Goal: Information Seeking & Learning: Learn about a topic

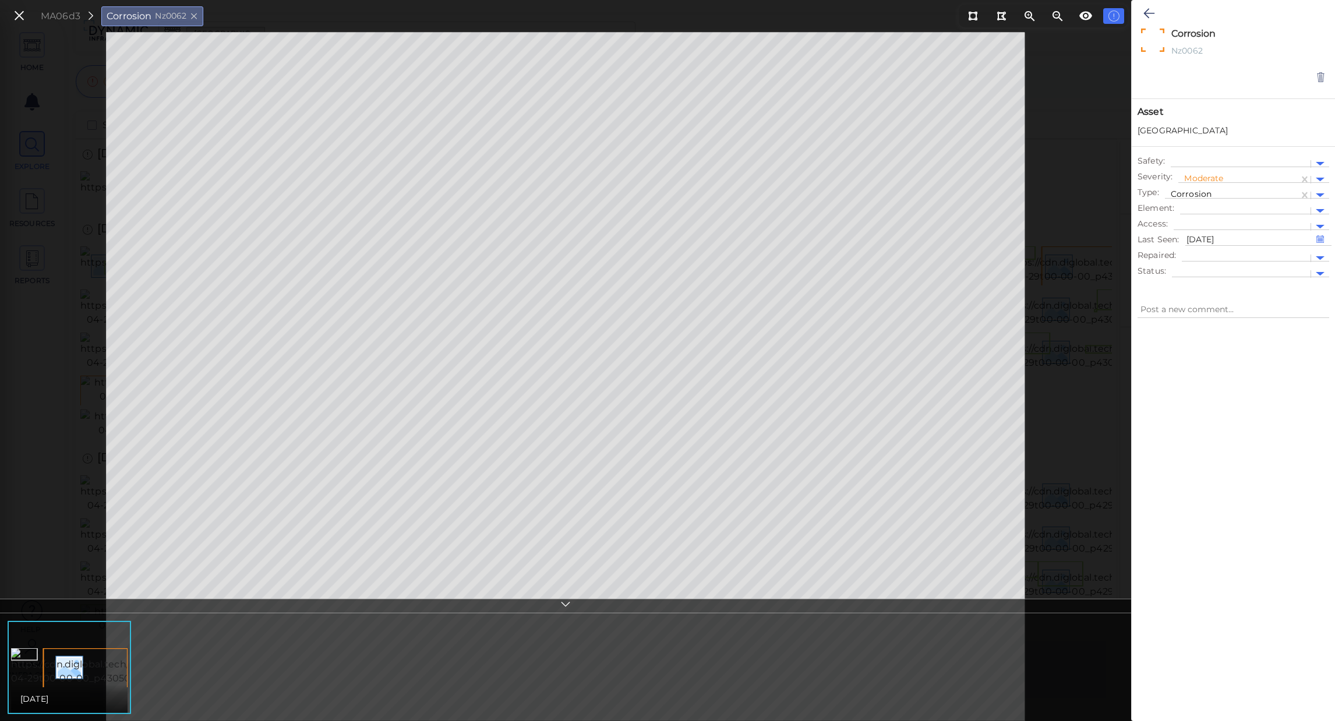
click at [19, 16] on icon at bounding box center [19, 16] width 13 height 16
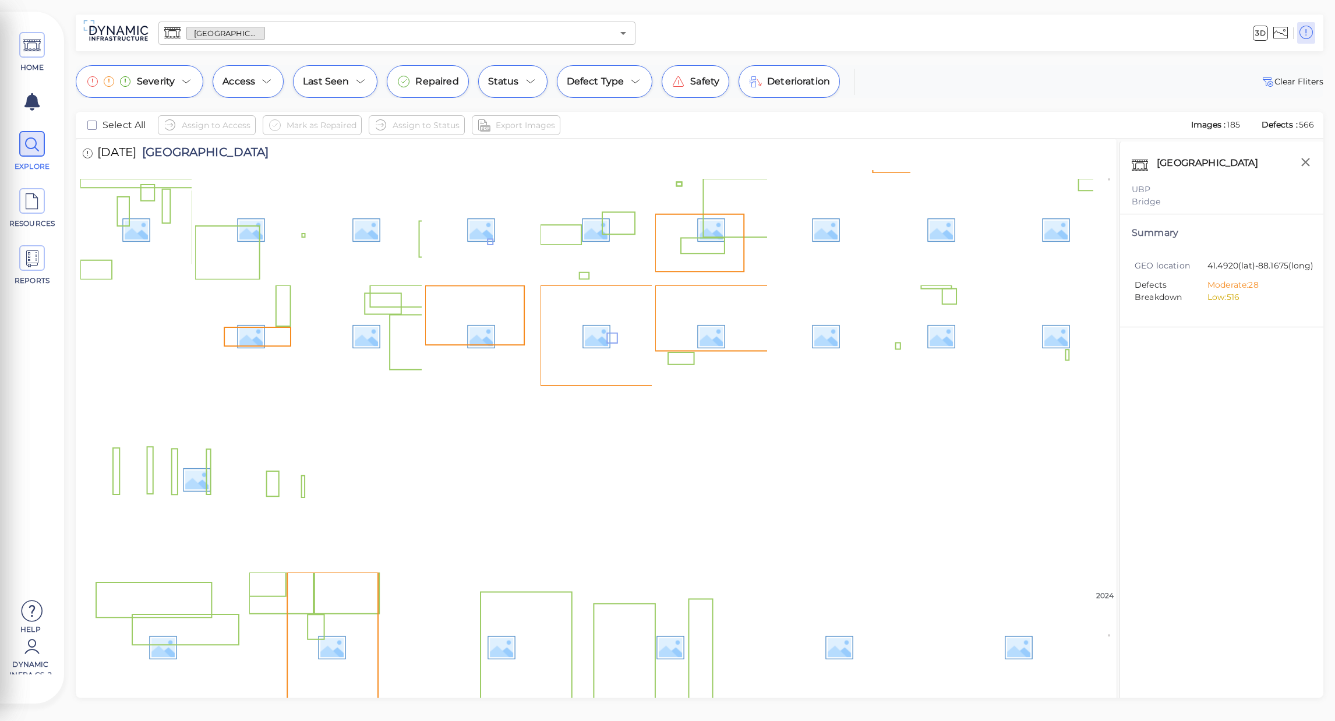
scroll to position [3252, 0]
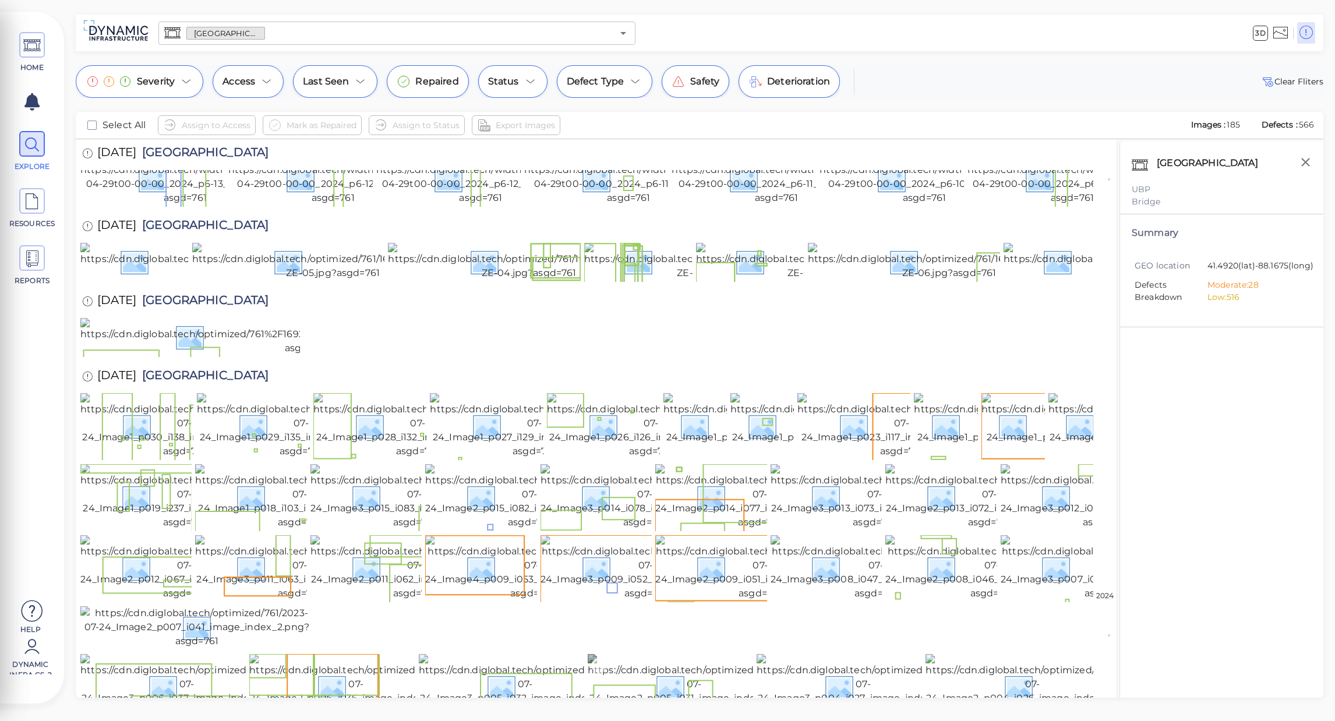
click at [722, 654] on img at bounding box center [694, 686] width 213 height 65
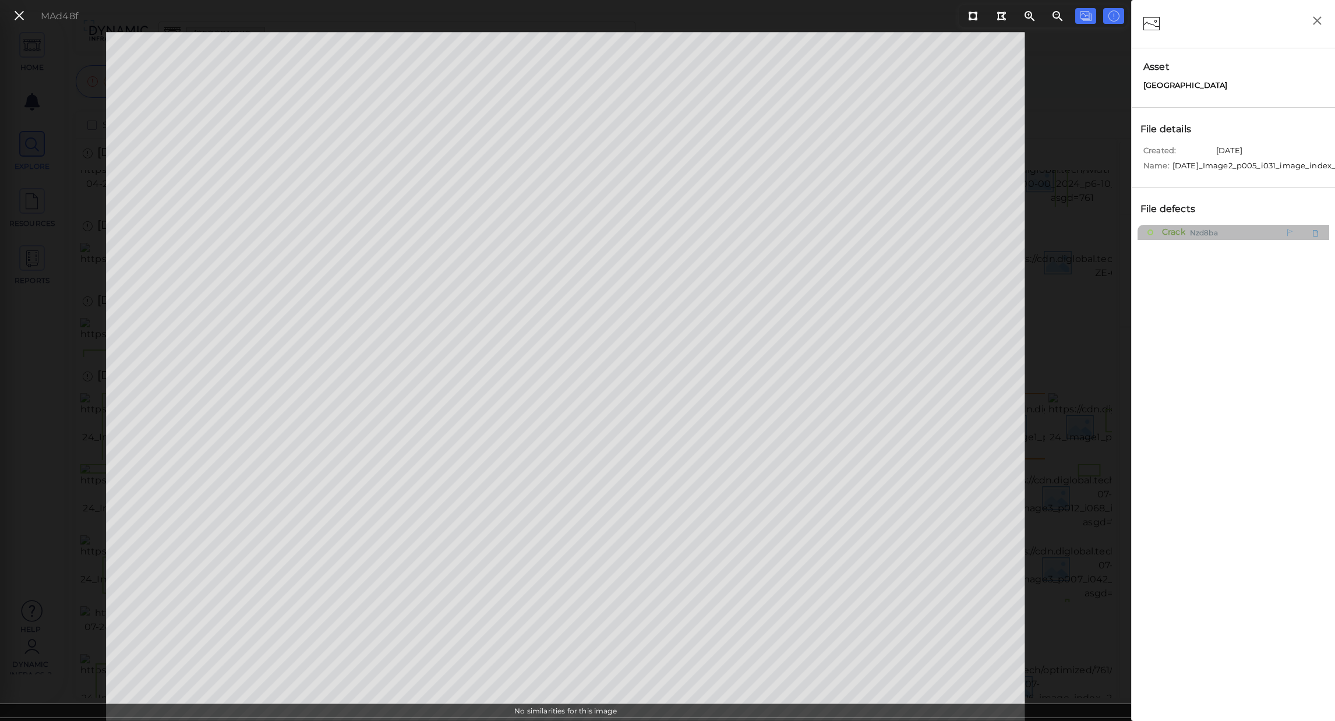
click at [1178, 239] on span "Crack" at bounding box center [1172, 232] width 26 height 15
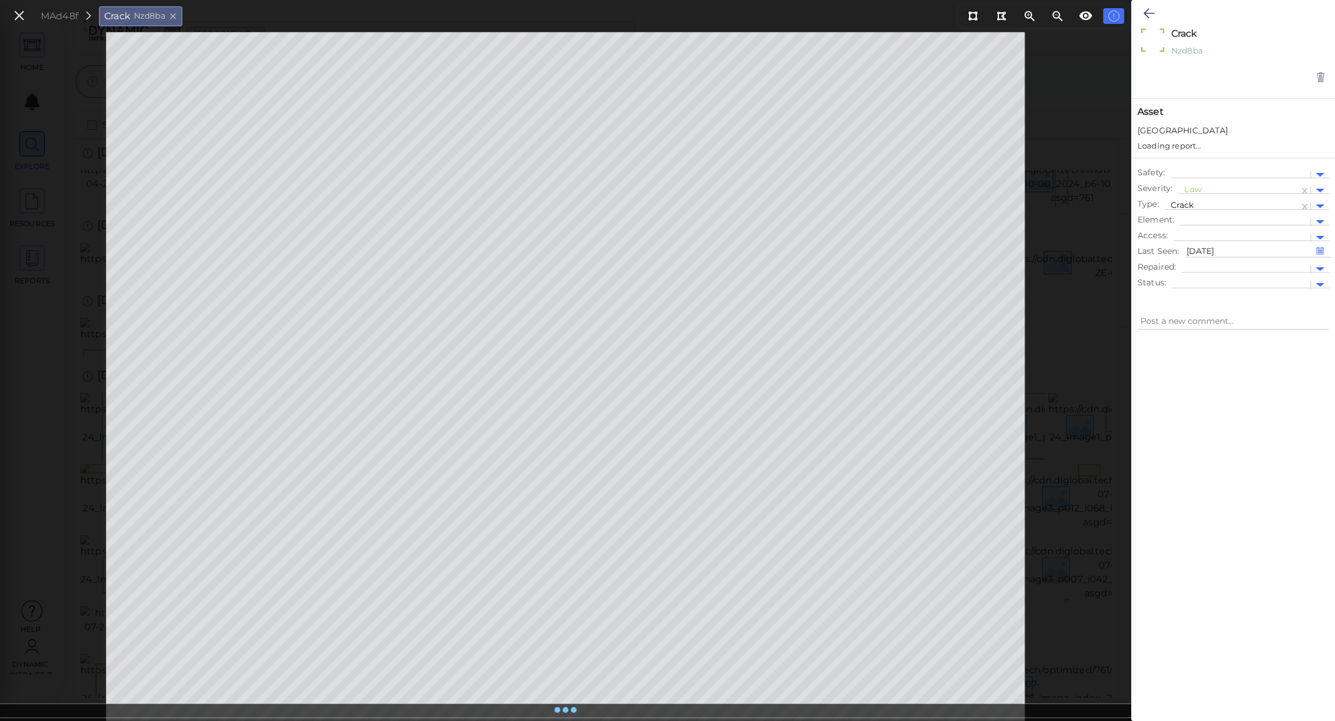
type textarea "x"
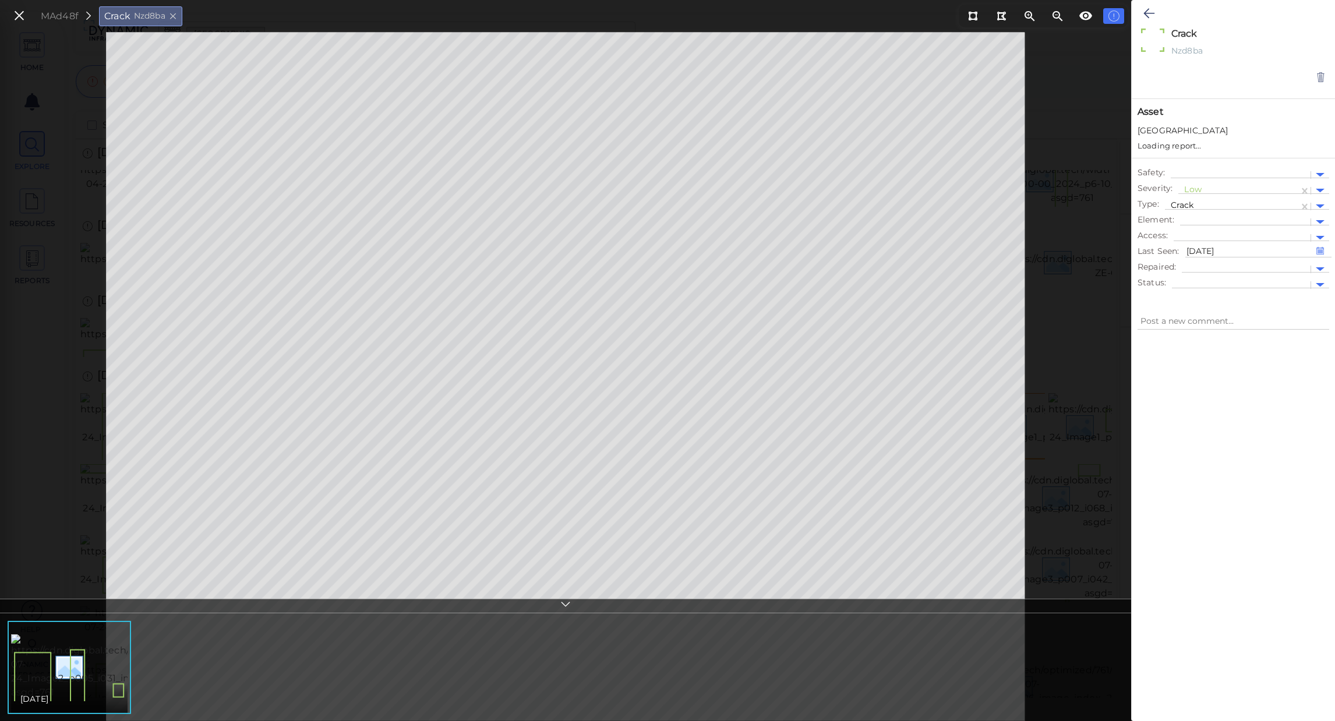
type textarea "x"
click at [1223, 216] on div at bounding box center [1245, 211] width 119 height 12
click at [1222, 325] on div "Abutment North" at bounding box center [1254, 324] width 149 height 18
click at [1325, 209] on div at bounding box center [1320, 210] width 18 height 13
click at [1265, 364] on div "Abutment North > bearing 02" at bounding box center [1254, 360] width 149 height 18
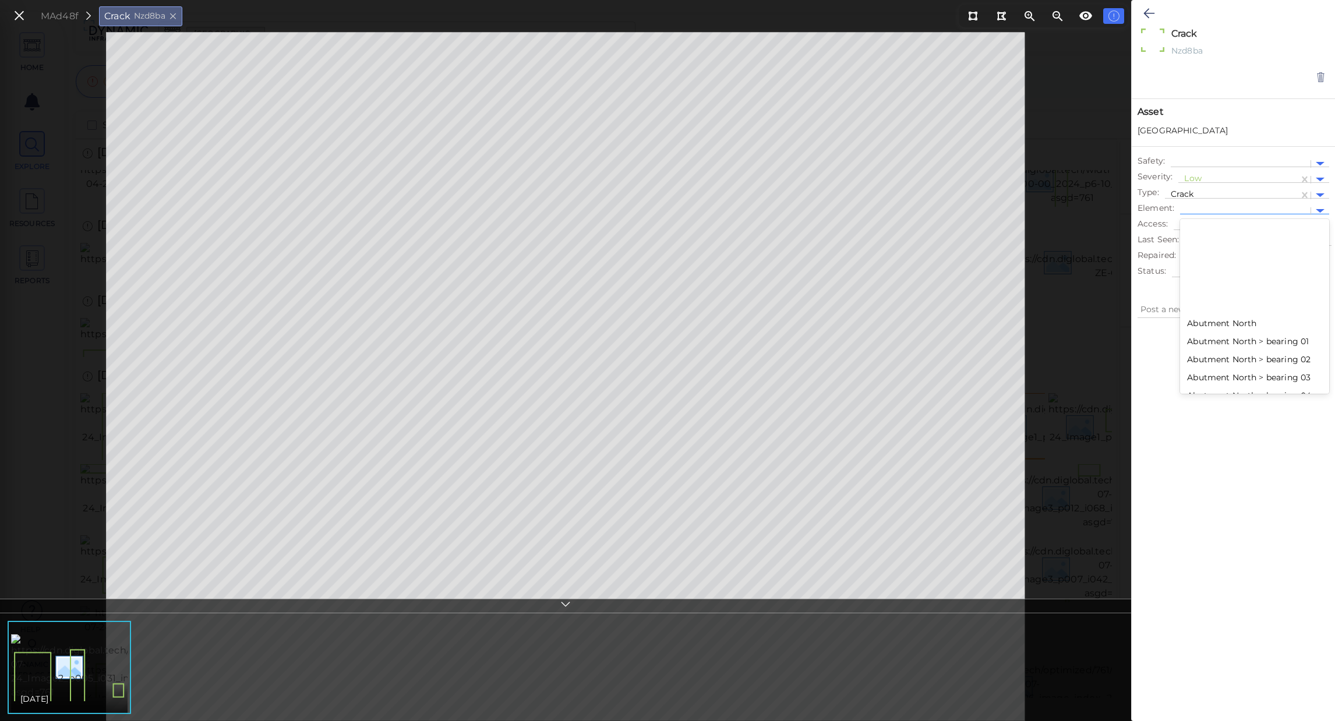
click at [1290, 203] on div at bounding box center [1245, 211] width 130 height 17
type input "כ"
type input "be"
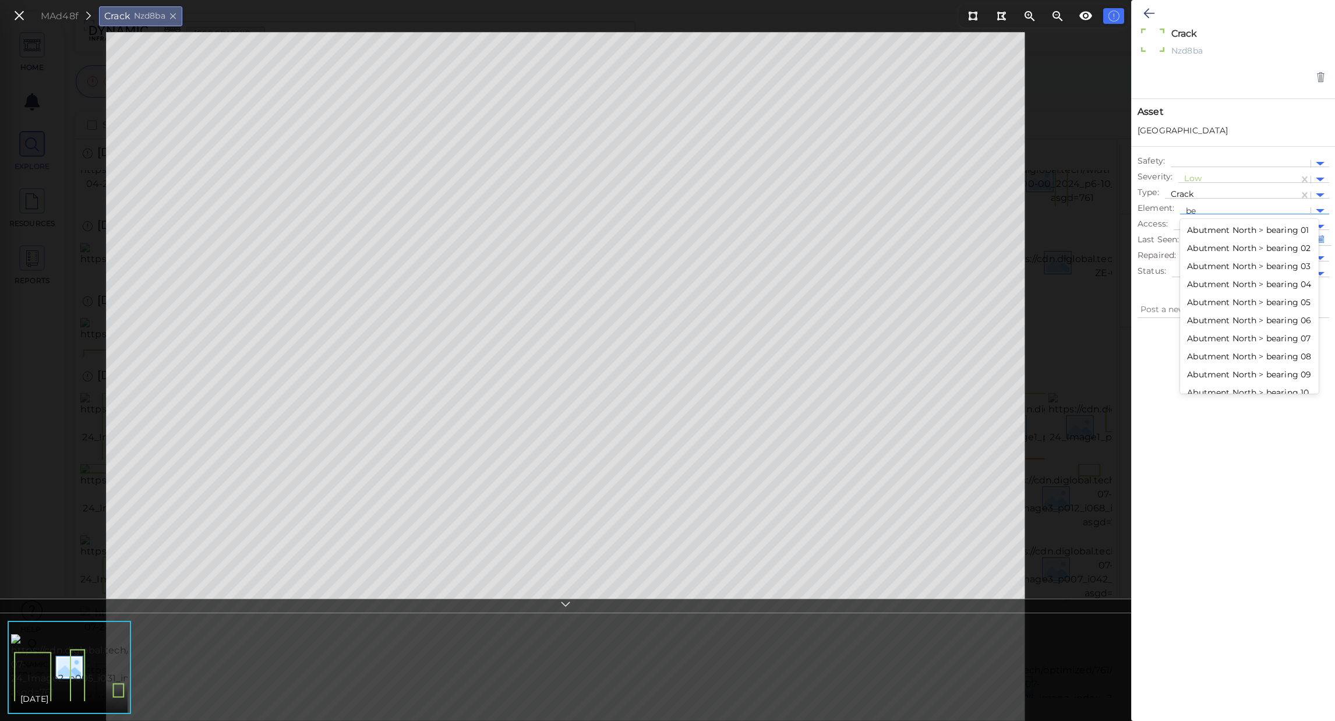
click at [1257, 230] on div "Abutment North > bearing 01" at bounding box center [1249, 230] width 139 height 18
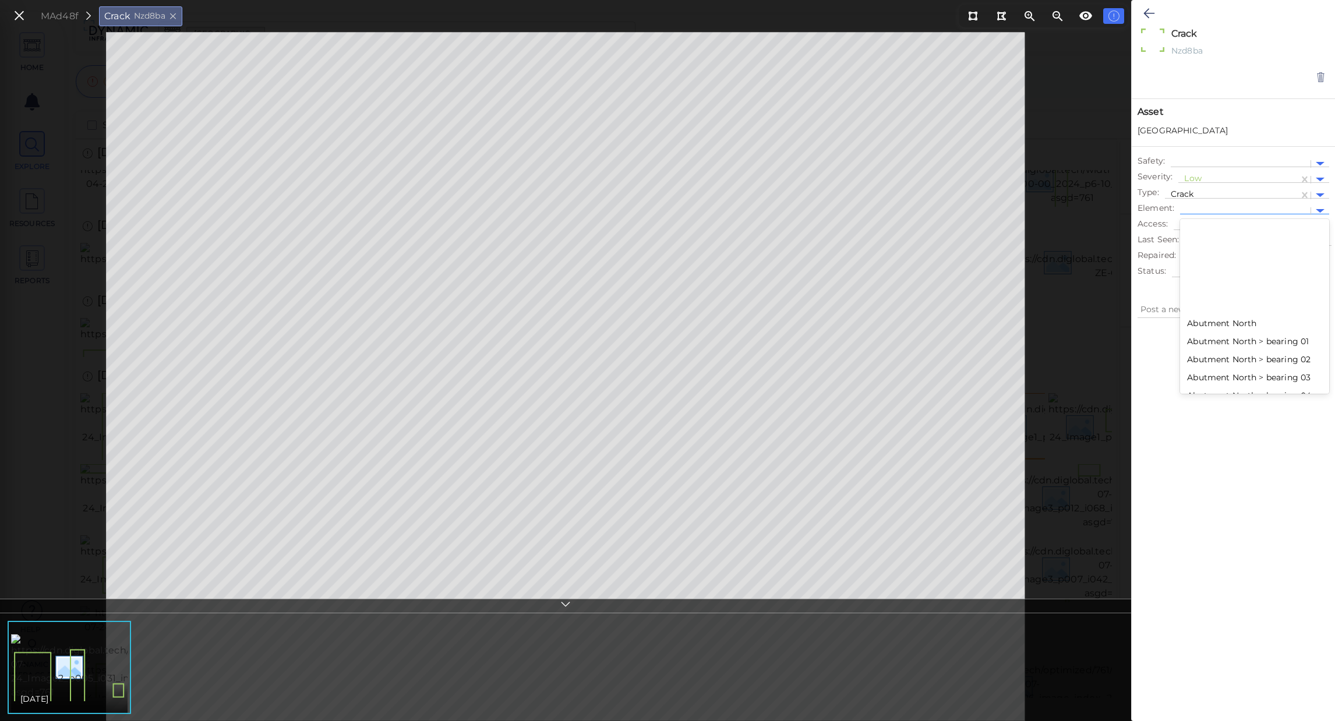
click at [1244, 211] on div at bounding box center [1245, 211] width 119 height 12
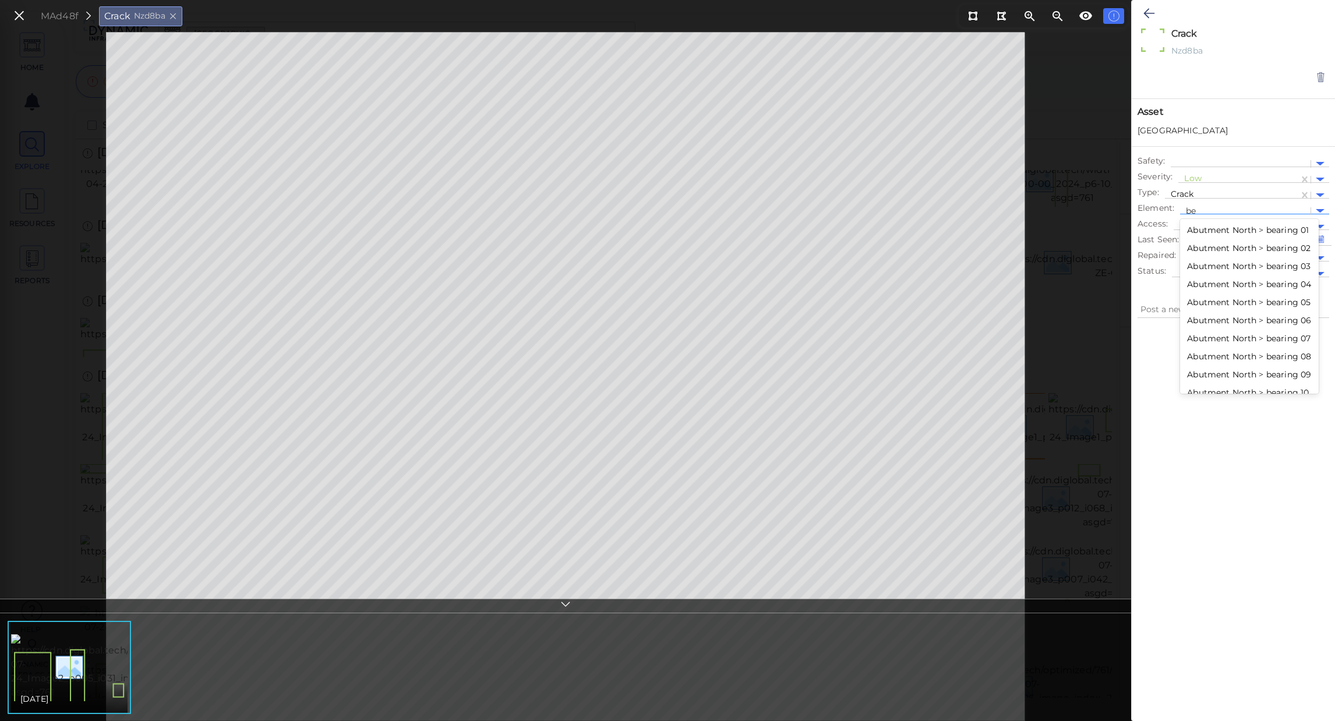
type input "bea"
click at [1262, 255] on div "Abutment South > bearing 02" at bounding box center [1249, 253] width 139 height 18
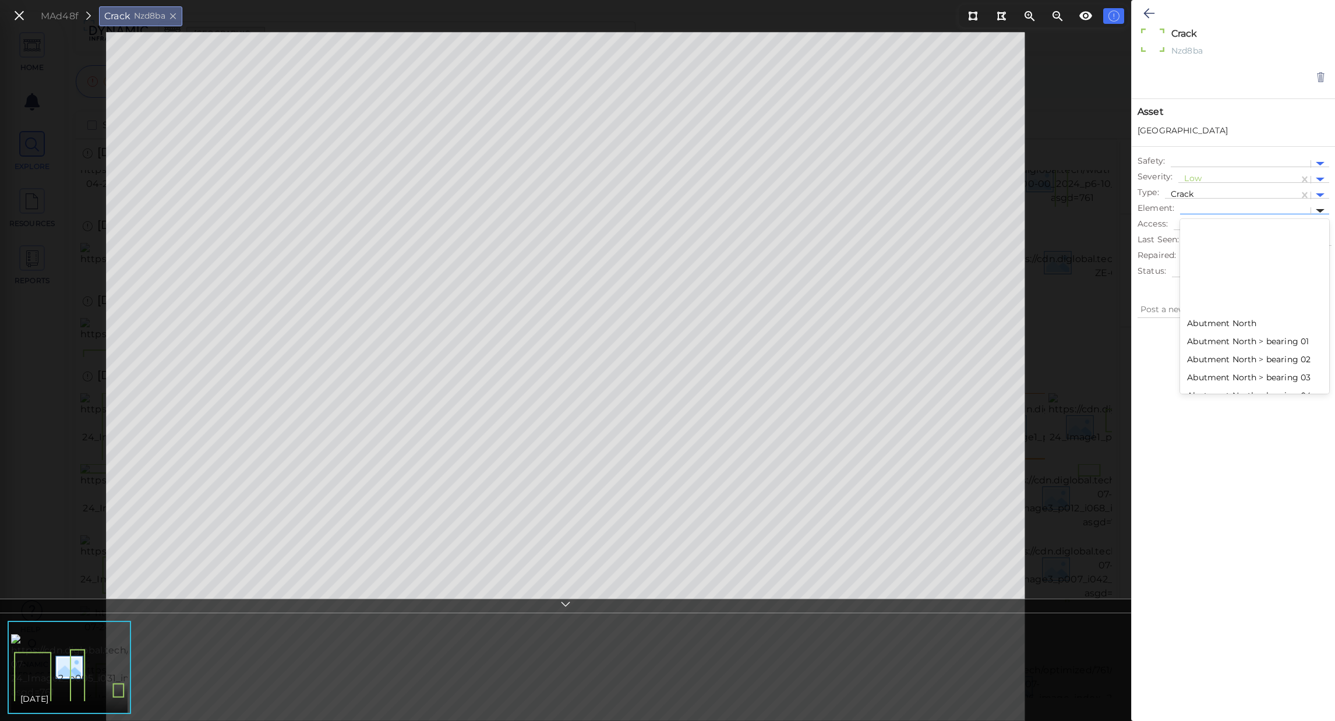
click at [1317, 210] on div at bounding box center [1320, 211] width 9 height 4
click at [1209, 327] on div "Abutment North" at bounding box center [1254, 324] width 149 height 18
click at [1247, 211] on div at bounding box center [1245, 211] width 119 height 12
click at [1286, 348] on div "Pier 4 > bearing 05" at bounding box center [1254, 341] width 149 height 18
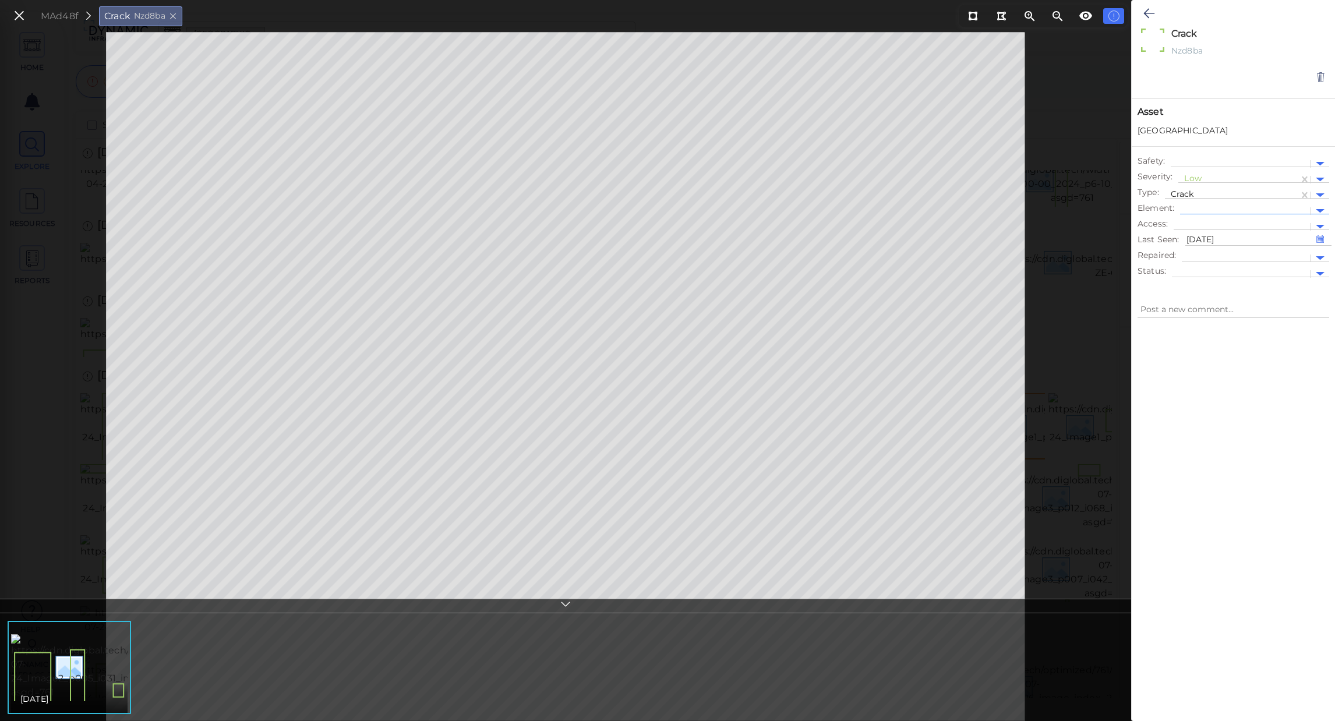
click at [1272, 207] on div at bounding box center [1245, 211] width 119 height 12
click at [1230, 329] on div "Abutment North" at bounding box center [1254, 324] width 149 height 18
click at [1264, 206] on div at bounding box center [1245, 211] width 119 height 12
drag, startPoint x: 1227, startPoint y: 319, endPoint x: 1226, endPoint y: 222, distance: 97.3
click at [1226, 222] on div at bounding box center [1242, 227] width 125 height 12
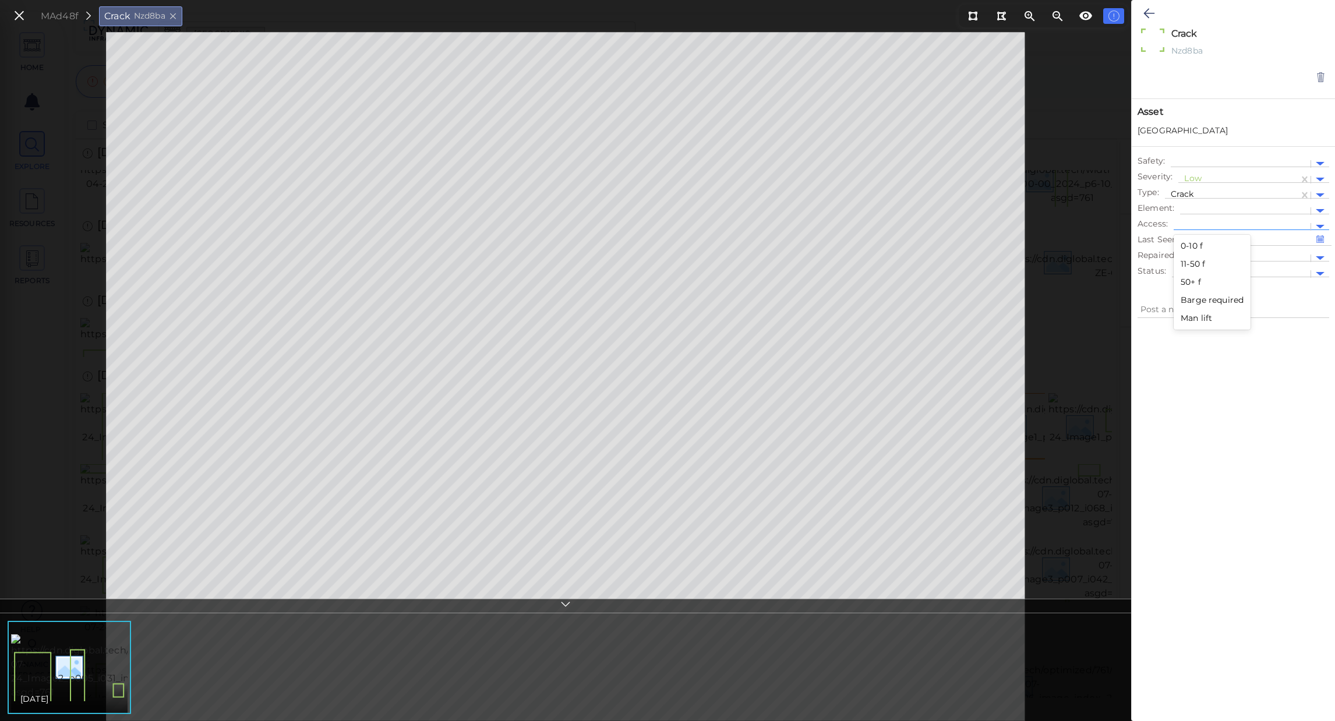
drag, startPoint x: 1194, startPoint y: 506, endPoint x: 1194, endPoint y: 454, distance: 51.8
click at [1194, 506] on div at bounding box center [1233, 511] width 203 height 370
type textarea "x"
click at [1246, 212] on div at bounding box center [1245, 211] width 119 height 12
click at [1204, 355] on div "Abutment North > bearing 02" at bounding box center [1254, 360] width 149 height 18
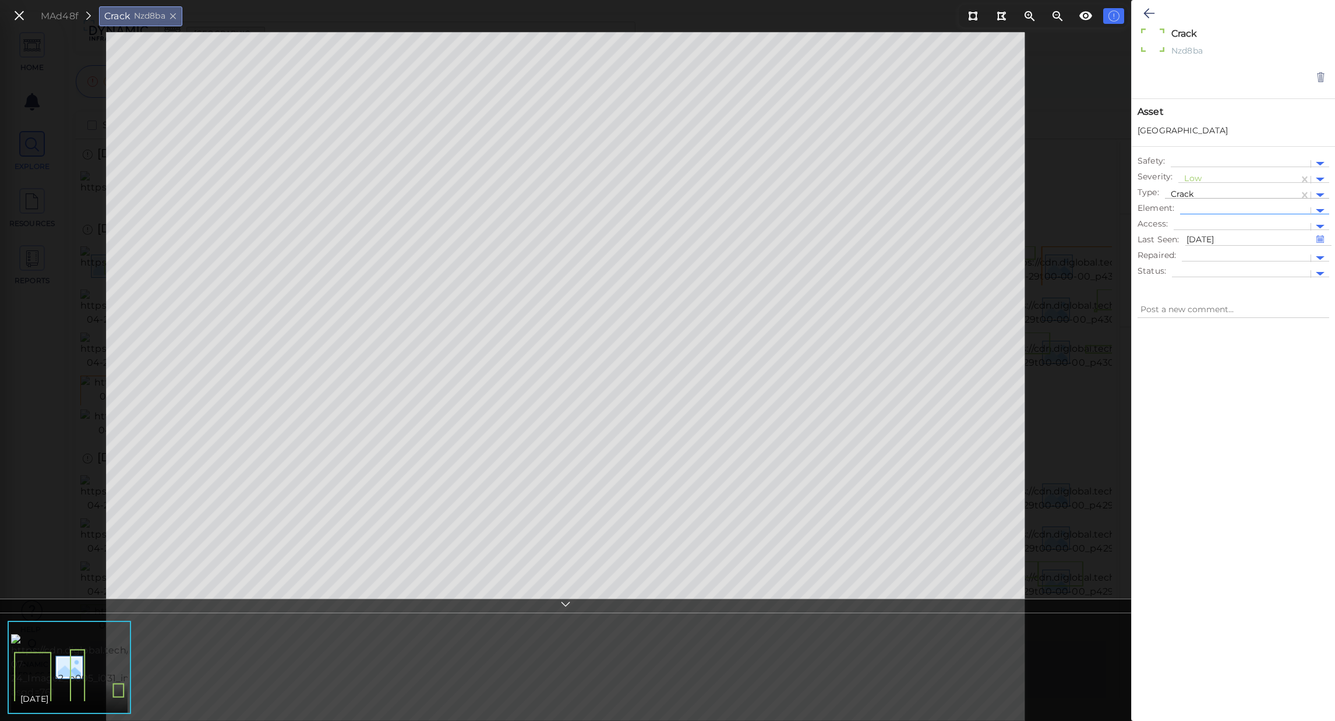
type textarea "x"
click at [1321, 206] on div at bounding box center [1320, 210] width 18 height 13
click at [1229, 321] on div "Abutment North" at bounding box center [1254, 324] width 149 height 18
type textarea "x"
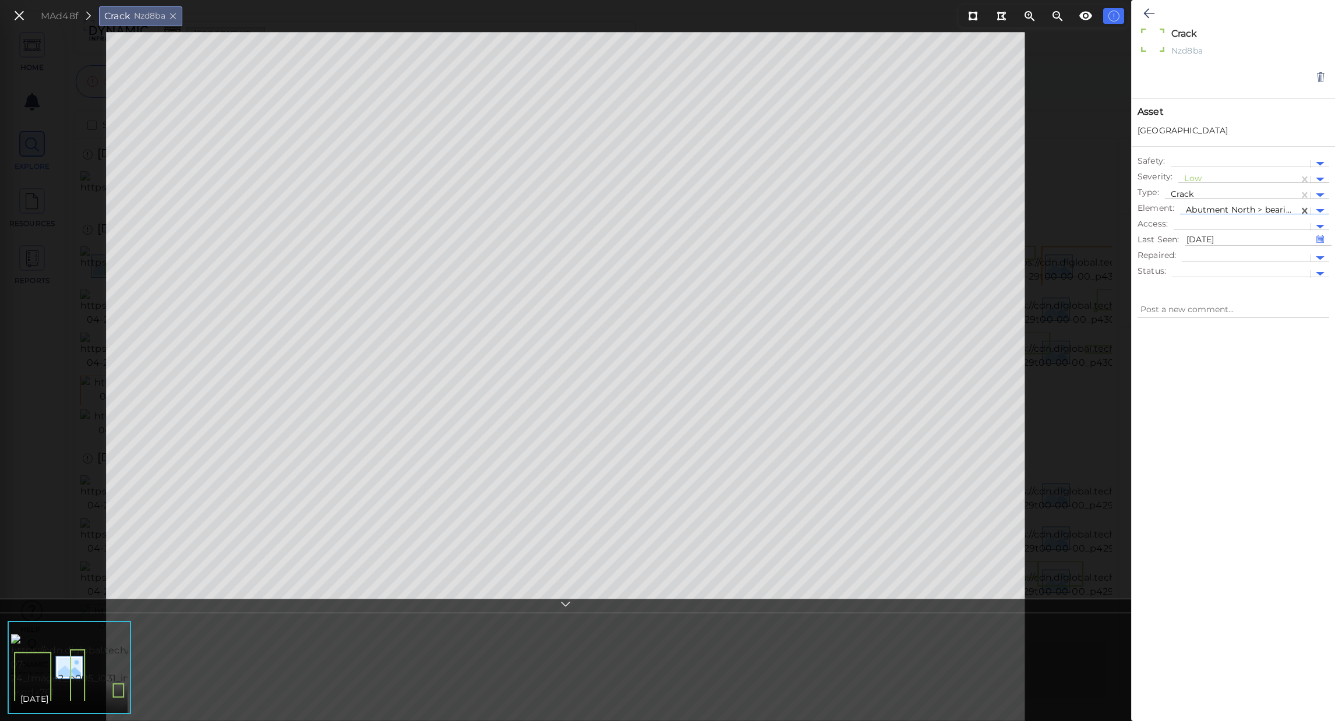
type textarea "x"
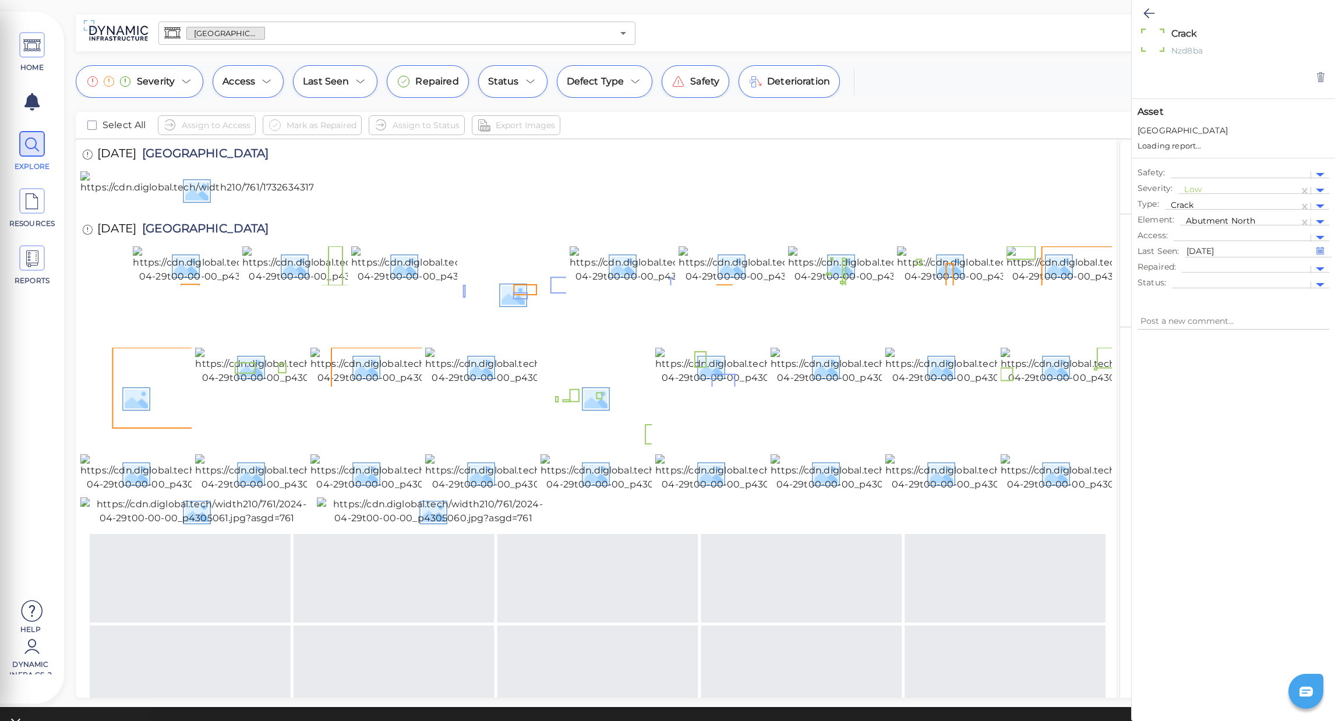
type textarea "x"
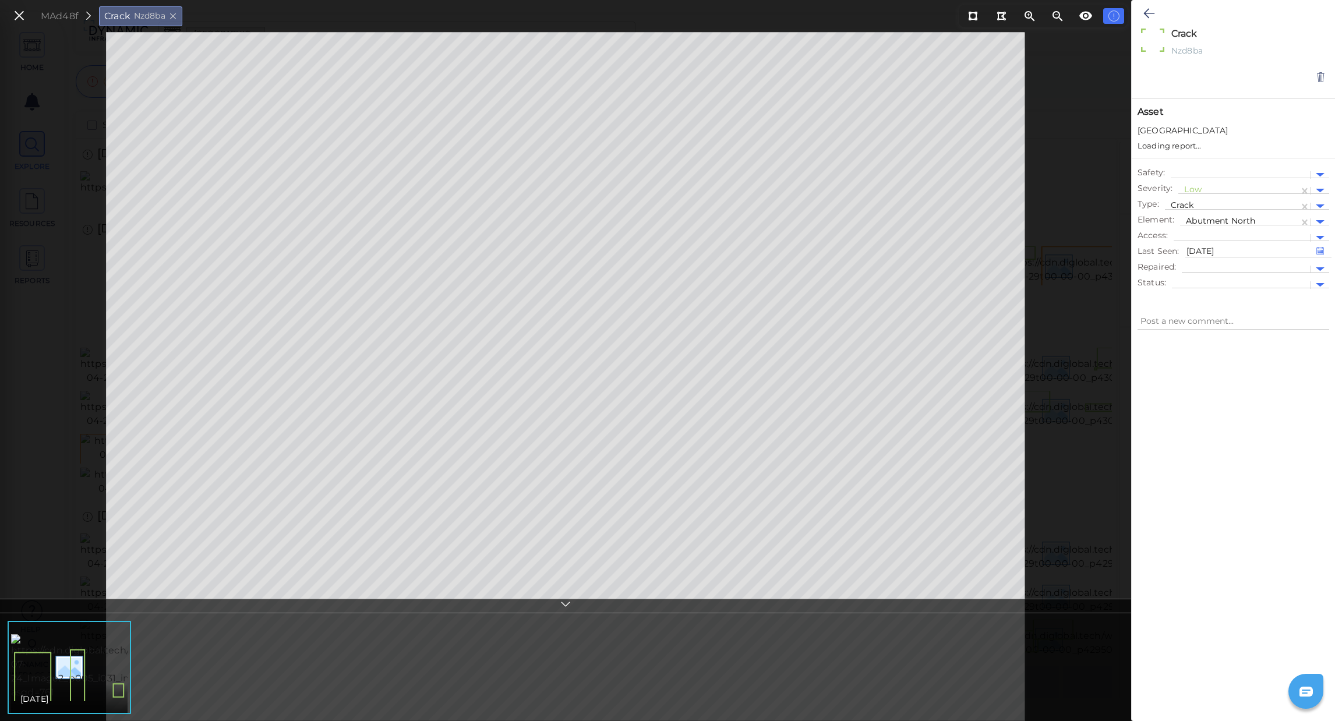
type textarea "x"
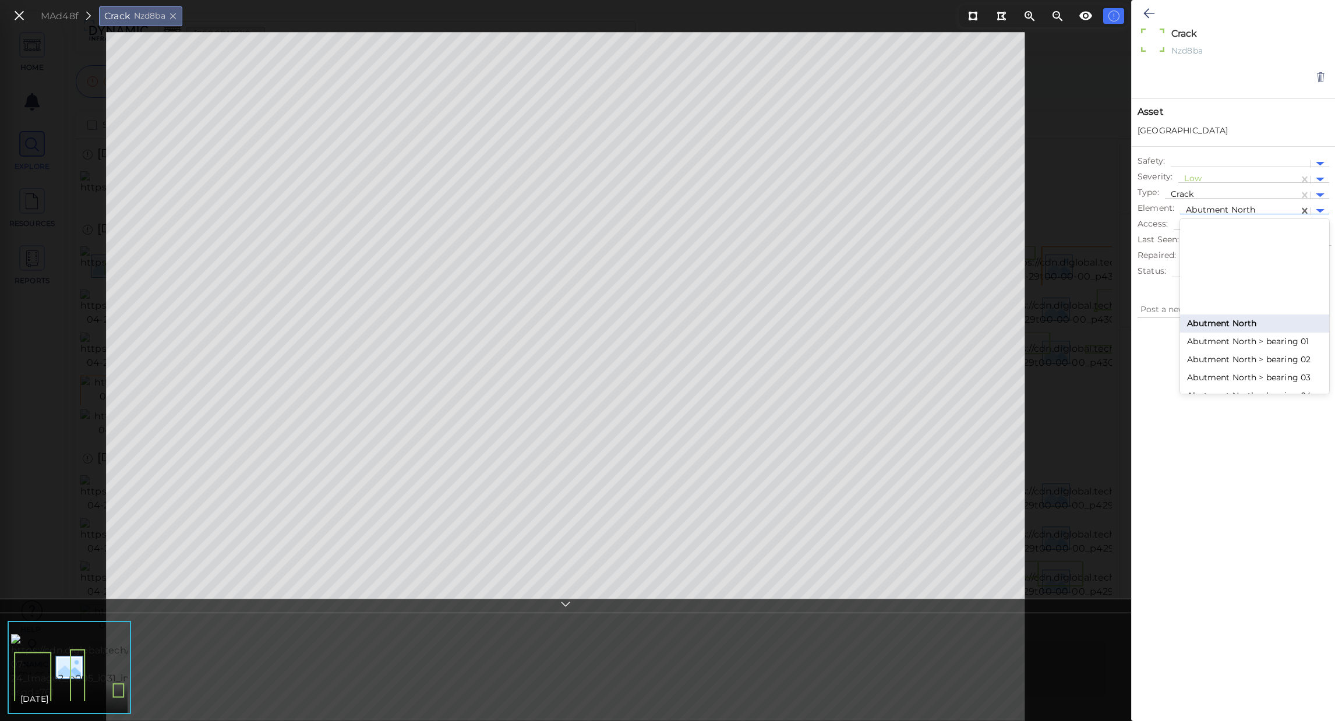
click at [1293, 211] on div at bounding box center [1239, 211] width 107 height 12
click at [1268, 355] on div "Pier 2 > bearing 06" at bounding box center [1254, 357] width 149 height 18
type textarea "x"
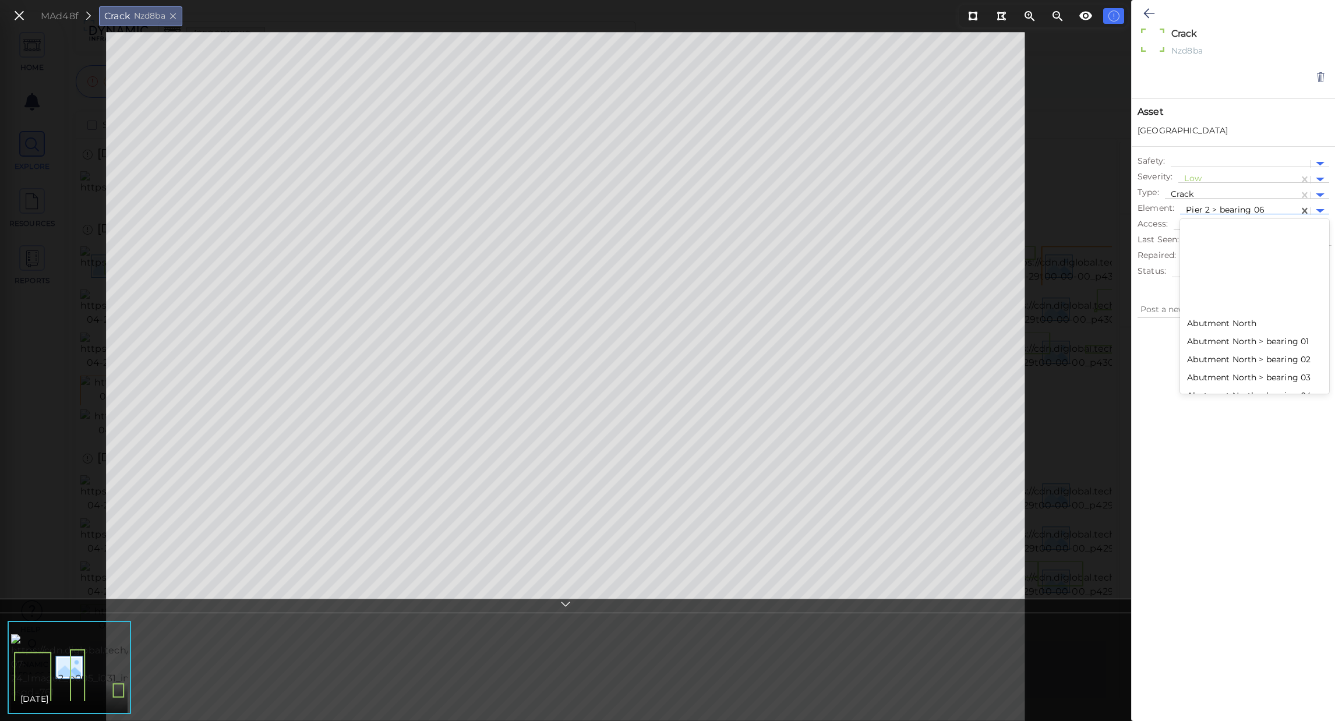
click at [1265, 210] on div at bounding box center [1239, 211] width 107 height 12
click at [1267, 371] on div "Pier 1 > bearing 07" at bounding box center [1254, 363] width 149 height 18
type textarea "x"
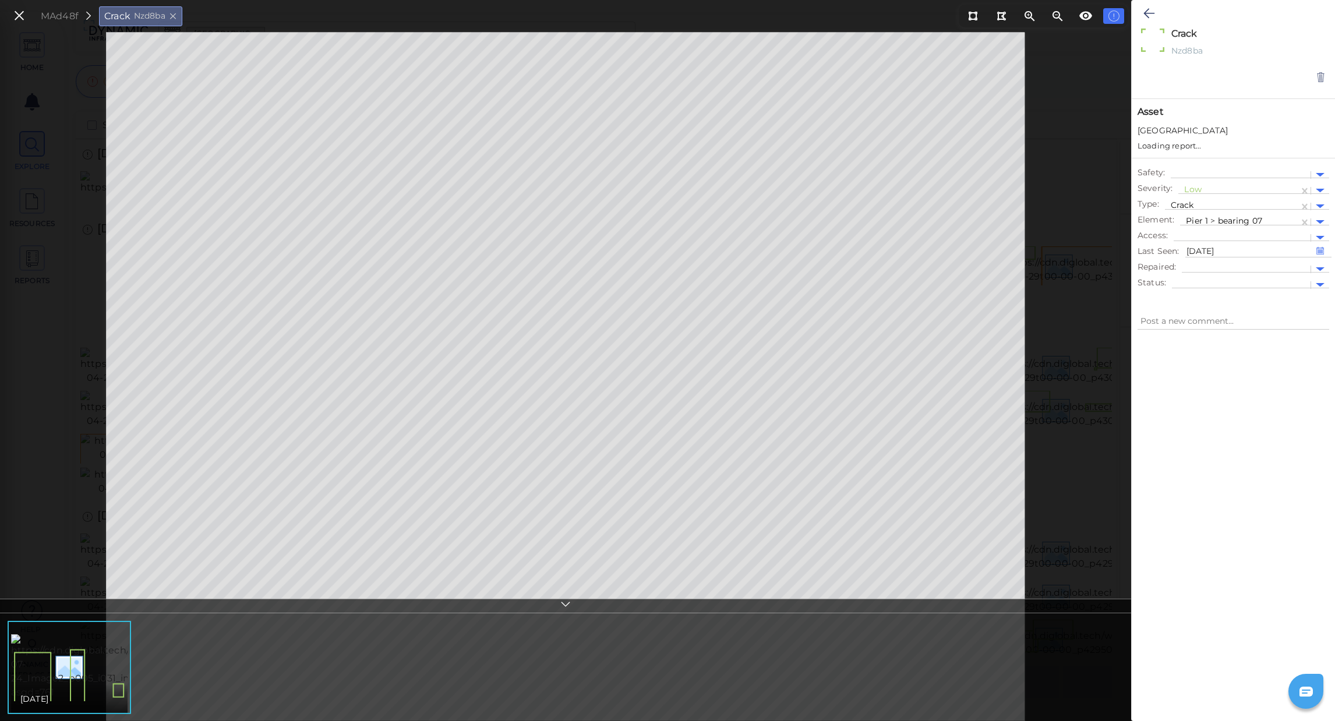
type textarea "x"
click at [1304, 209] on icon at bounding box center [1304, 211] width 5 height 6
type textarea "x"
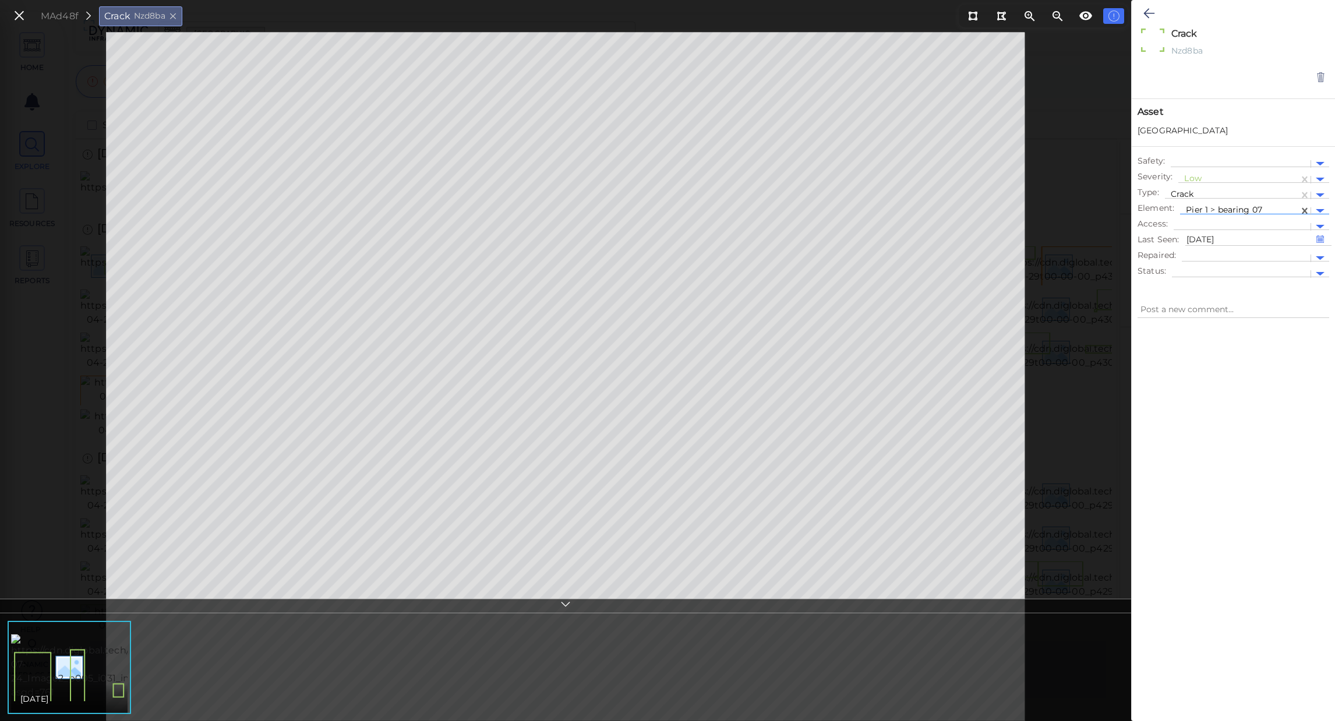
type textarea "x"
click at [1304, 209] on icon at bounding box center [1305, 211] width 12 height 12
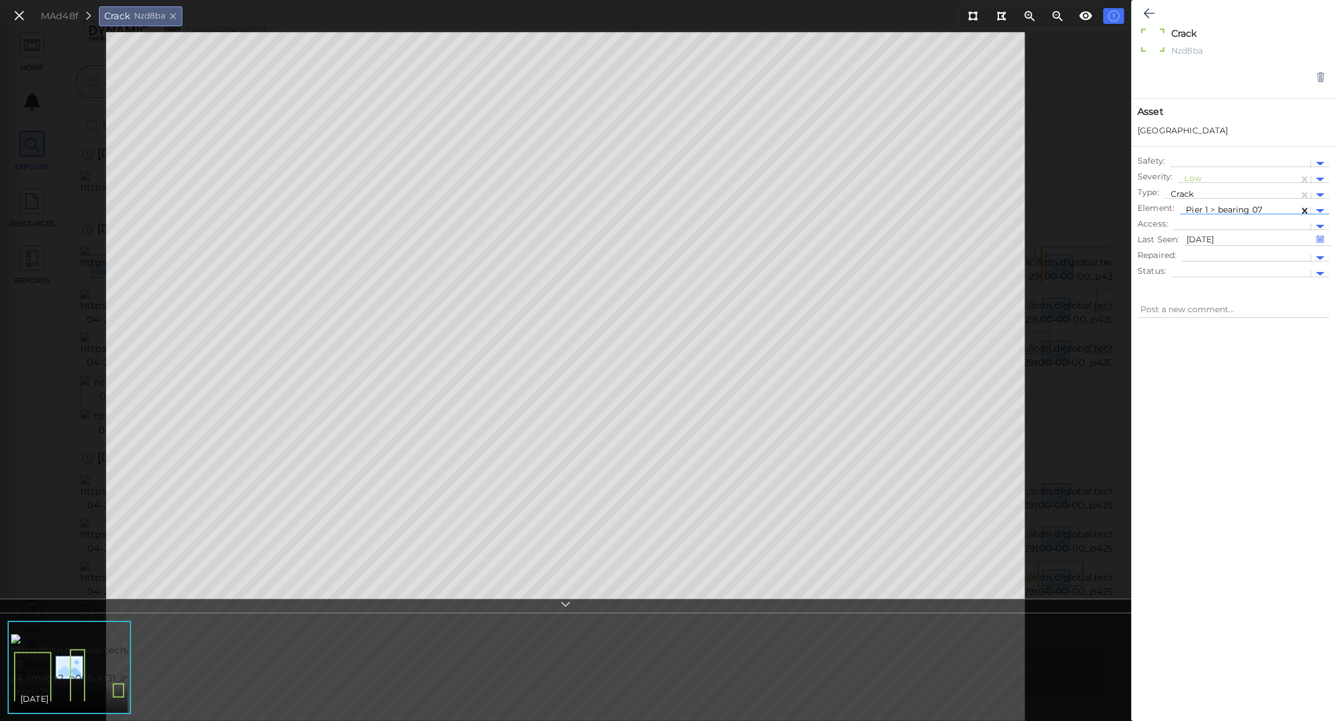
type textarea "x"
click at [1306, 209] on icon at bounding box center [1305, 211] width 12 height 12
type textarea "x"
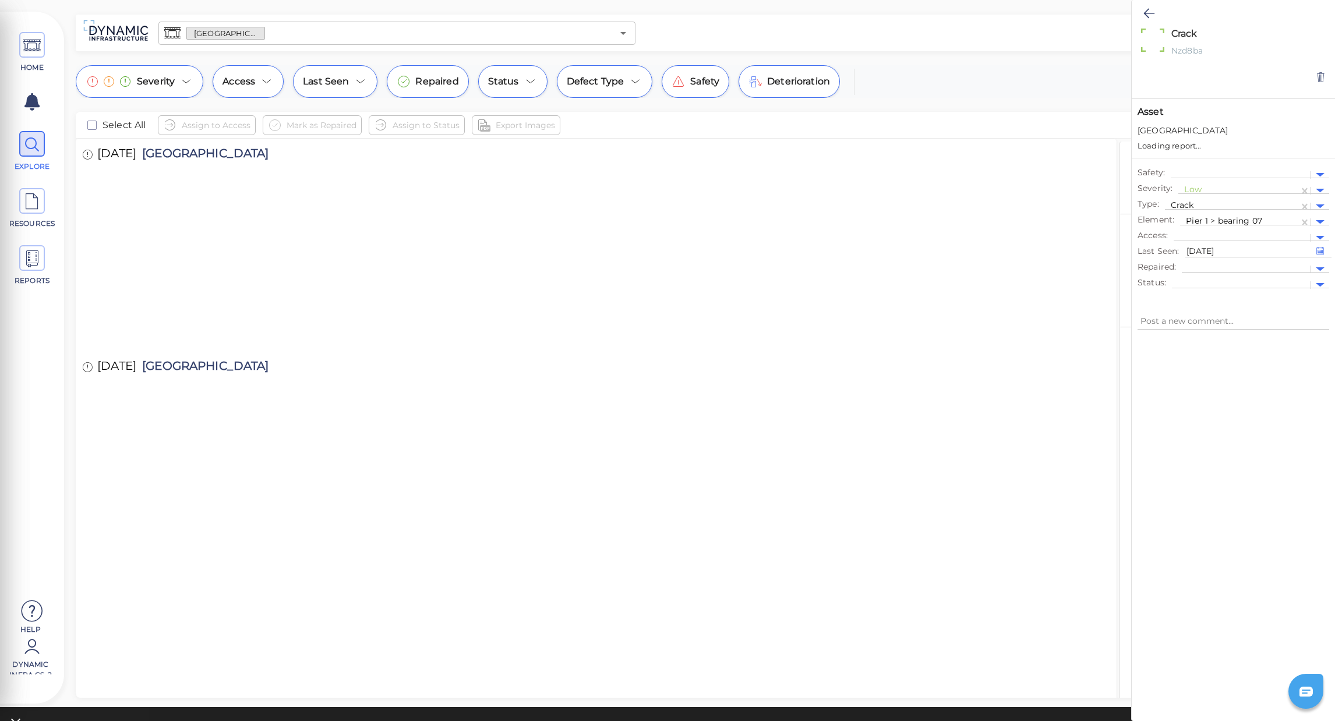
type textarea "x"
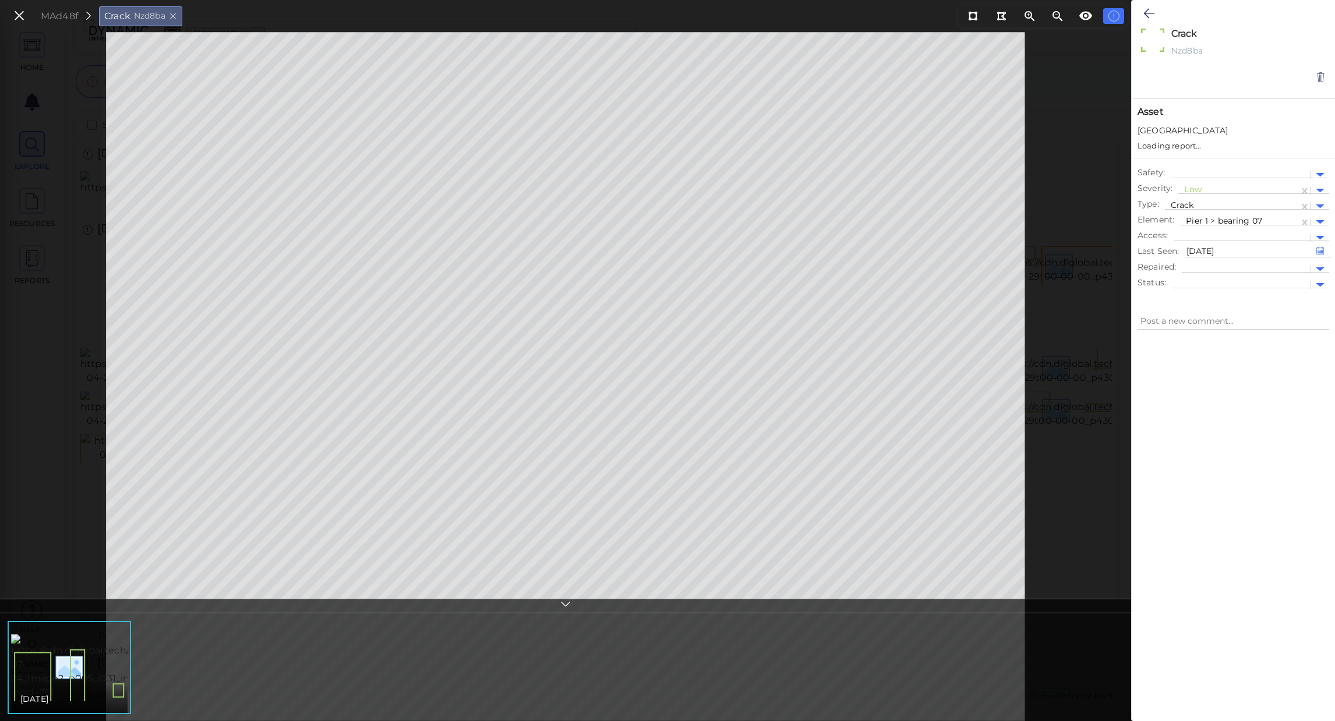
type textarea "x"
drag, startPoint x: 1265, startPoint y: 316, endPoint x: 1255, endPoint y: 335, distance: 21.6
drag, startPoint x: 1255, startPoint y: 335, endPoint x: 1322, endPoint y: 211, distance: 140.8
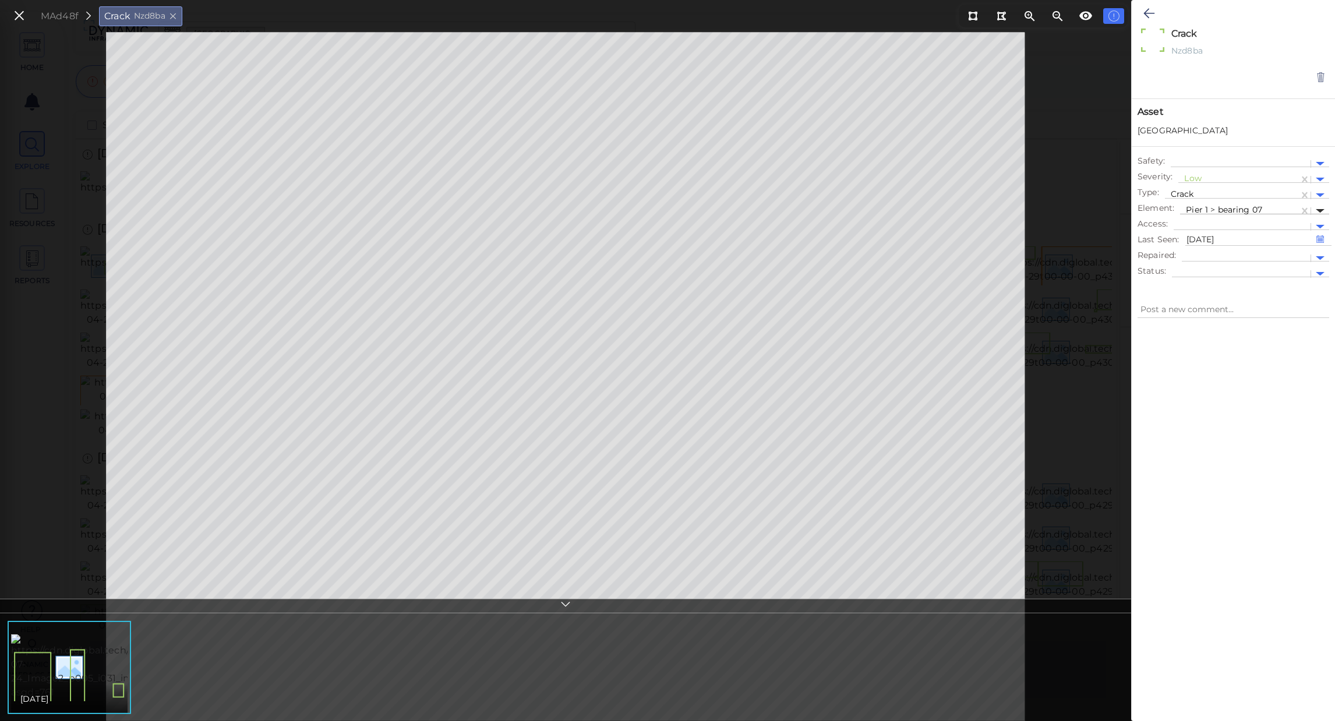
click at [1322, 211] on div at bounding box center [1320, 211] width 9 height 4
click at [1255, 320] on div "Abutment North" at bounding box center [1254, 324] width 149 height 18
type textarea "x"
click at [1252, 374] on div at bounding box center [1233, 511] width 203 height 370
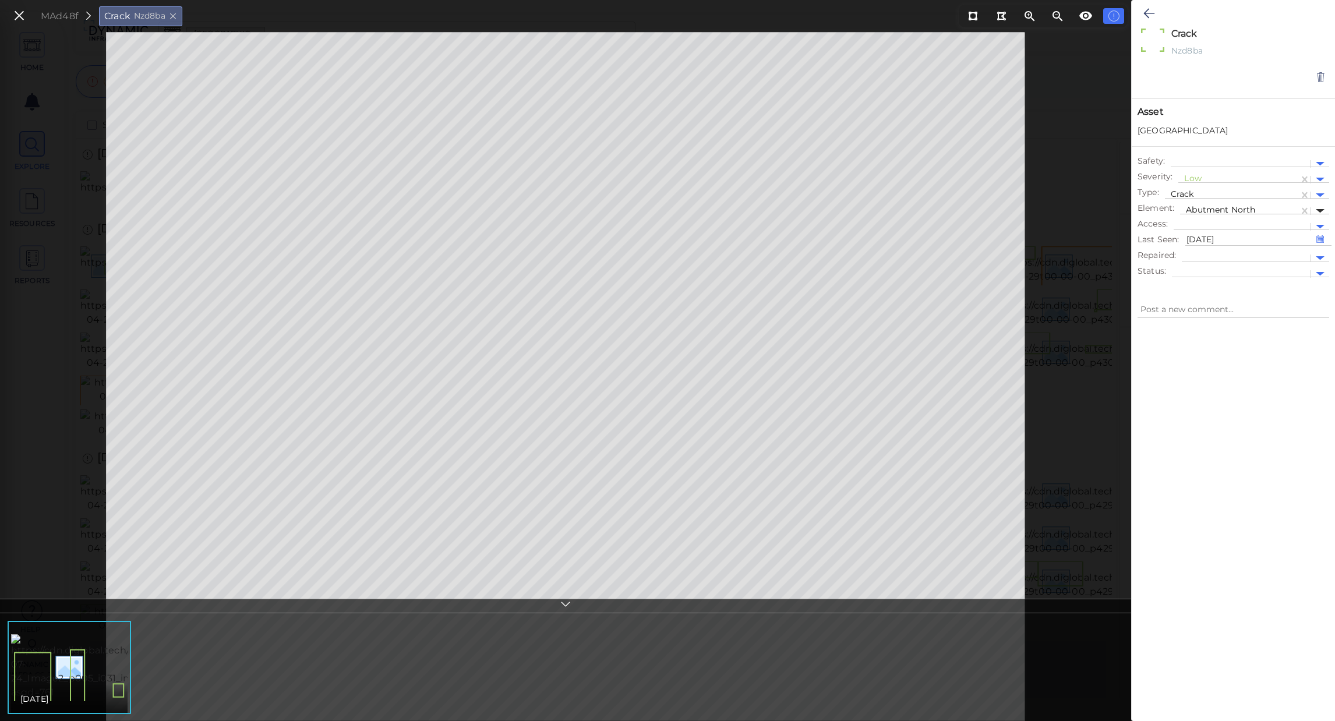
click at [1322, 209] on div at bounding box center [1320, 211] width 9 height 4
click at [1239, 363] on div "Abutment North > bearing 02" at bounding box center [1254, 360] width 149 height 18
type textarea "x"
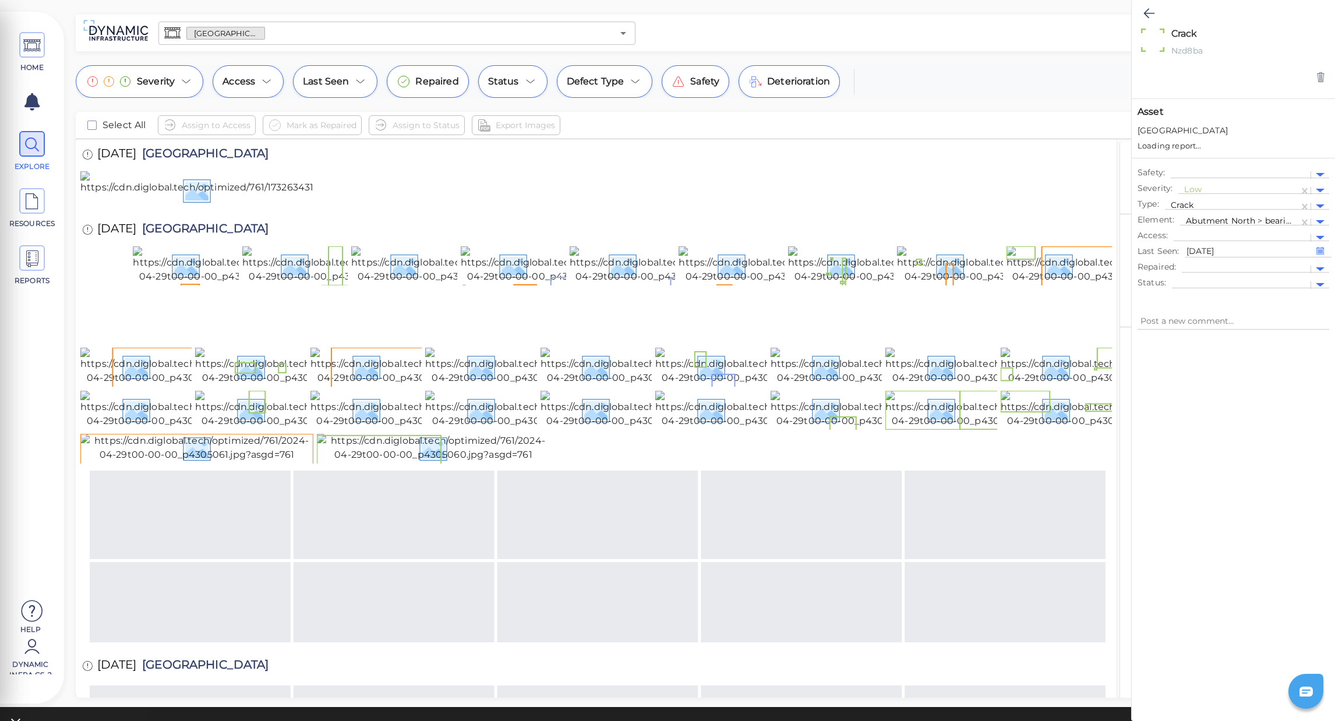
type textarea "x"
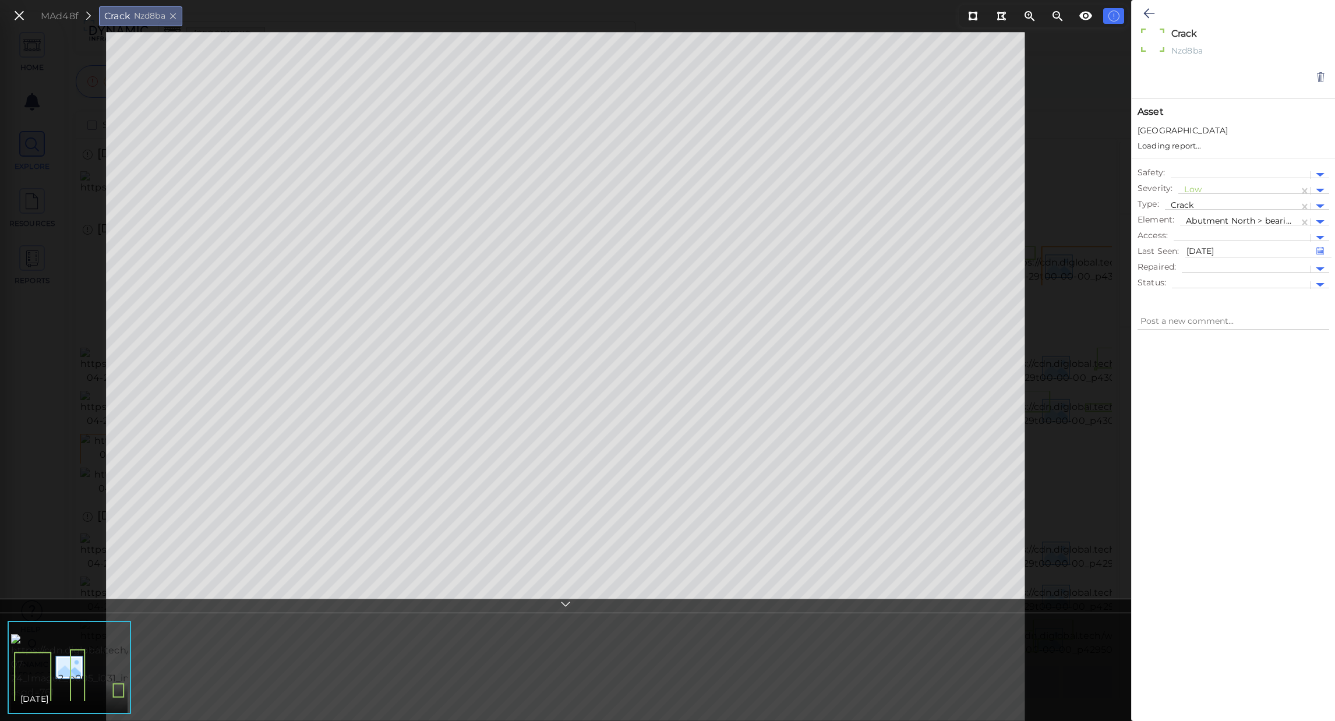
type textarea "x"
click at [1279, 210] on div at bounding box center [1239, 211] width 107 height 12
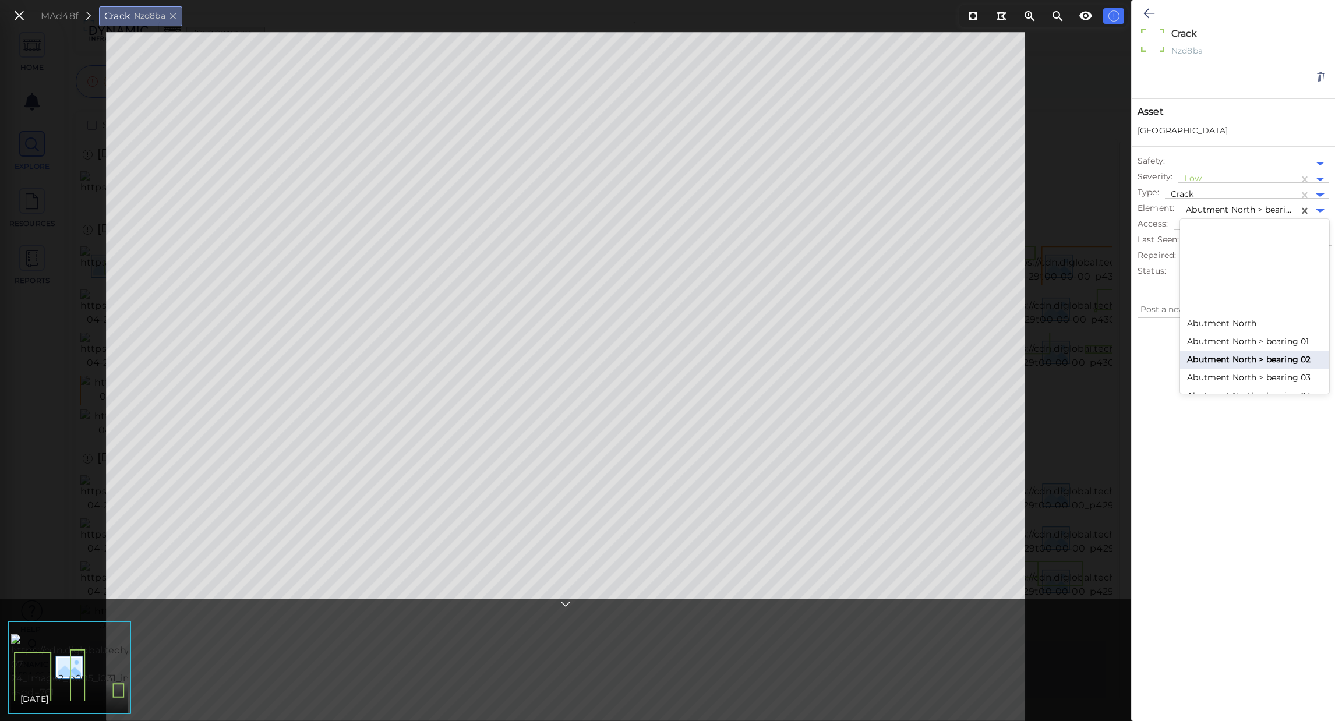
type textarea "x"
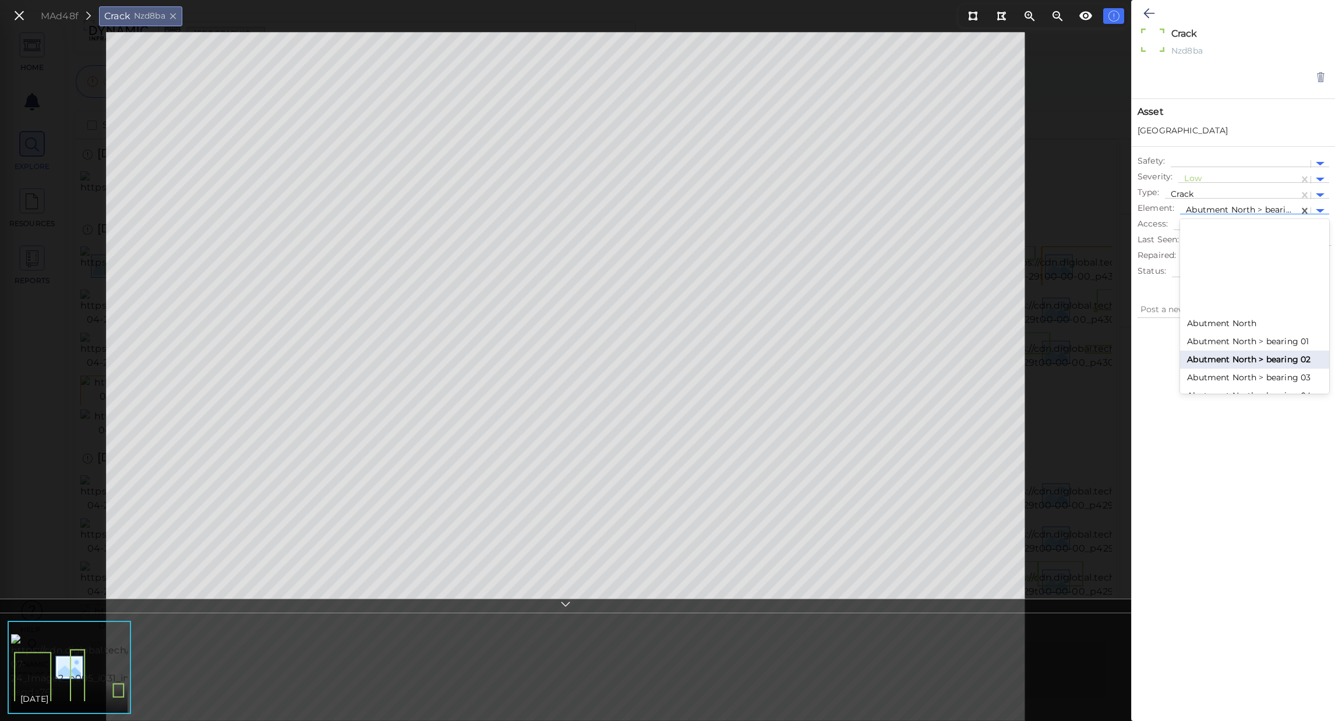
type textarea "x"
click at [1301, 210] on icon at bounding box center [1305, 211] width 12 height 12
click at [1303, 210] on icon at bounding box center [1305, 211] width 12 height 12
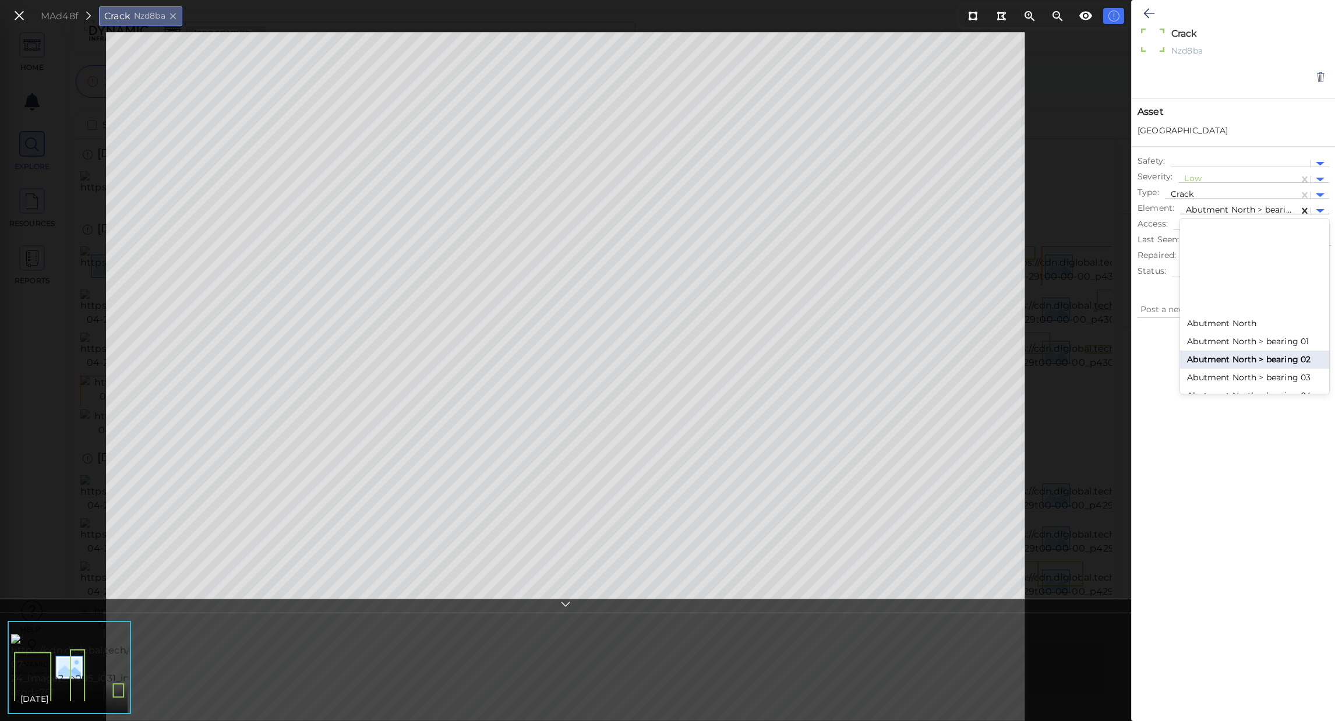
click at [1293, 210] on div at bounding box center [1239, 211] width 107 height 12
type textarea "x"
click at [1303, 210] on icon at bounding box center [1305, 211] width 12 height 12
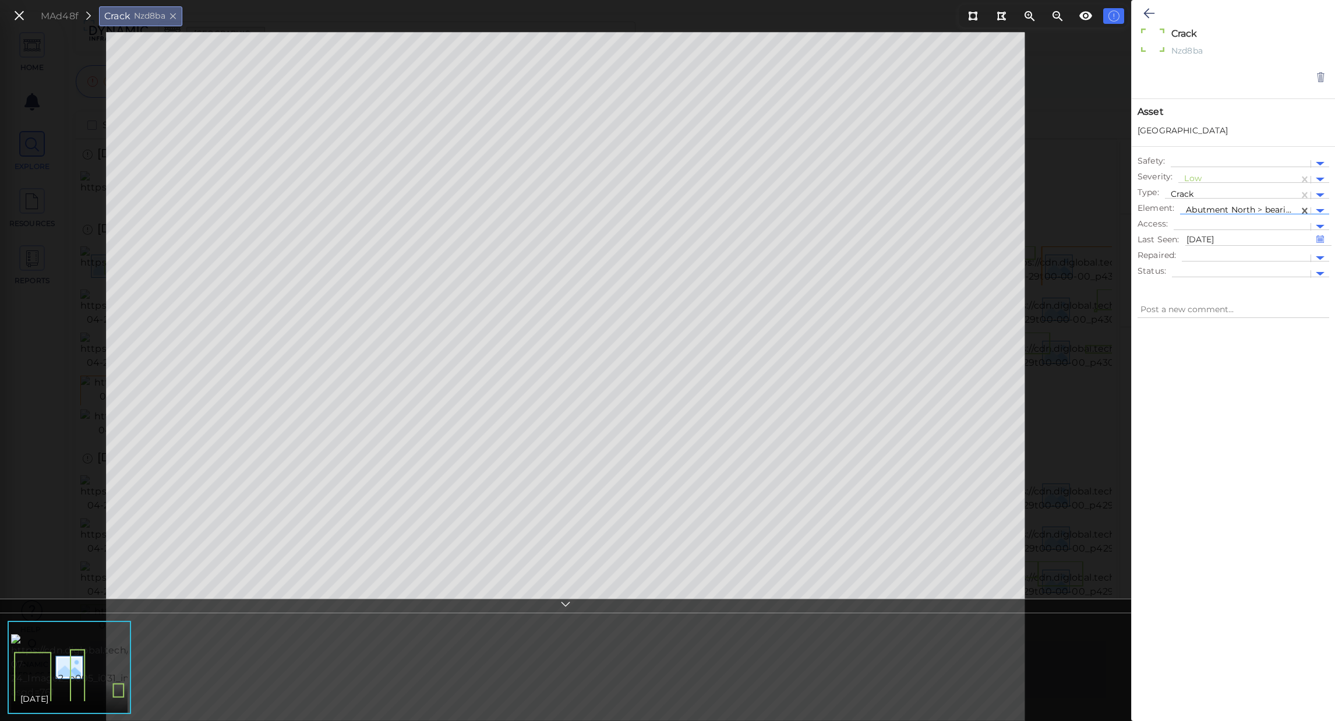
type textarea "x"
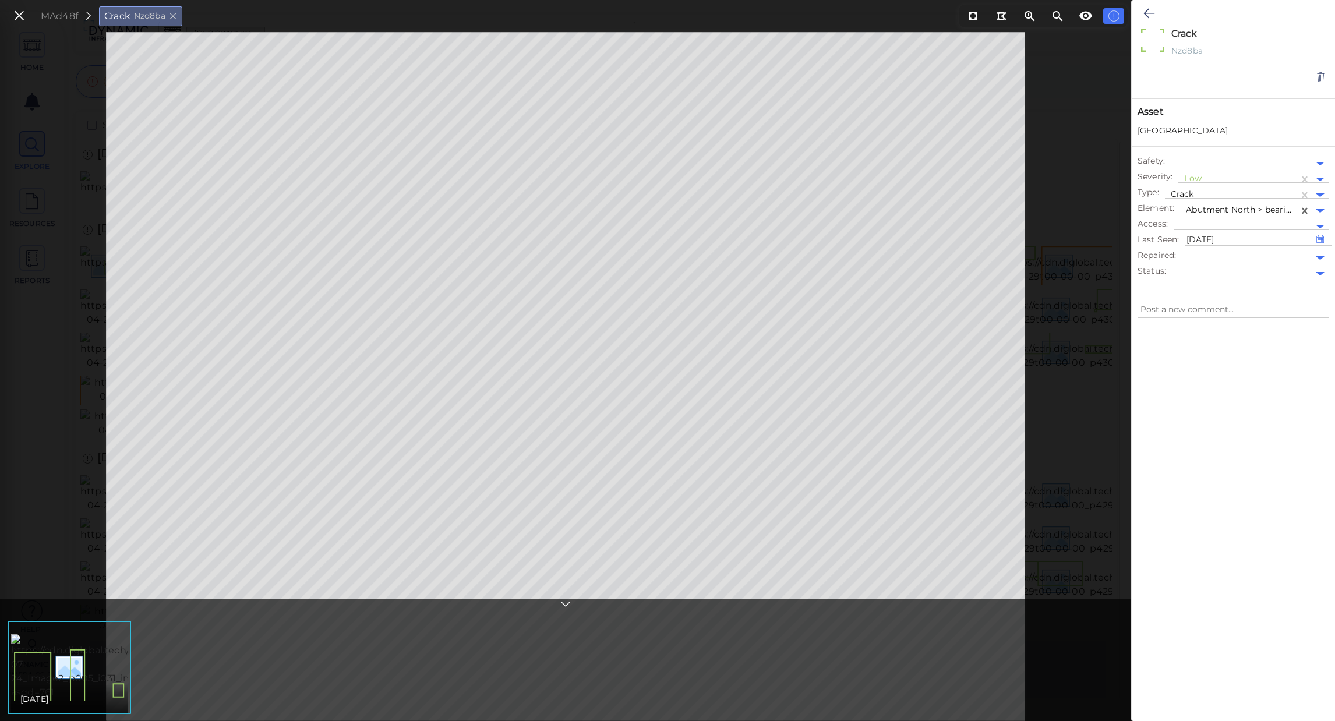
type textarea "x"
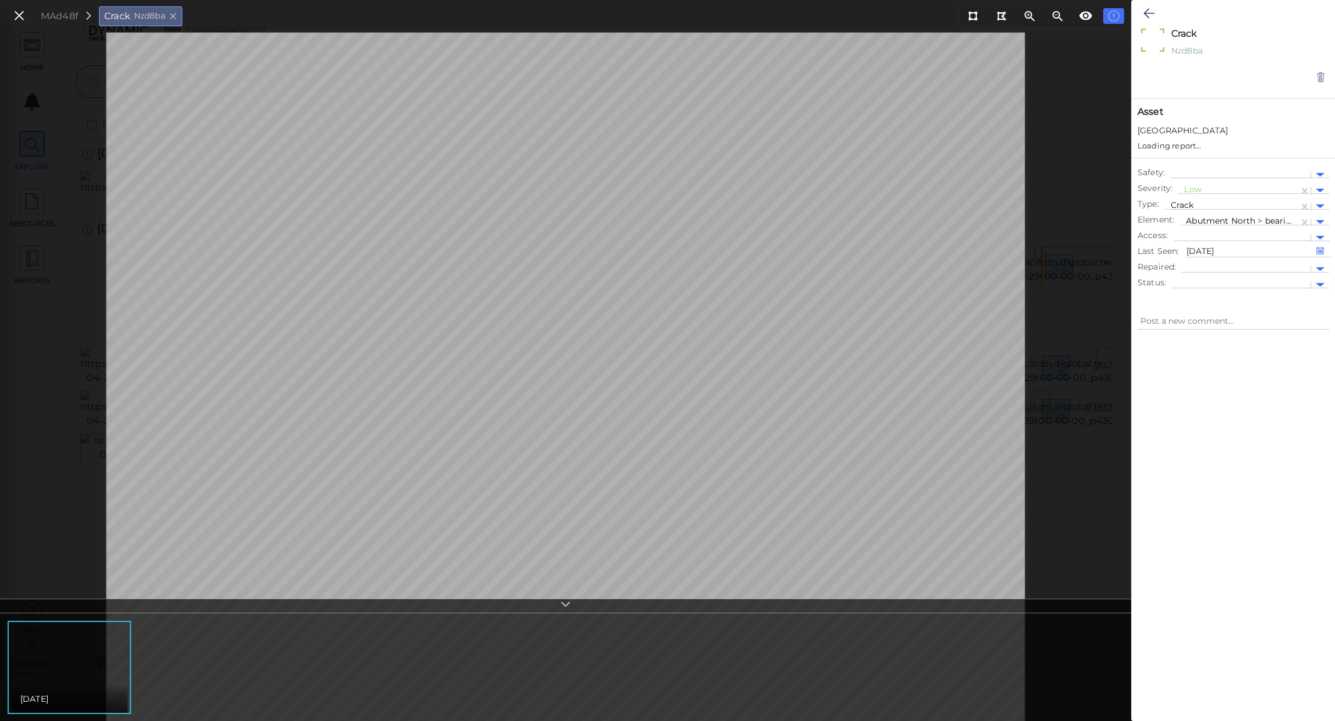
type textarea "x"
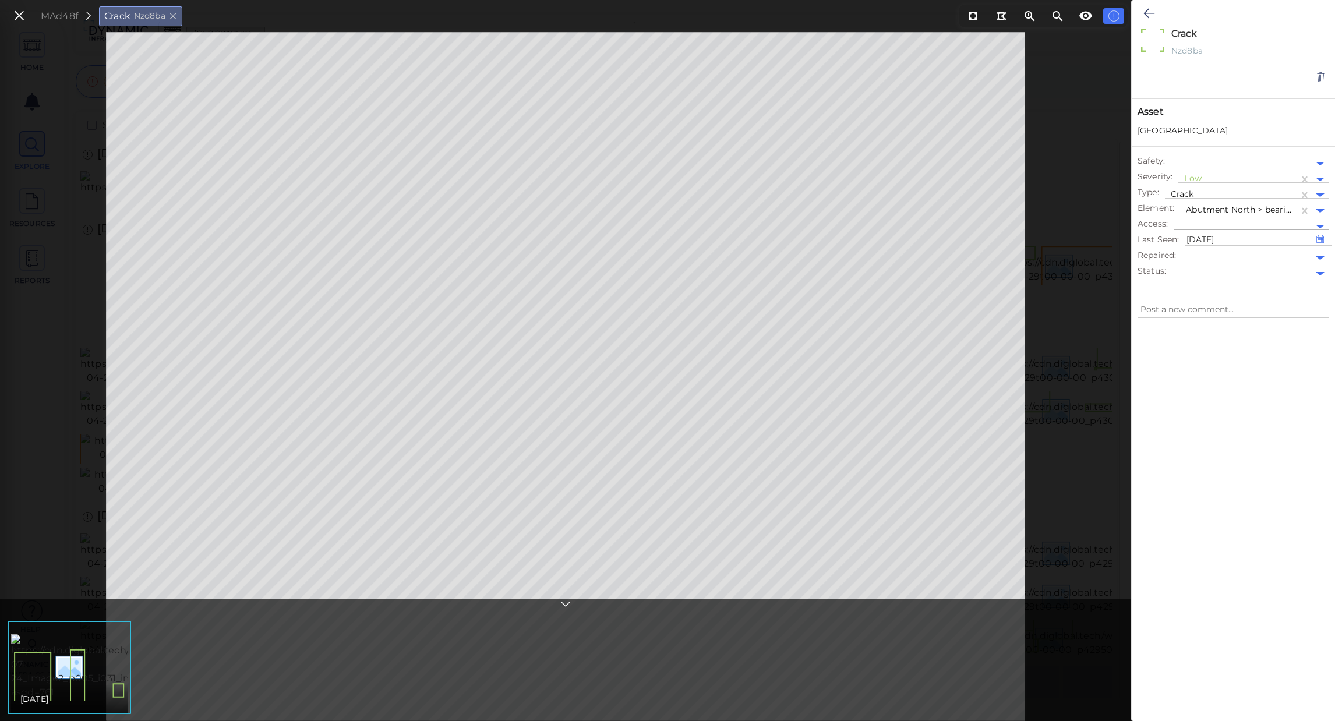
type textarea "x"
click at [1307, 207] on icon at bounding box center [1305, 211] width 12 height 12
click at [1321, 210] on div at bounding box center [1320, 211] width 9 height 4
type textarea "x"
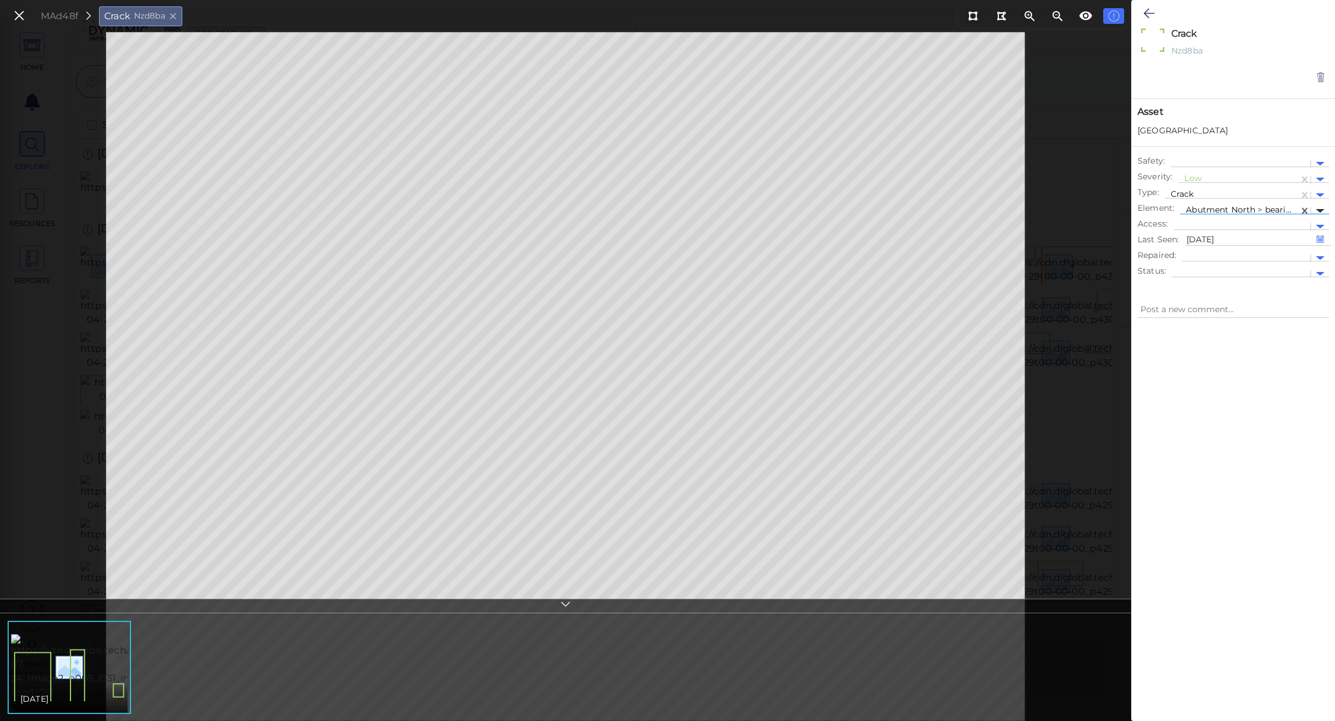
type textarea "x"
click at [1287, 231] on div at bounding box center [1254, 230] width 149 height 6
type textarea "x"
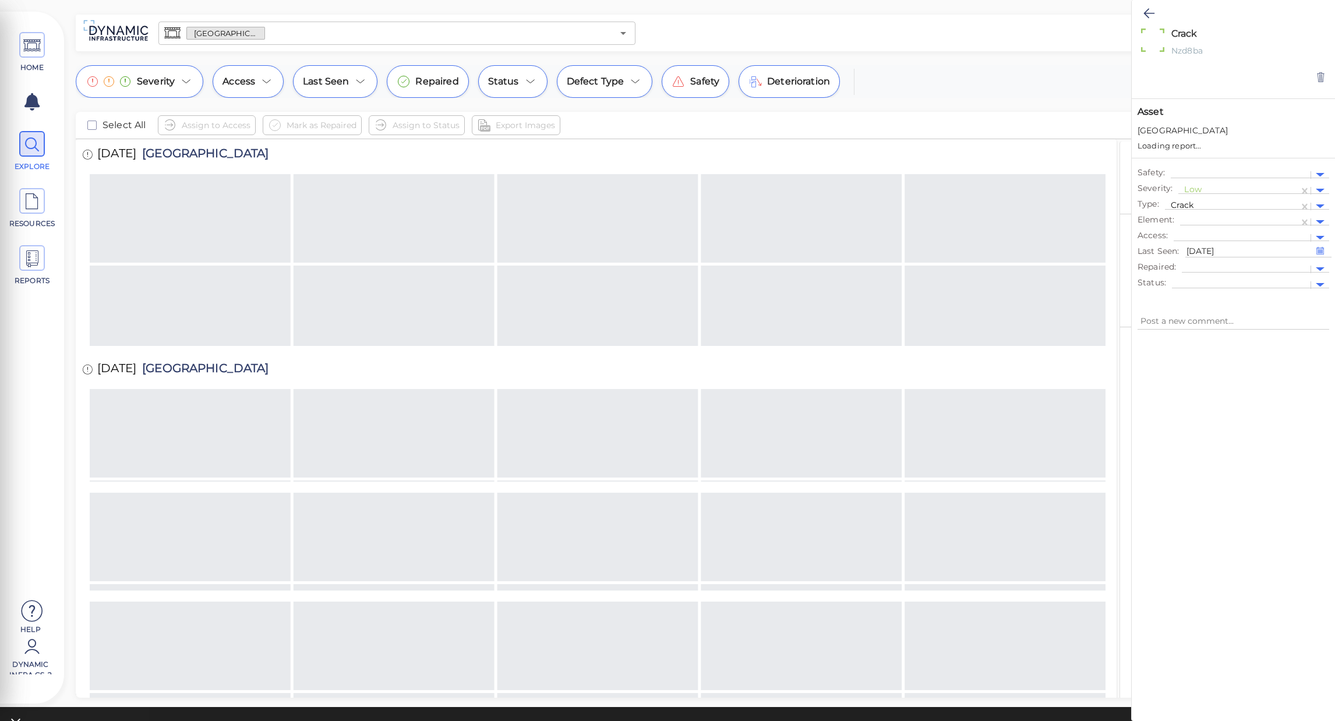
type textarea "x"
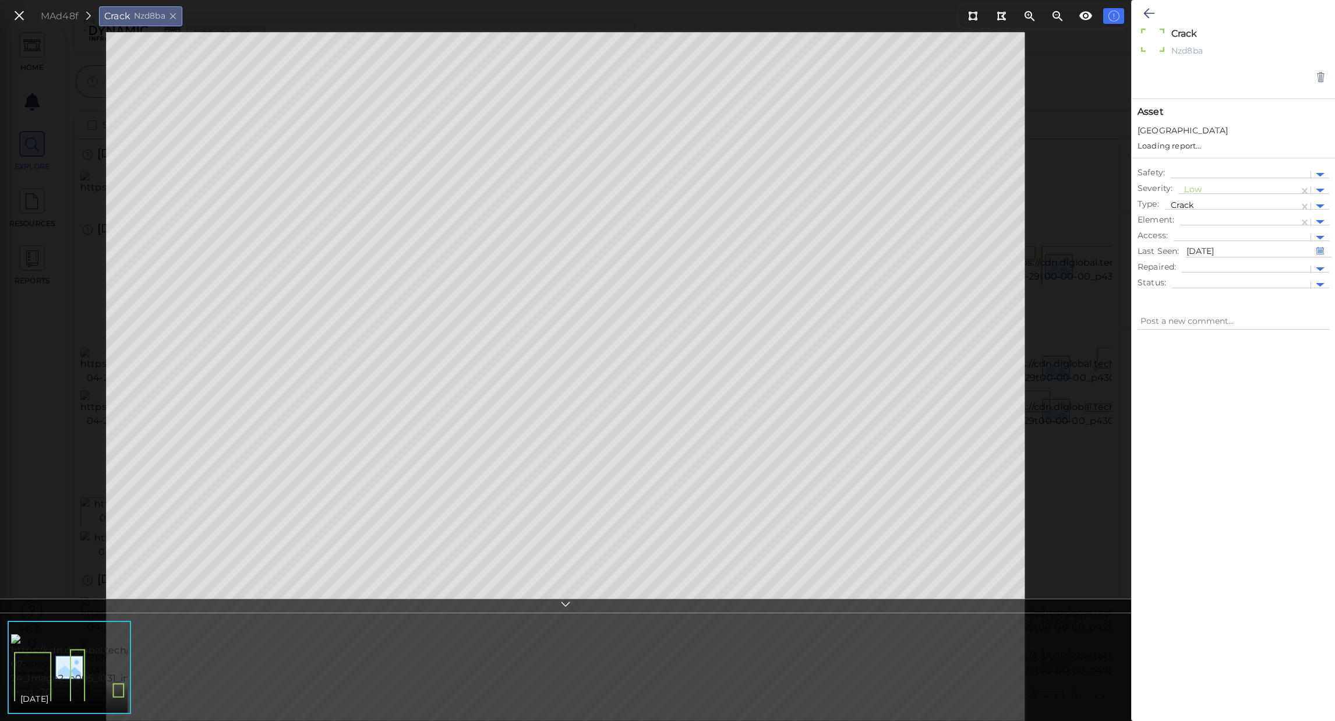
type textarea "x"
click at [1231, 526] on div at bounding box center [1233, 511] width 203 height 370
click at [25, 22] on icon at bounding box center [19, 16] width 13 height 16
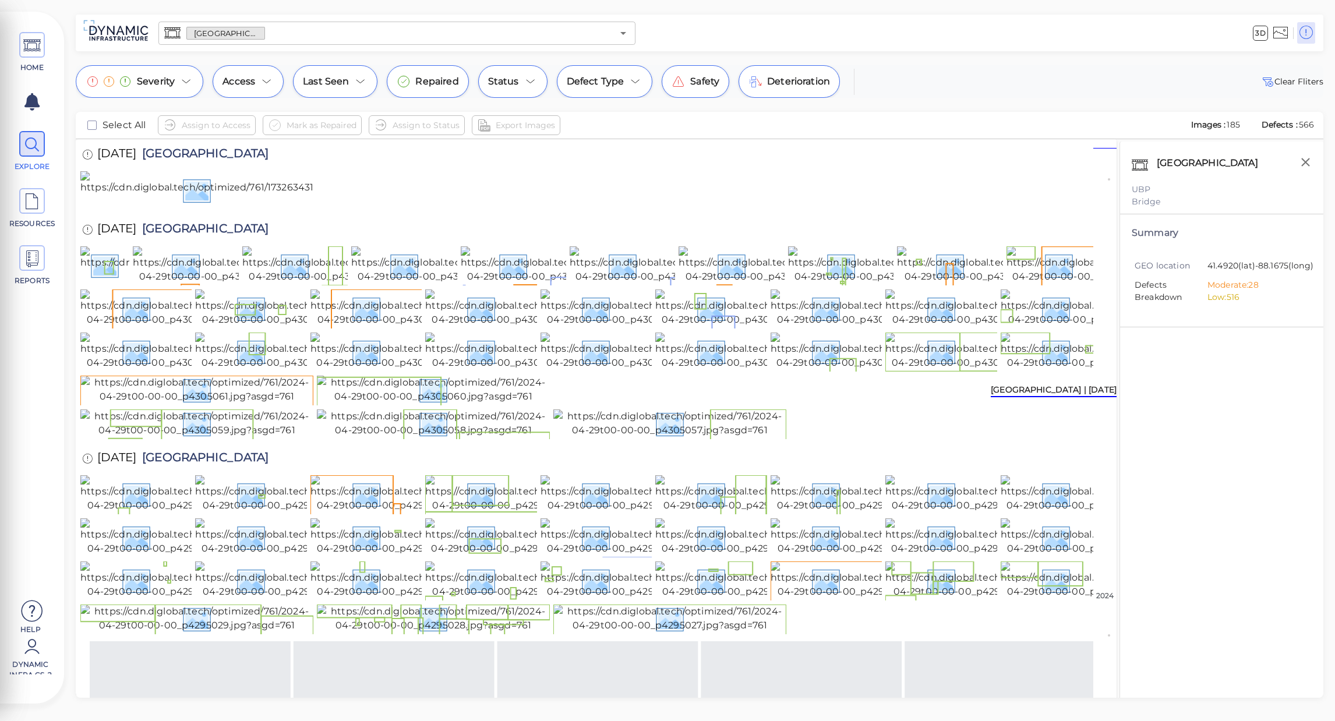
scroll to position [272, 0]
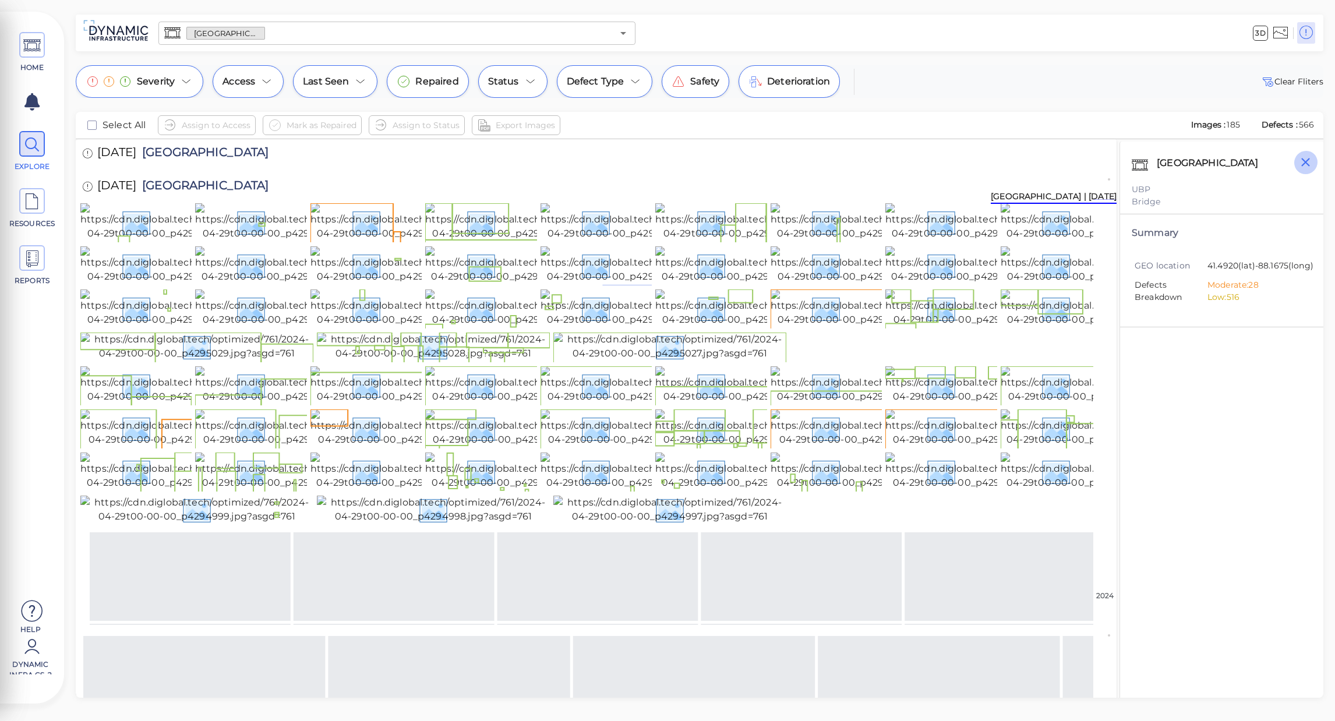
click at [1310, 170] on button "button" at bounding box center [1306, 162] width 24 height 24
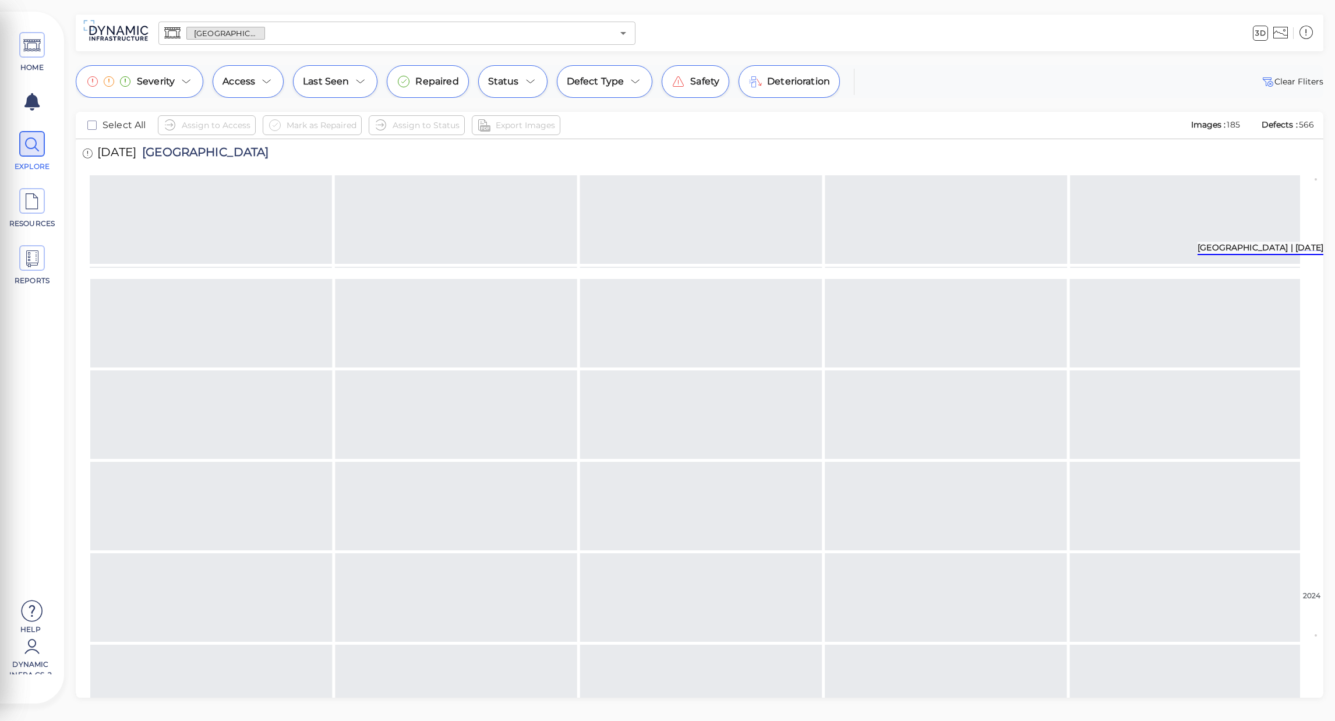
scroll to position [700, 0]
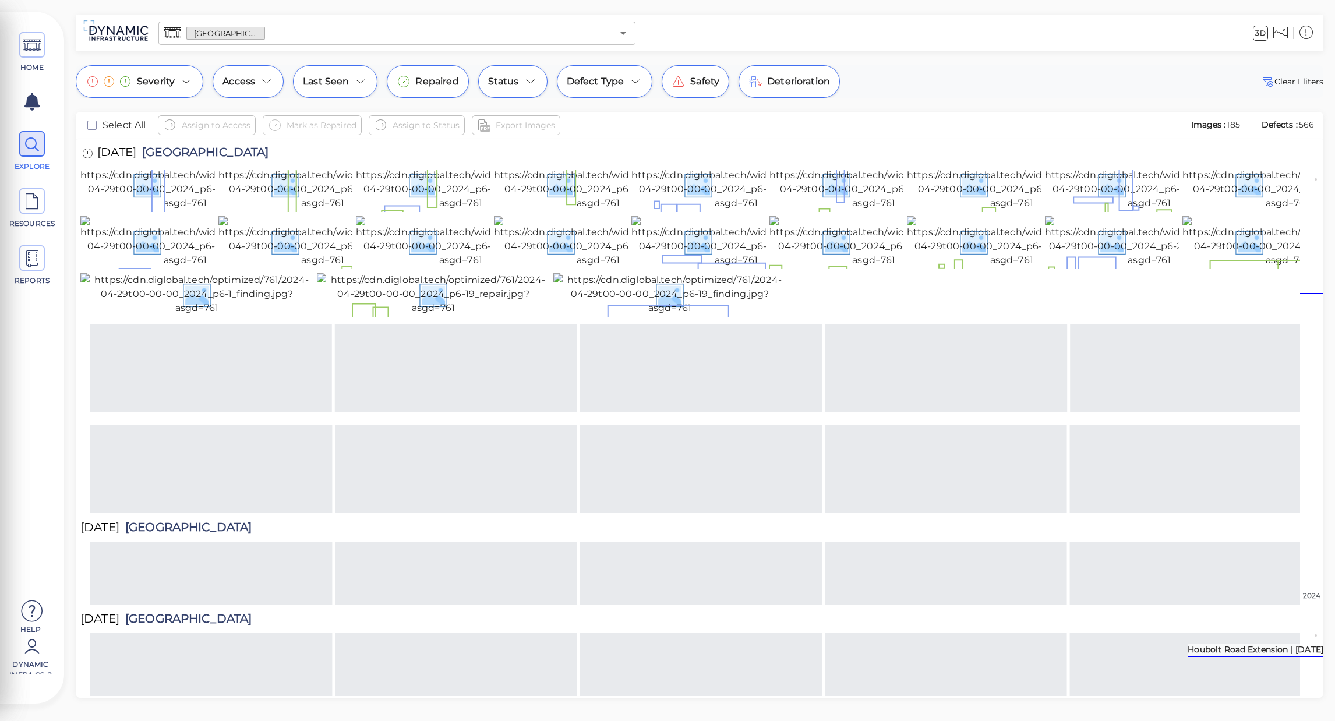
click at [1310, 653] on div "Houbolt Road Extension | Jul 2023" at bounding box center [1256, 650] width 136 height 13
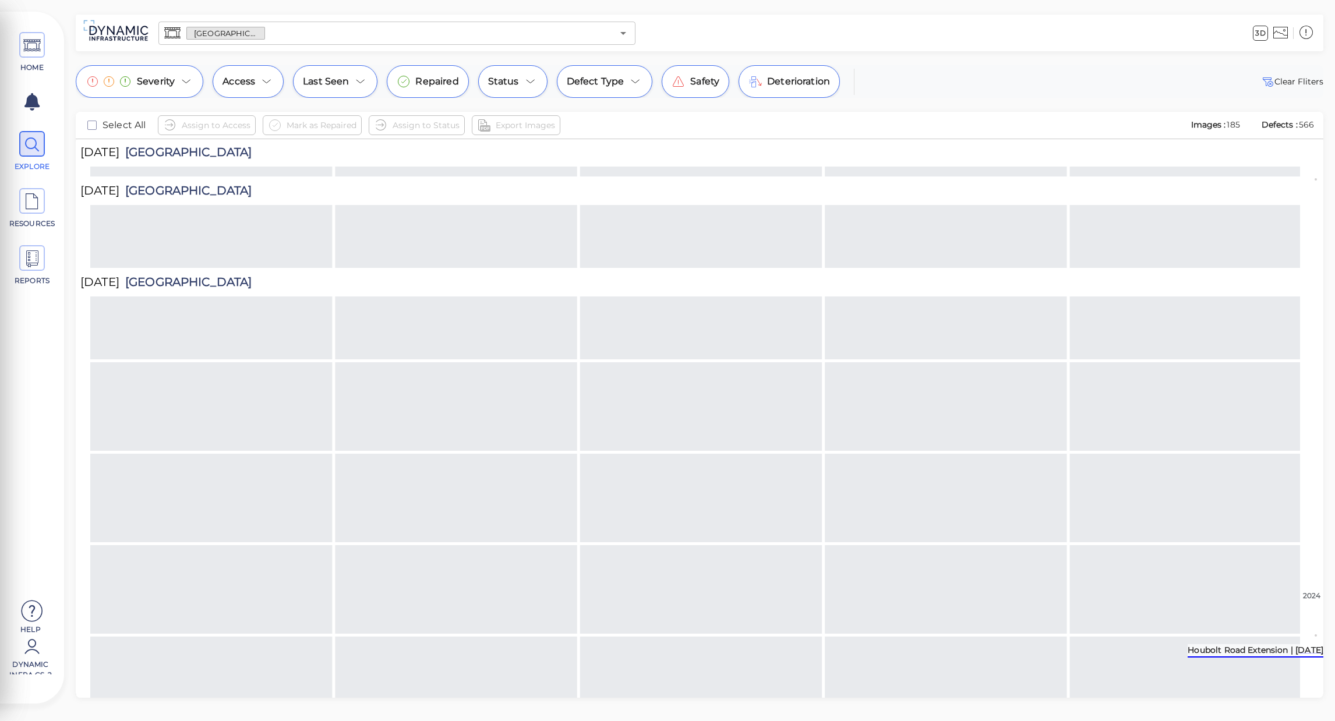
scroll to position [2390, 0]
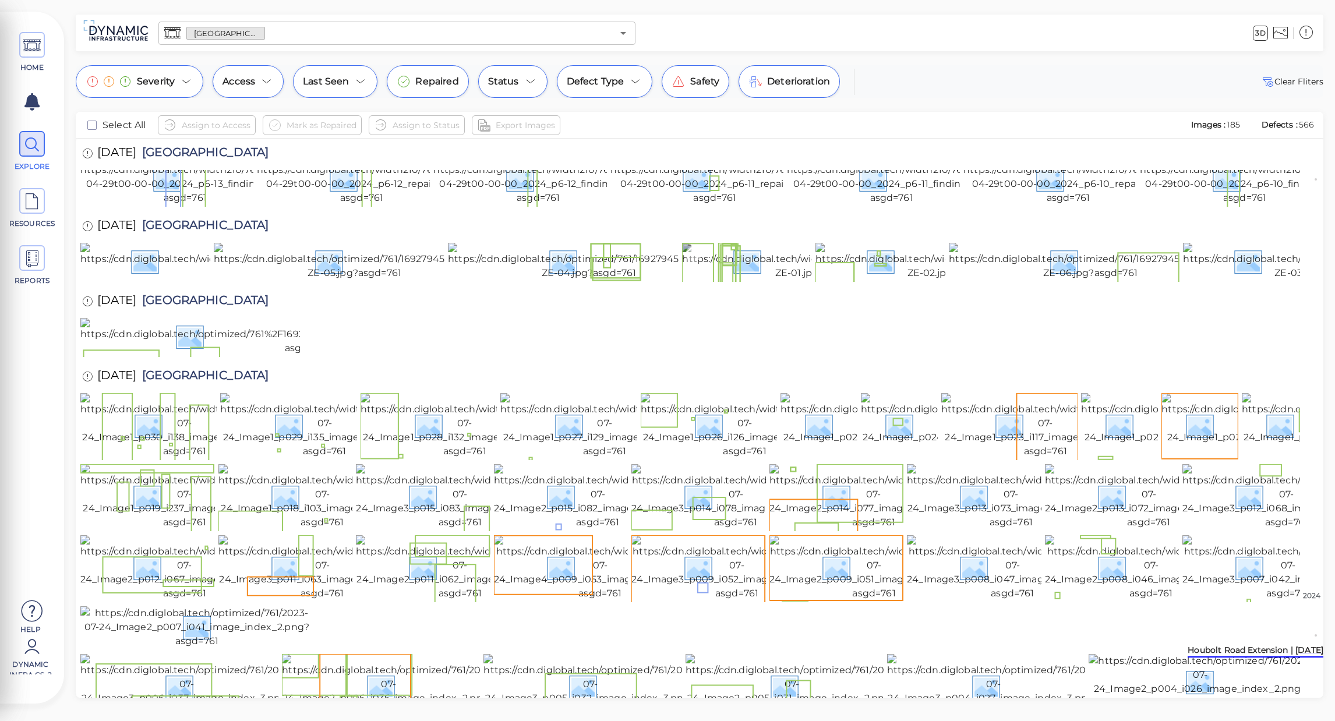
click at [719, 280] on img at bounding box center [820, 261] width 277 height 37
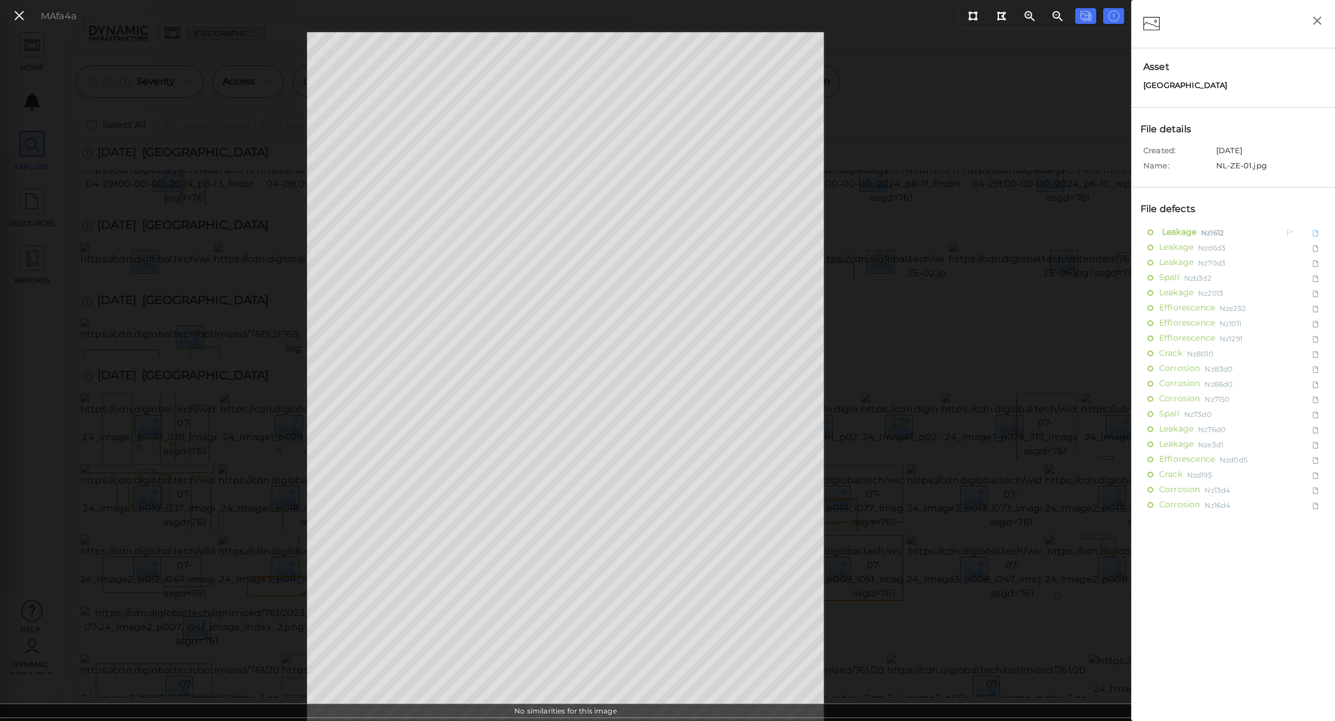
click at [1167, 233] on span "Leakage" at bounding box center [1177, 232] width 37 height 15
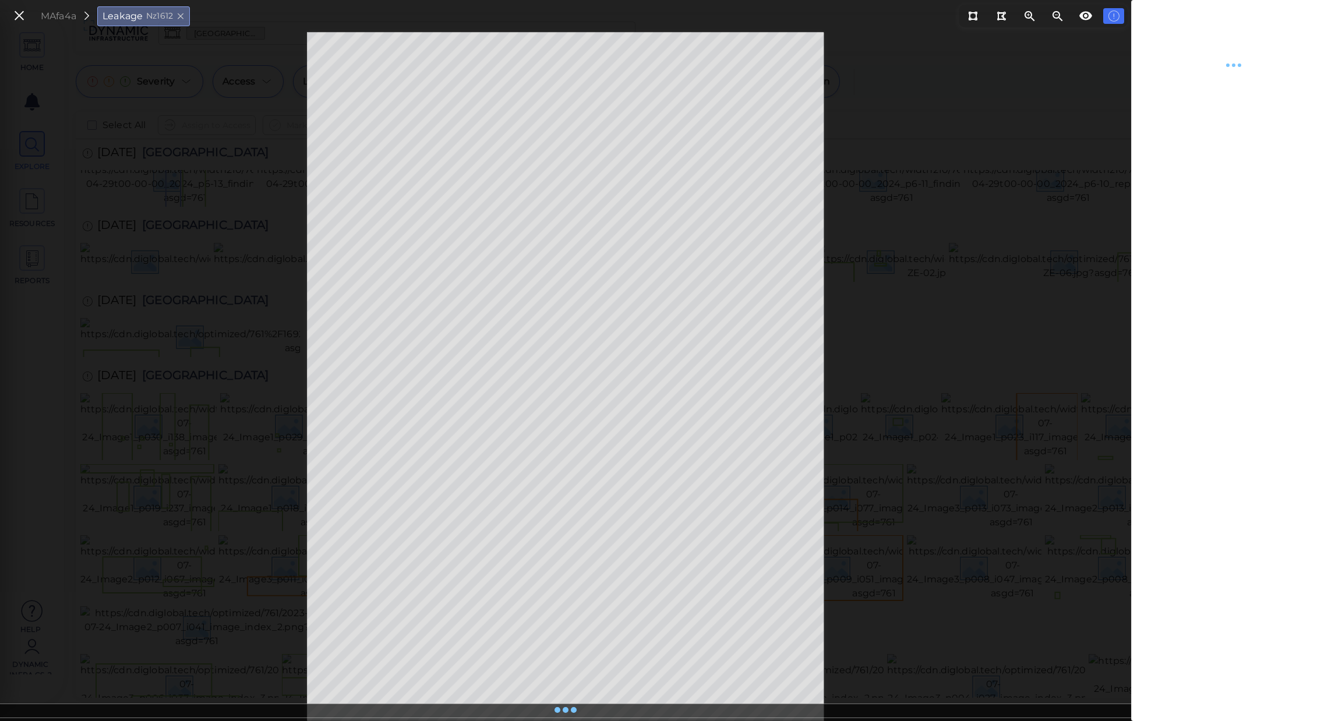
type textarea "x"
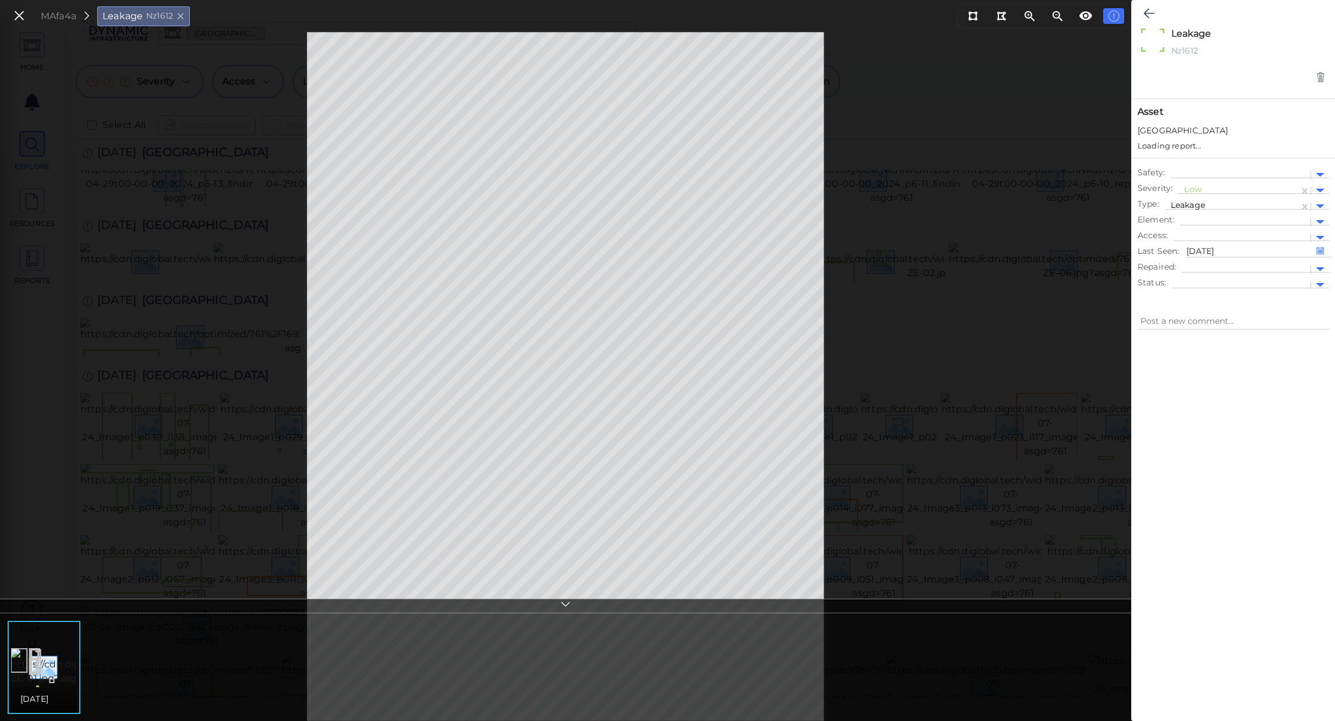
type textarea "x"
click at [1185, 210] on div at bounding box center [1245, 211] width 130 height 17
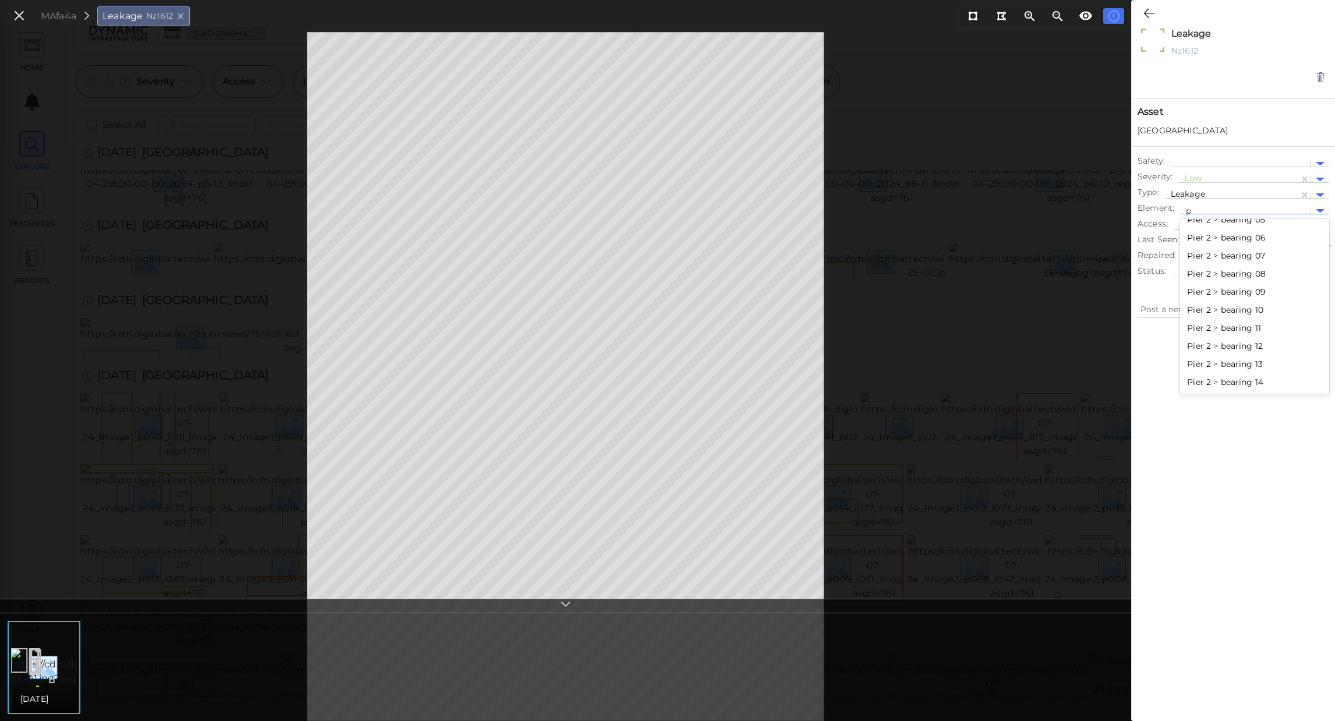
scroll to position [153, 0]
type input "pe"
click at [1237, 230] on div "Span 1 > beam 08" at bounding box center [1254, 234] width 149 height 18
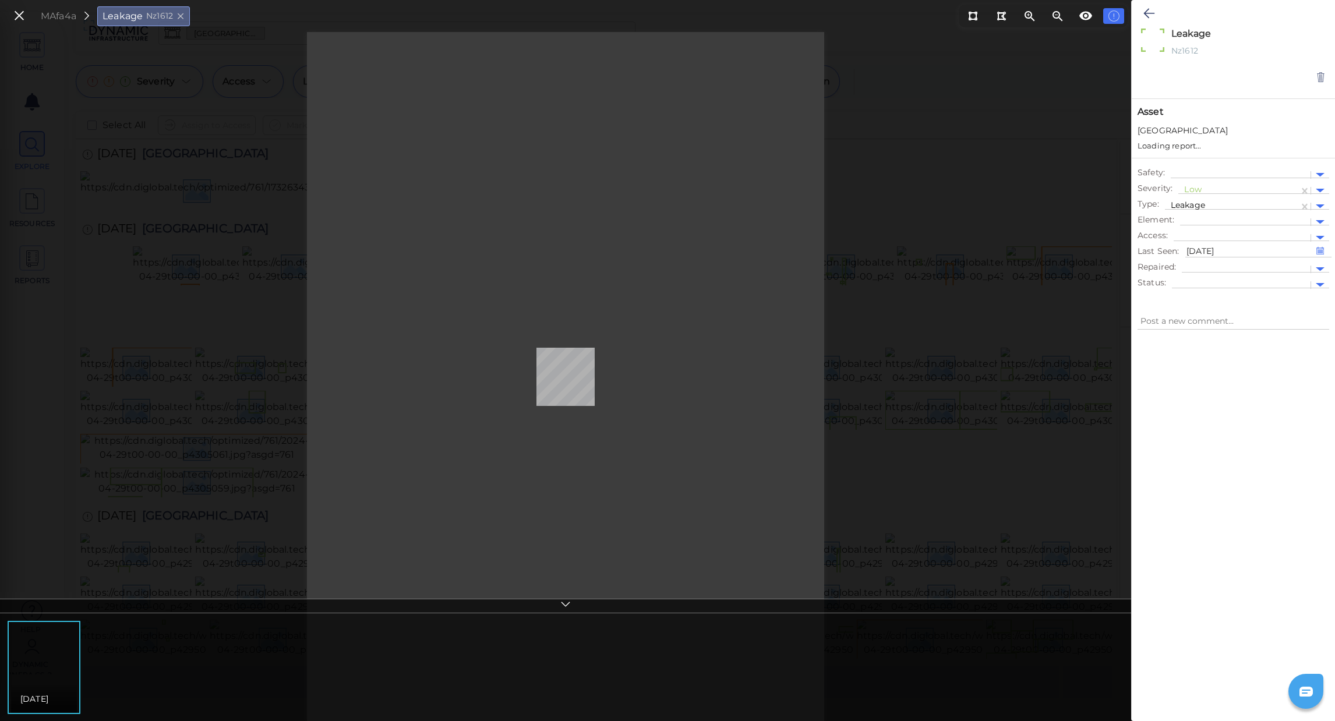
type textarea "x"
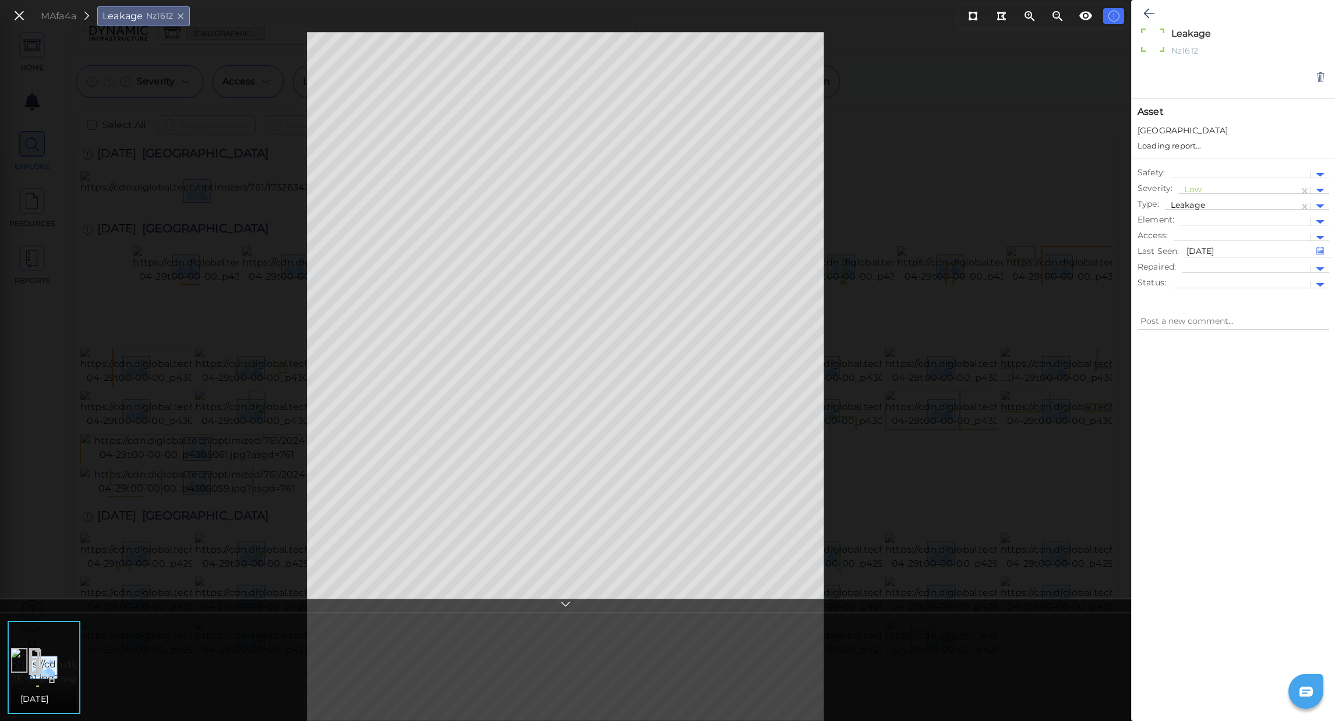
type textarea "x"
click at [1236, 213] on div at bounding box center [1245, 211] width 119 height 12
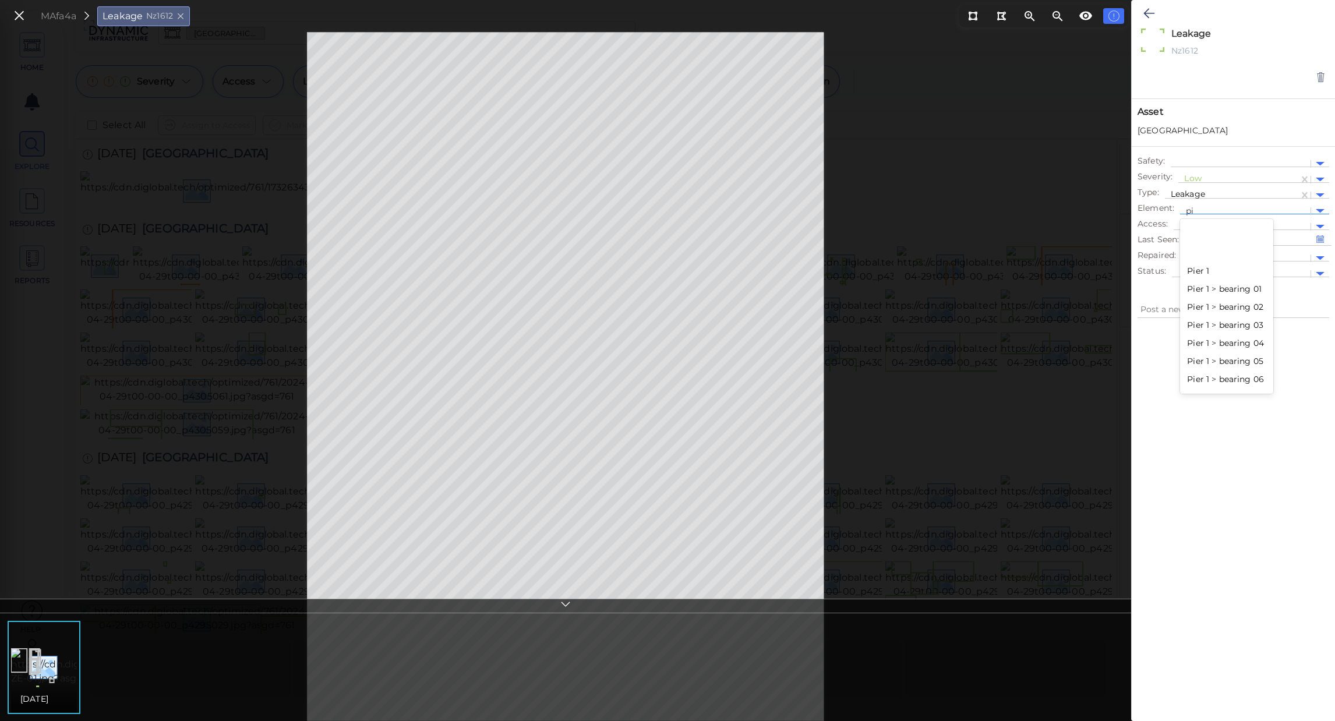
type input "pie"
click at [1225, 294] on div "Pier 1 > bearing 01" at bounding box center [1226, 289] width 93 height 18
type textarea "x"
click at [1283, 366] on div at bounding box center [1233, 511] width 203 height 370
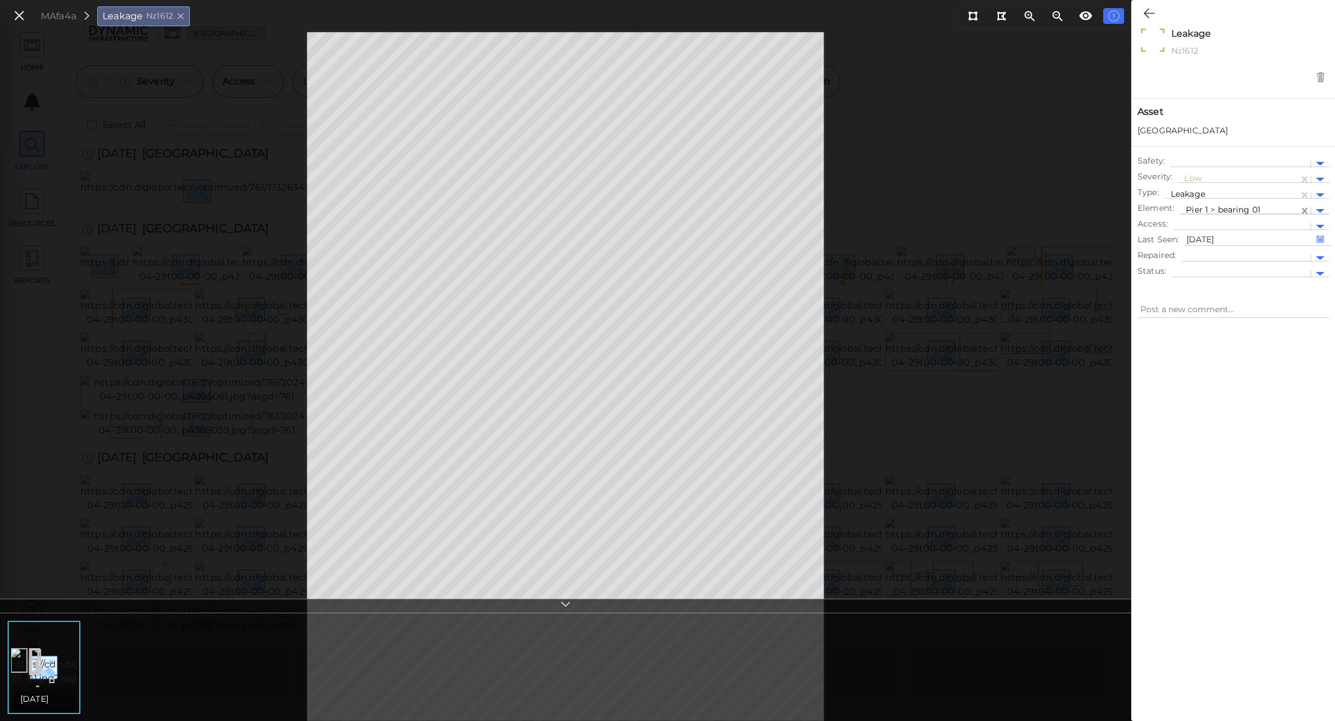
click at [1301, 207] on icon at bounding box center [1305, 211] width 12 height 12
type textarea "x"
click at [1279, 209] on div at bounding box center [1239, 211] width 107 height 12
click at [1272, 235] on div at bounding box center [1254, 236] width 149 height 6
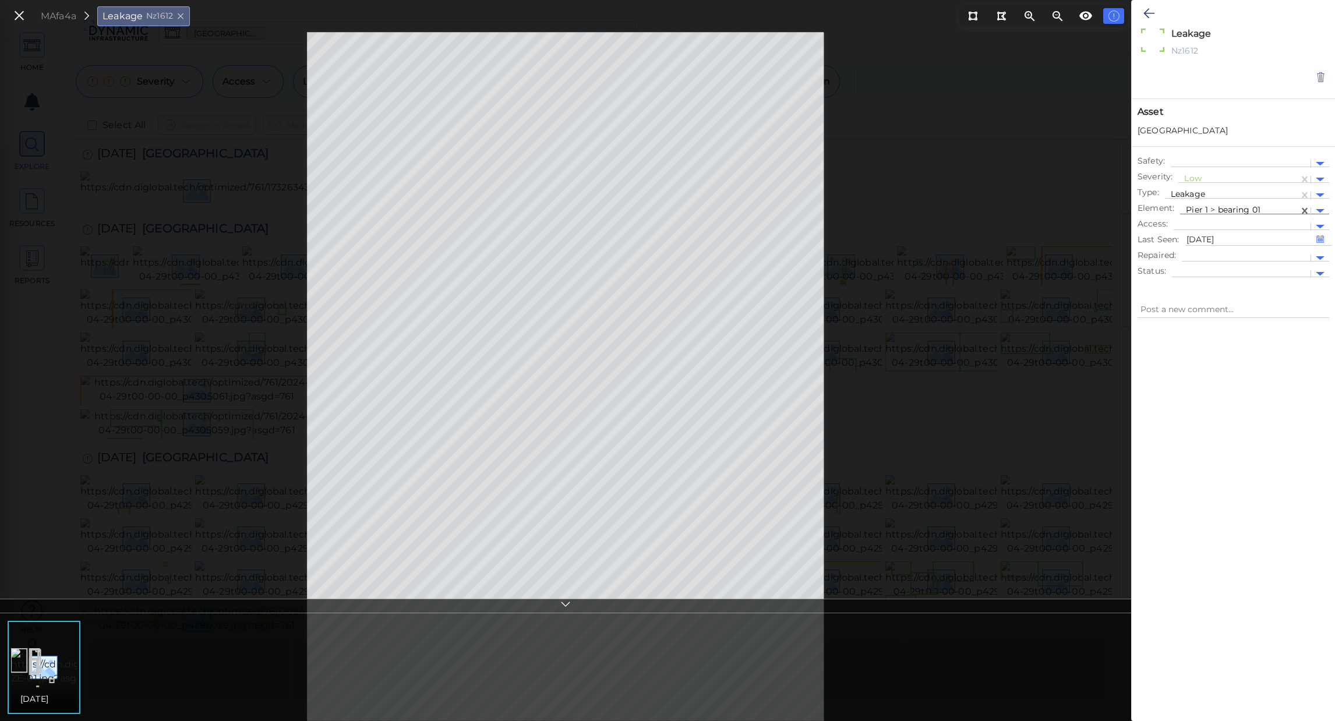
type textarea "x"
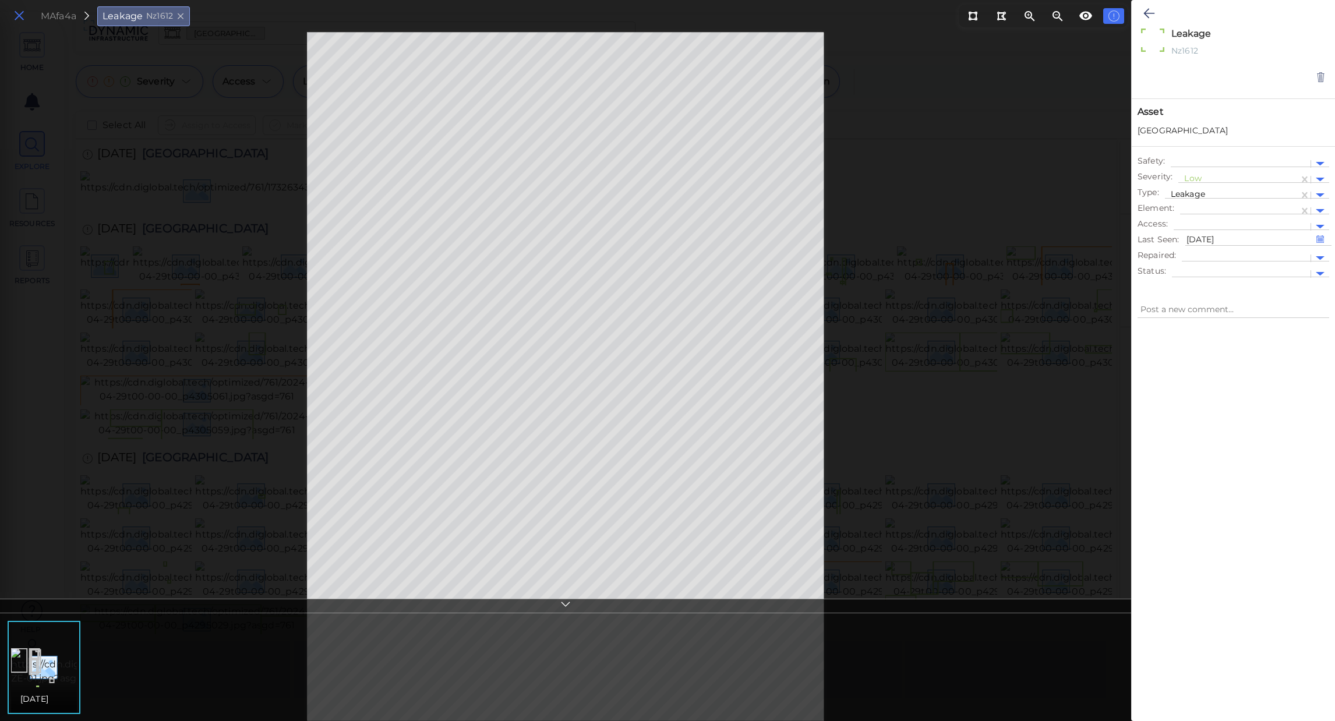
click at [16, 10] on icon at bounding box center [19, 16] width 13 height 16
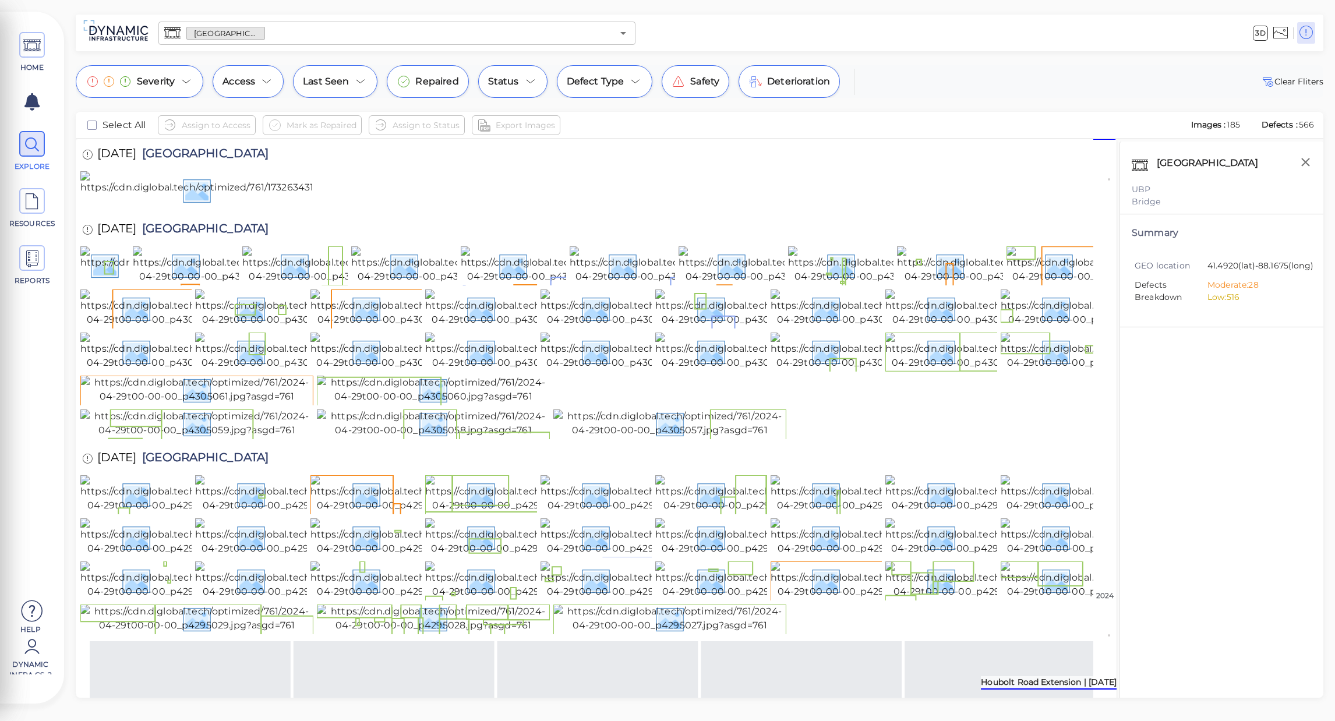
click at [1113, 686] on div "Houbolt Road Extension | [DATE]" at bounding box center [1049, 682] width 136 height 13
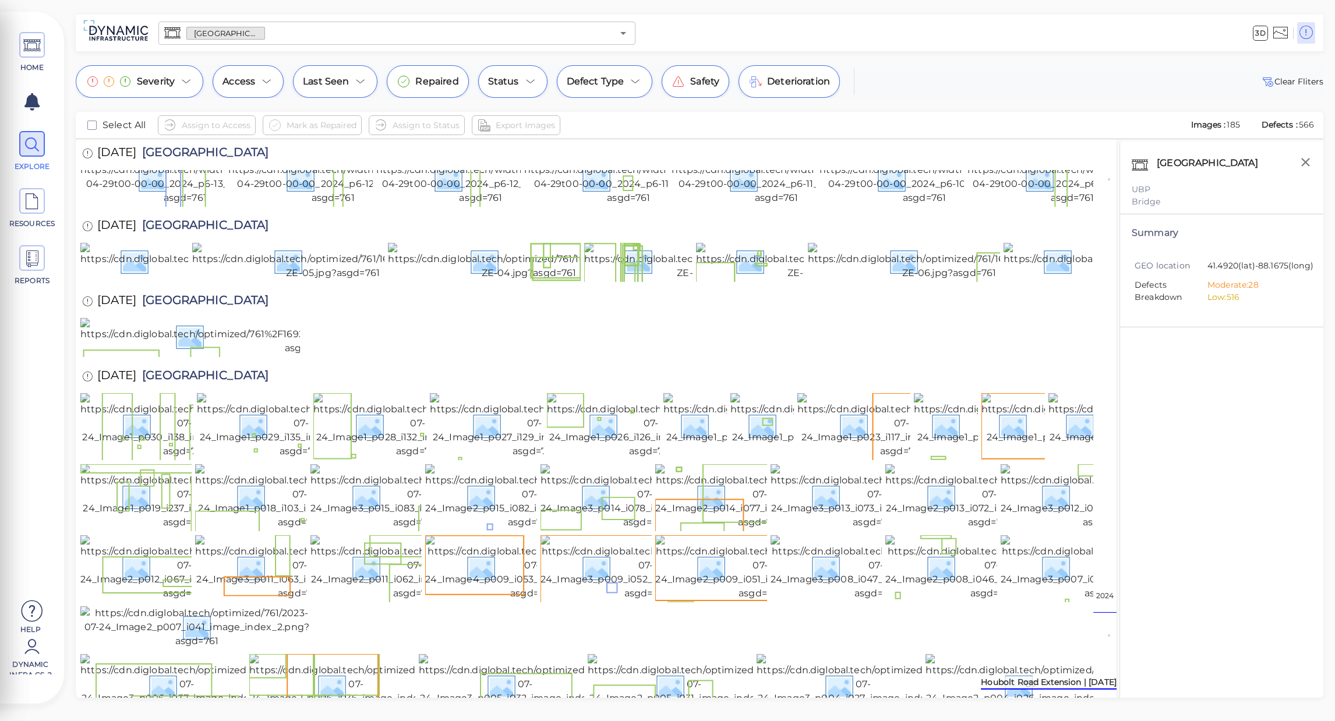
scroll to position [2624, 0]
click at [207, 355] on img at bounding box center [305, 336] width 451 height 37
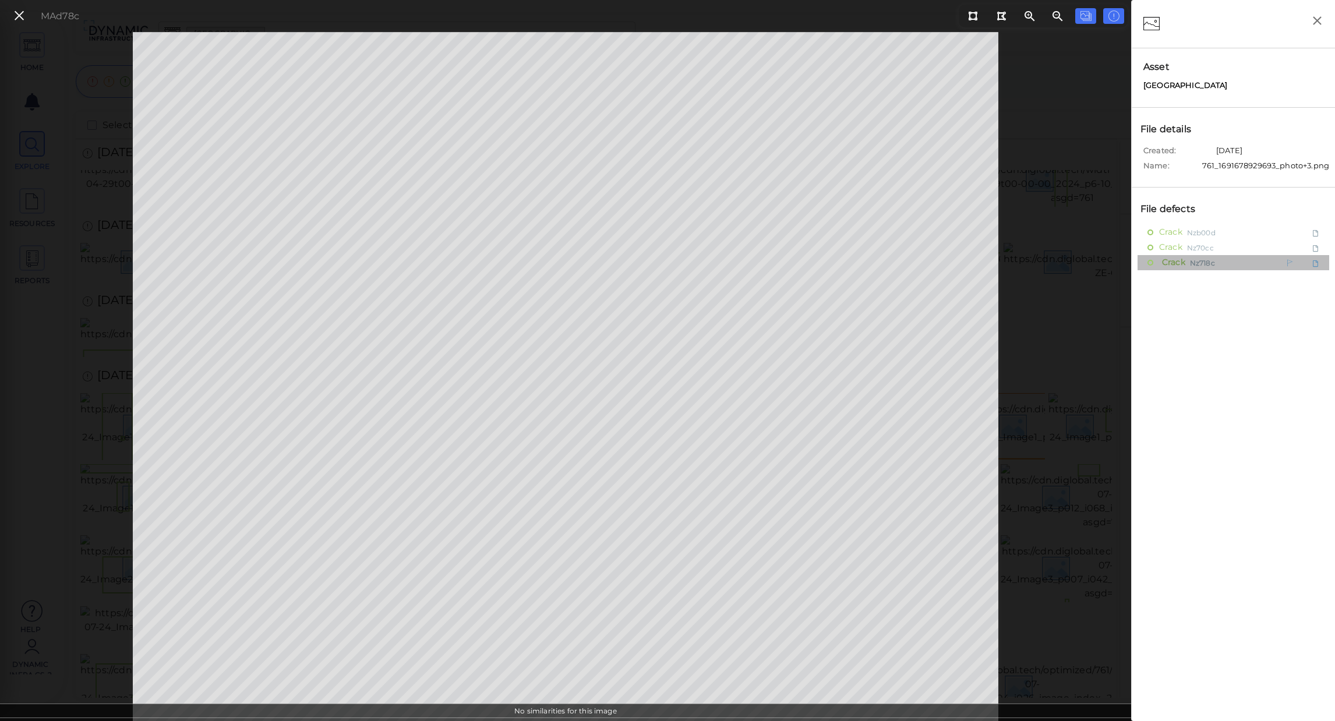
click at [1173, 260] on span "Crack" at bounding box center [1172, 262] width 26 height 15
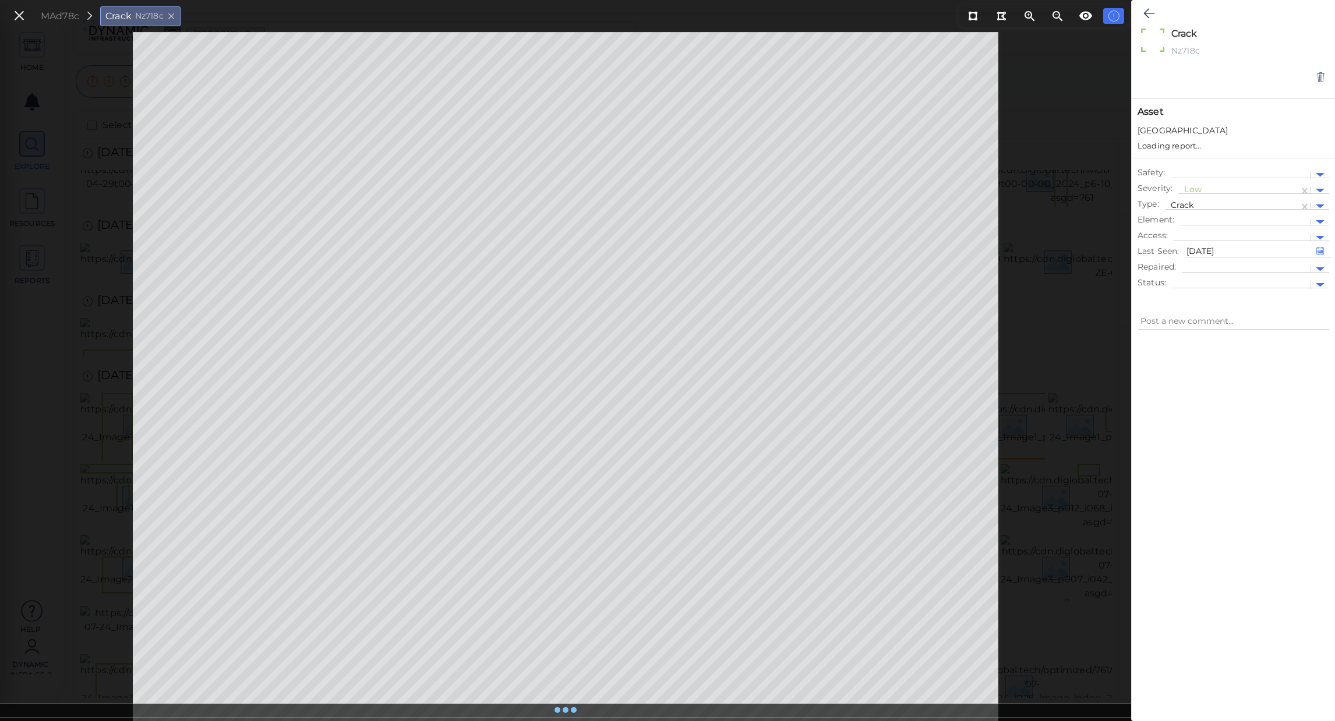
type textarea "x"
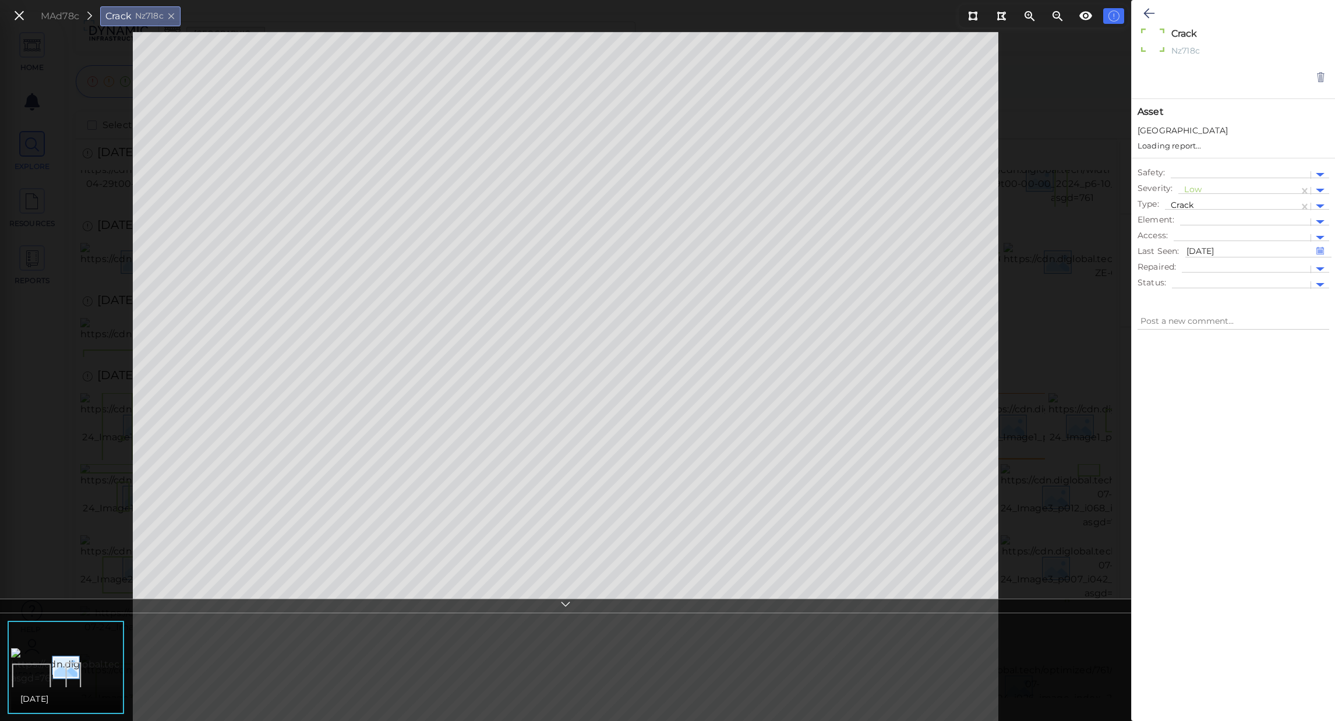
type textarea "x"
click at [1243, 210] on div at bounding box center [1245, 211] width 119 height 12
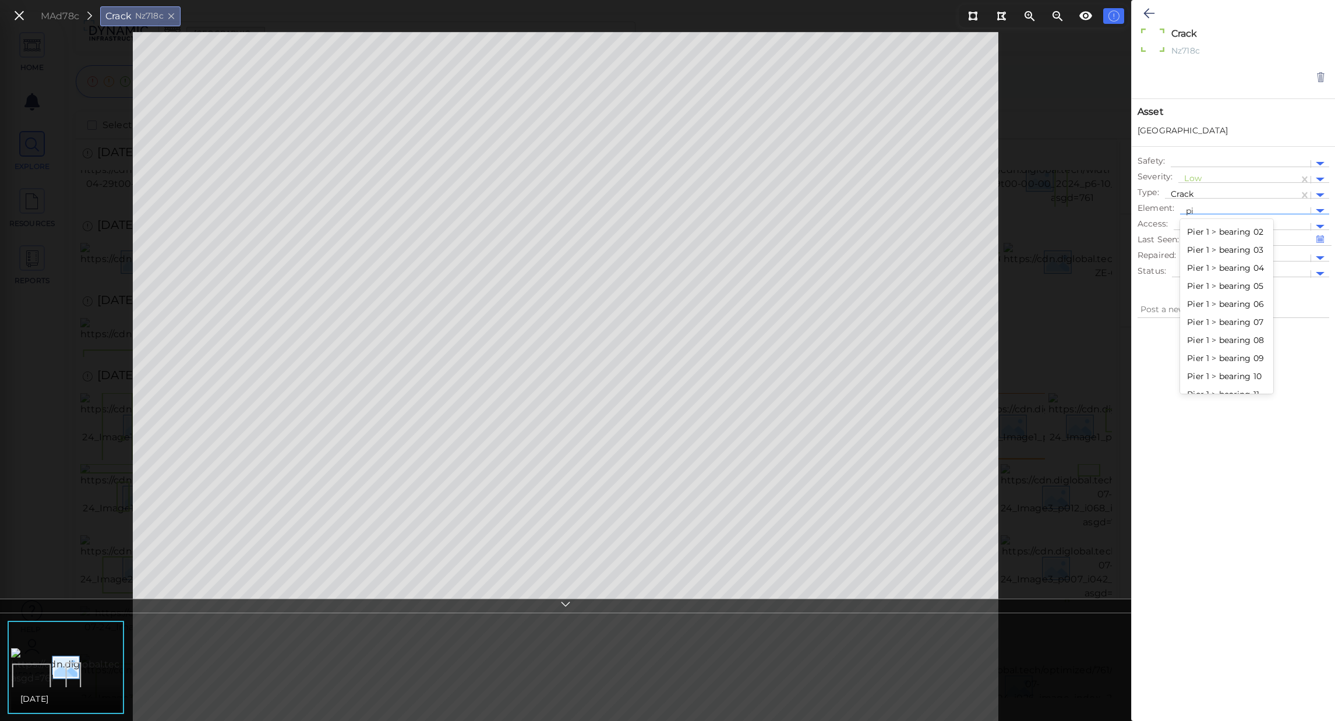
scroll to position [34, 0]
type input "pie"
click at [1230, 352] on div at bounding box center [1233, 511] width 203 height 370
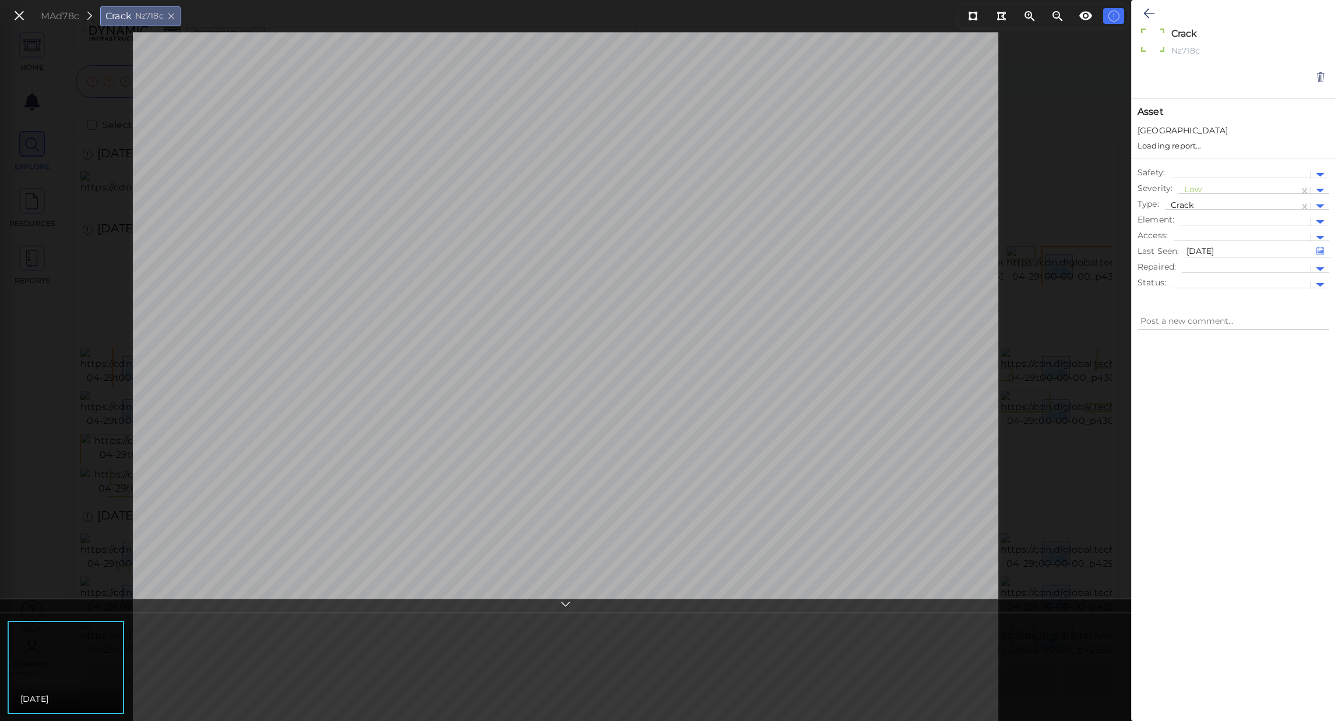
type textarea "x"
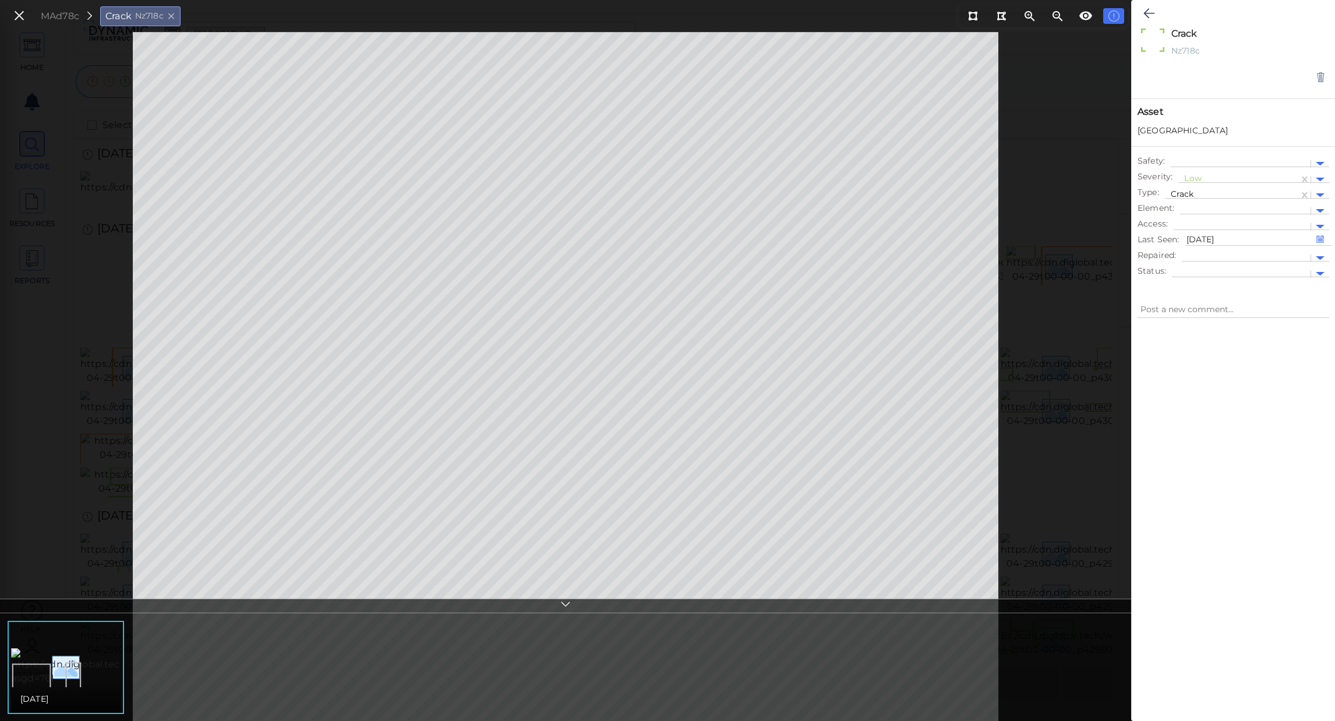
type textarea "x"
click at [1209, 211] on div at bounding box center [1245, 211] width 119 height 12
type input "pe"
click at [1212, 285] on div "Span 1 > beam 02" at bounding box center [1254, 278] width 149 height 18
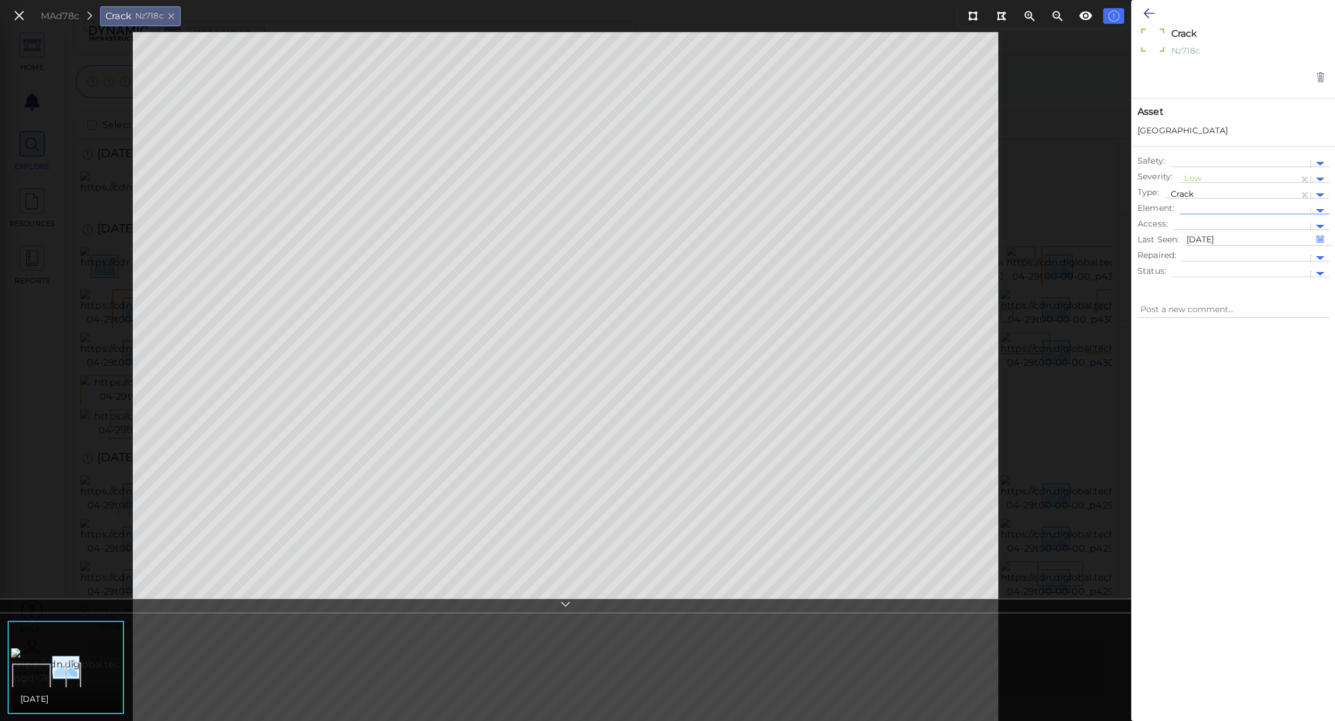
type textarea "x"
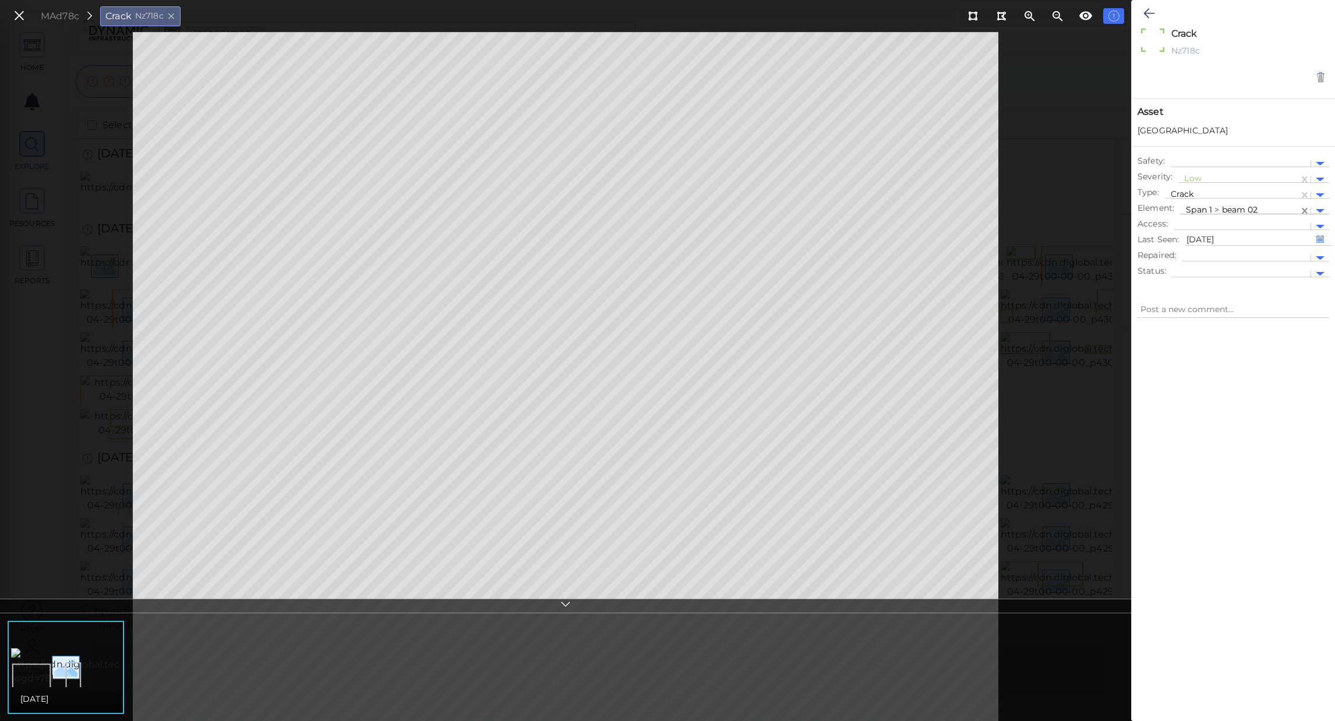
click at [1303, 210] on icon at bounding box center [1304, 211] width 5 height 6
type textarea "x"
click at [1308, 213] on icon at bounding box center [1305, 211] width 12 height 12
type textarea "x"
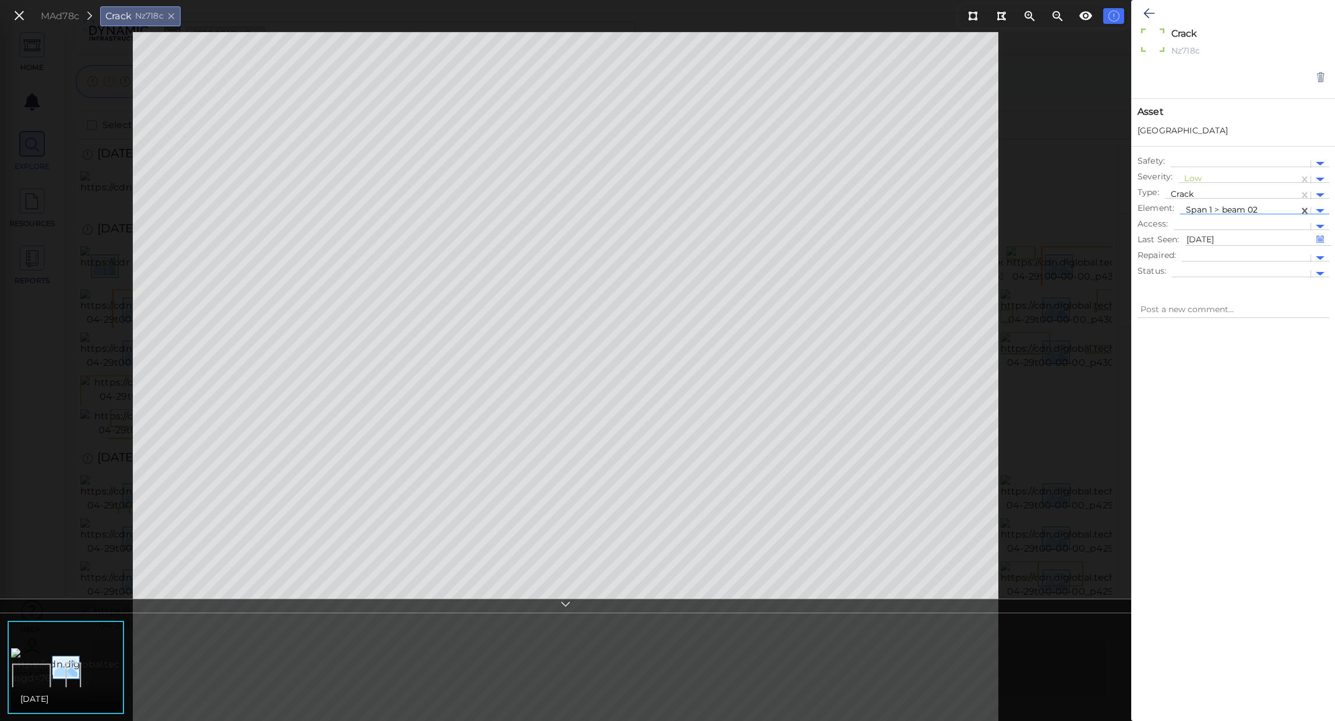
type textarea "x"
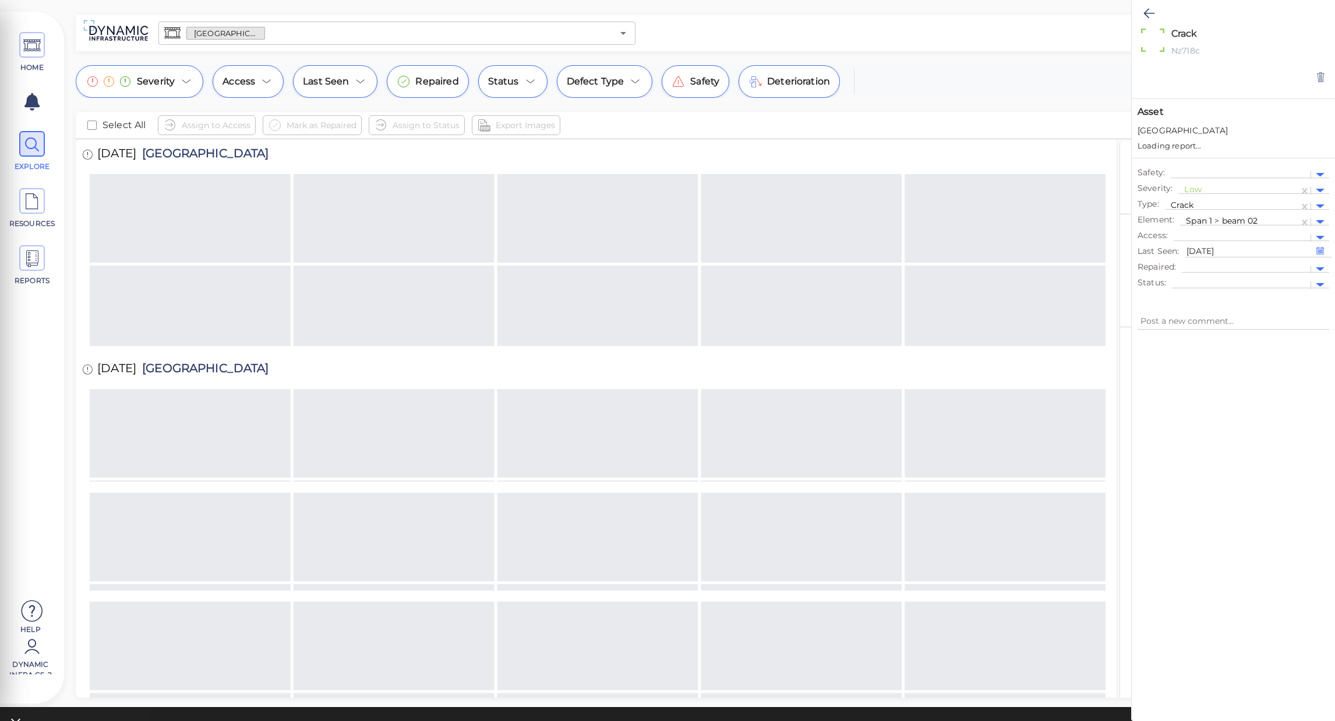
type textarea "x"
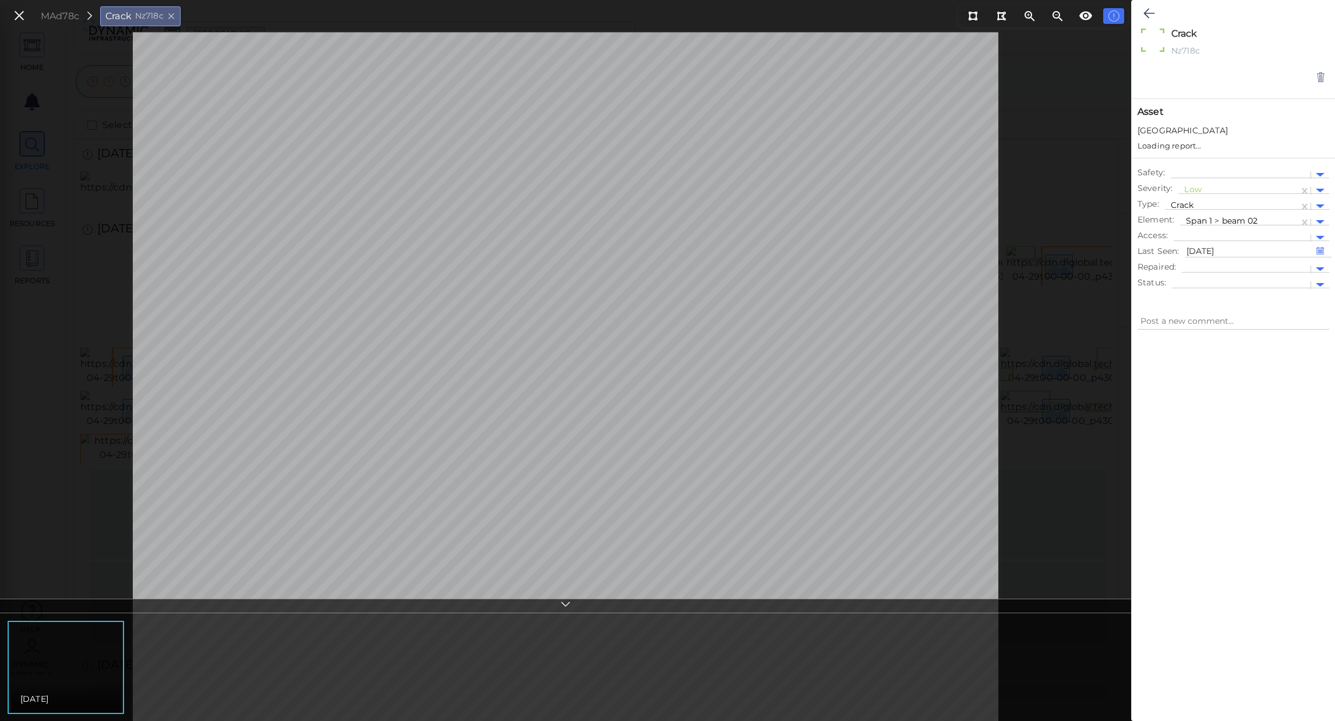
type textarea "x"
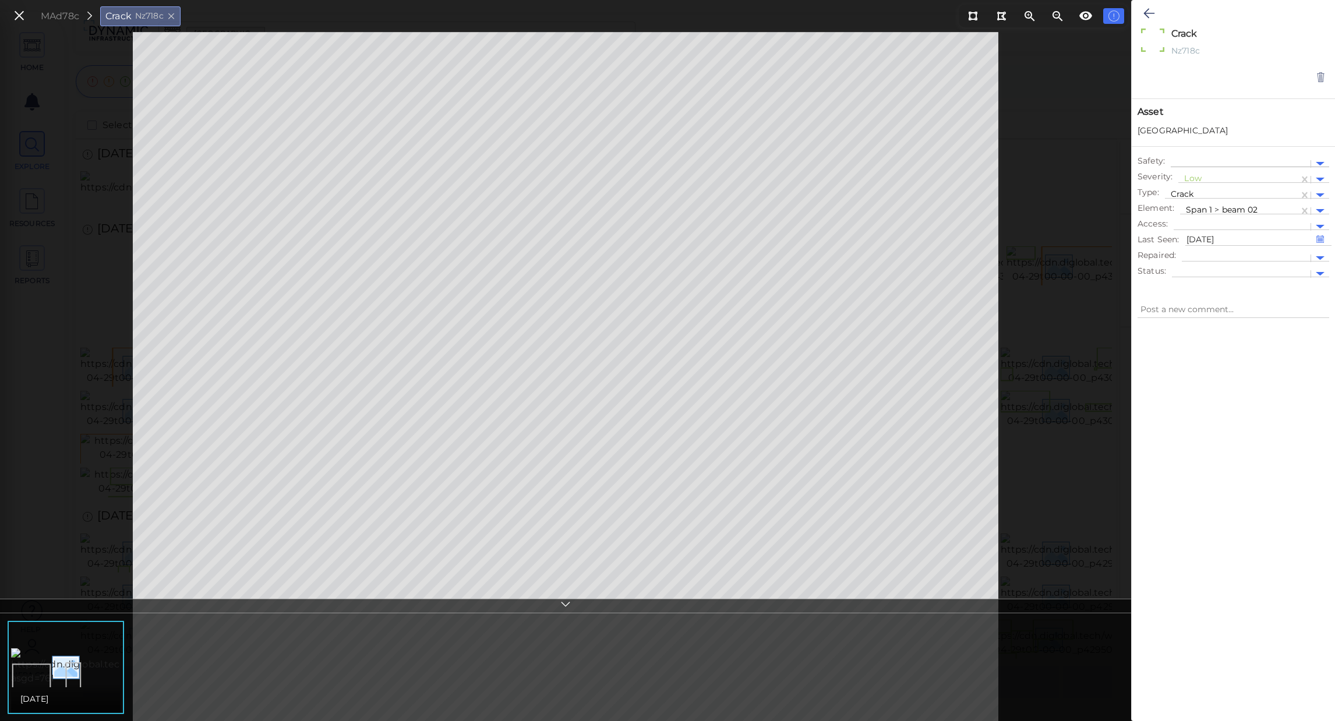
type textarea "x"
click at [1275, 211] on div at bounding box center [1239, 211] width 107 height 12
click at [1274, 230] on div at bounding box center [1254, 230] width 149 height 6
type textarea "x"
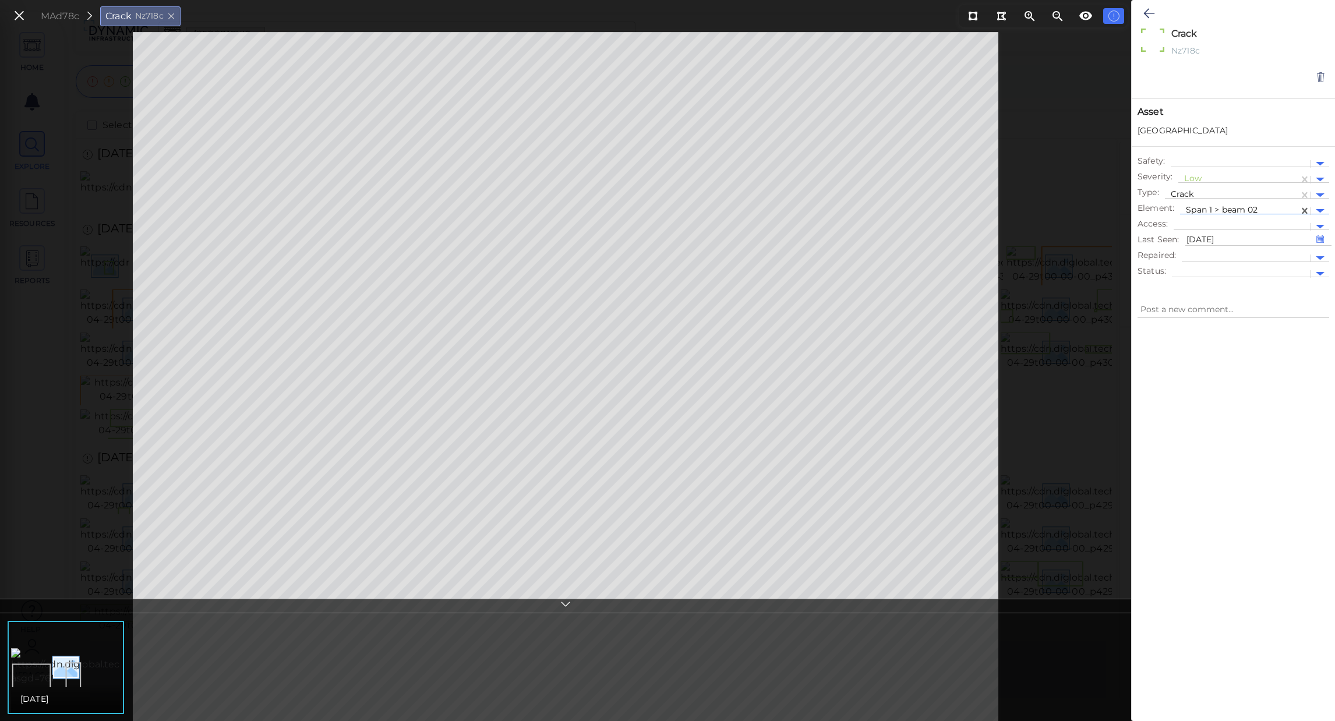
type textarea "x"
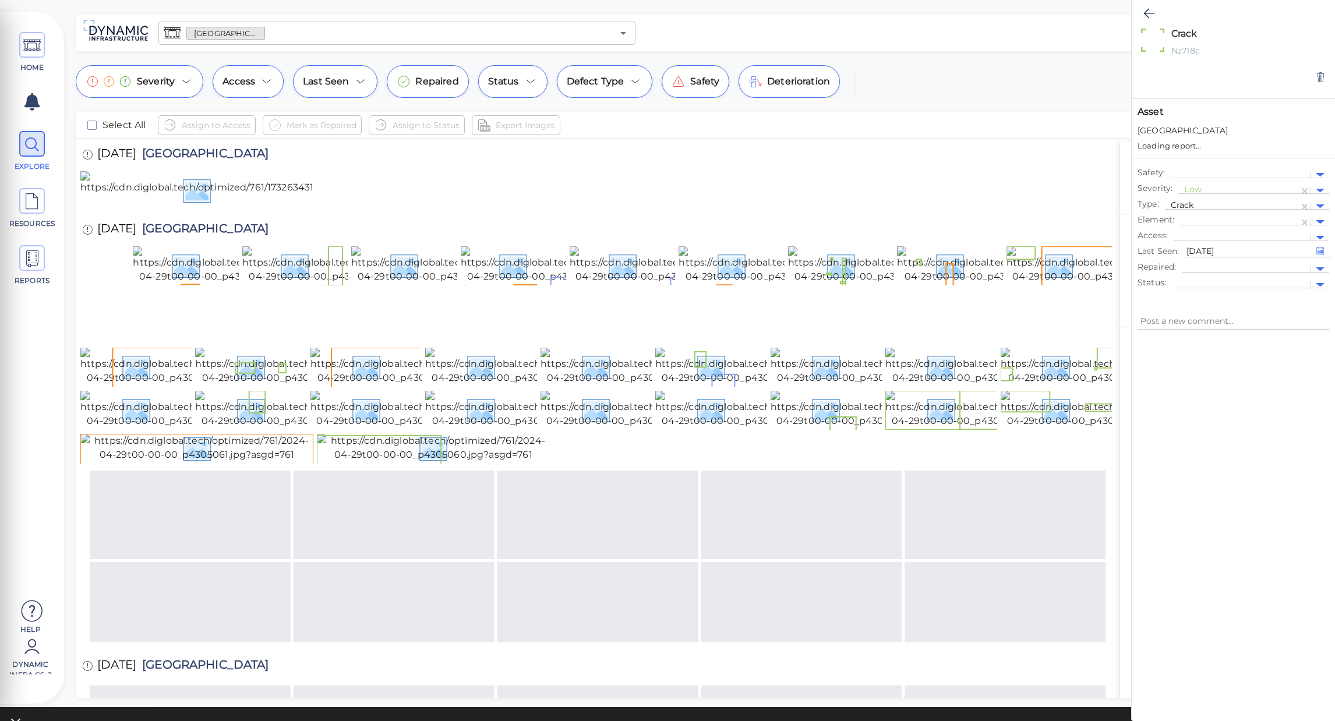
type textarea "x"
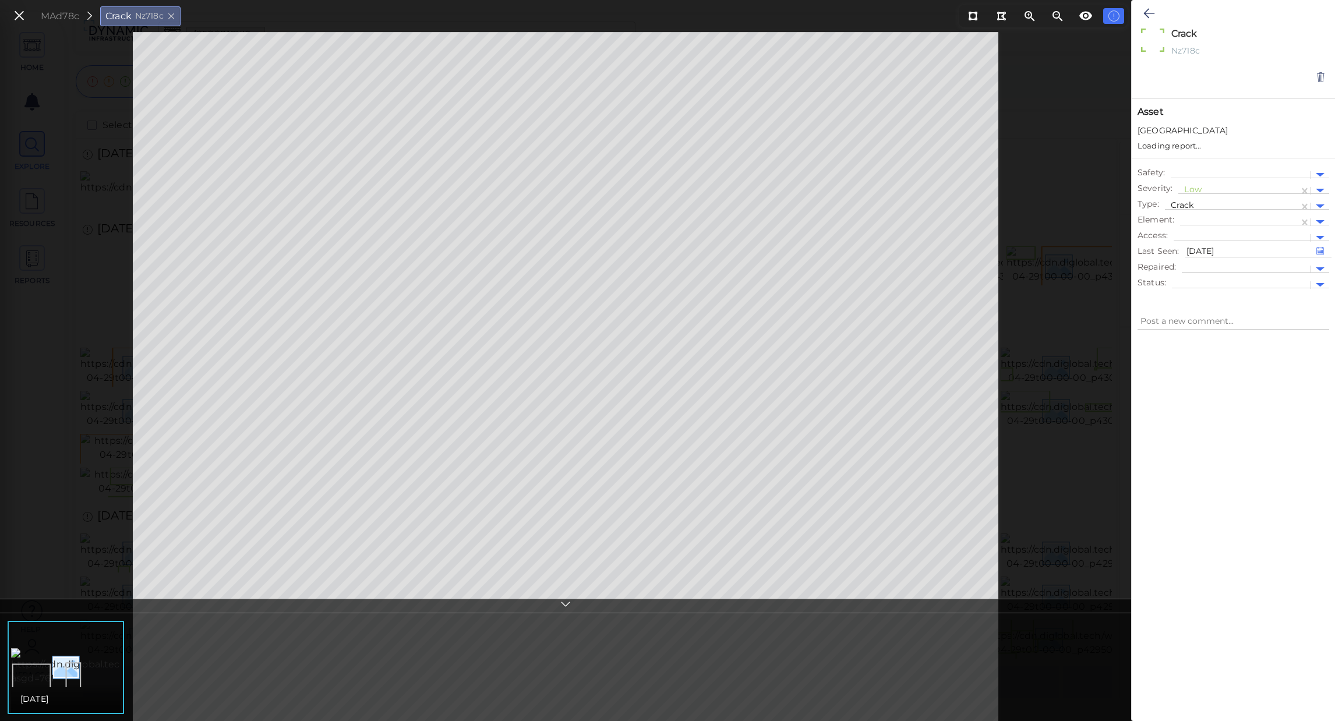
type textarea "x"
click at [19, 9] on icon at bounding box center [19, 16] width 13 height 16
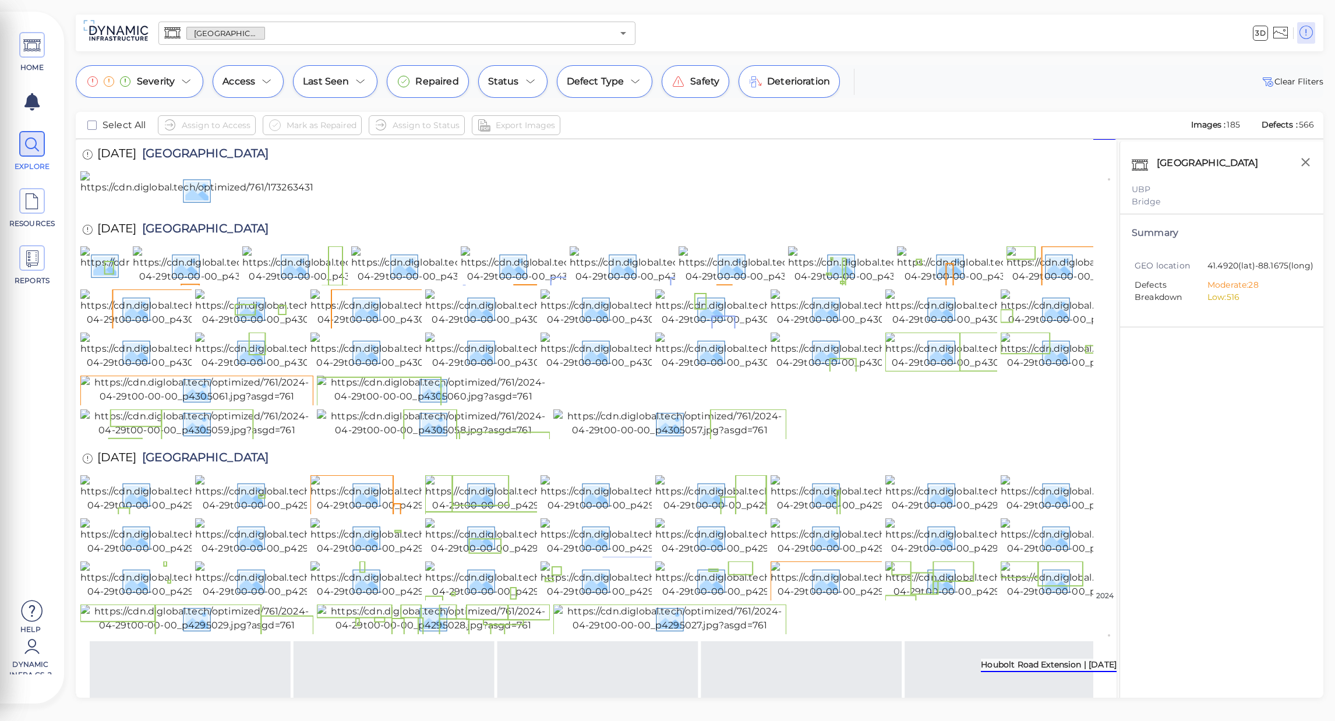
click at [1114, 668] on div "Houbolt Road Extension | [DATE]" at bounding box center [1049, 665] width 136 height 13
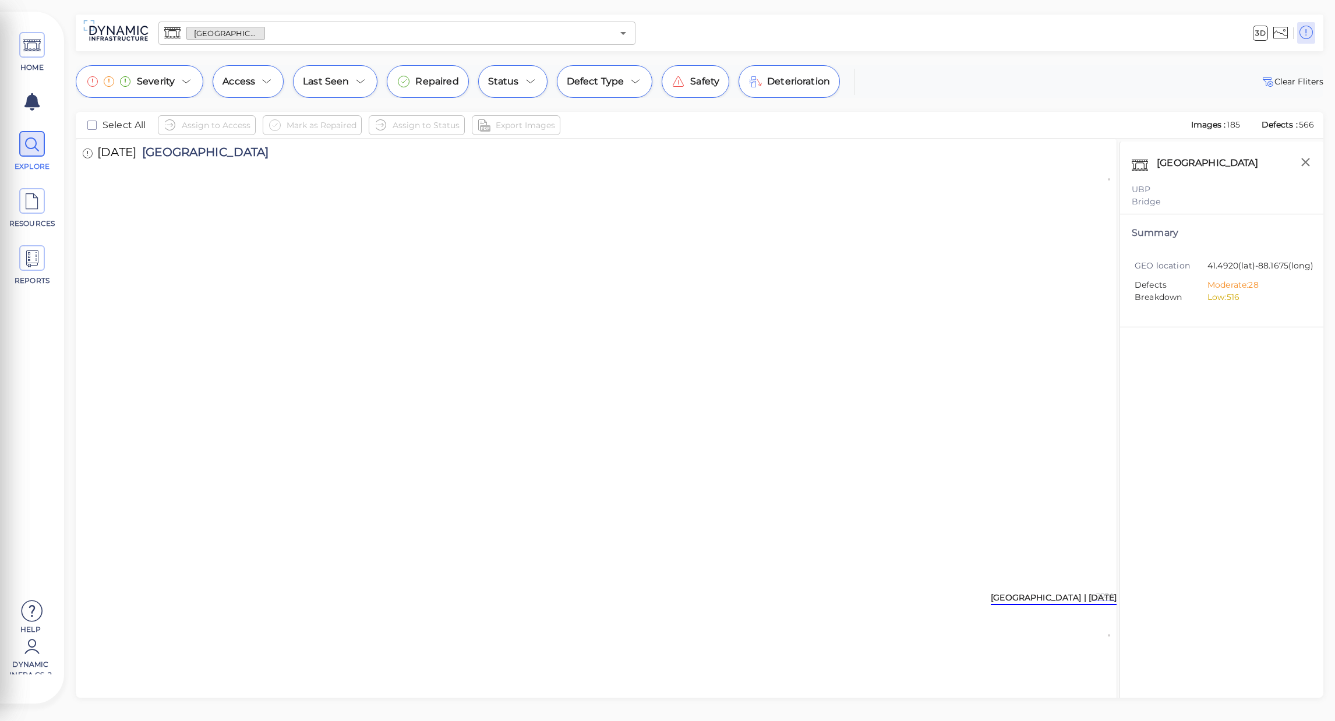
scroll to position [2559, 0]
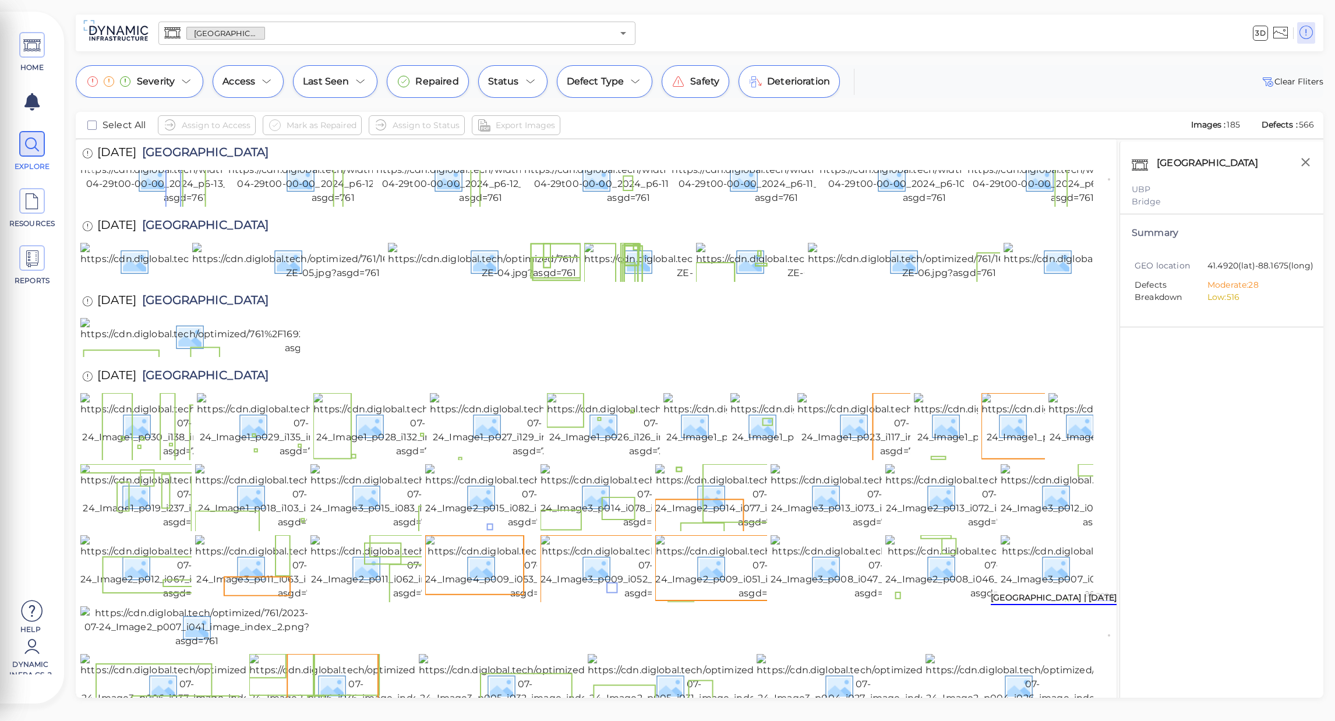
click at [158, 205] on img at bounding box center [185, 179] width 210 height 51
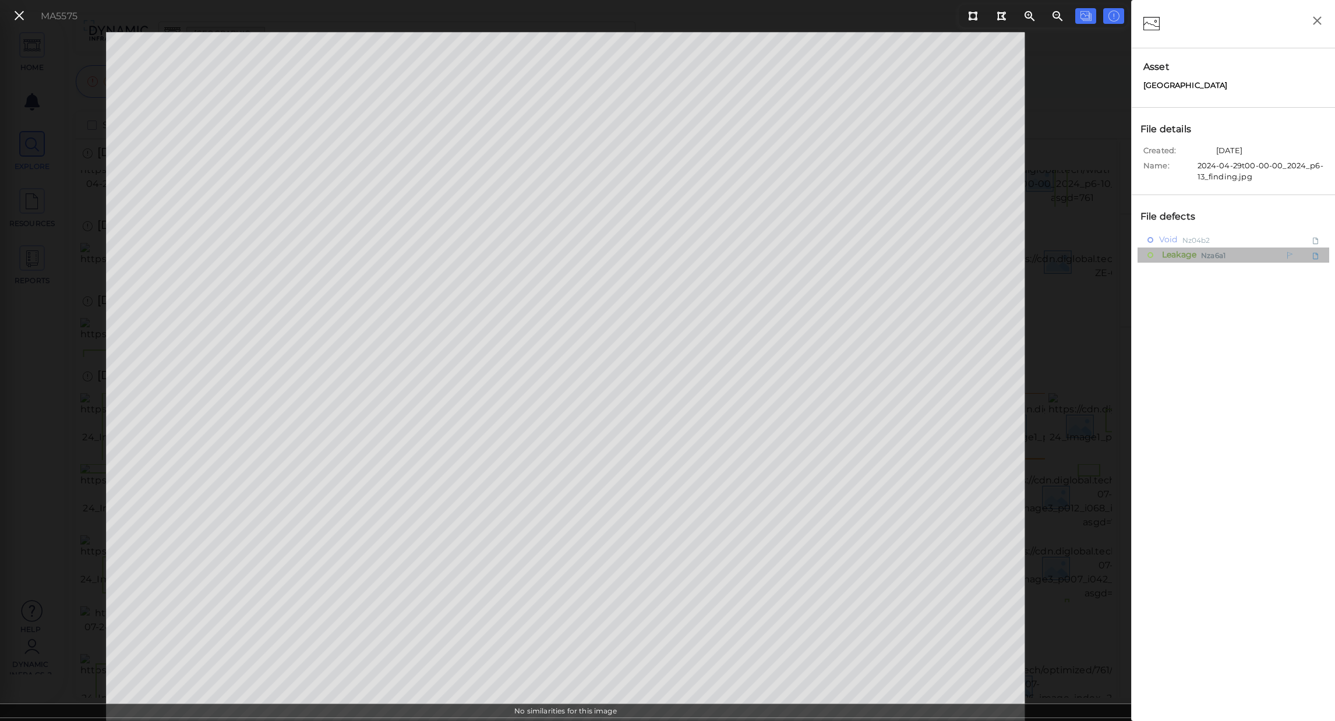
click at [1180, 259] on span "Leakage" at bounding box center [1177, 255] width 37 height 15
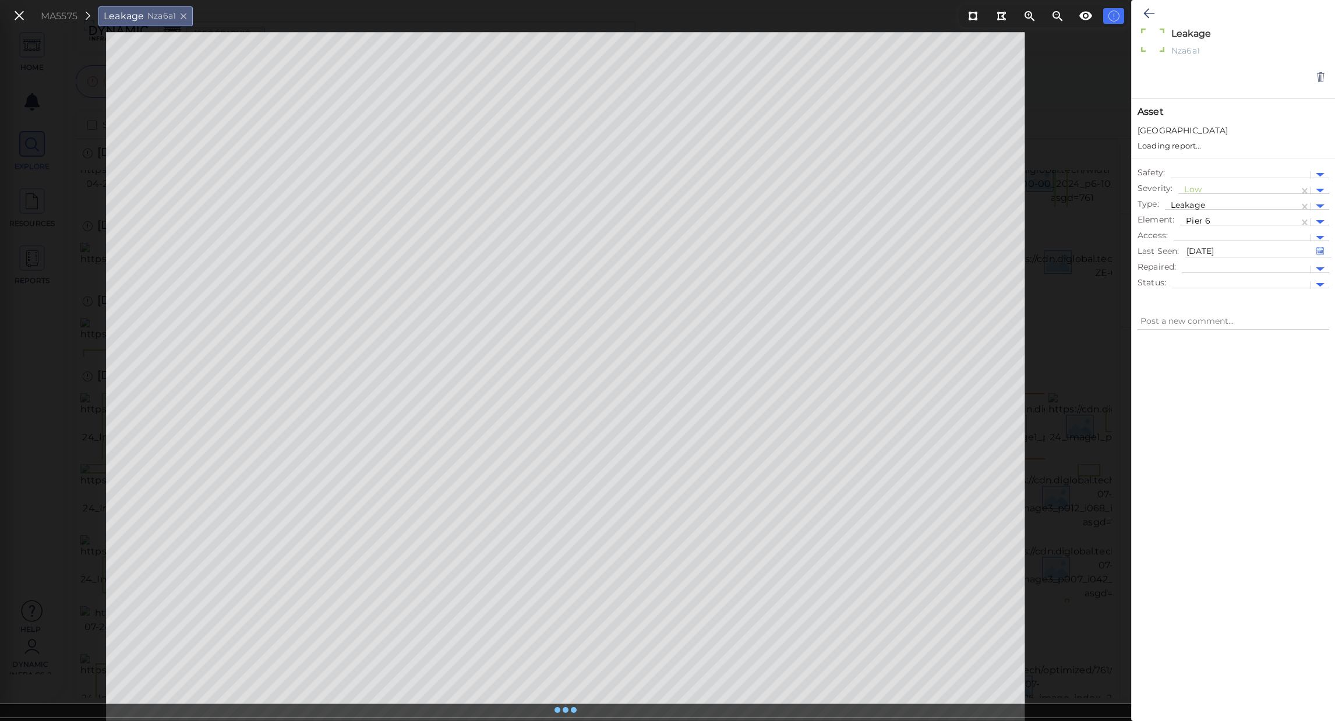
type textarea "x"
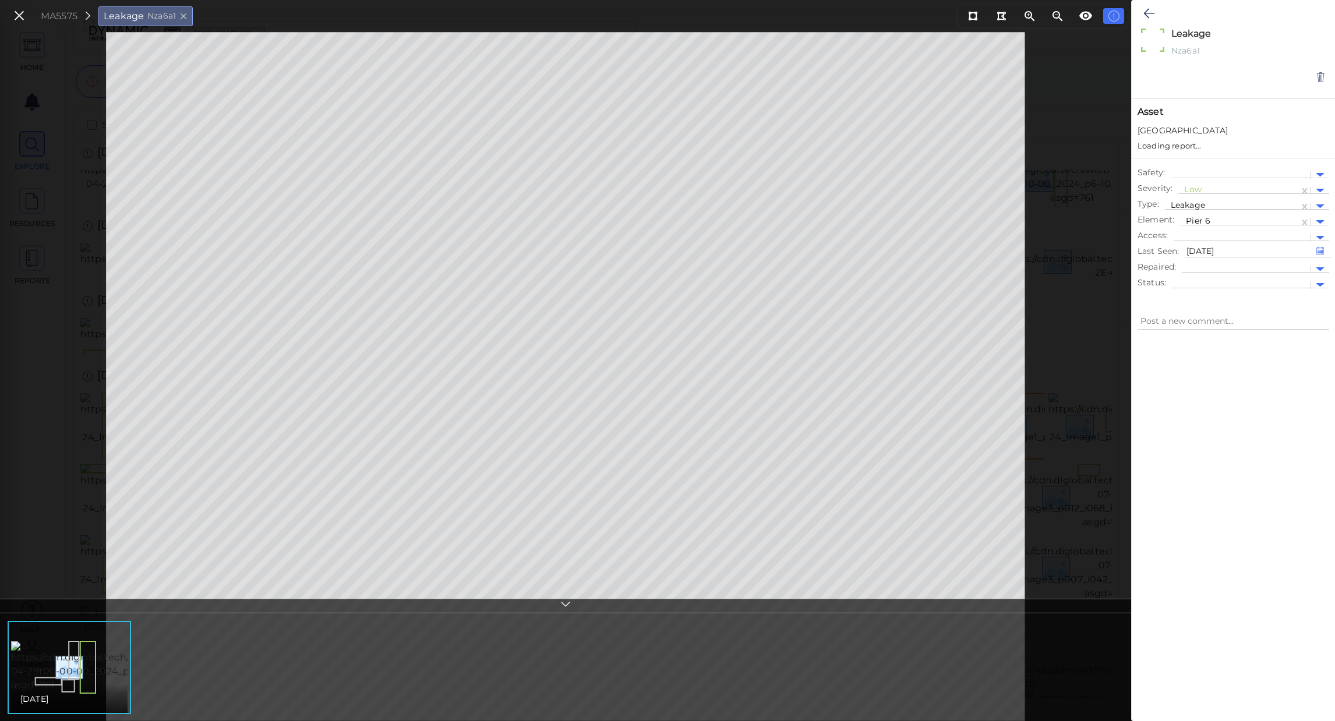
type textarea "x"
click at [1218, 206] on div at bounding box center [1239, 211] width 107 height 12
type input "pier 5"
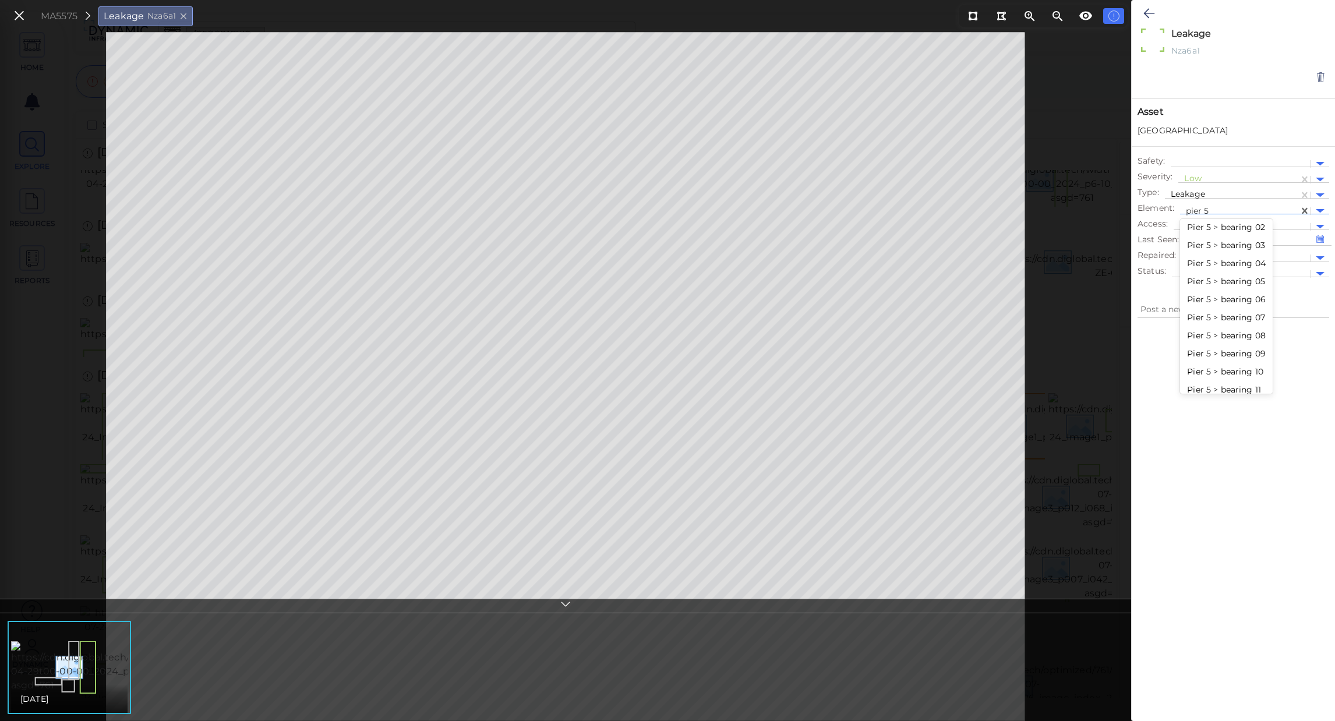
click at [1220, 229] on div "Pier 5 > bearing 02" at bounding box center [1226, 227] width 93 height 18
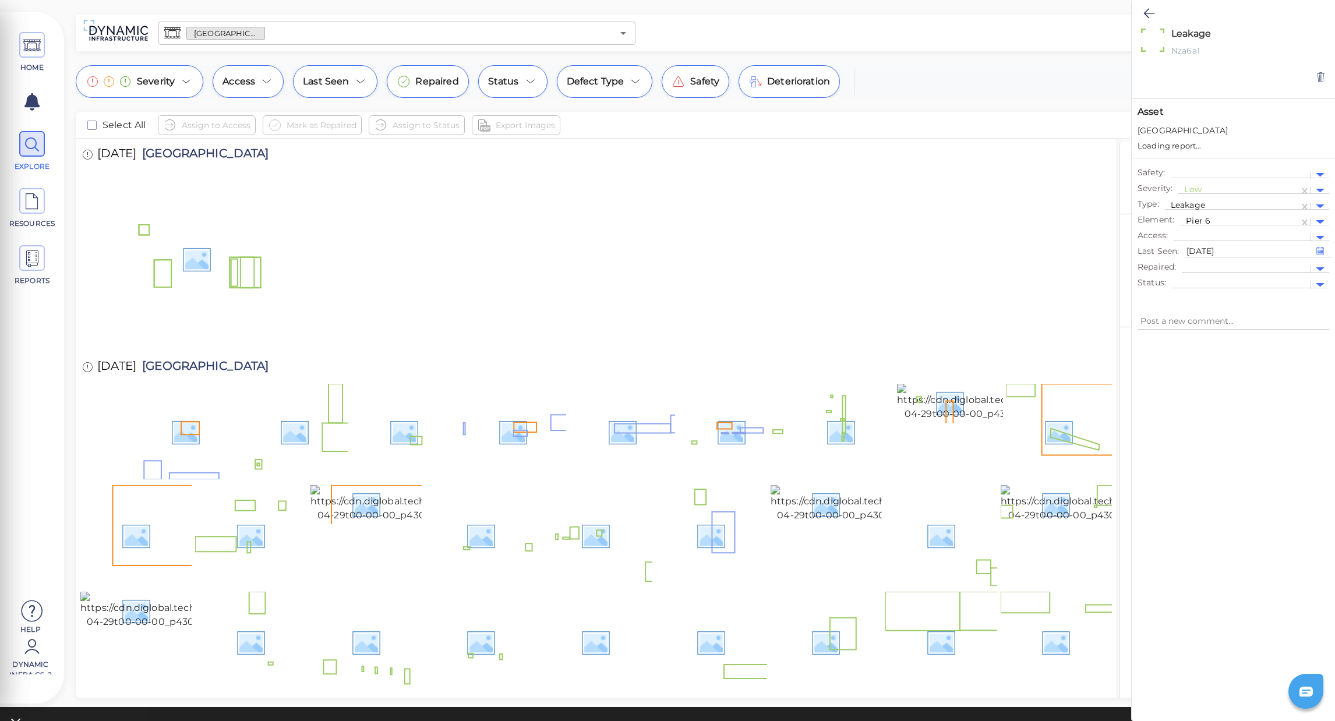
type textarea "x"
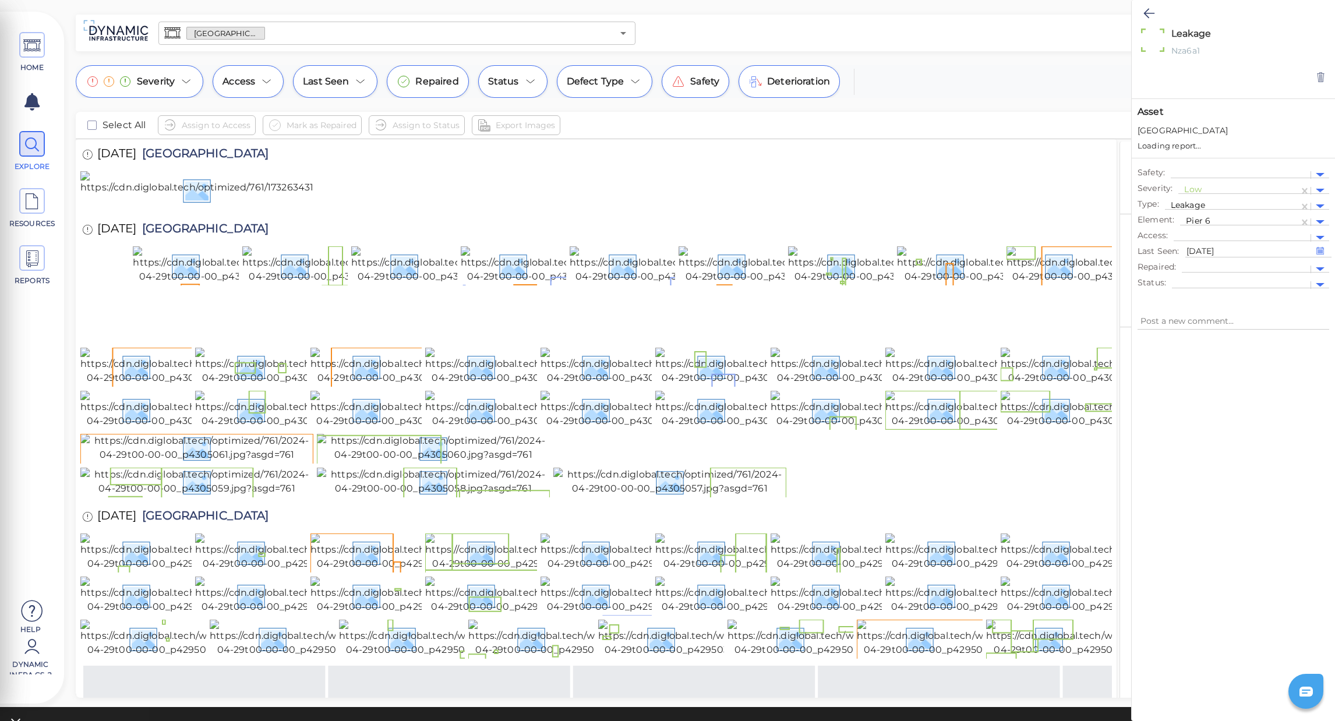
type textarea "x"
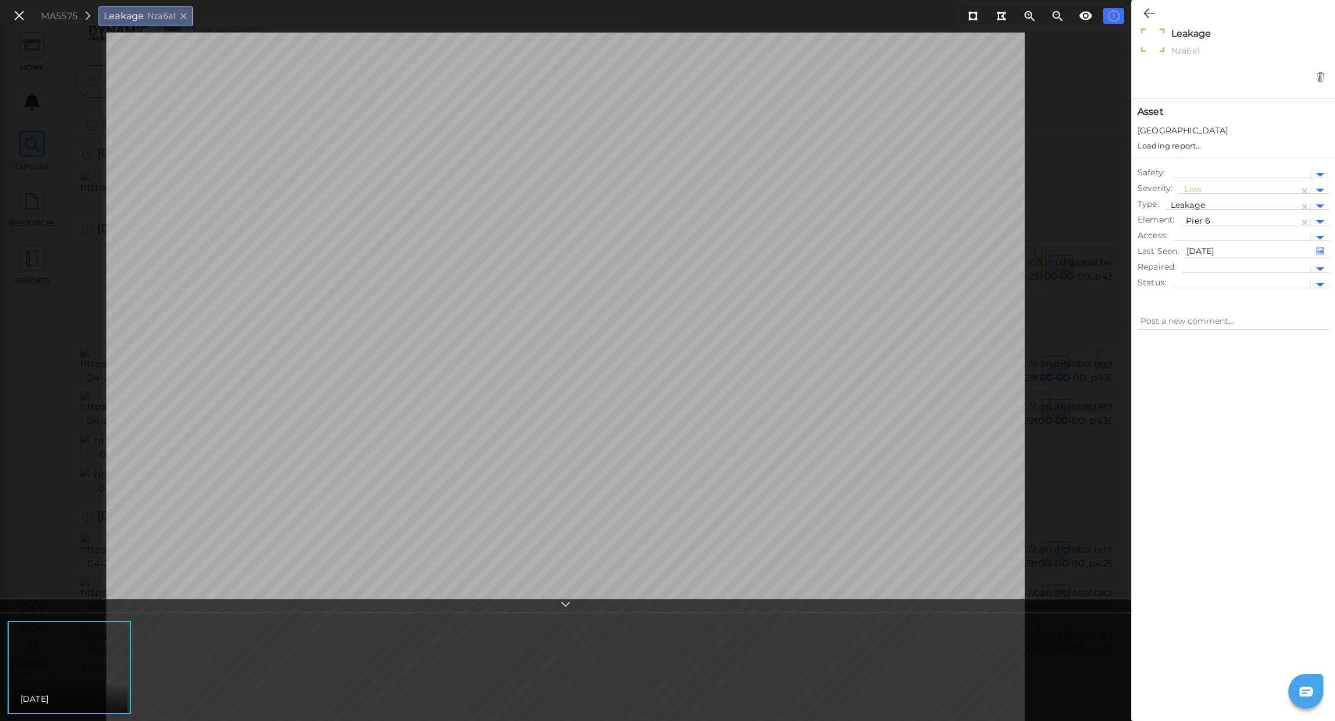
type textarea "x"
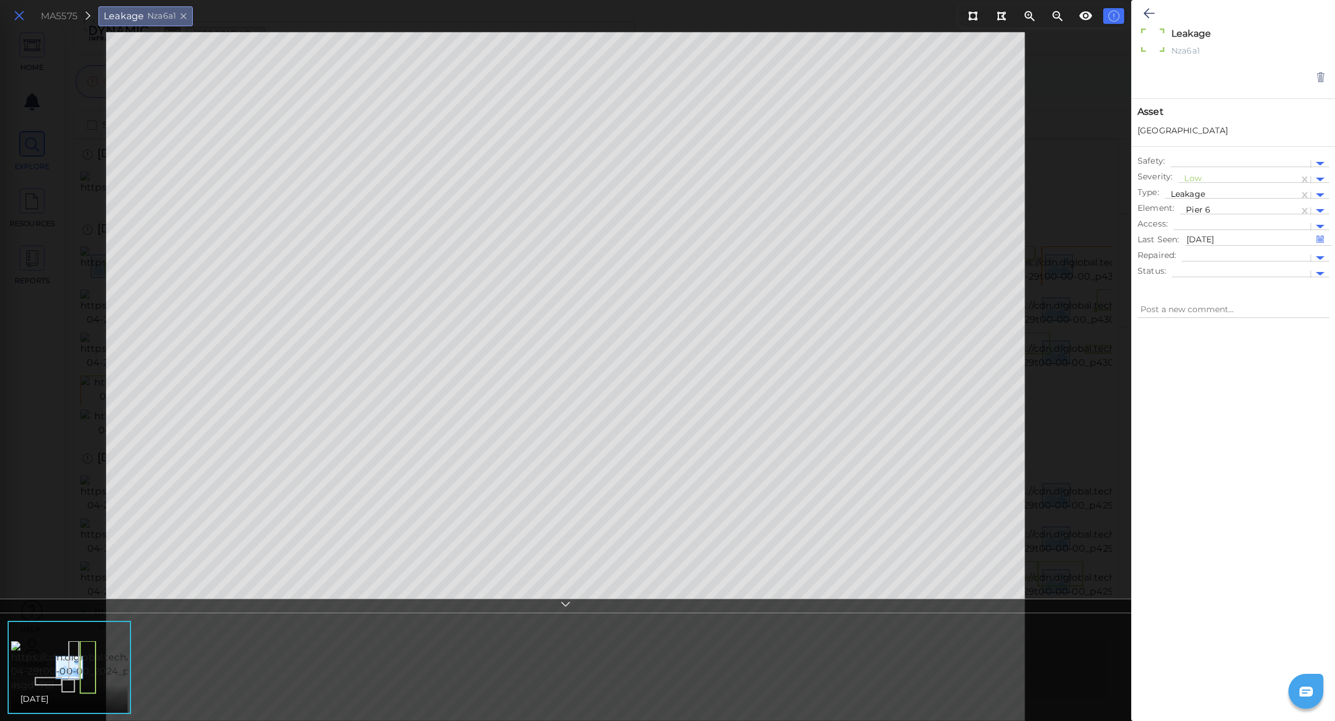
click at [16, 16] on icon at bounding box center [19, 16] width 13 height 16
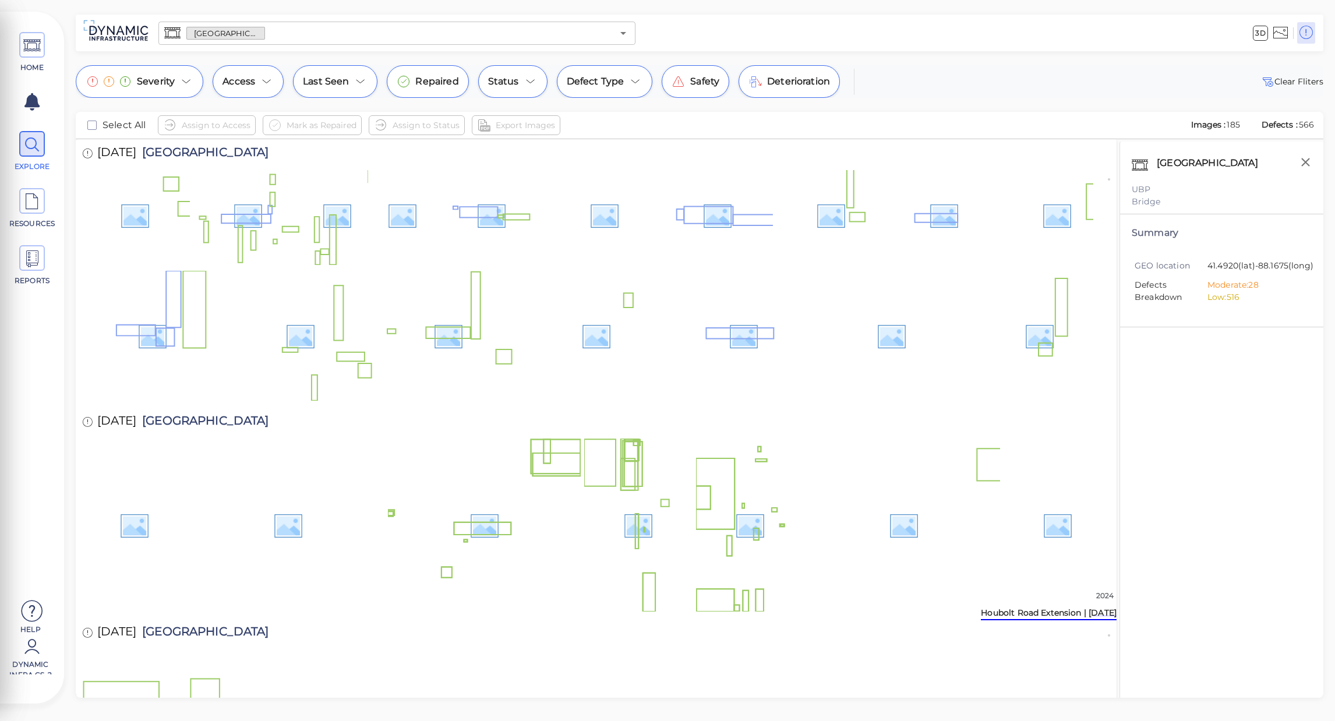
scroll to position [2422, 0]
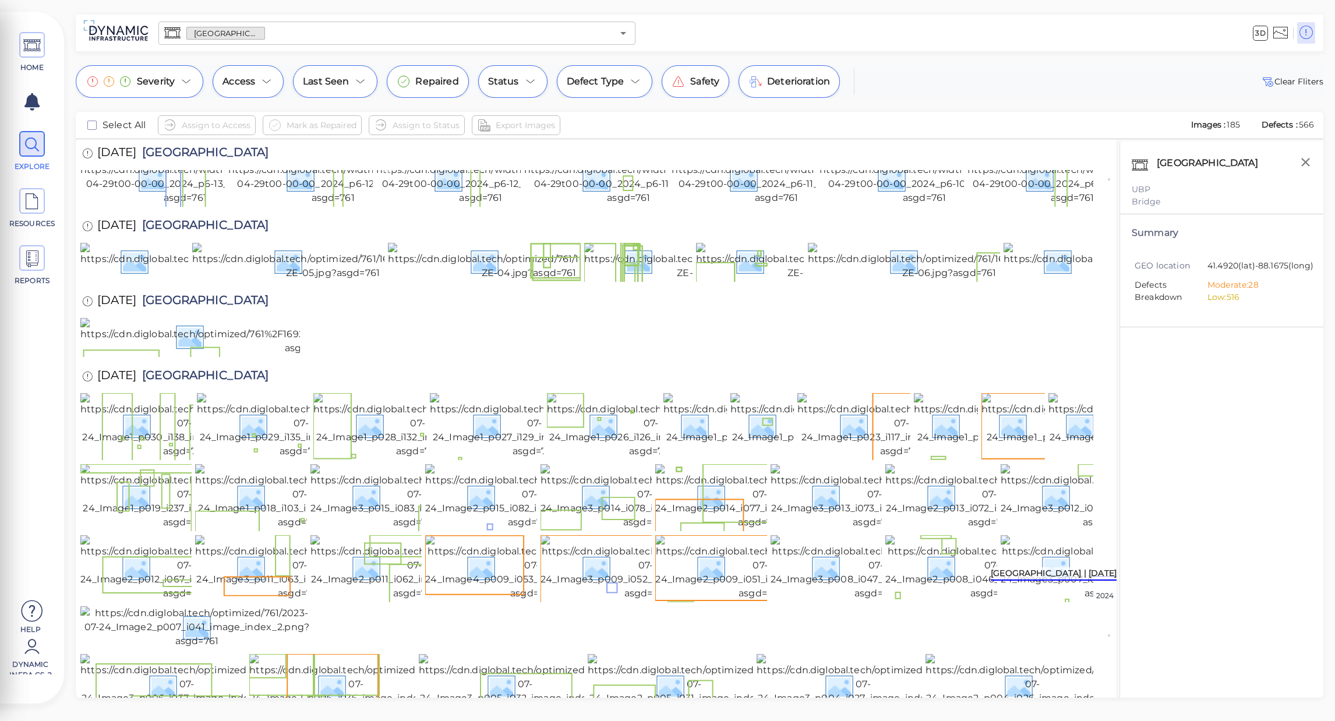
click at [419, 205] on img at bounding box center [481, 179] width 210 height 51
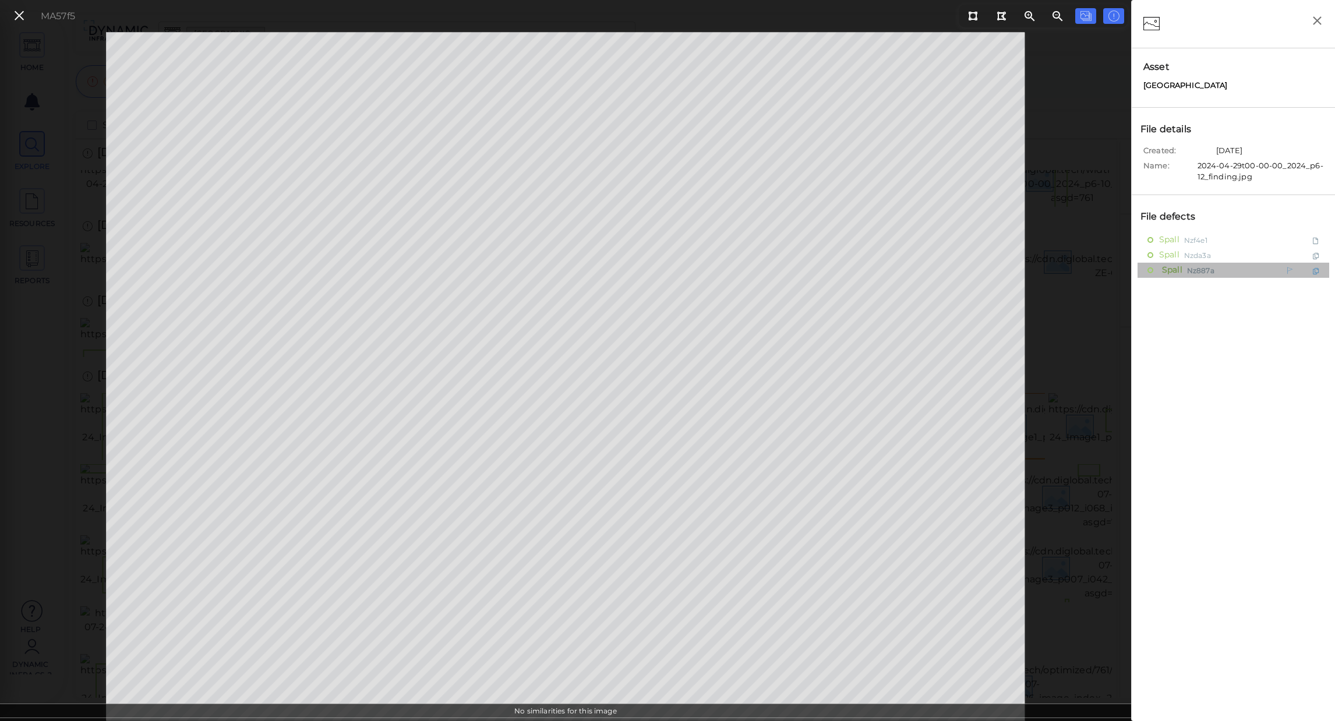
click at [1162, 267] on span "Spall" at bounding box center [1170, 270] width 23 height 15
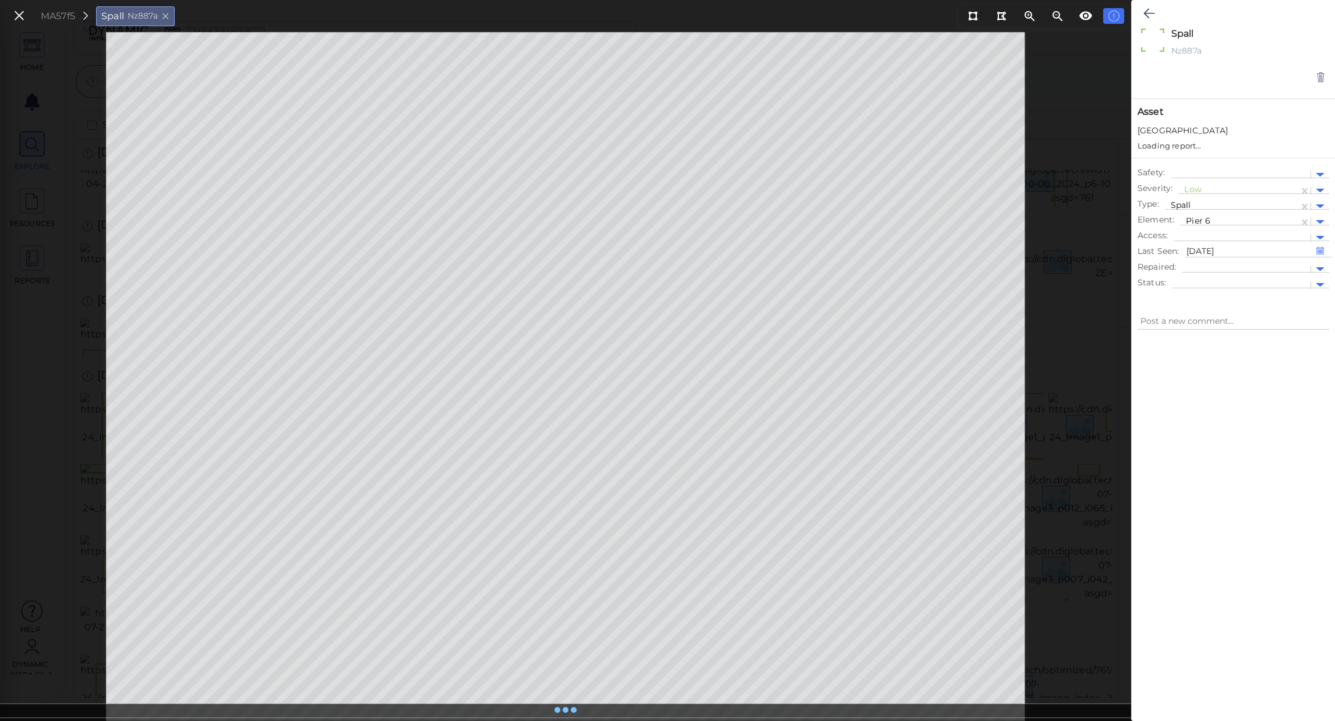
type textarea "x"
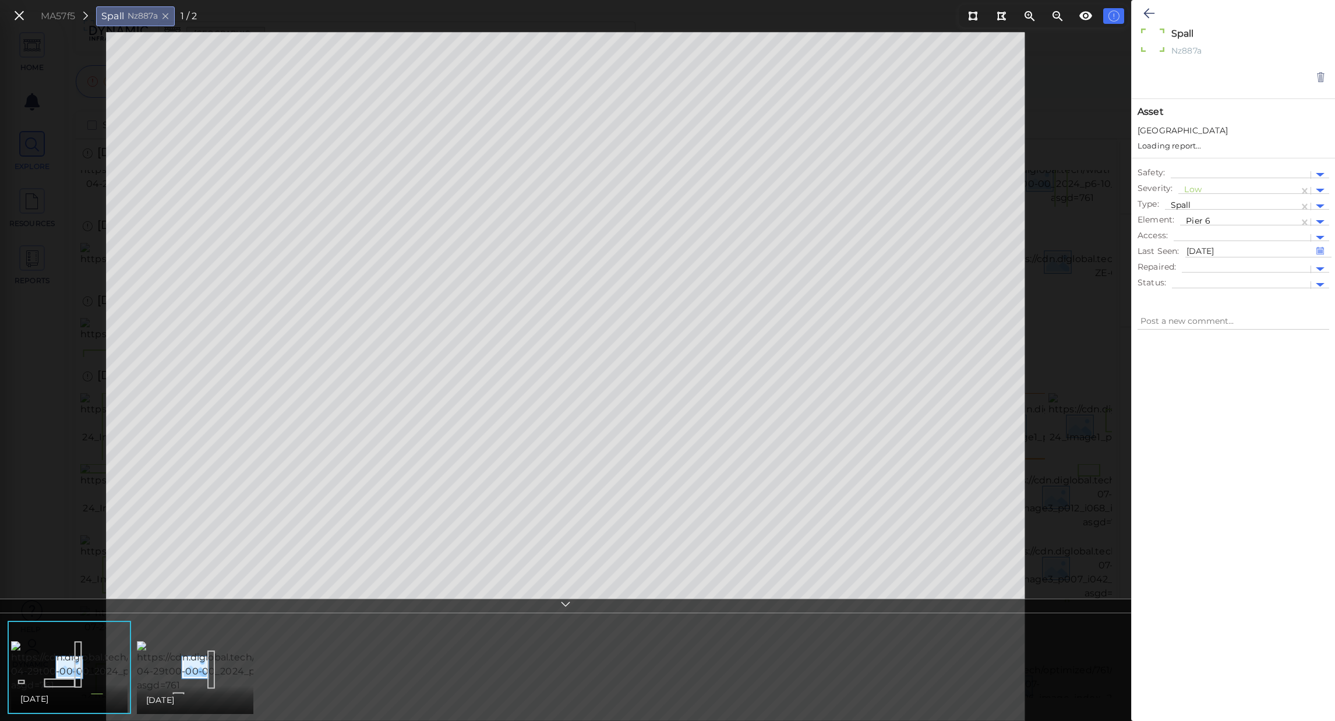
type textarea "x"
click at [1155, 13] on icon at bounding box center [1149, 13] width 11 height 14
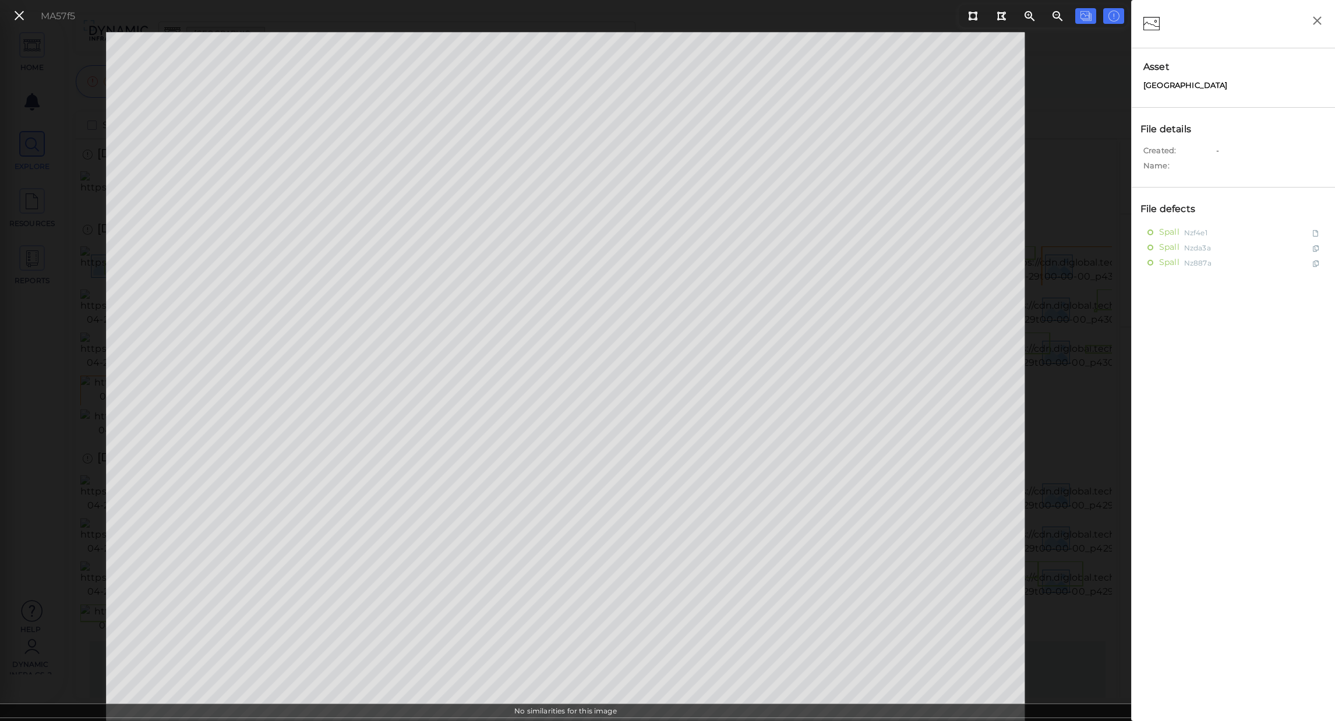
click at [1257, 426] on div "Spall Nzf4e1 Spall Nzda3a Spall Nz887a" at bounding box center [1234, 525] width 192 height 601
click at [1165, 236] on span "Spall" at bounding box center [1170, 232] width 23 height 15
type textarea "x"
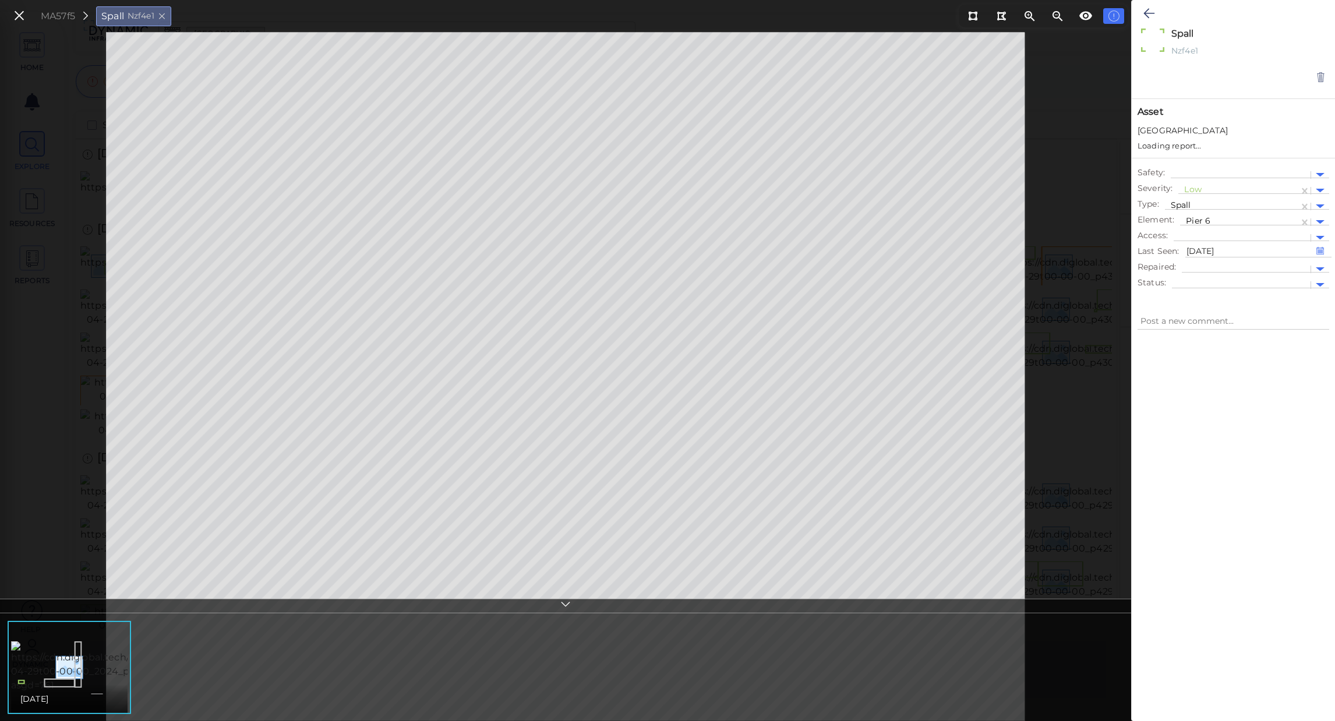
type textarea "x"
click at [1207, 476] on div at bounding box center [1233, 511] width 203 height 370
click at [1253, 209] on div at bounding box center [1239, 211] width 107 height 12
type input "pier"
click at [1194, 263] on div "Pier 1" at bounding box center [1226, 271] width 93 height 18
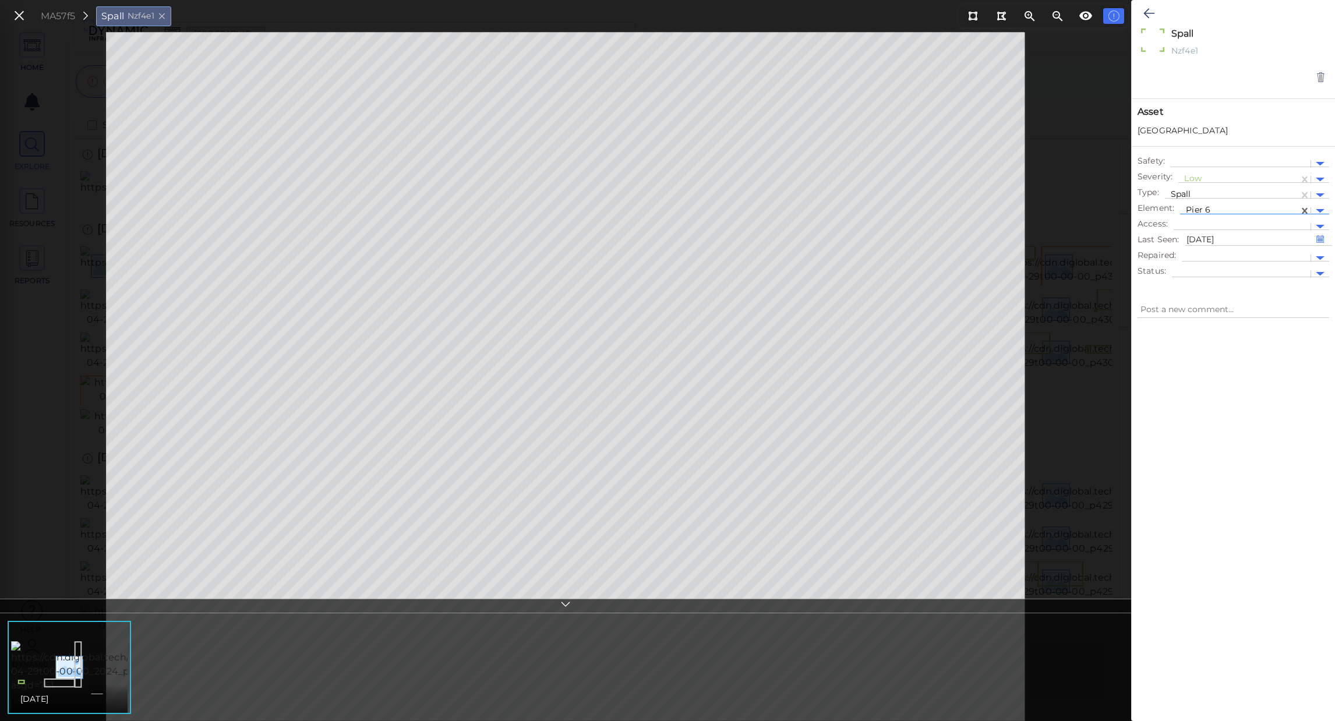
click at [1208, 210] on div at bounding box center [1239, 211] width 107 height 12
type textarea "x"
type input "pier"
click at [1203, 271] on div "Pier 1" at bounding box center [1226, 271] width 93 height 18
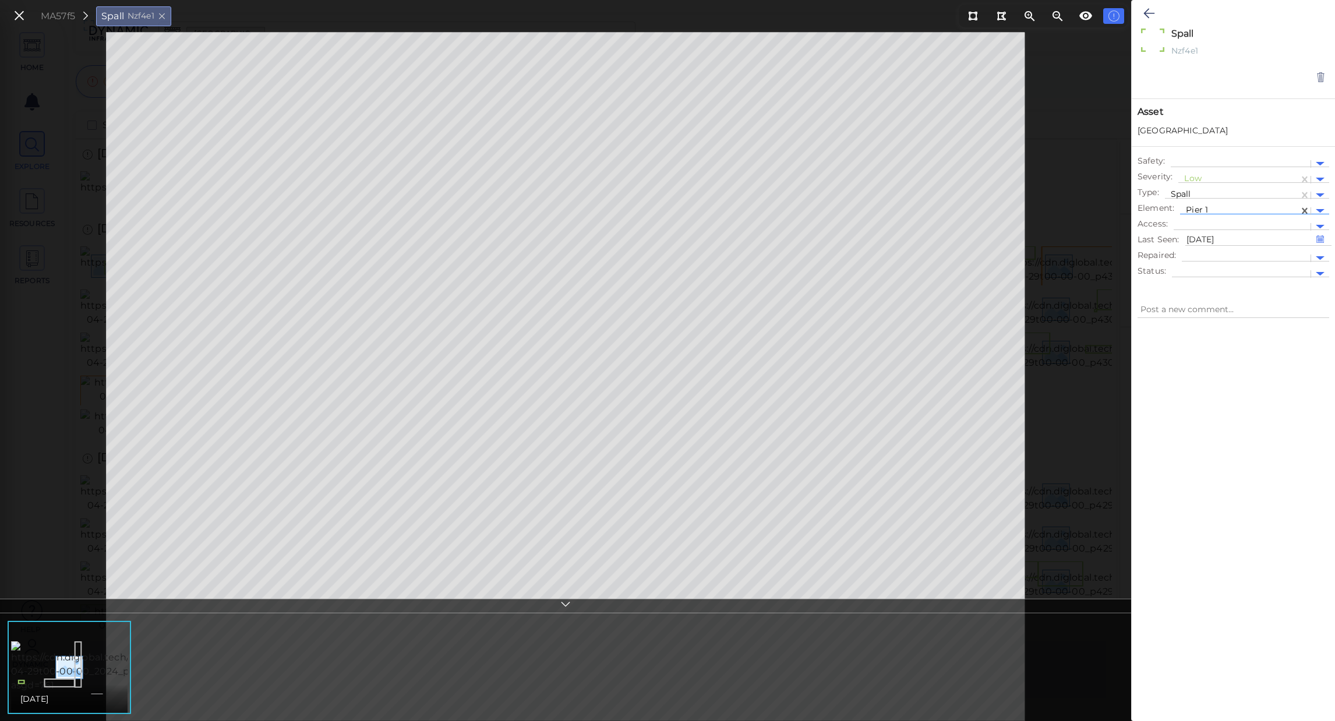
type textarea "x"
click at [1221, 377] on div at bounding box center [1233, 511] width 203 height 370
click at [1264, 203] on div "Pier 1" at bounding box center [1239, 211] width 119 height 17
type input "pier 6"
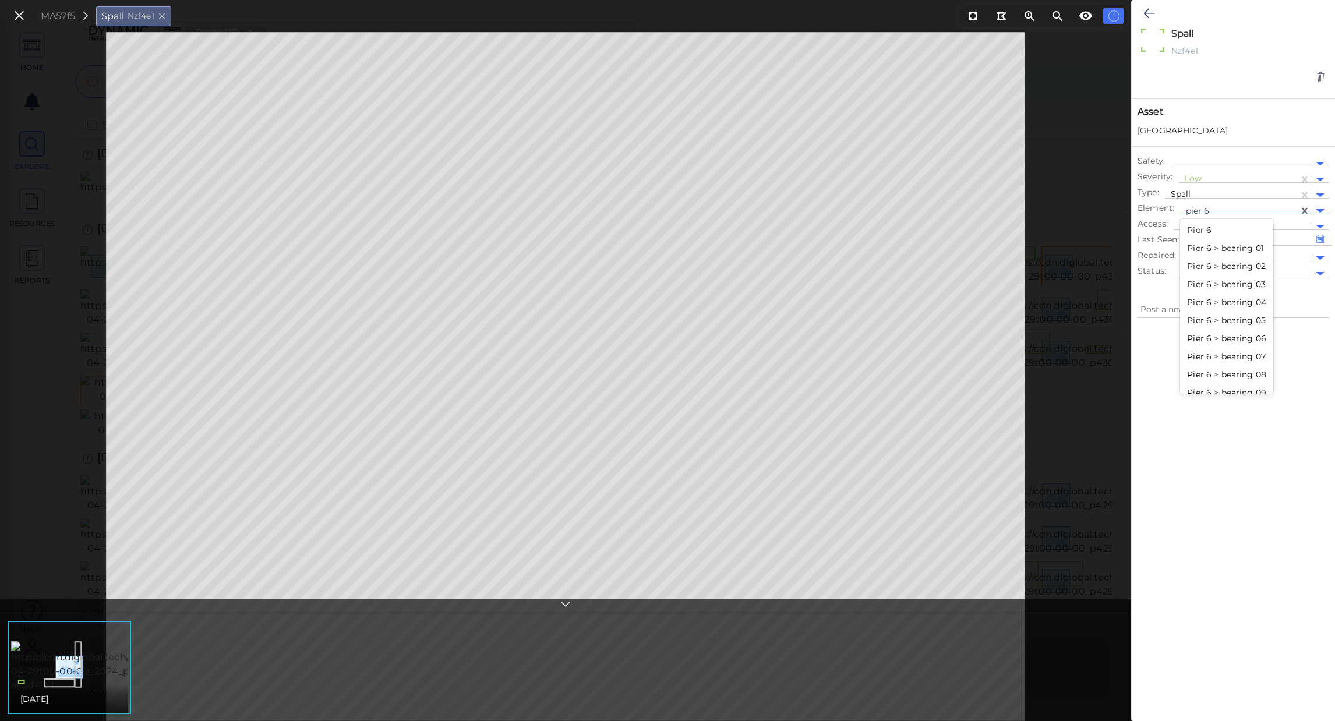
click at [1192, 230] on div "Pier 6" at bounding box center [1226, 230] width 93 height 18
type textarea "x"
click at [1227, 208] on div at bounding box center [1239, 211] width 107 height 12
click at [1195, 493] on div at bounding box center [1233, 511] width 203 height 370
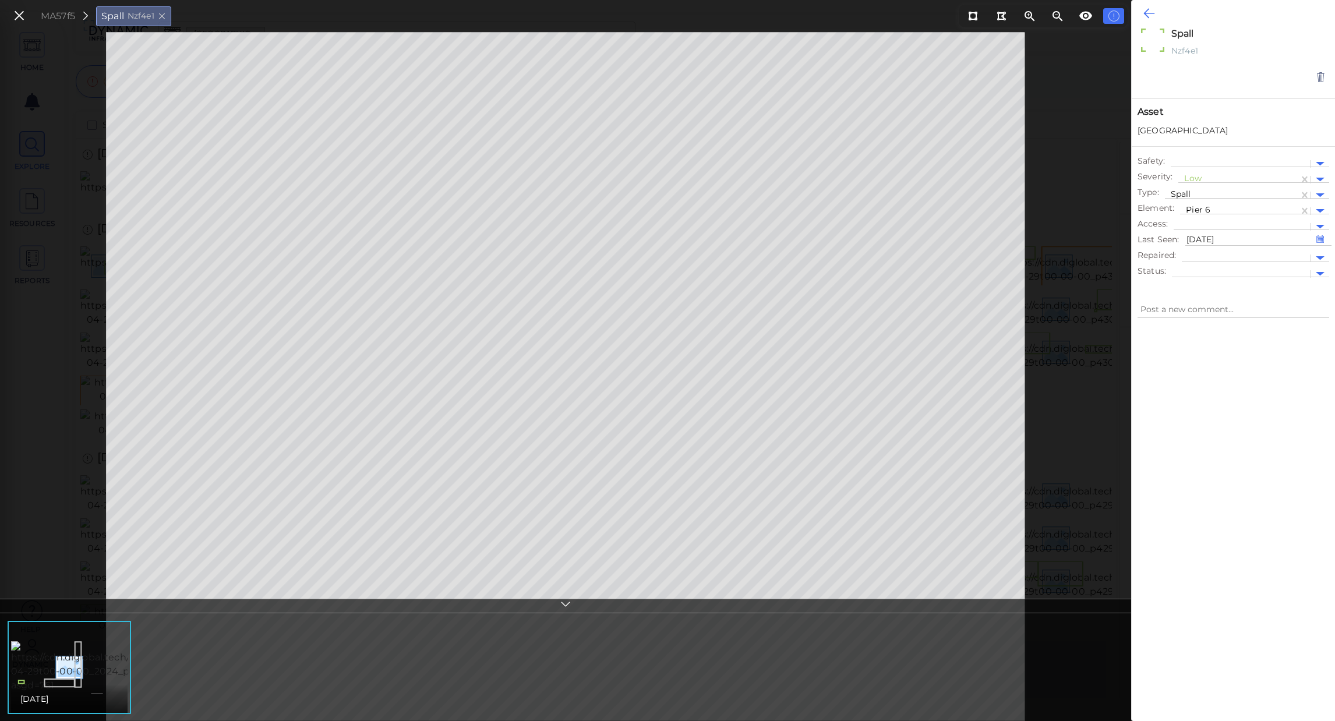
click at [1152, 9] on icon at bounding box center [1149, 13] width 11 height 14
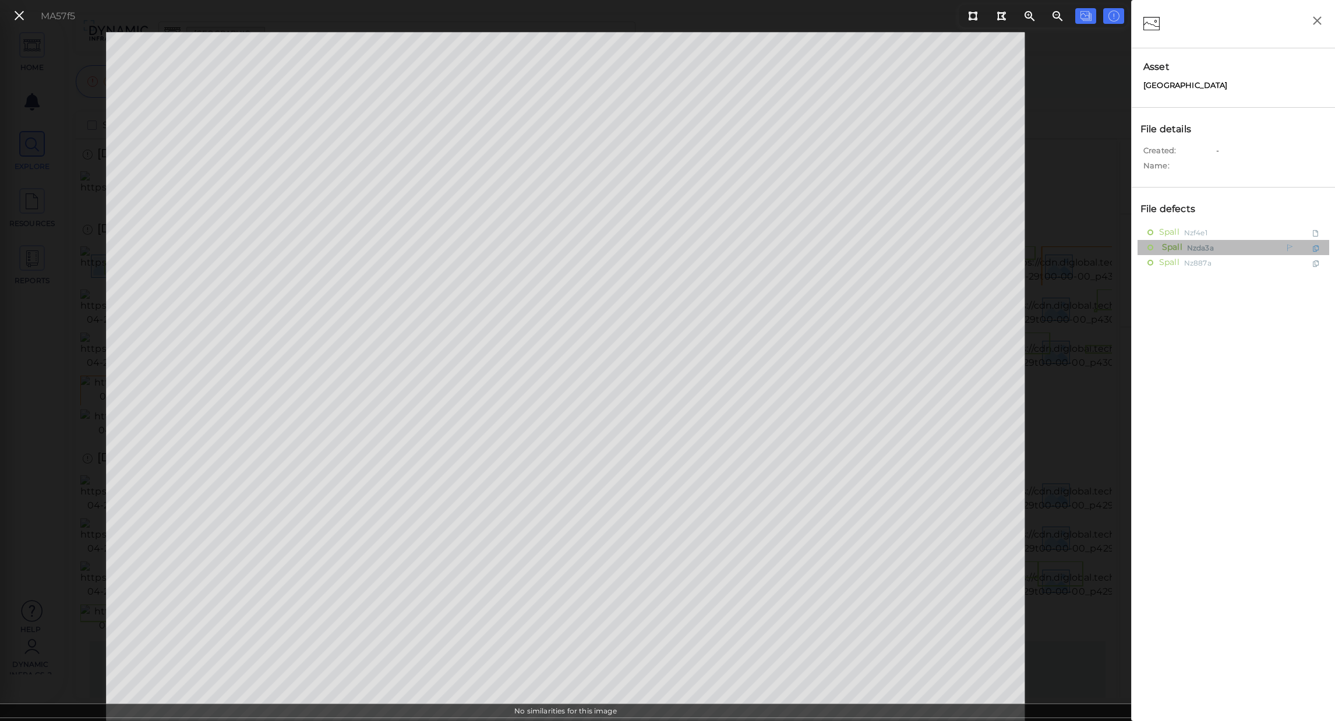
click at [1179, 249] on span "Spall" at bounding box center [1170, 247] width 23 height 15
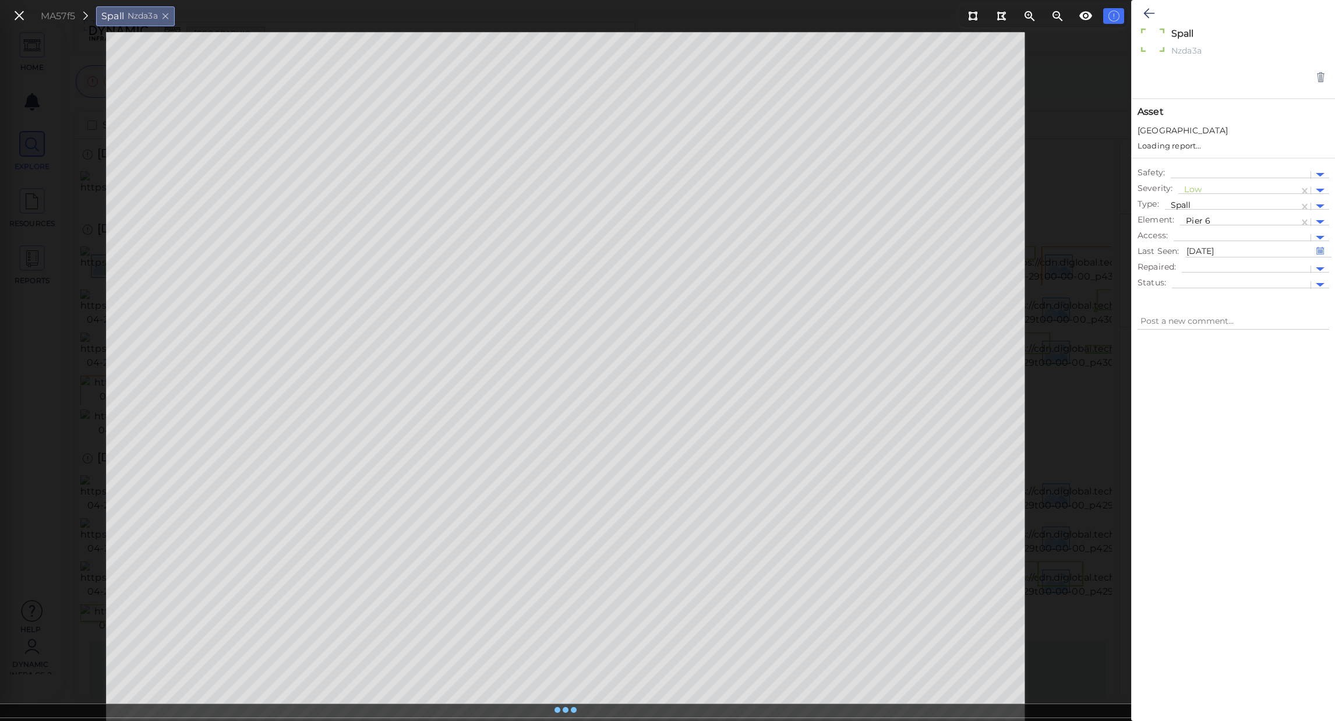
type textarea "x"
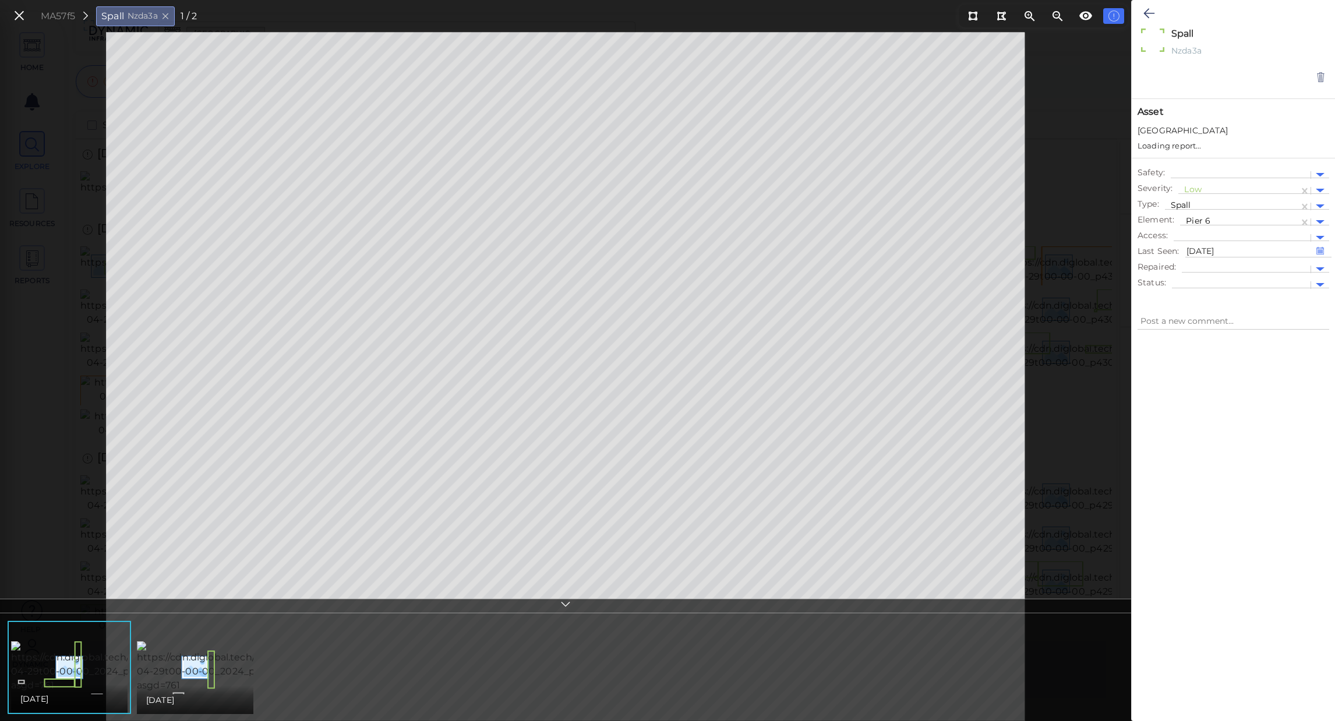
type textarea "x"
click at [1229, 216] on div at bounding box center [1239, 211] width 107 height 12
type input "pier"
click at [1210, 276] on div "Pier 1" at bounding box center [1226, 271] width 93 height 18
type textarea "x"
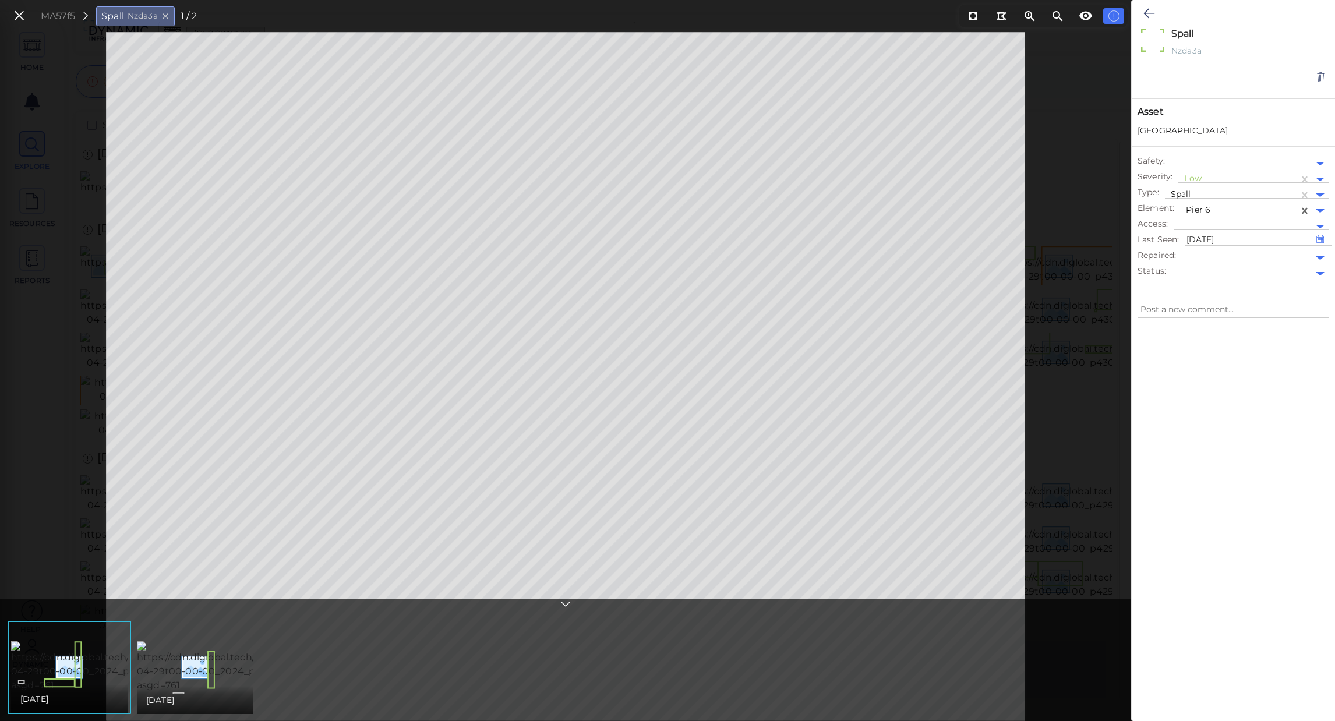
type textarea "x"
click at [23, 16] on icon at bounding box center [19, 16] width 13 height 16
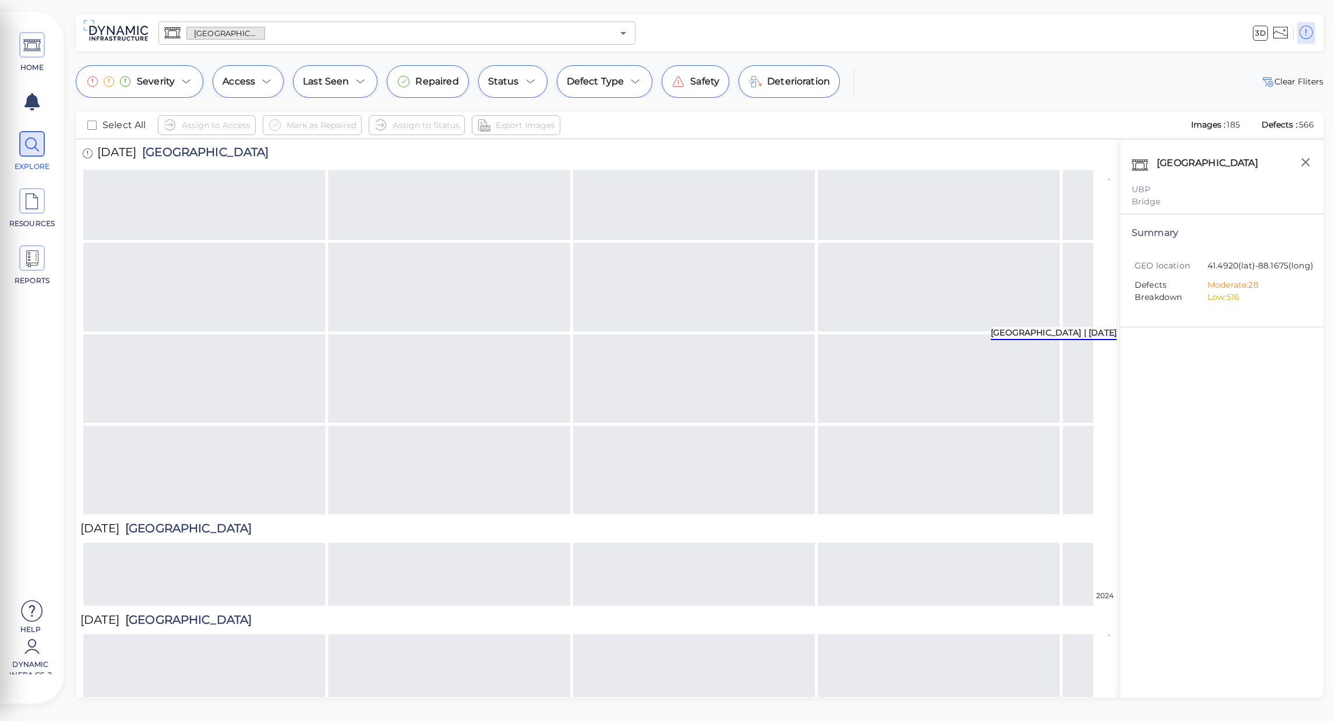
scroll to position [1270, 0]
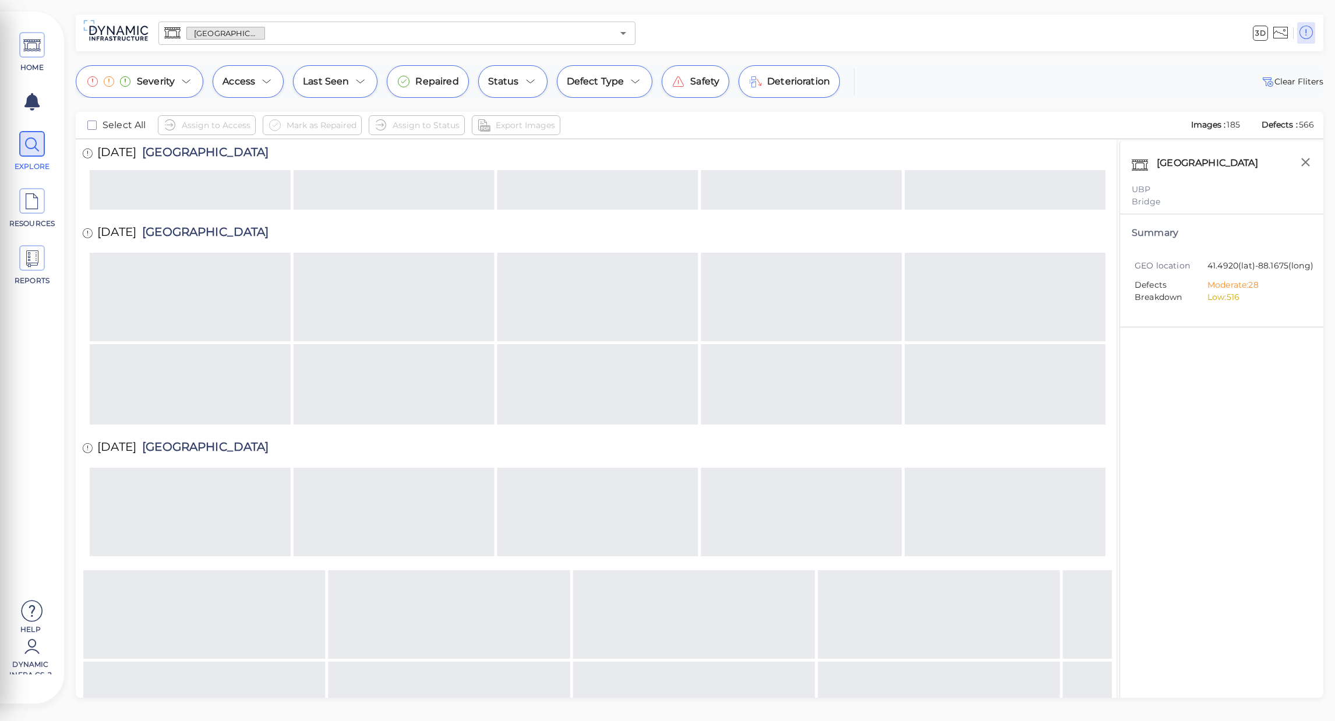
click at [1254, 421] on div "Houbolt Road Extension UBP Bridge Summary GEO location 41.4920 (lat) -88.1675 (…" at bounding box center [1222, 435] width 204 height 586
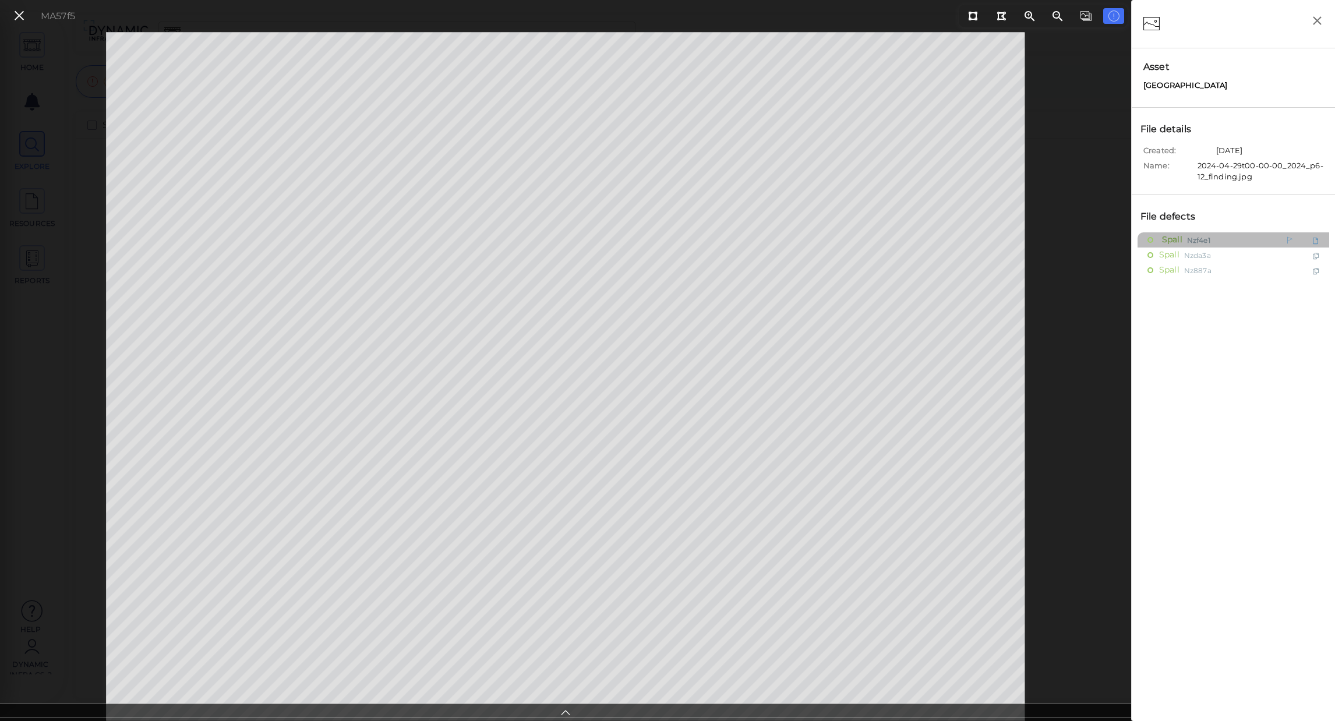
click at [1174, 237] on span "Spall" at bounding box center [1170, 239] width 23 height 15
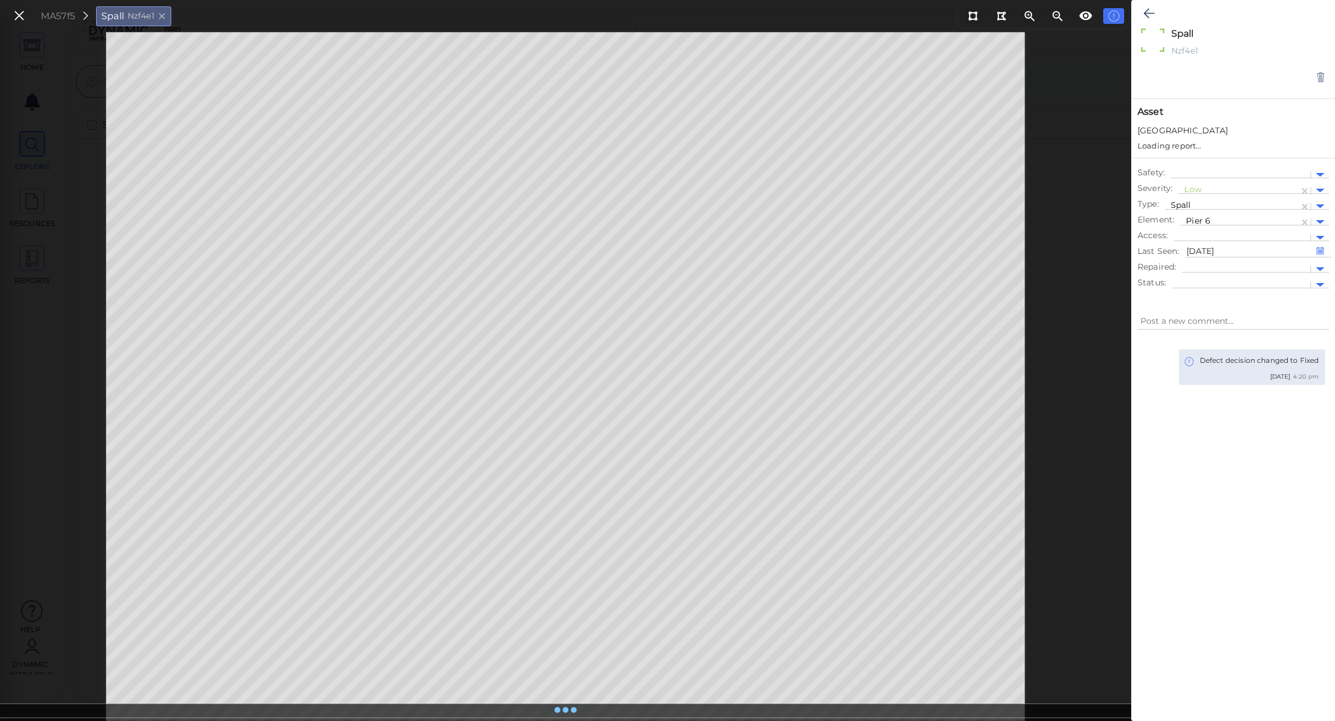
type textarea "x"
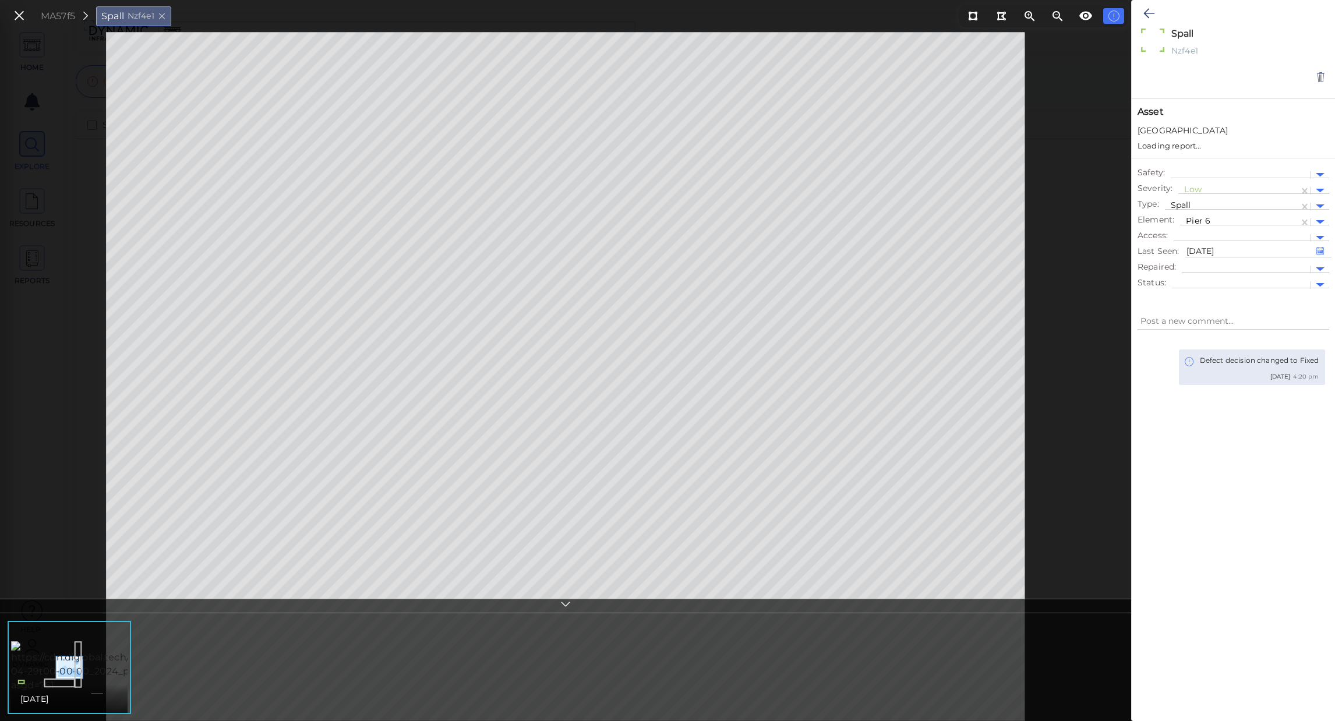
type textarea "x"
click at [1147, 16] on icon at bounding box center [1149, 13] width 11 height 14
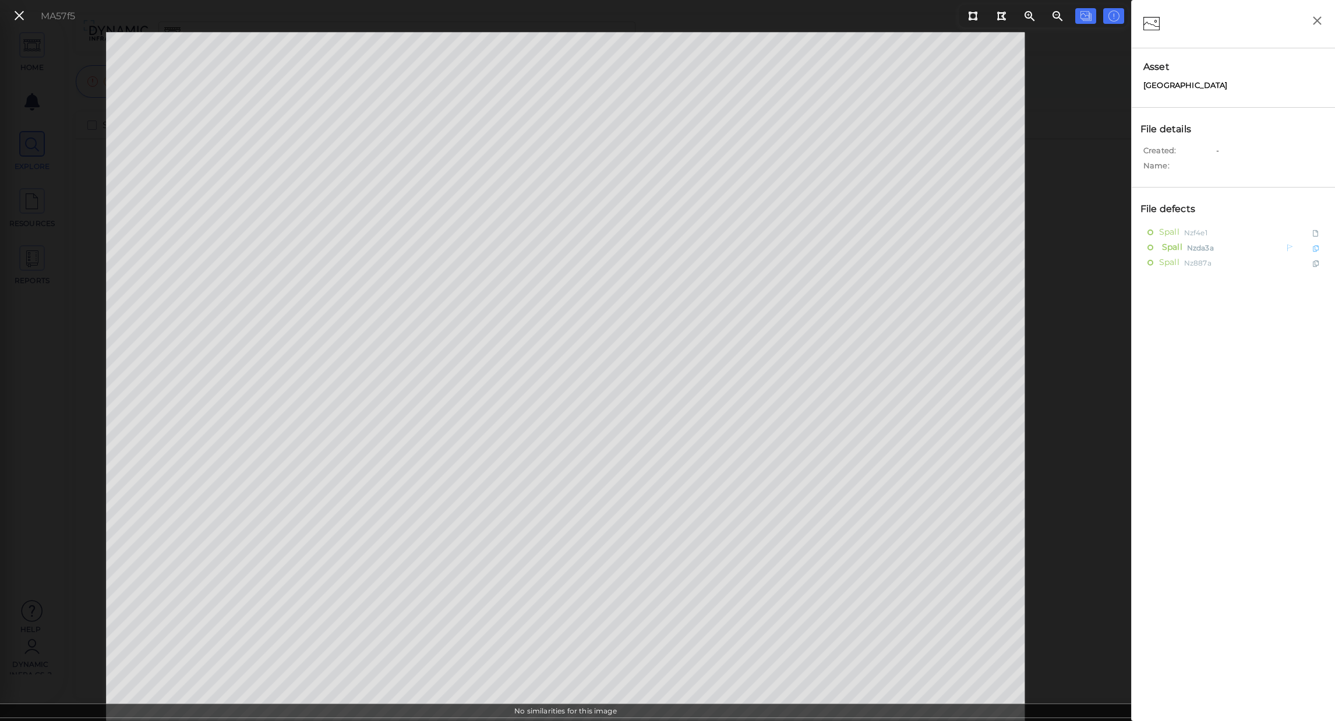
click at [1184, 249] on div "Spall Nzda3a" at bounding box center [1208, 247] width 121 height 15
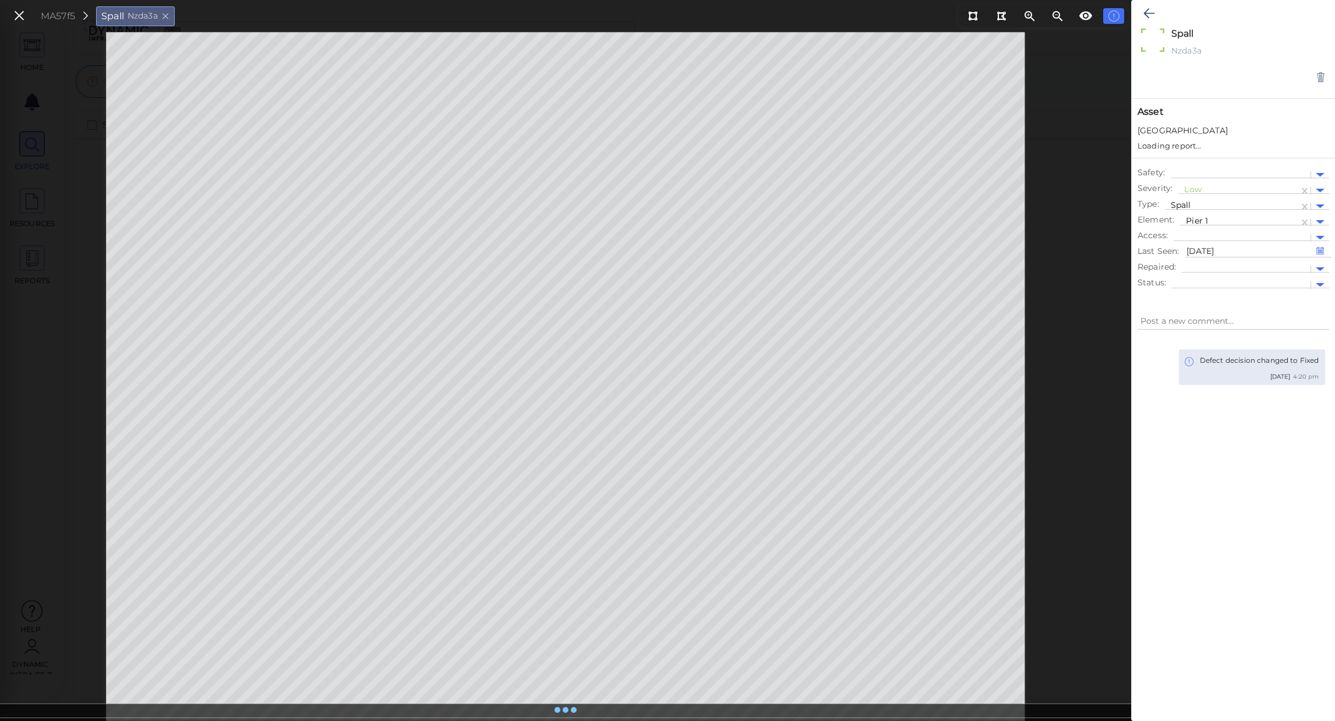
type textarea "x"
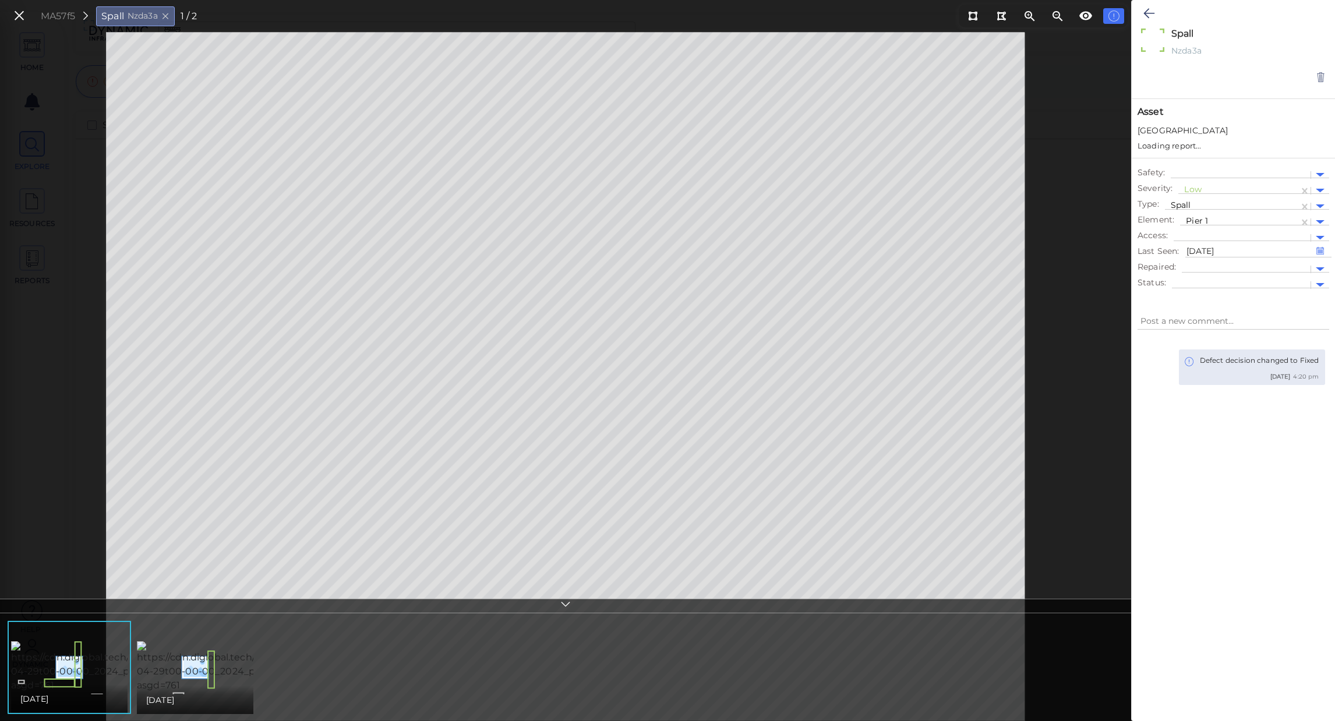
type textarea "x"
click at [1219, 208] on div at bounding box center [1239, 211] width 107 height 12
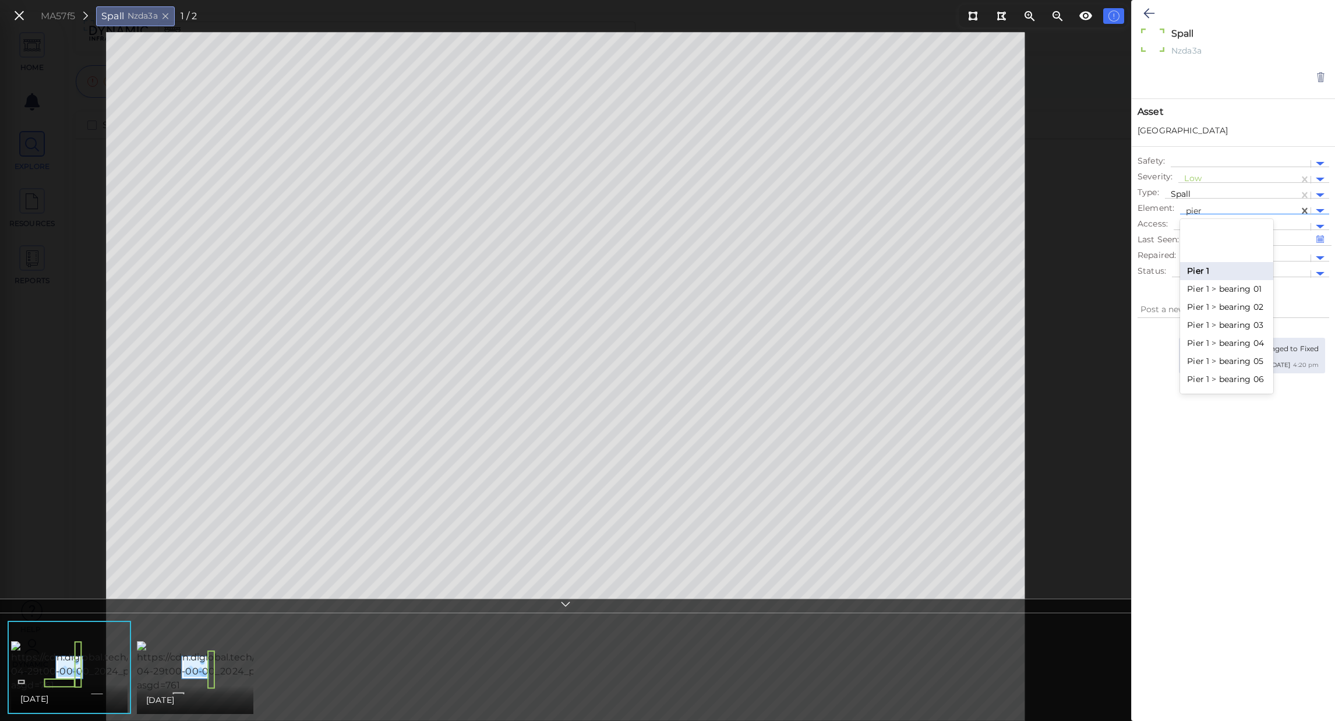
type input "pier 6"
click at [1222, 232] on div "Pier 6" at bounding box center [1226, 230] width 93 height 18
click at [1257, 445] on div "Defect decision changed to Fixed [DATE] 4:20 pm" at bounding box center [1233, 511] width 203 height 370
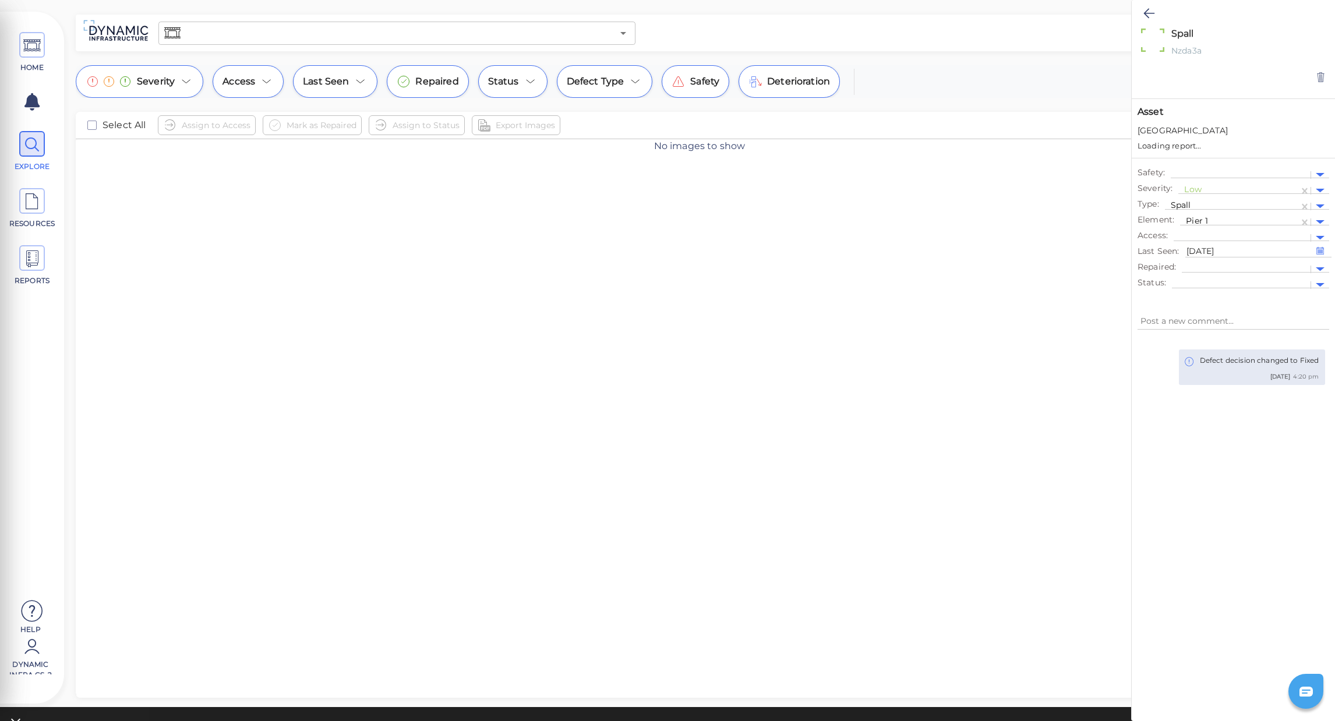
type textarea "x"
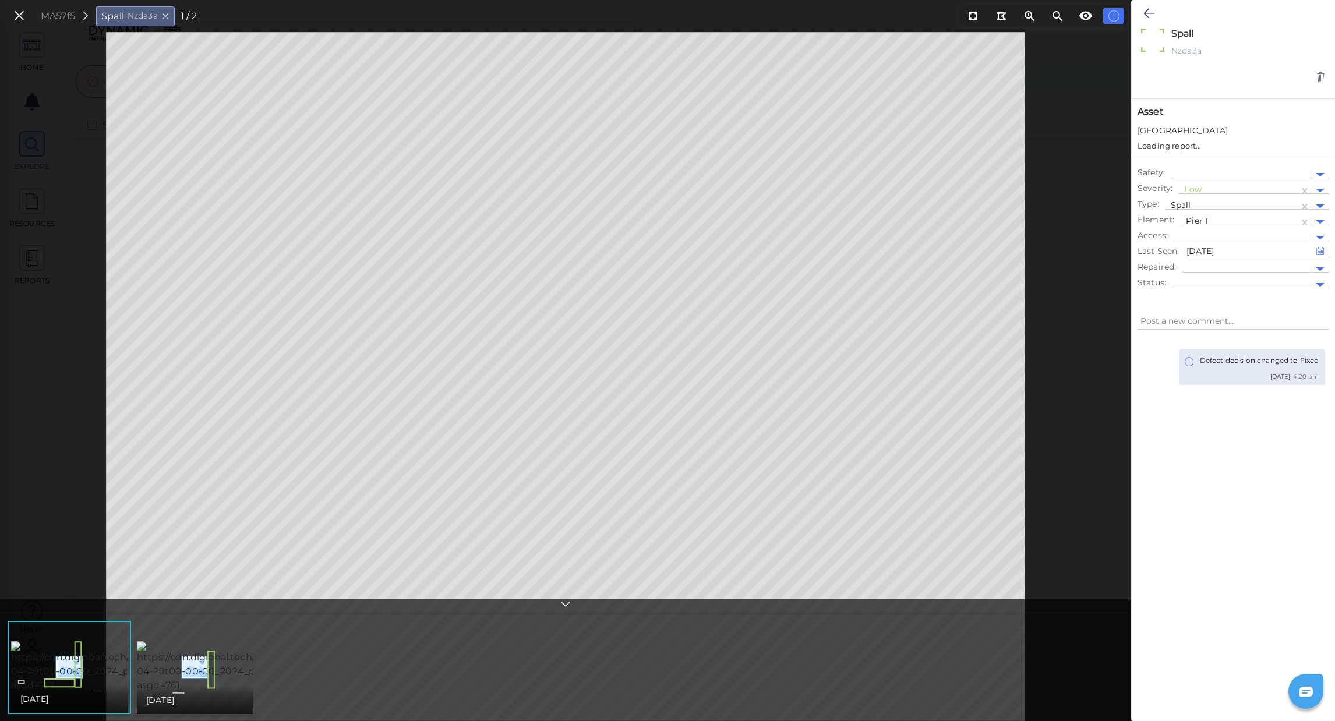
type textarea "x"
click at [1236, 209] on div at bounding box center [1239, 211] width 107 height 12
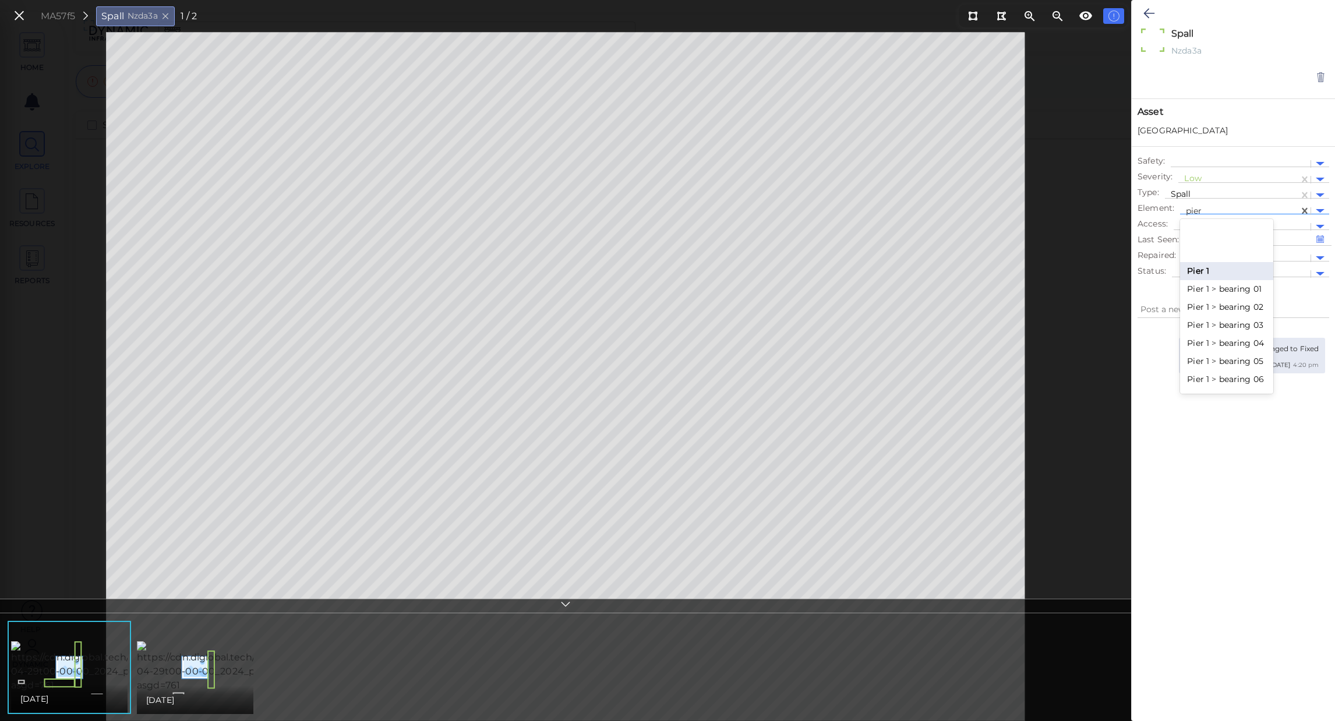
type input "pier 6"
click at [1232, 231] on div "Pier 6" at bounding box center [1226, 230] width 93 height 18
type textarea "x"
click at [1241, 439] on div "Defect decision changed to Fixed [DATE] 4:20 pm" at bounding box center [1233, 511] width 203 height 370
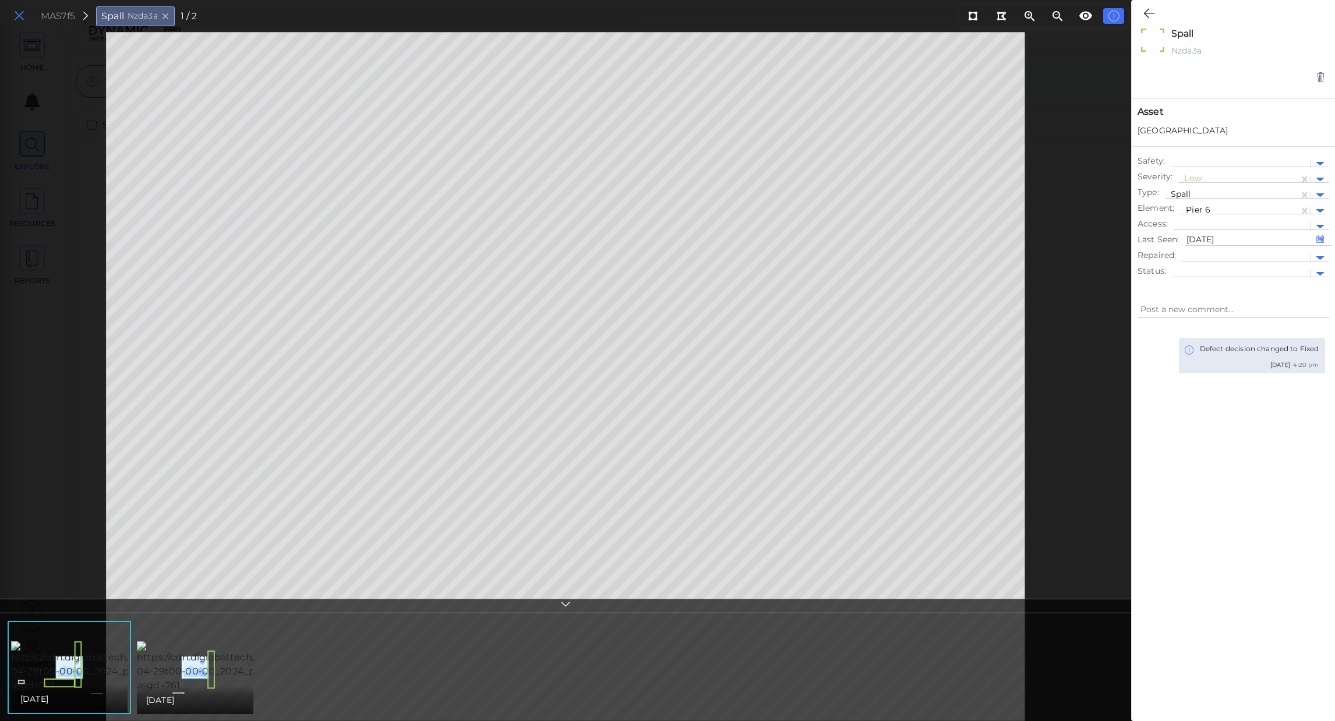
click at [27, 15] on button at bounding box center [19, 16] width 20 height 17
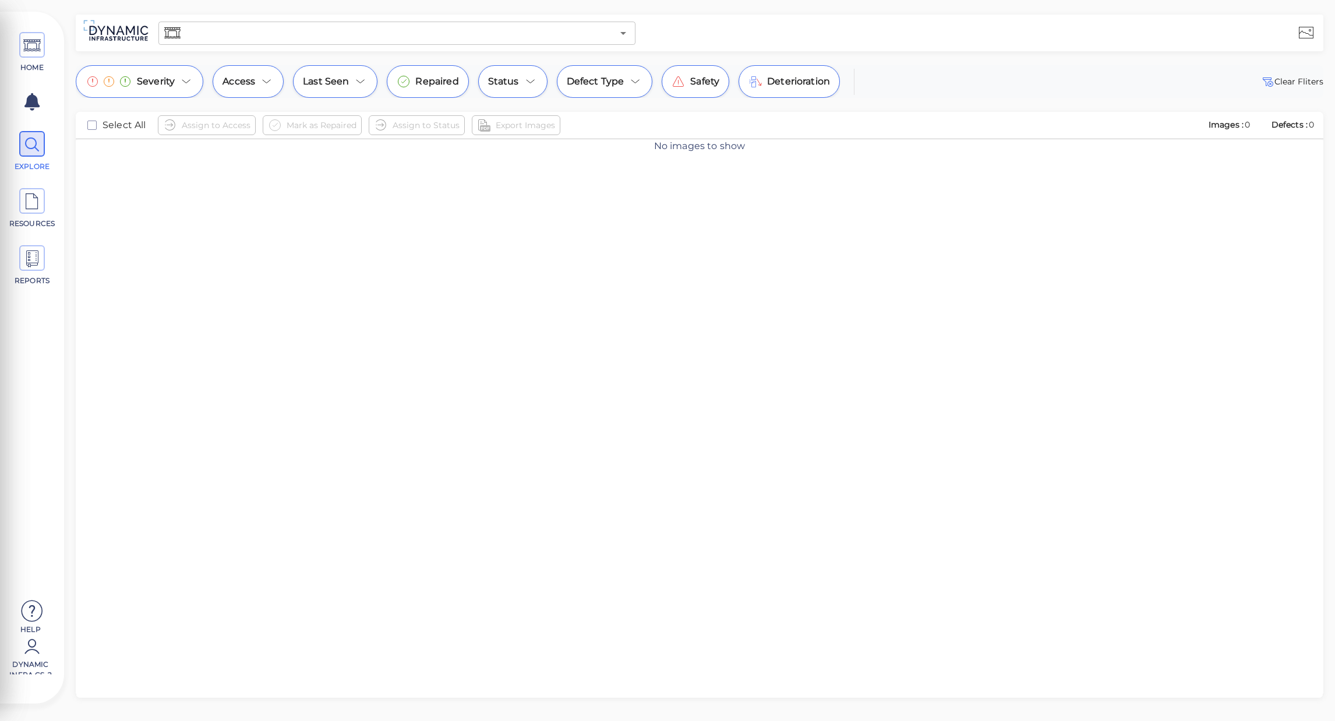
click at [385, 306] on div "No images to show" at bounding box center [700, 432] width 1248 height 586
click at [34, 144] on icon at bounding box center [31, 145] width 17 height 26
click at [624, 30] on icon "Open" at bounding box center [623, 33] width 14 height 14
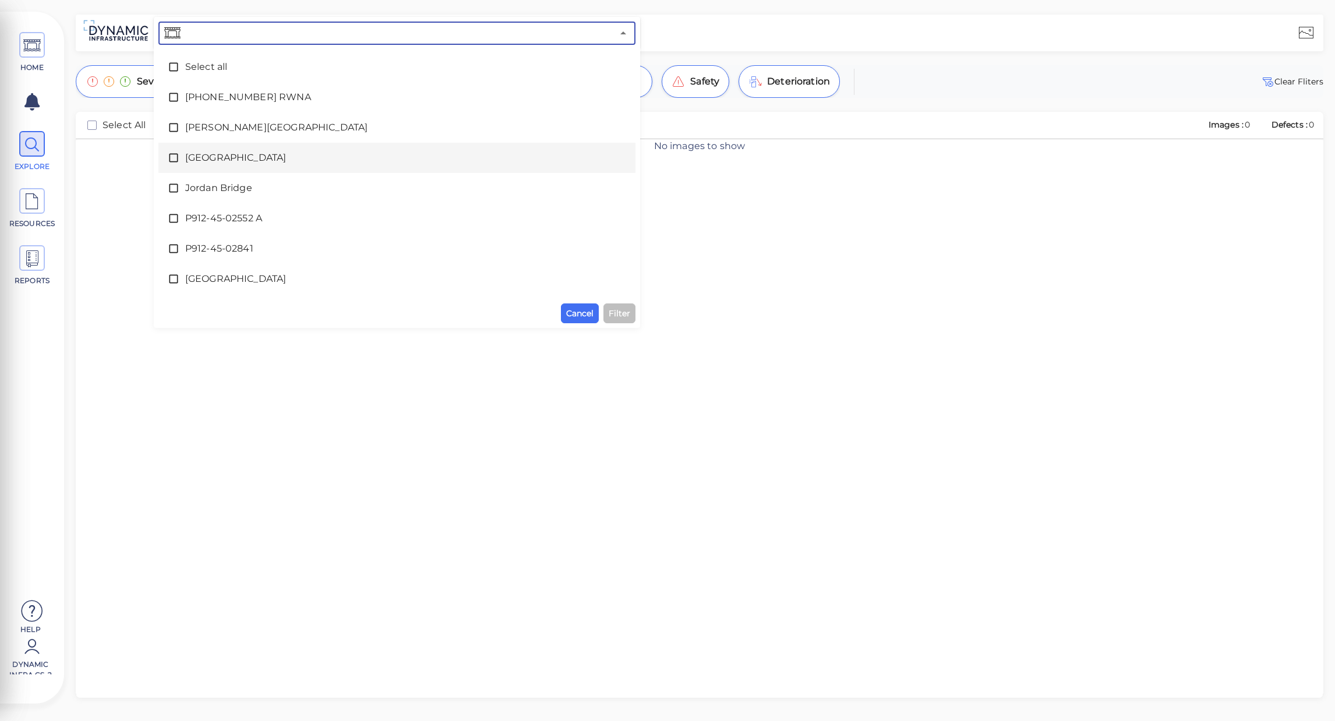
click at [177, 161] on icon at bounding box center [174, 158] width 12 height 12
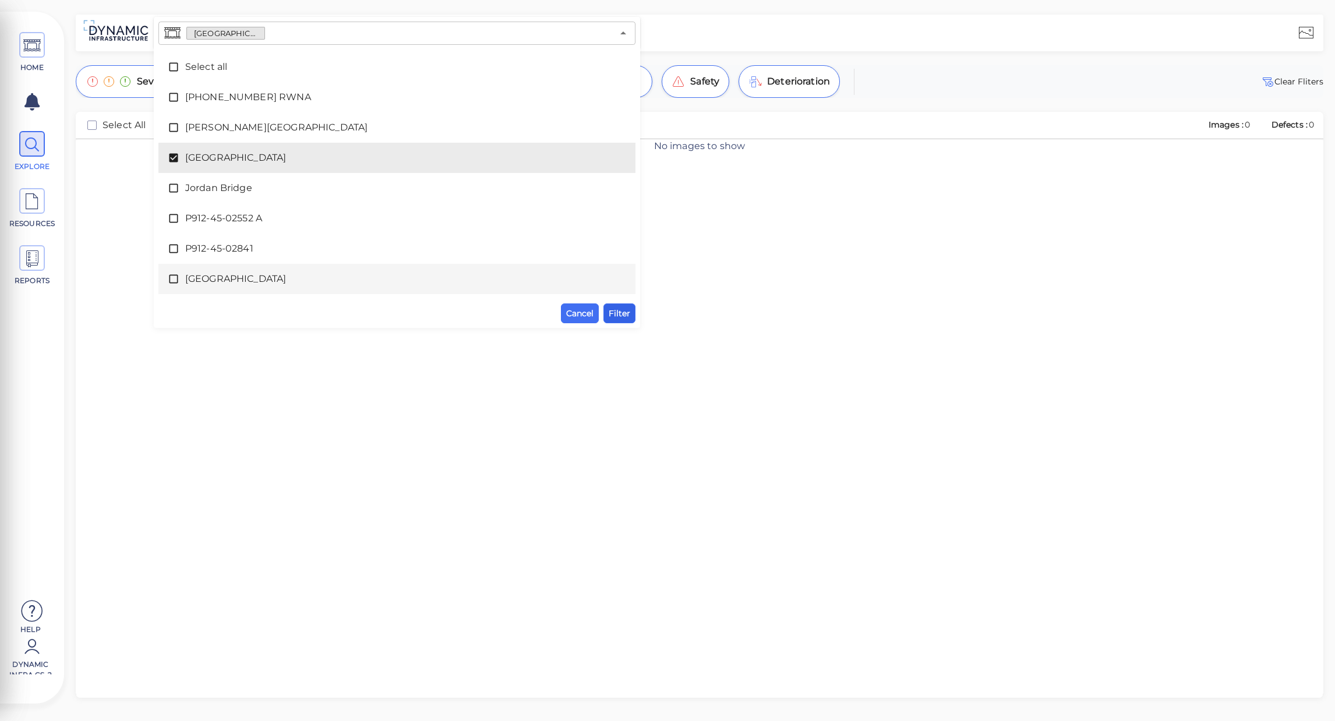
click at [628, 316] on span "Filter" at bounding box center [620, 313] width 22 height 14
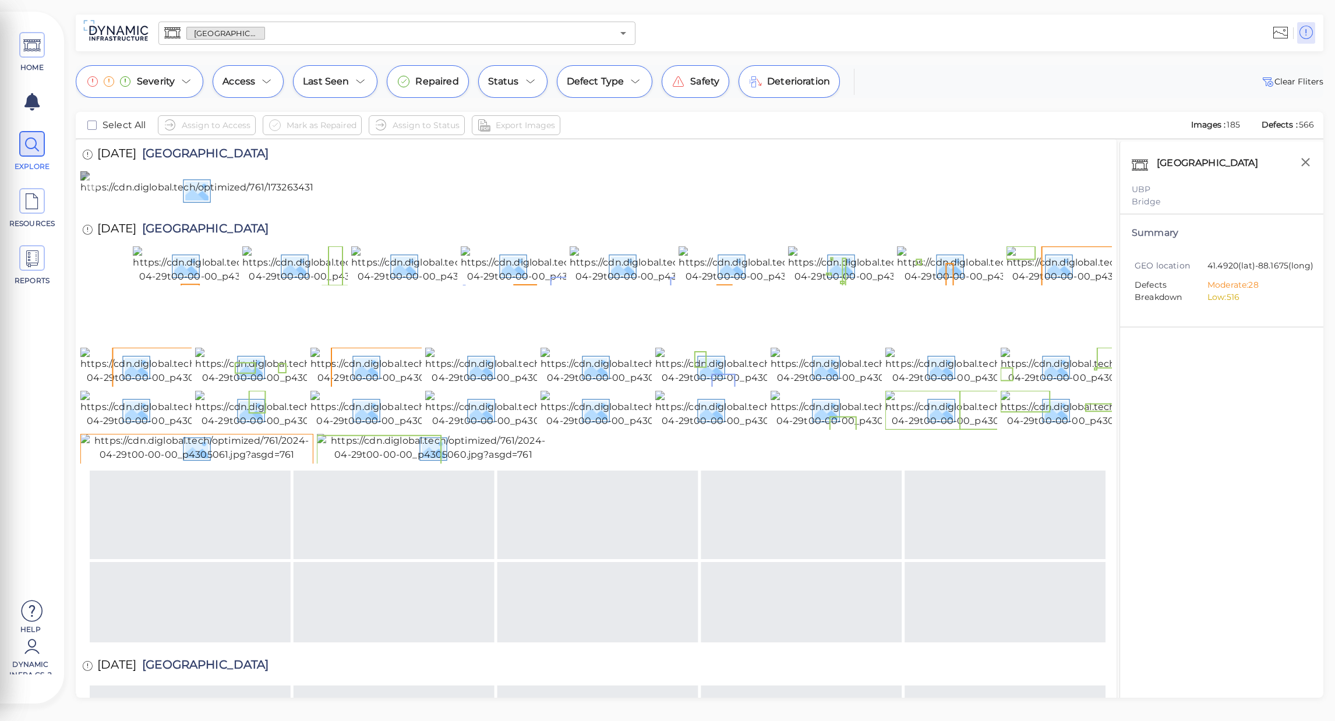
drag, startPoint x: 249, startPoint y: 251, endPoint x: 264, endPoint y: 228, distance: 27.3
click at [249, 209] on img at bounding box center [387, 189] width 615 height 37
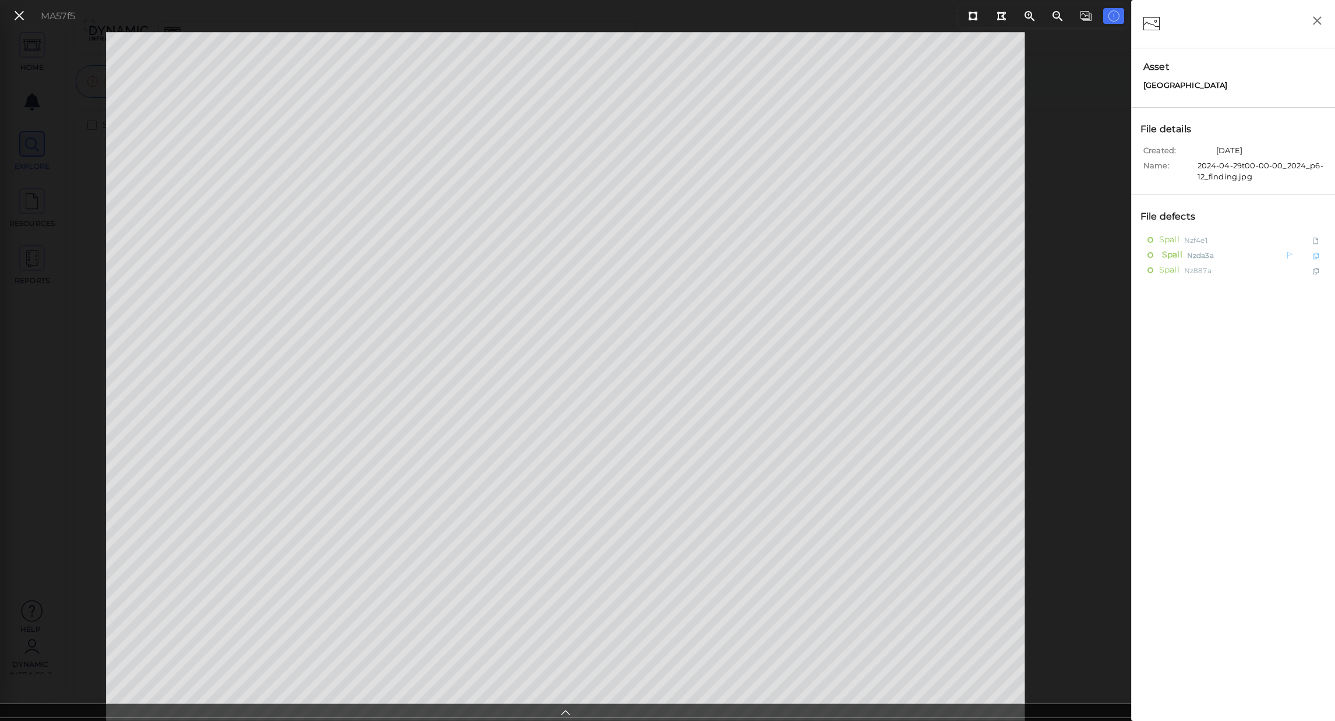
click at [1174, 256] on span "Spall" at bounding box center [1170, 255] width 23 height 15
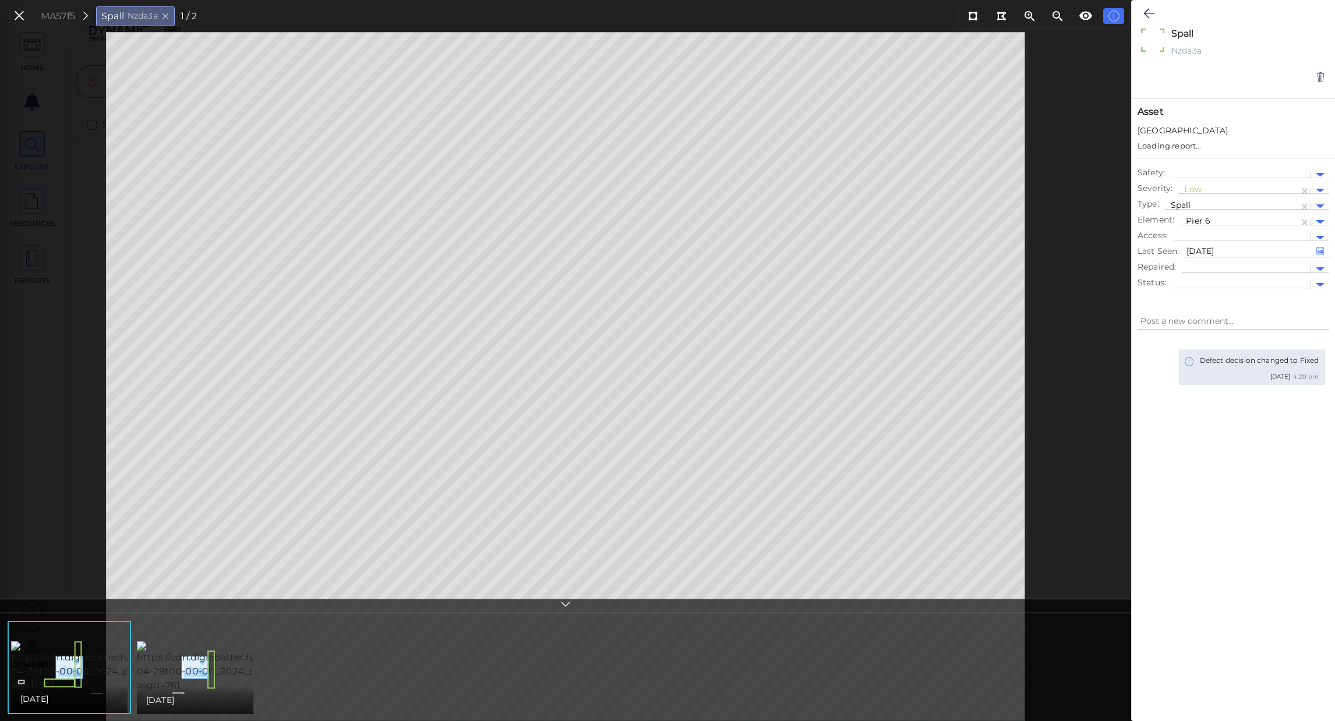
type textarea "x"
click at [1149, 13] on icon at bounding box center [1149, 13] width 11 height 14
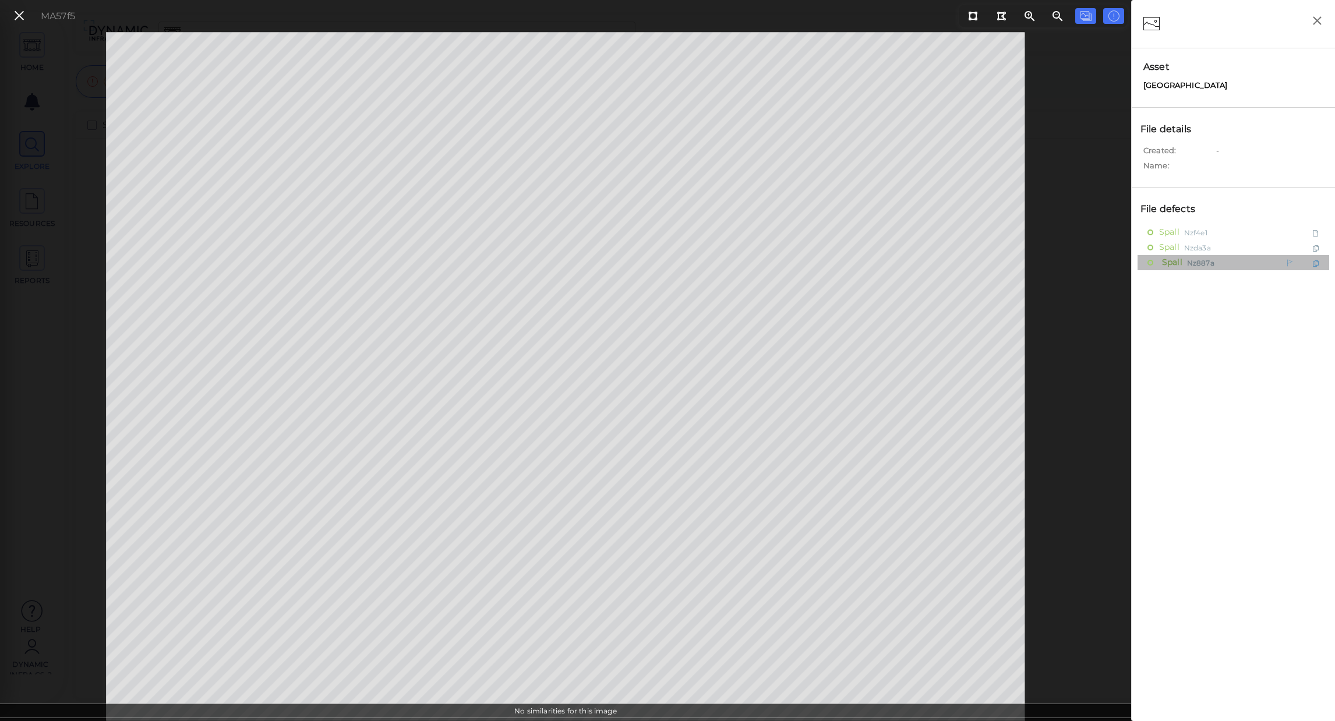
click at [1181, 263] on span "Spall" at bounding box center [1170, 262] width 23 height 15
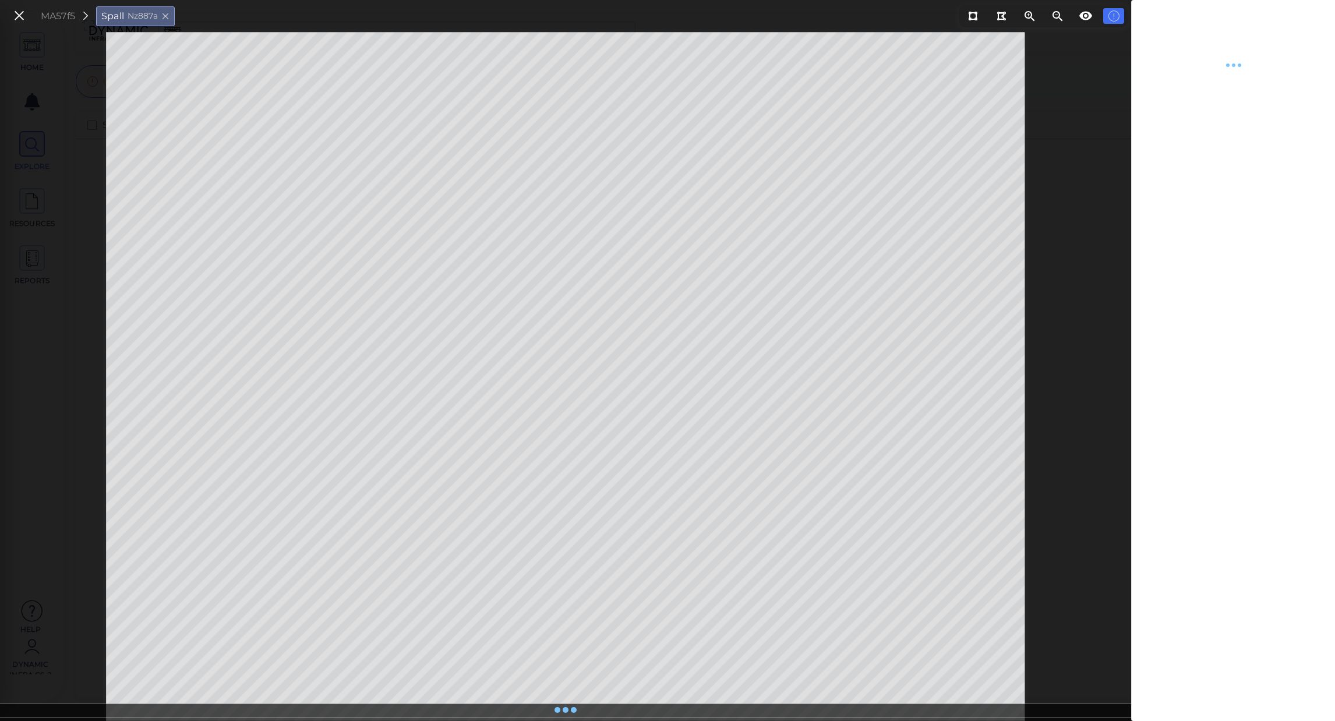
type textarea "x"
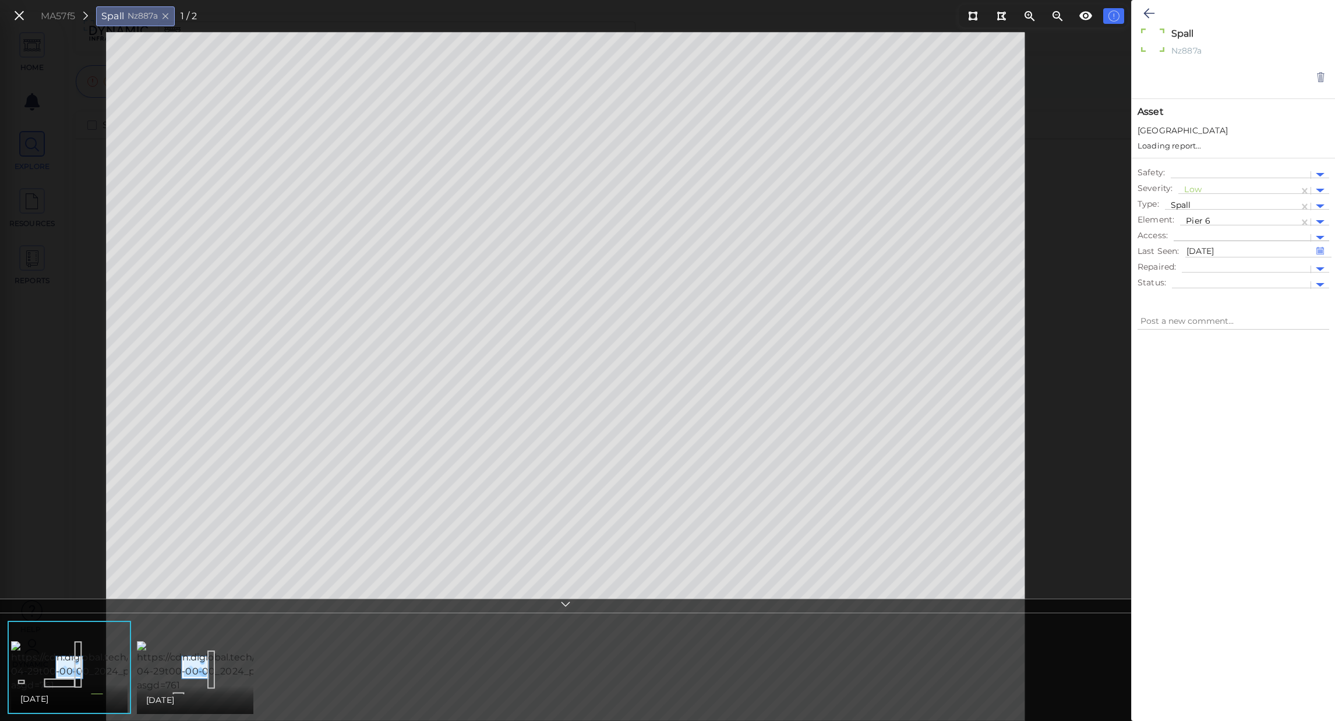
type textarea "x"
click at [1230, 211] on div at bounding box center [1239, 211] width 107 height 12
type input "pier"
click at [1206, 273] on div "Pier 1" at bounding box center [1226, 271] width 93 height 18
click at [1250, 210] on div at bounding box center [1239, 211] width 107 height 12
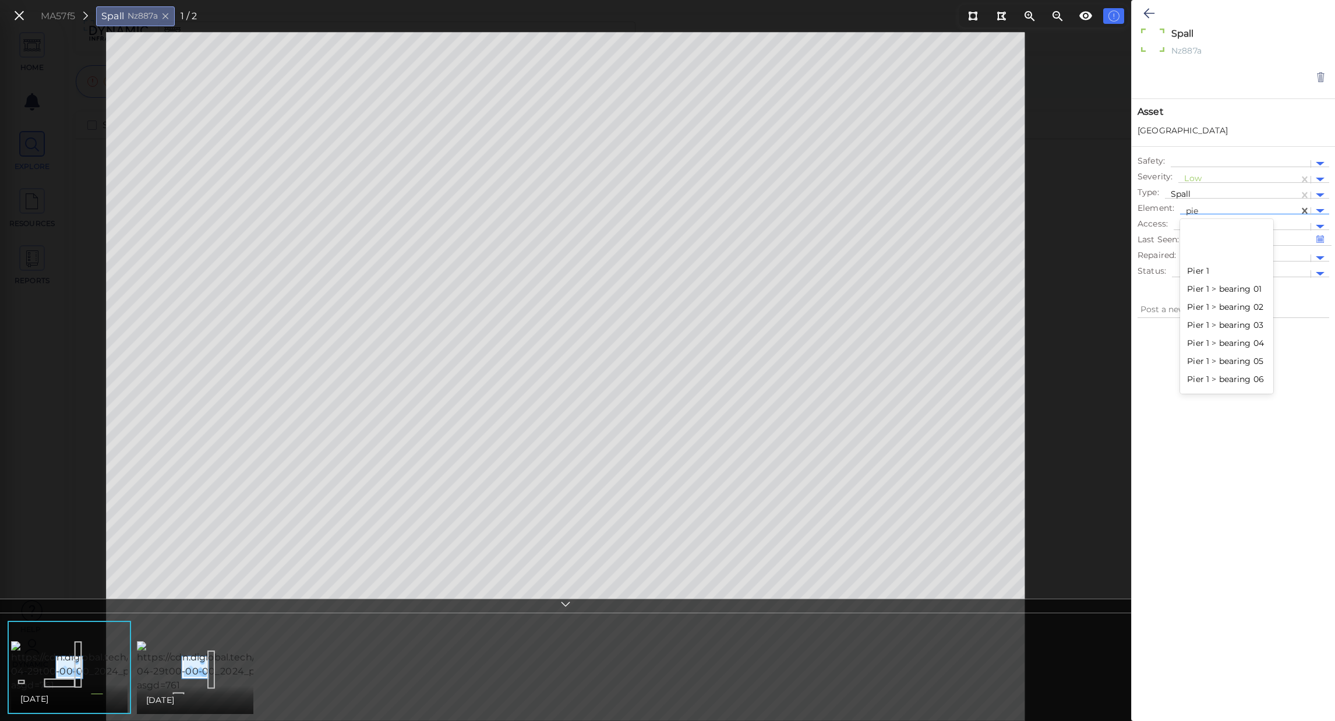
type input "pier"
click at [1197, 271] on div "Pier 1" at bounding box center [1226, 271] width 93 height 18
type textarea "x"
click at [1219, 213] on div at bounding box center [1239, 211] width 107 height 12
type input "pie"
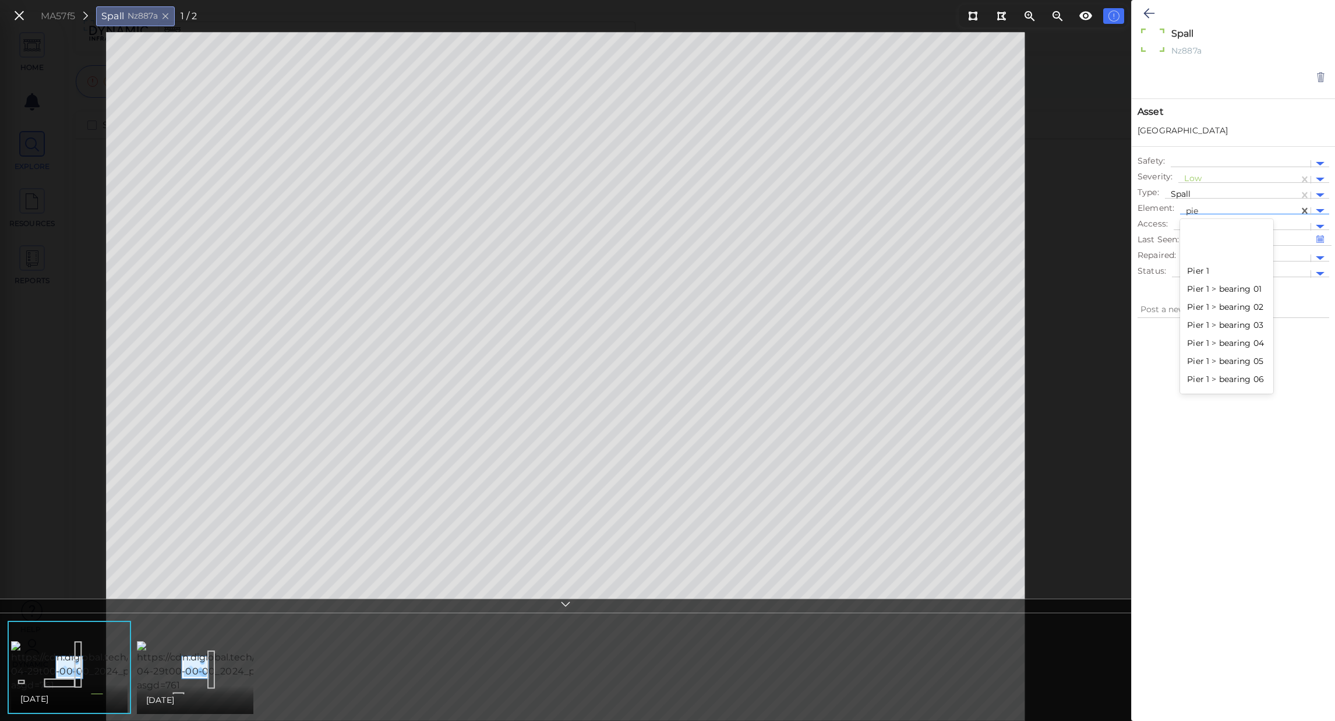
click at [1224, 276] on div "Pier 1" at bounding box center [1226, 271] width 93 height 18
type textarea "x"
click at [1264, 210] on div at bounding box center [1239, 211] width 107 height 12
type input "pier 6"
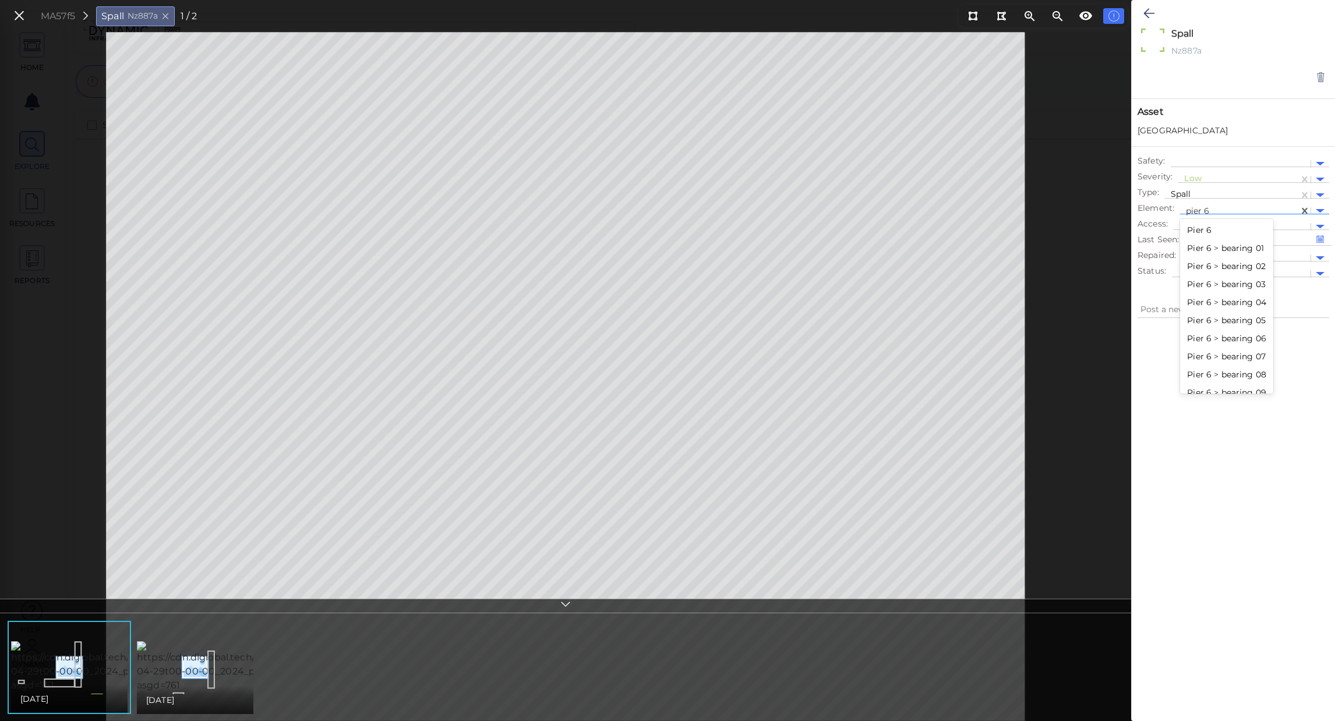
click at [1236, 232] on div "Pier 6" at bounding box center [1226, 230] width 93 height 18
type textarea "x"
click at [1151, 12] on icon at bounding box center [1149, 13] width 11 height 14
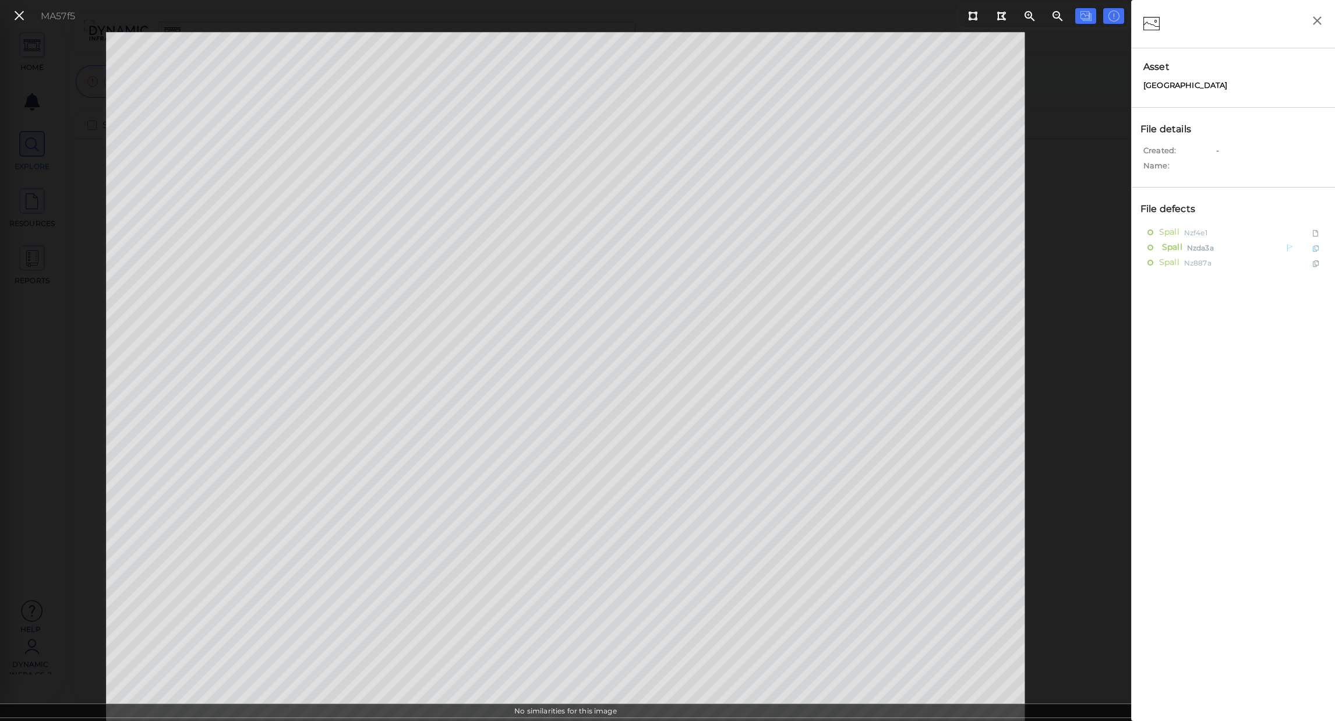
click at [1181, 243] on span "Spall" at bounding box center [1170, 247] width 23 height 15
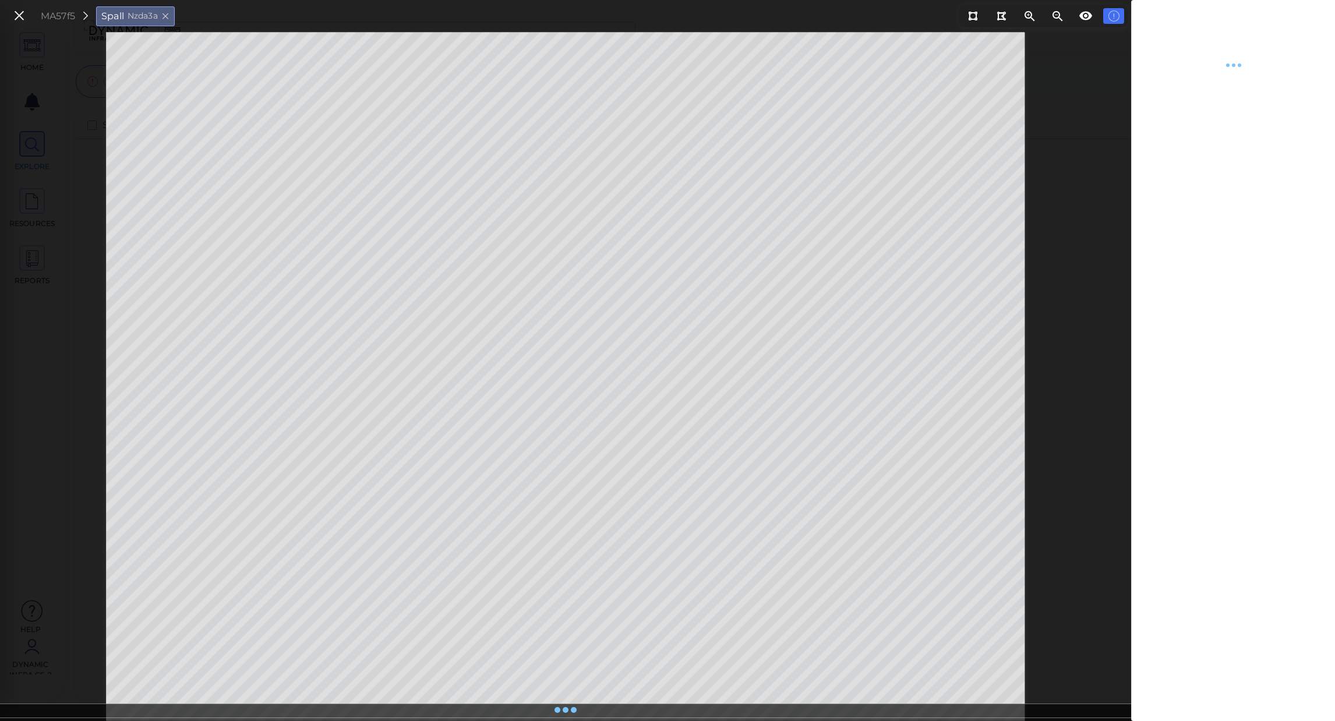
type textarea "x"
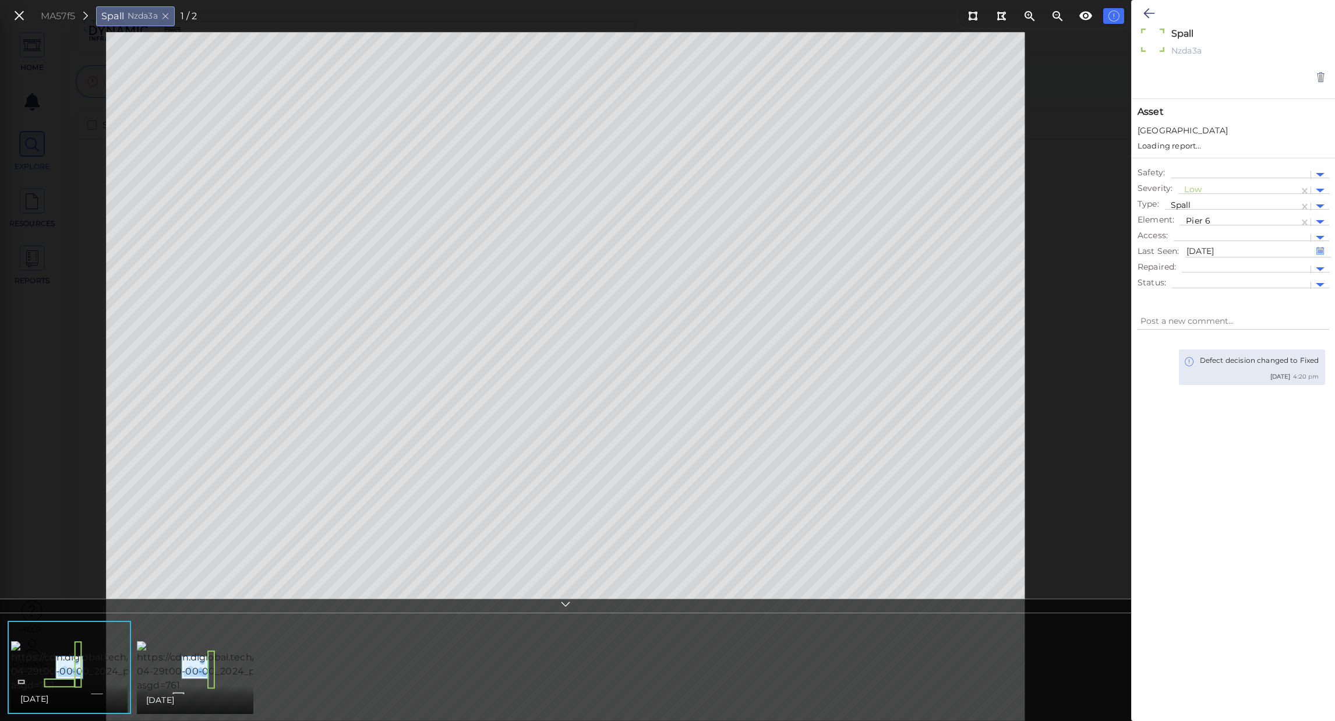
type textarea "x"
click at [1235, 213] on div at bounding box center [1239, 211] width 107 height 12
type input "pier"
click at [1208, 273] on div "Pier 1" at bounding box center [1226, 271] width 93 height 18
type textarea "x"
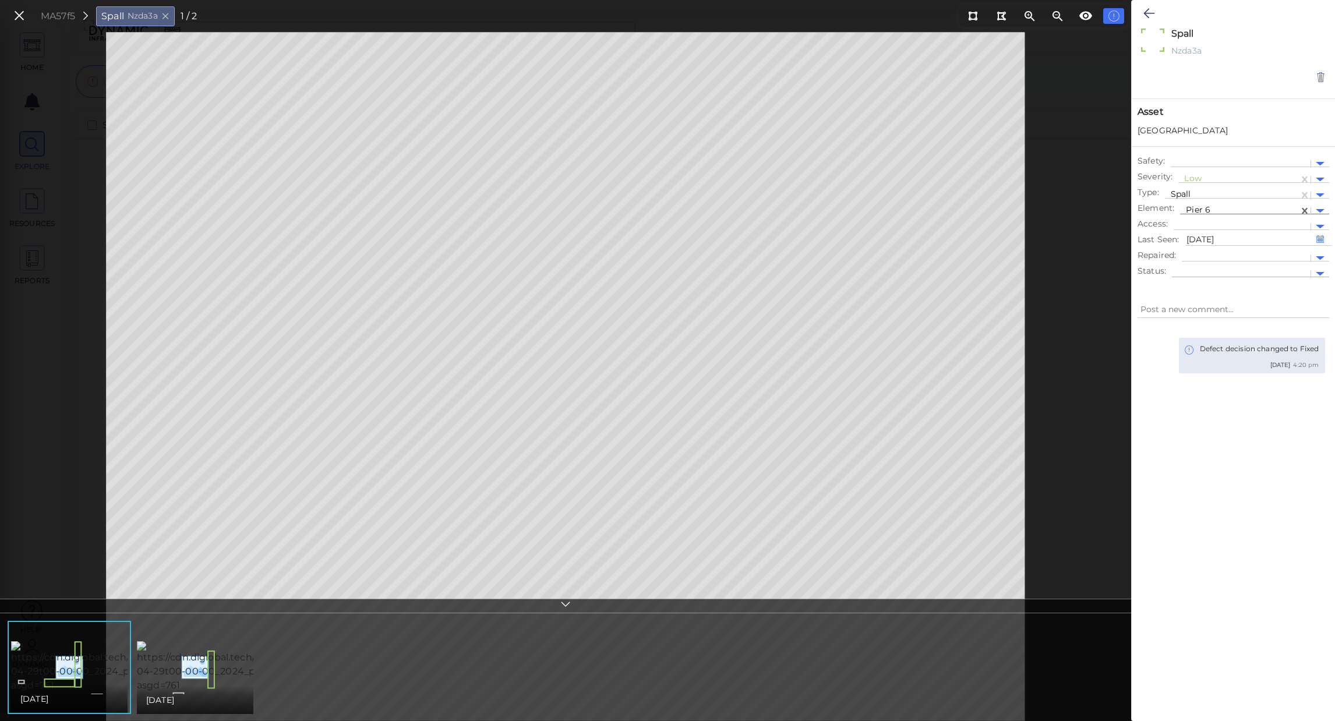
type textarea "x"
click at [1153, 17] on icon at bounding box center [1149, 13] width 11 height 14
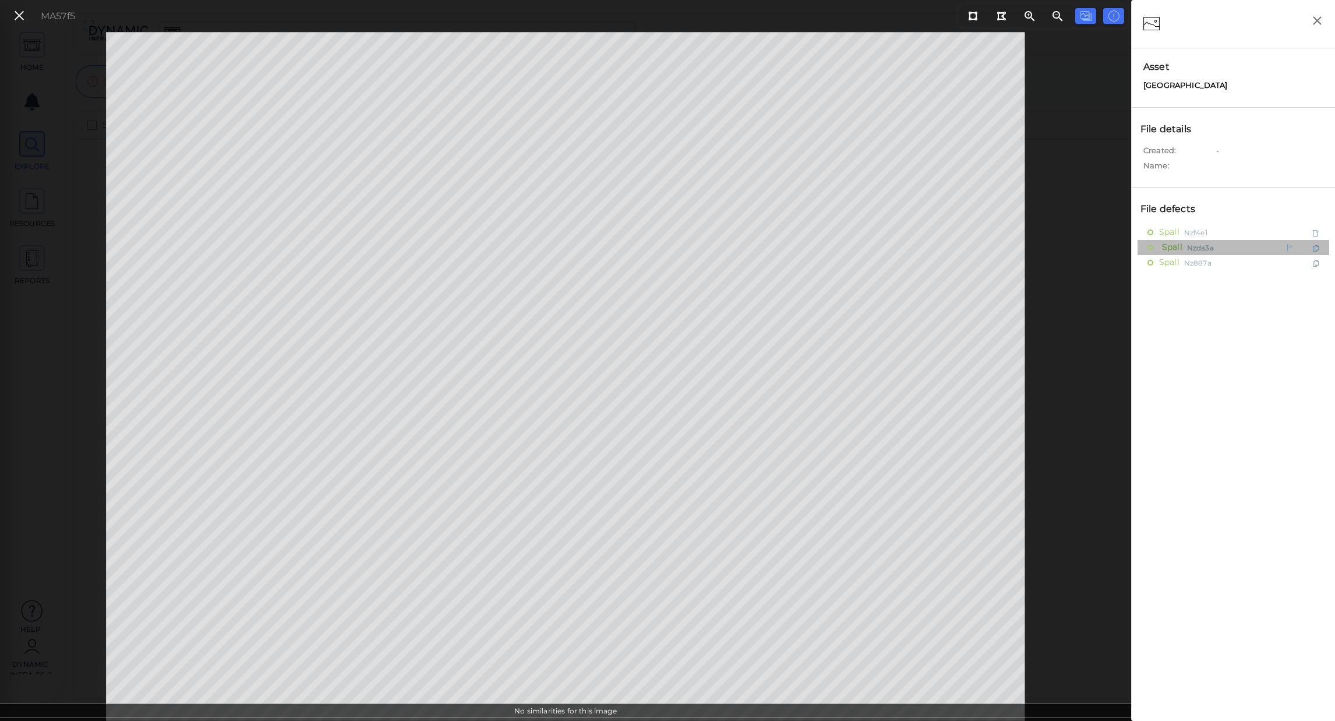
click at [1171, 248] on span "Spall" at bounding box center [1170, 247] width 23 height 15
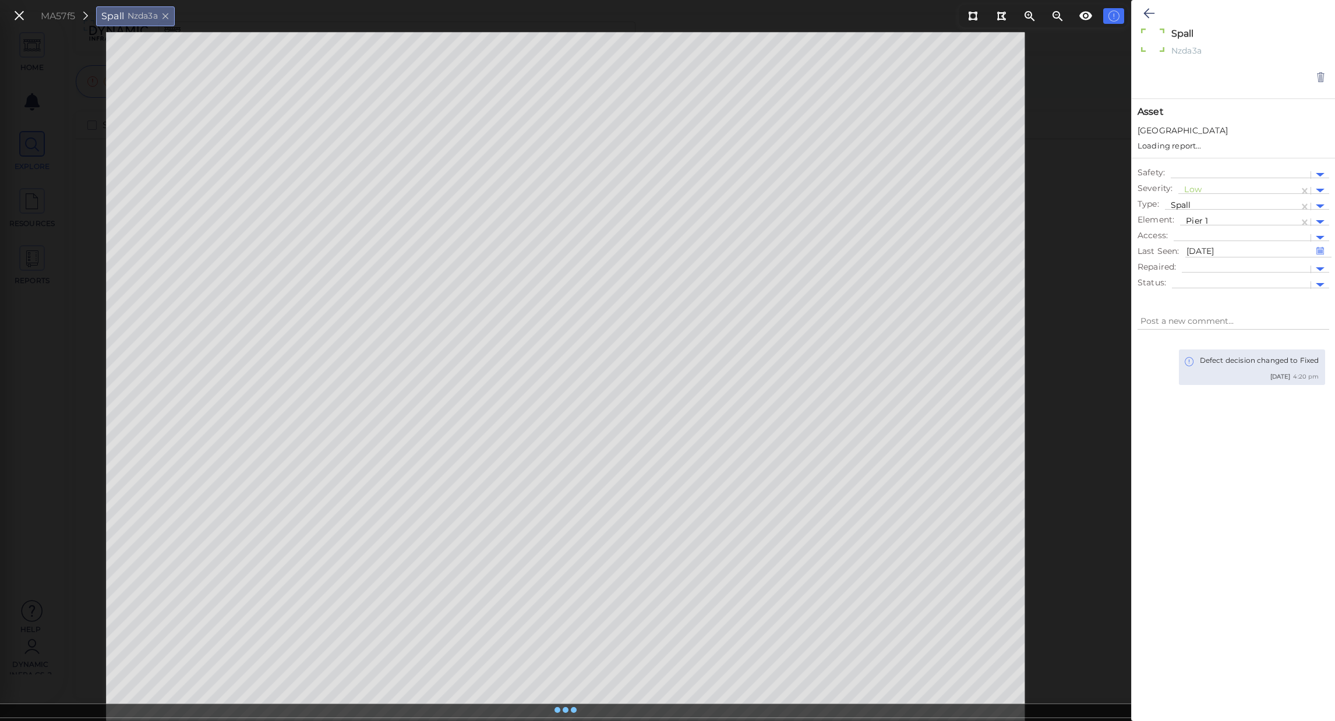
type textarea "x"
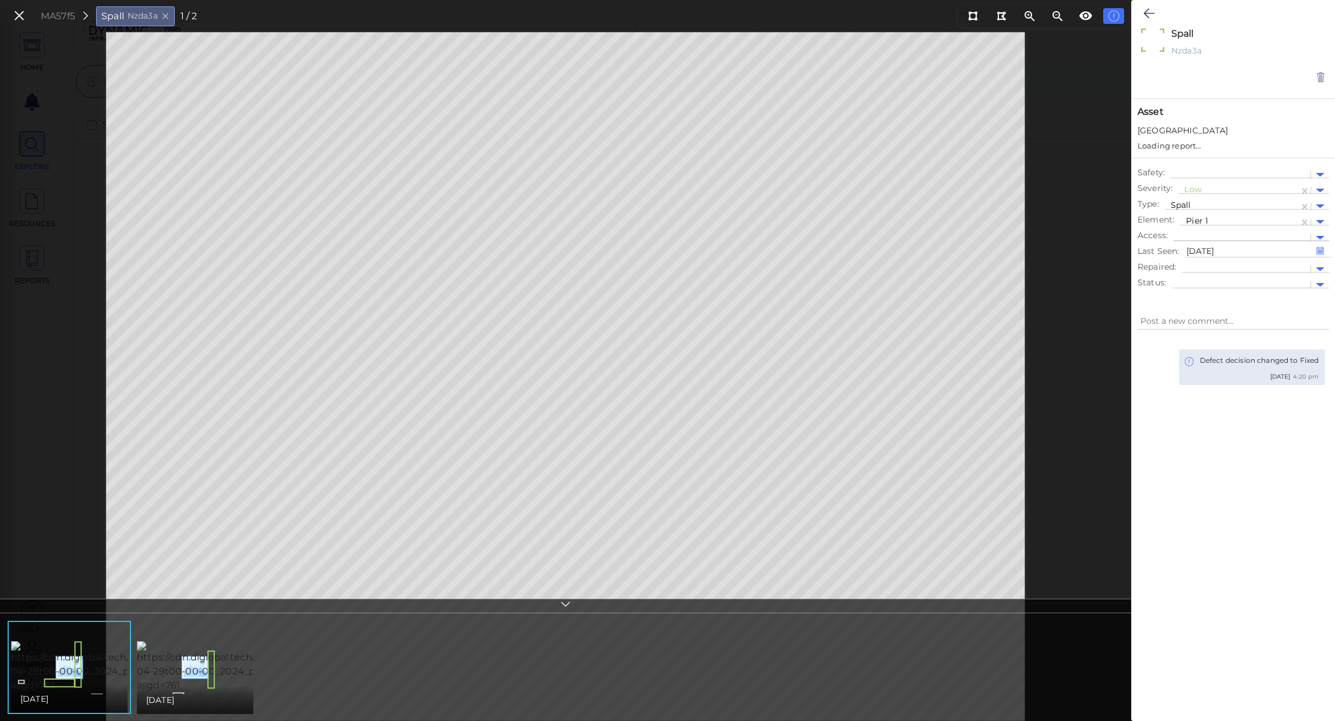
type textarea "x"
click at [1240, 216] on div at bounding box center [1239, 211] width 107 height 12
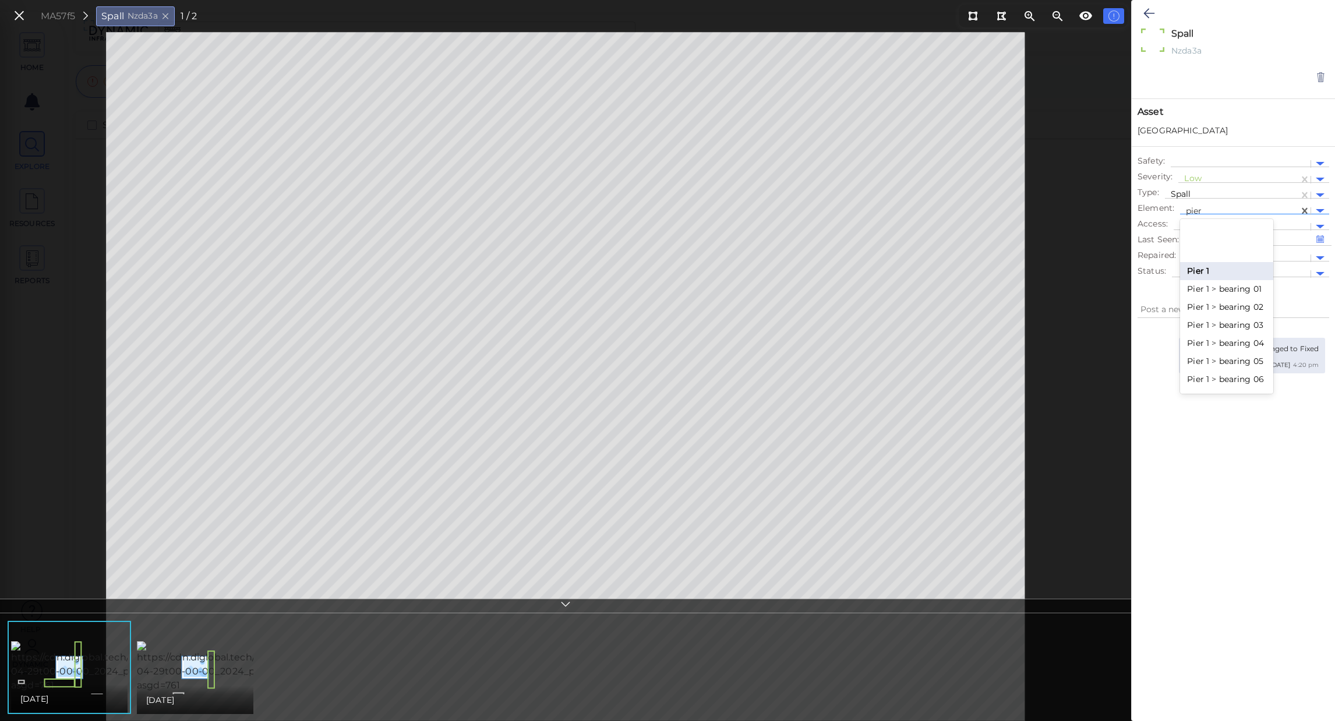
type input "pier 6"
click at [1229, 233] on div "Pier 6" at bounding box center [1226, 230] width 93 height 18
type textarea "x"
drag, startPoint x: 1256, startPoint y: 467, endPoint x: 1254, endPoint y: 436, distance: 31.5
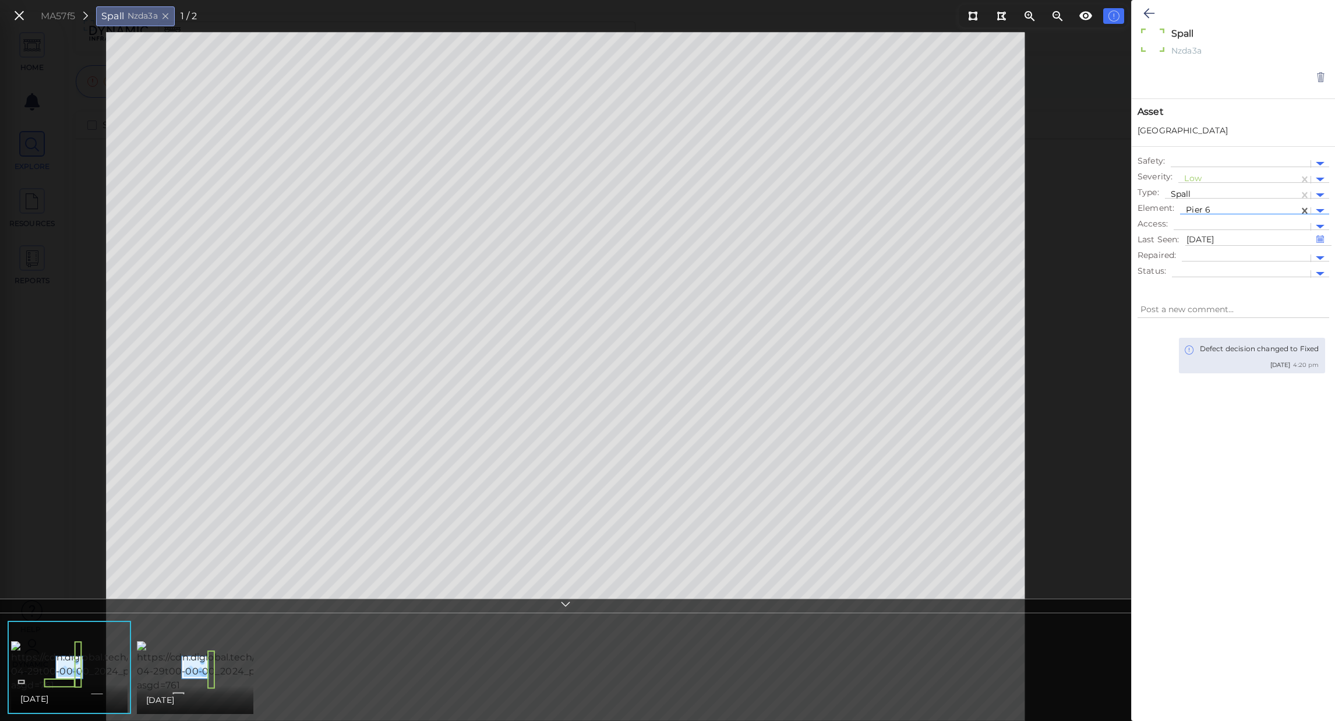
click at [1256, 467] on div "Defect decision changed to Fixed 27 Aug 2025 4:20 pm" at bounding box center [1233, 511] width 203 height 370
click at [1153, 8] on icon at bounding box center [1149, 13] width 11 height 14
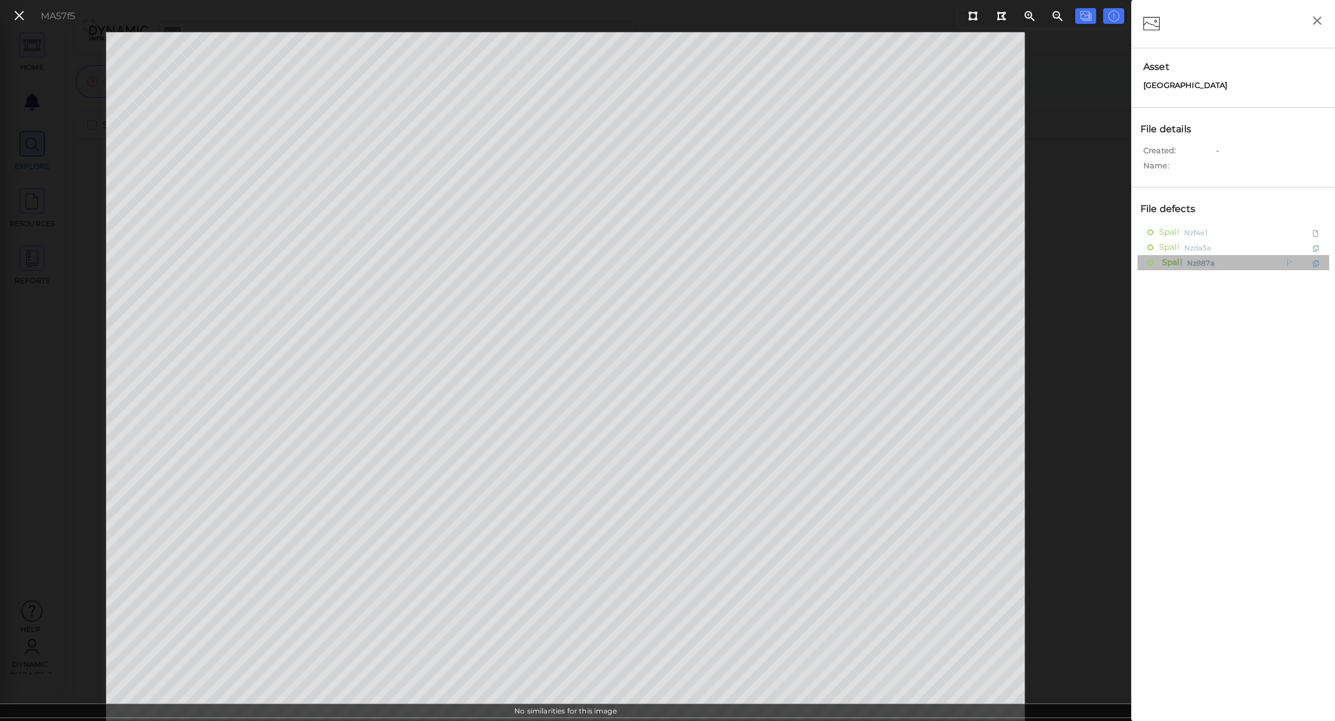
click at [1176, 262] on span "Spall" at bounding box center [1170, 262] width 23 height 15
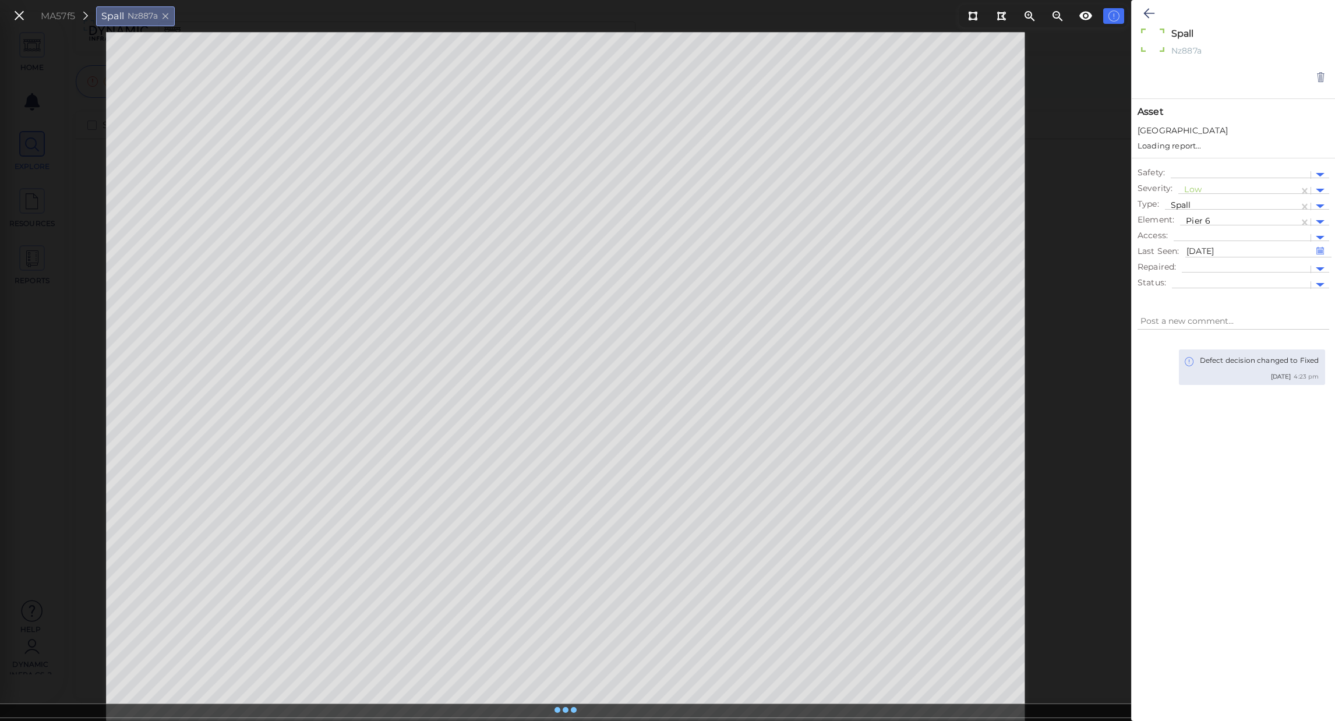
type textarea "x"
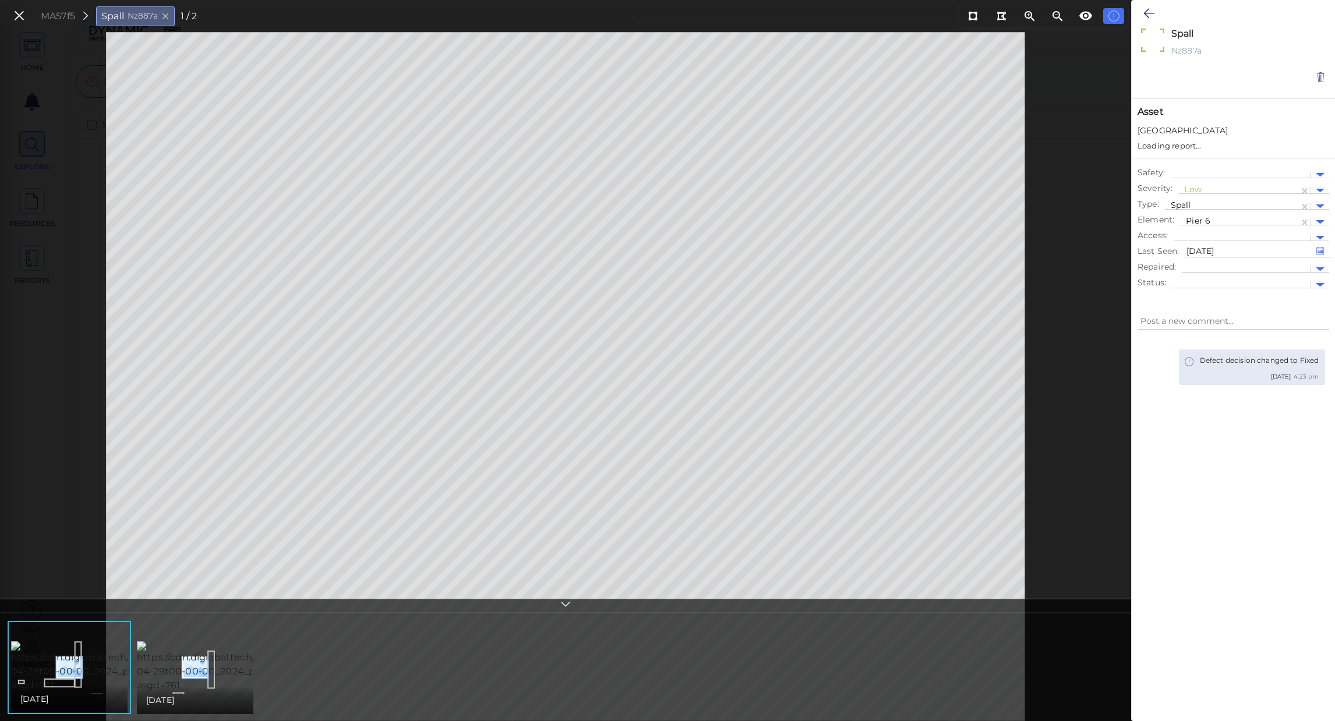
type textarea "x"
click at [1209, 210] on div at bounding box center [1239, 211] width 107 height 12
type input "פ"
type input "p"
type textarea "x"
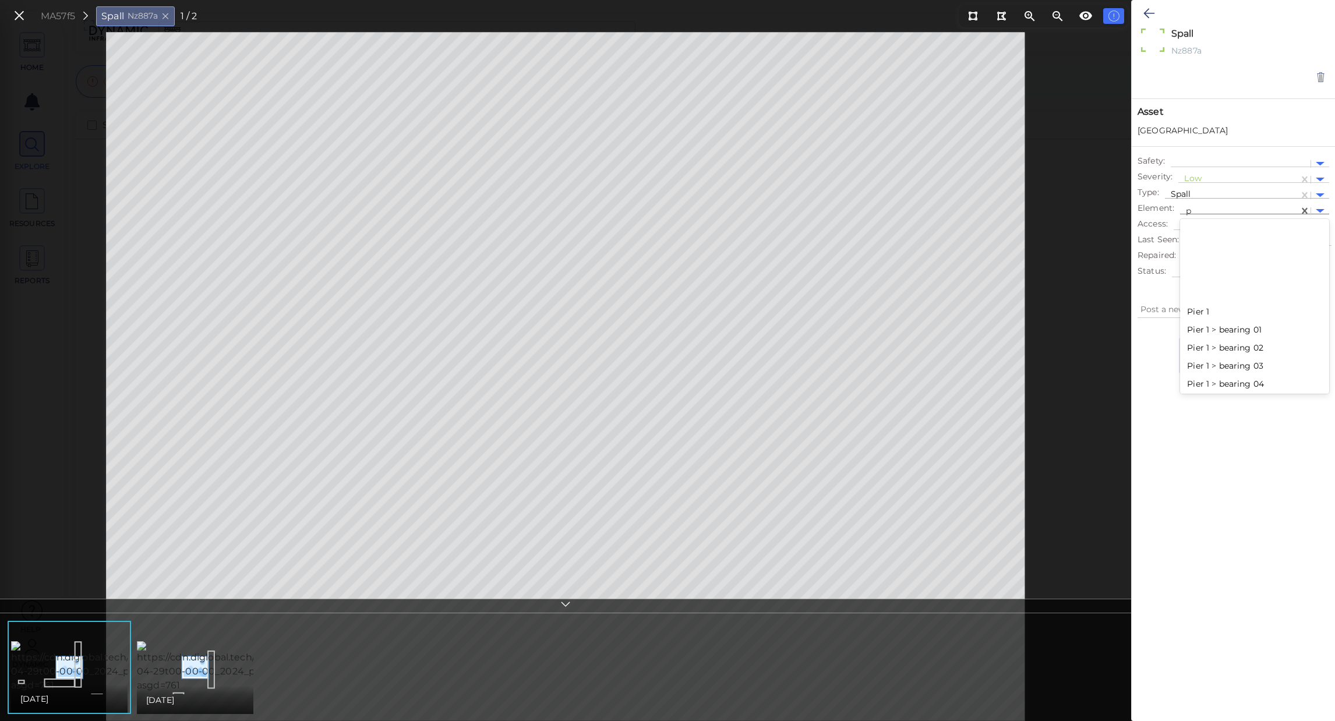
type textarea "x"
type input "pier"
click at [1198, 270] on div "Pier 1" at bounding box center [1226, 271] width 93 height 18
type textarea "x"
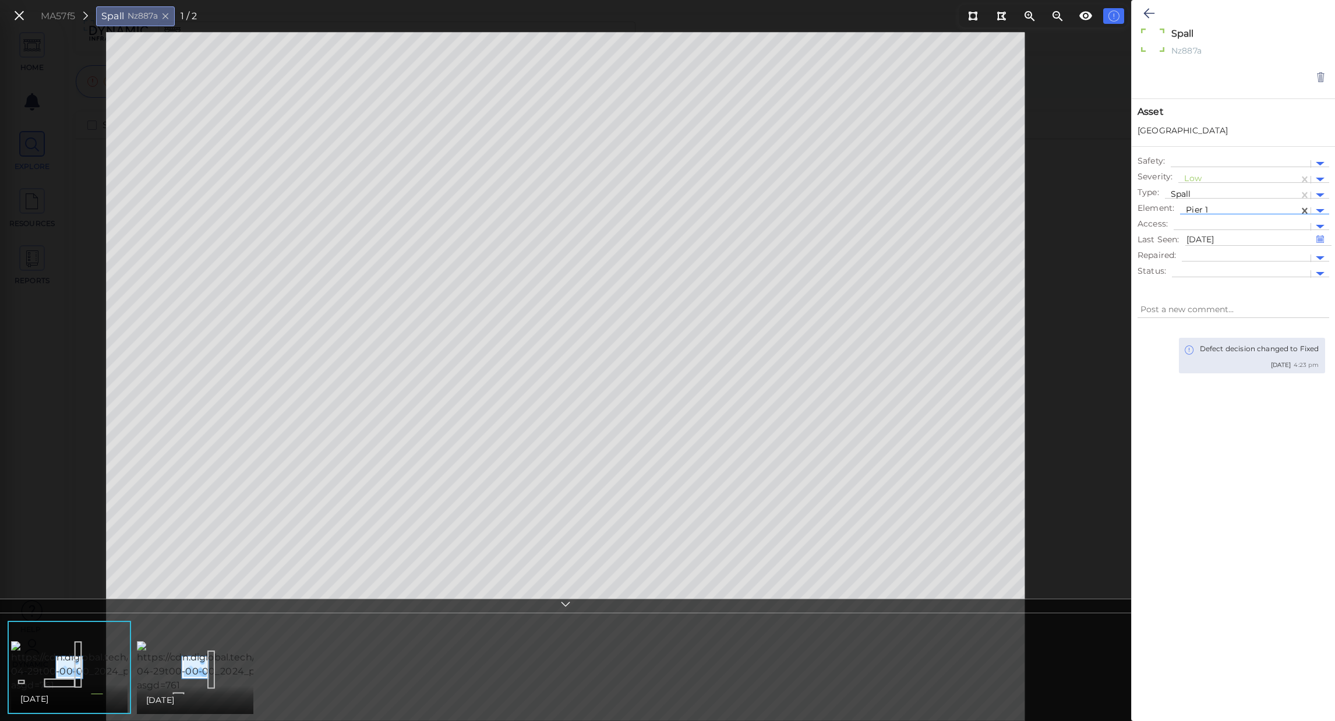
click at [1275, 208] on div at bounding box center [1239, 211] width 107 height 12
type input "pier 6"
click at [1242, 228] on div "Pier 6" at bounding box center [1226, 230] width 93 height 18
type textarea "x"
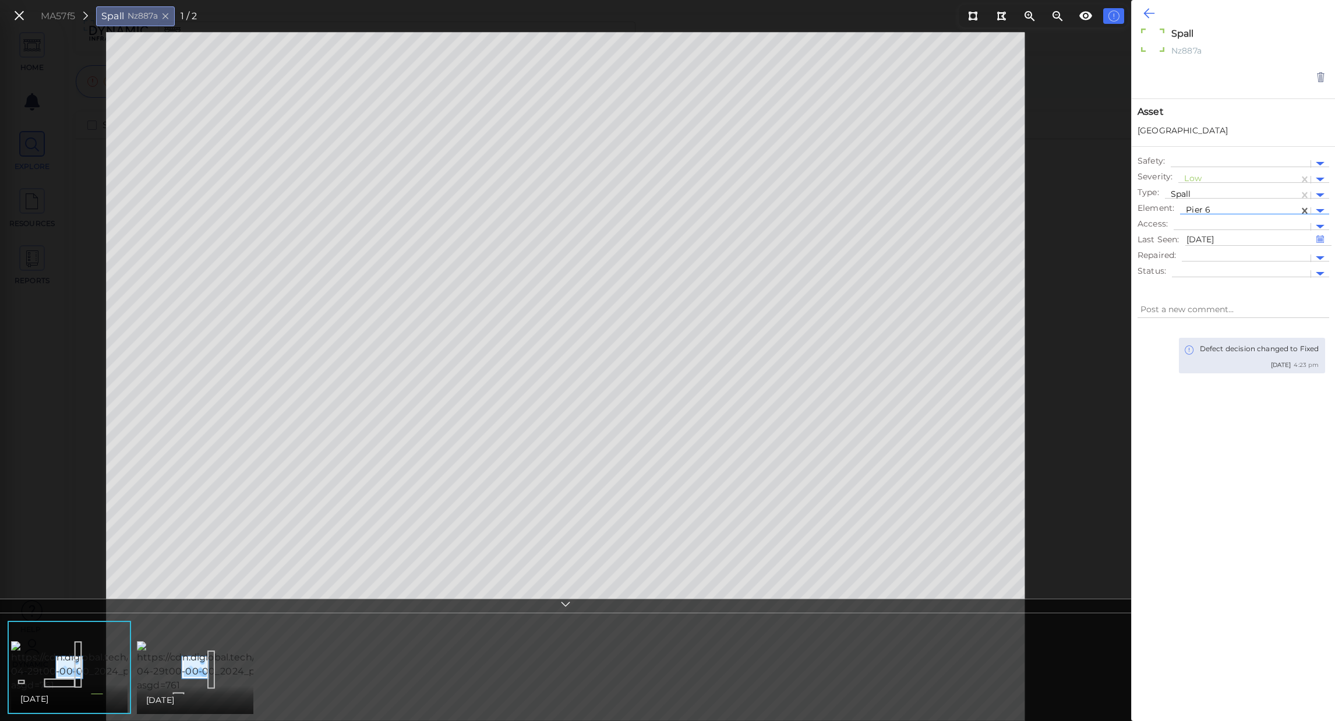
click at [1152, 17] on icon at bounding box center [1149, 13] width 11 height 14
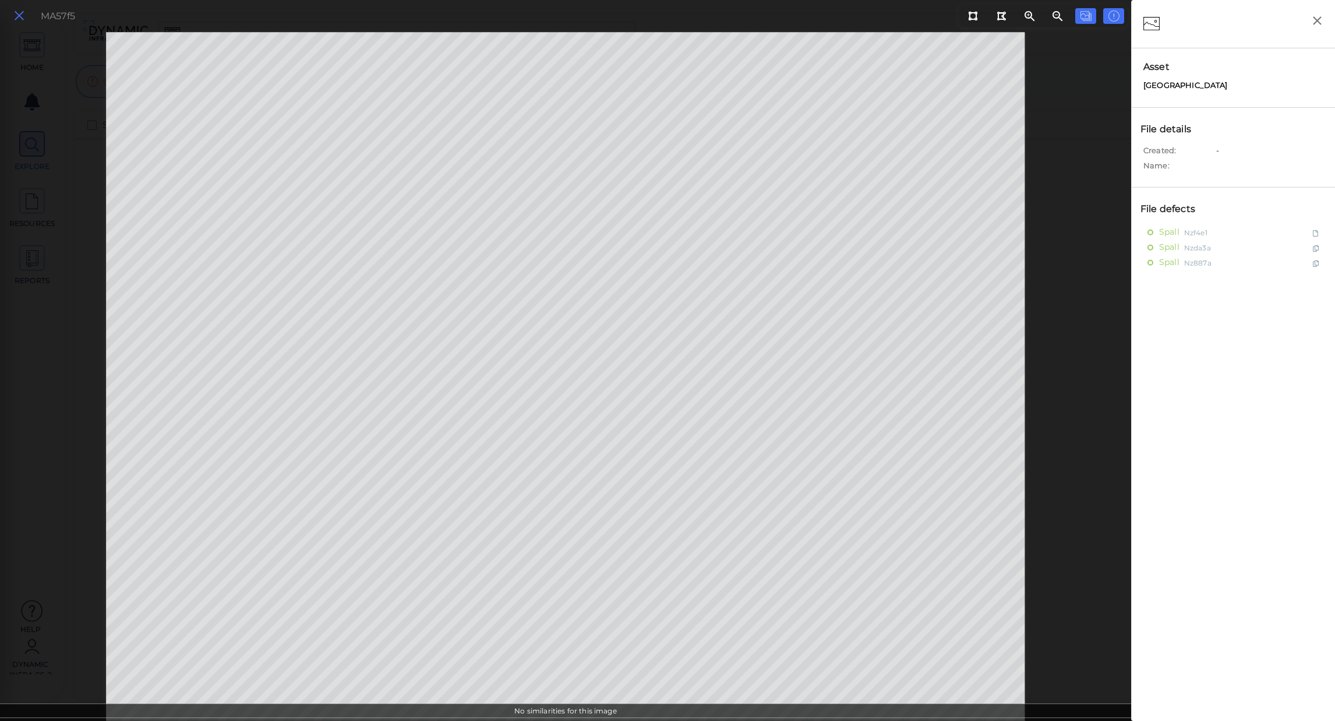
click at [17, 15] on icon at bounding box center [19, 16] width 13 height 16
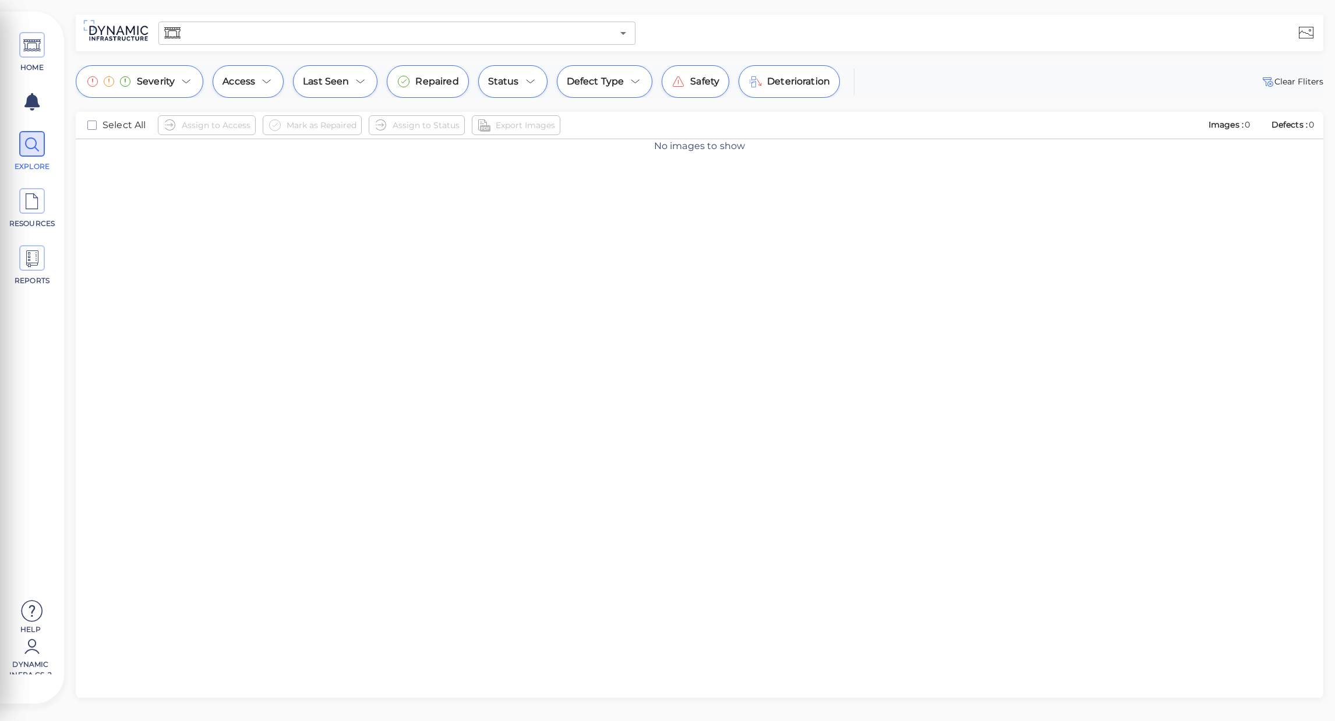
click at [717, 315] on div "No images to show" at bounding box center [700, 432] width 1248 height 586
click at [387, 274] on div "No images to show" at bounding box center [700, 432] width 1248 height 586
click at [336, 31] on input "text" at bounding box center [398, 33] width 430 height 16
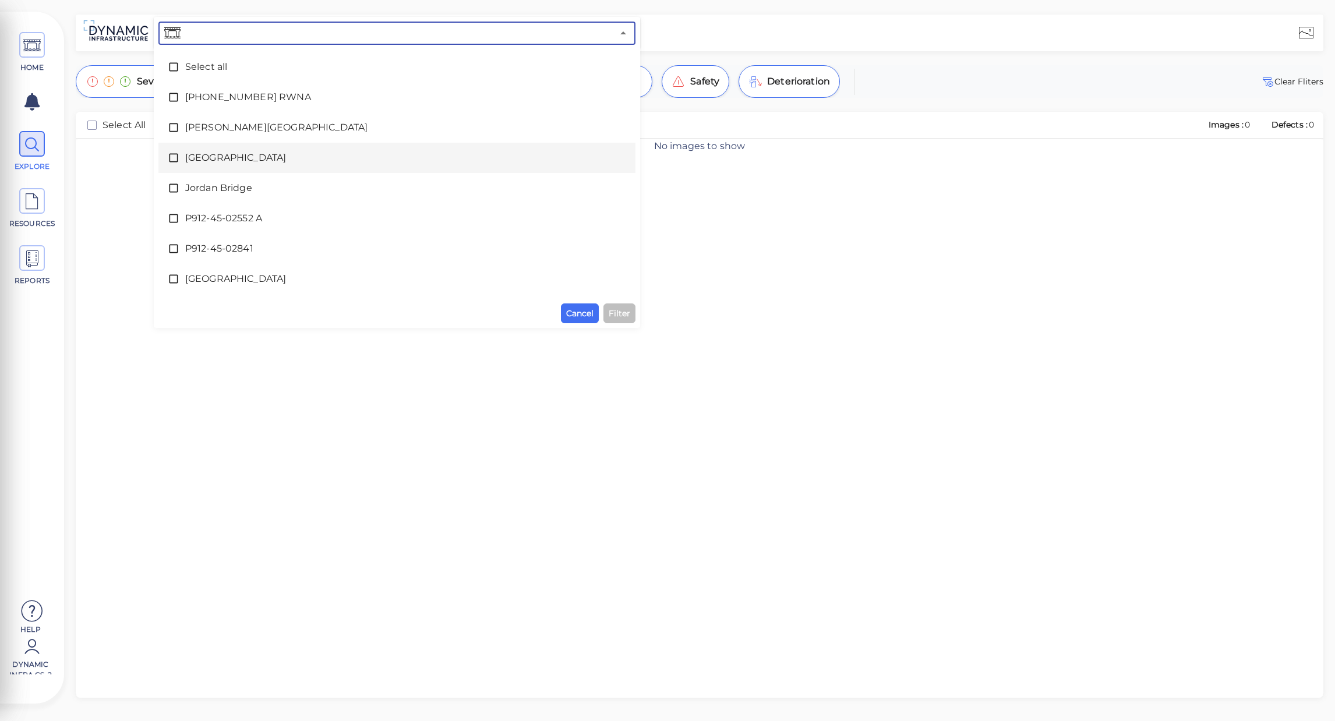
click at [176, 157] on icon at bounding box center [174, 158] width 12 height 12
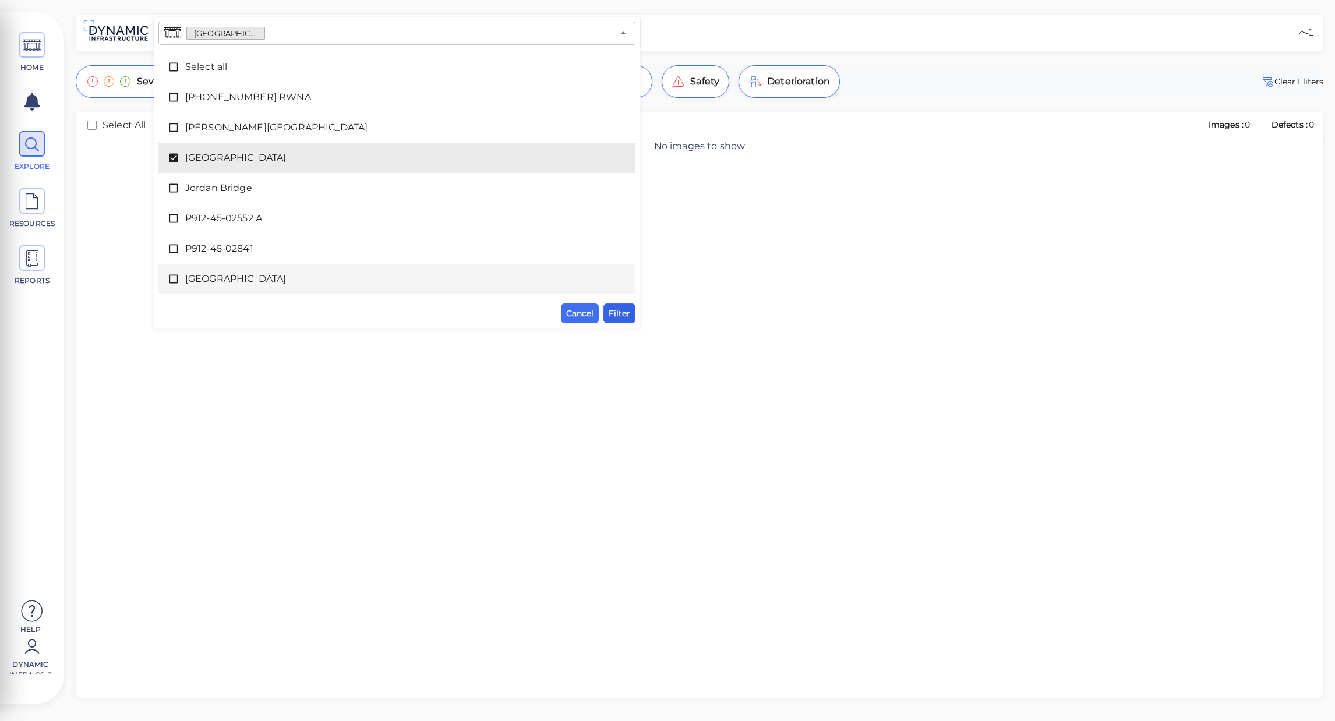
click at [619, 315] on span "Filter" at bounding box center [620, 313] width 22 height 14
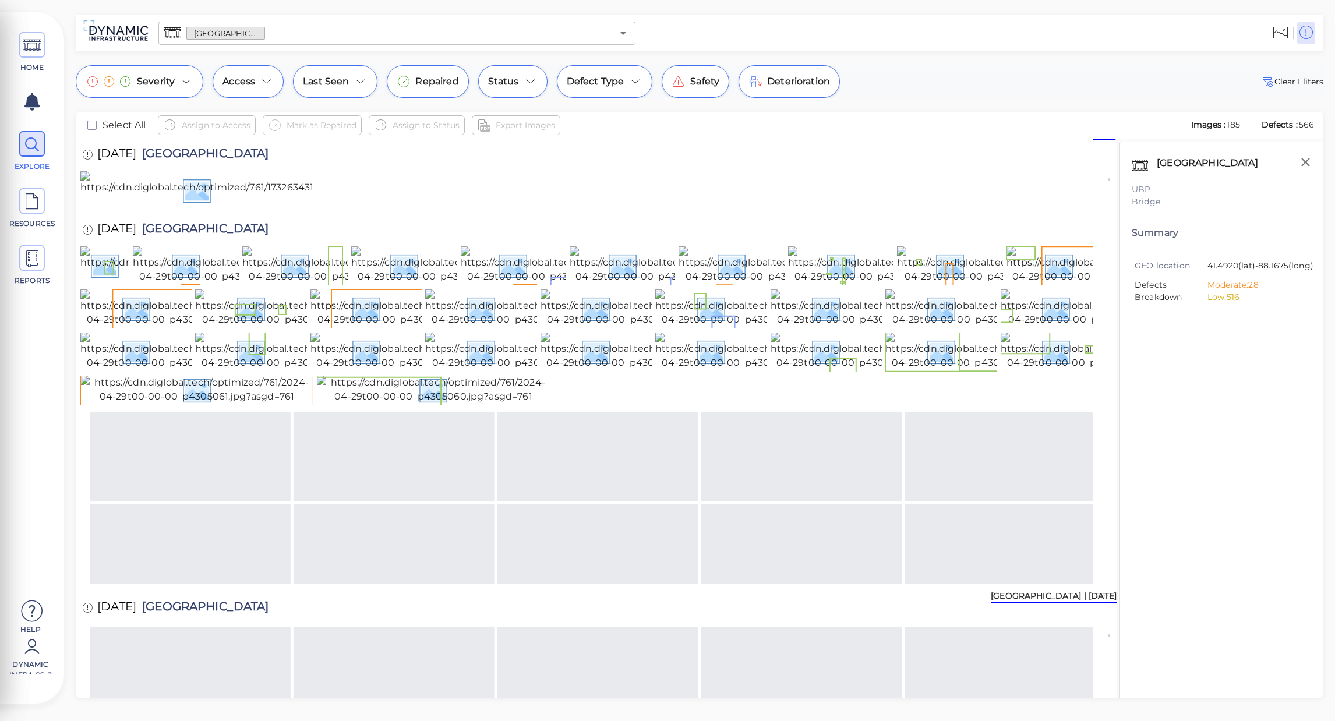
click at [1096, 599] on div "Houbolt Road Extension | Apr 2024" at bounding box center [1054, 596] width 126 height 13
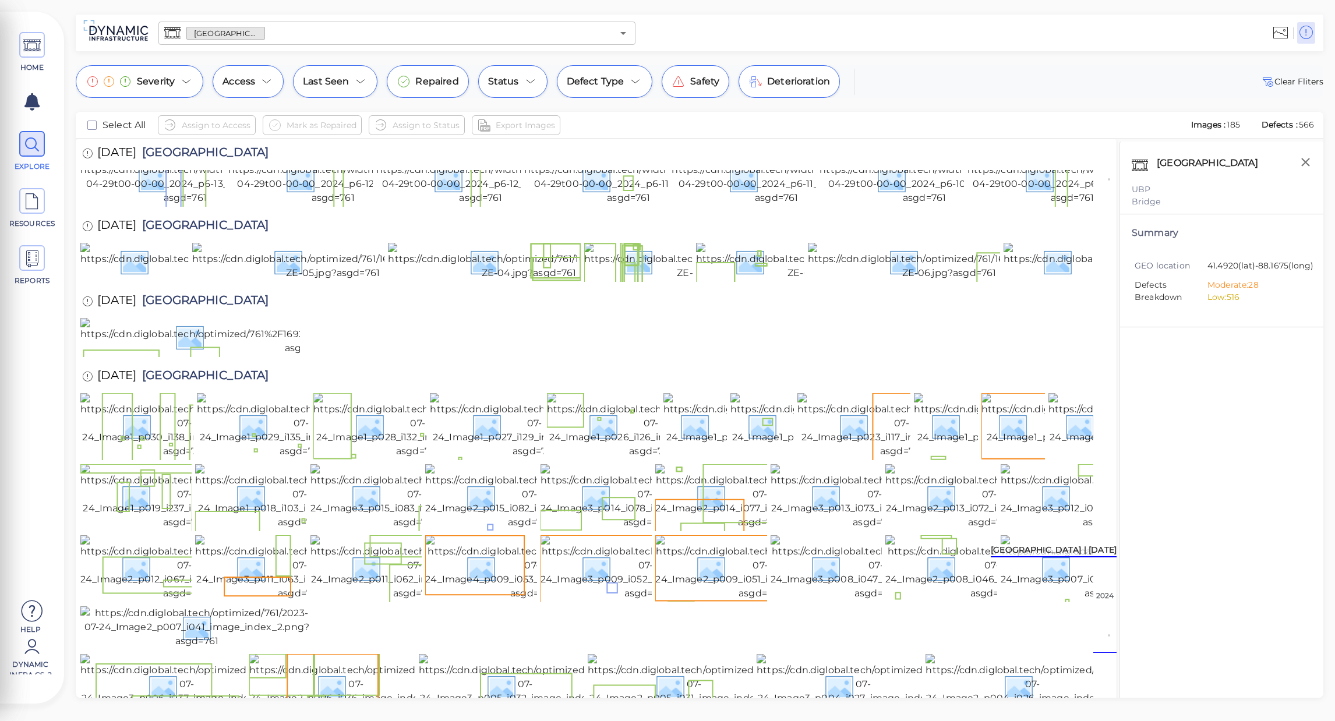
scroll to position [3048, 0]
click at [954, 545] on img at bounding box center [991, 567] width 213 height 65
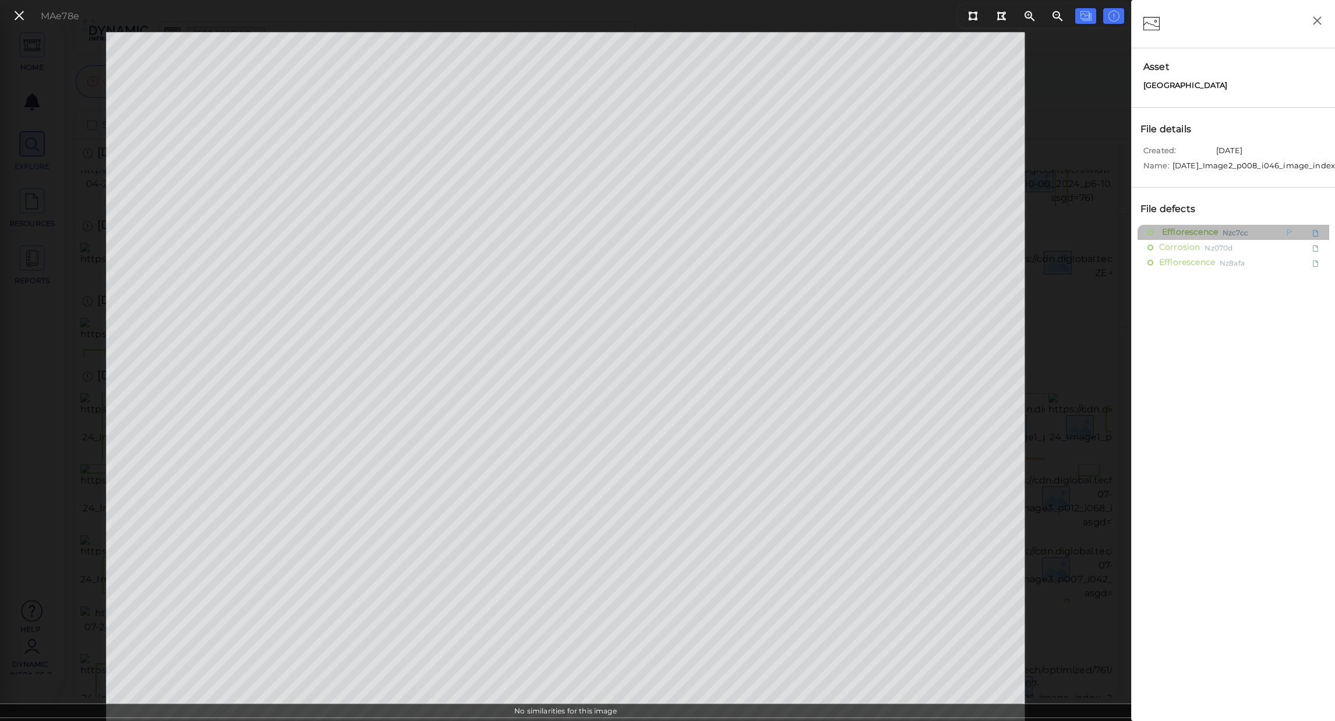
click at [1187, 239] on span "Efflorescence" at bounding box center [1188, 232] width 59 height 15
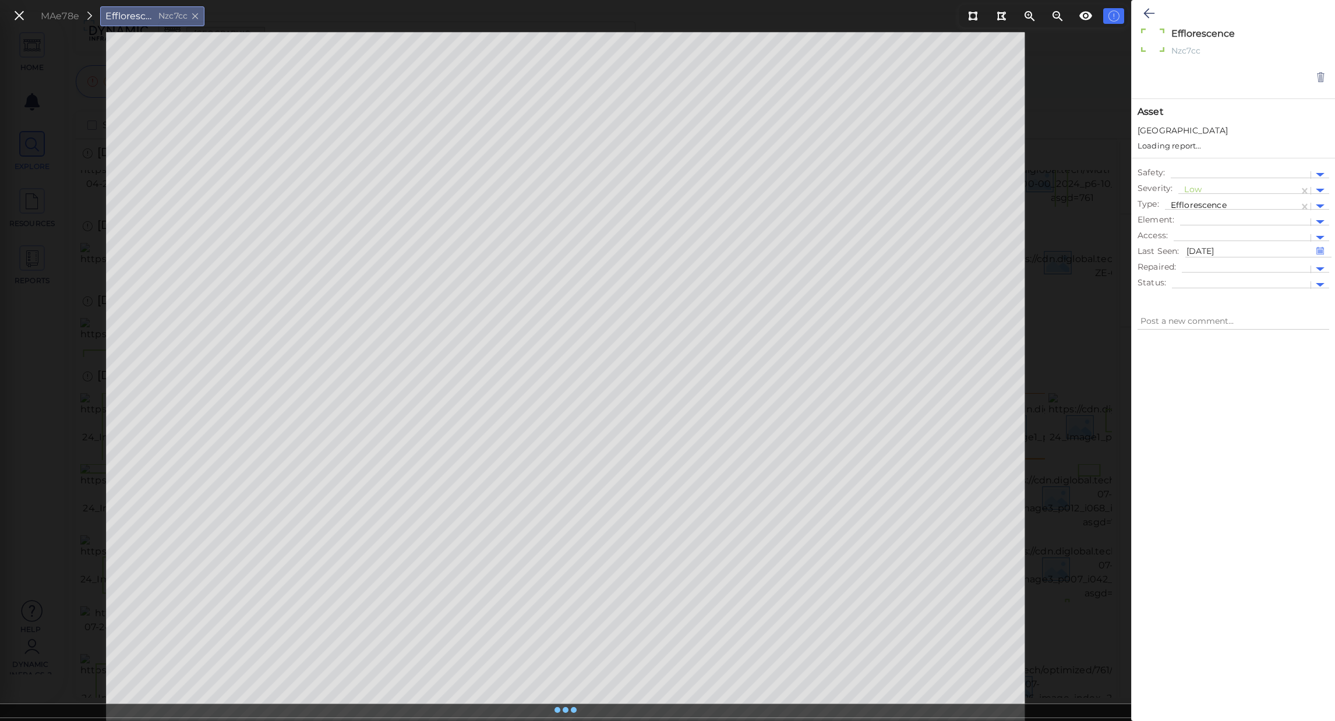
type textarea "x"
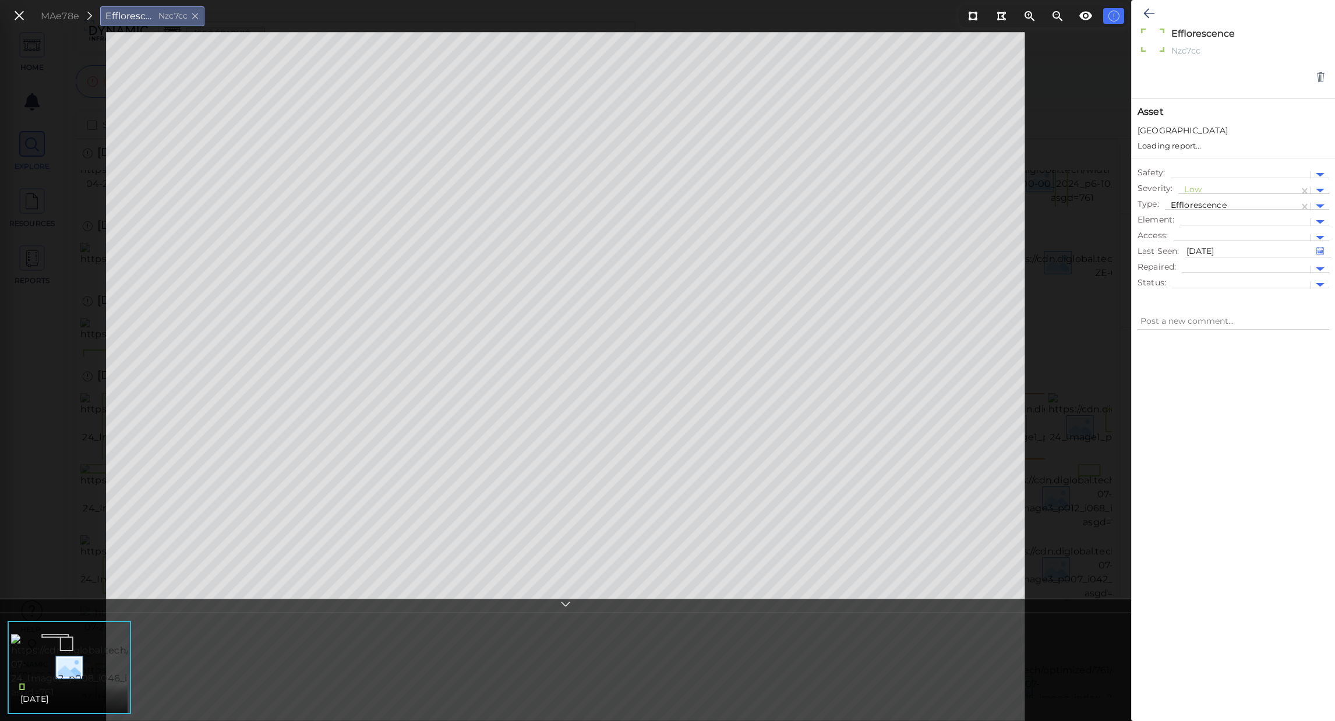
type textarea "x"
click at [1204, 210] on div at bounding box center [1245, 211] width 119 height 12
click at [1243, 345] on div "Abutment North > bearing 01" at bounding box center [1254, 342] width 149 height 18
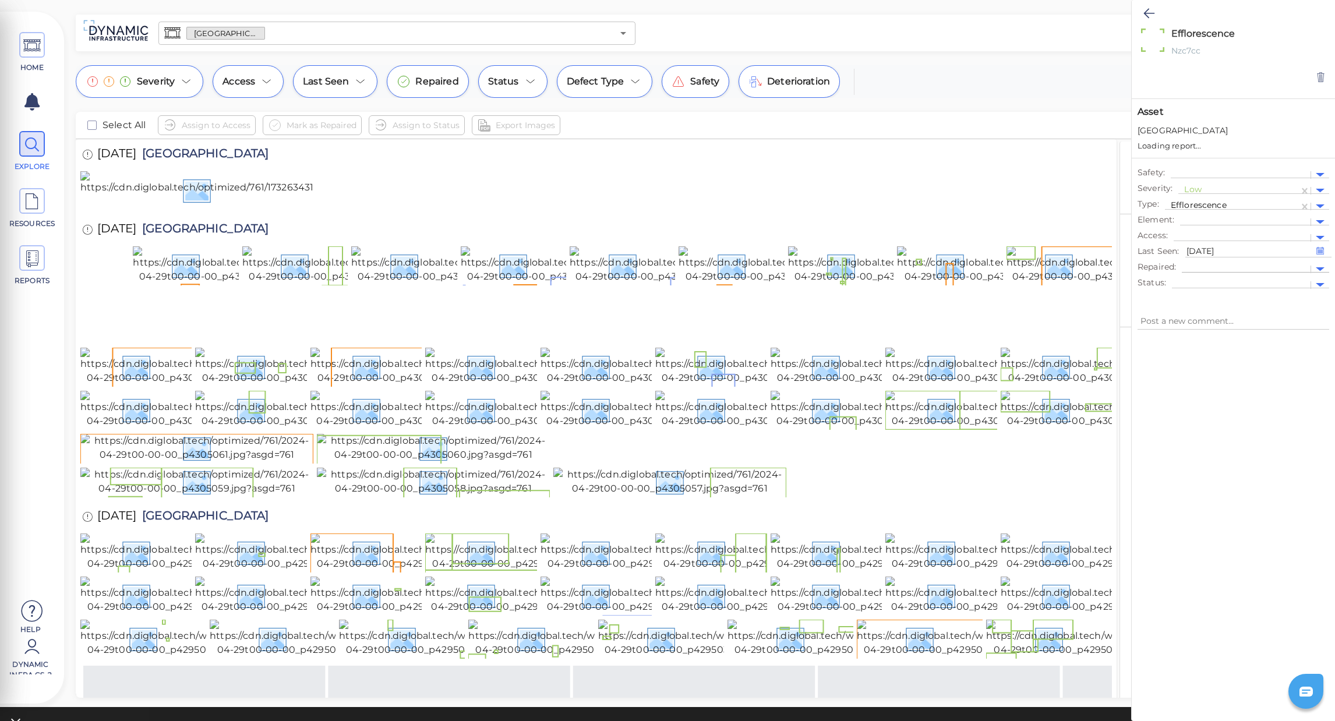
type textarea "x"
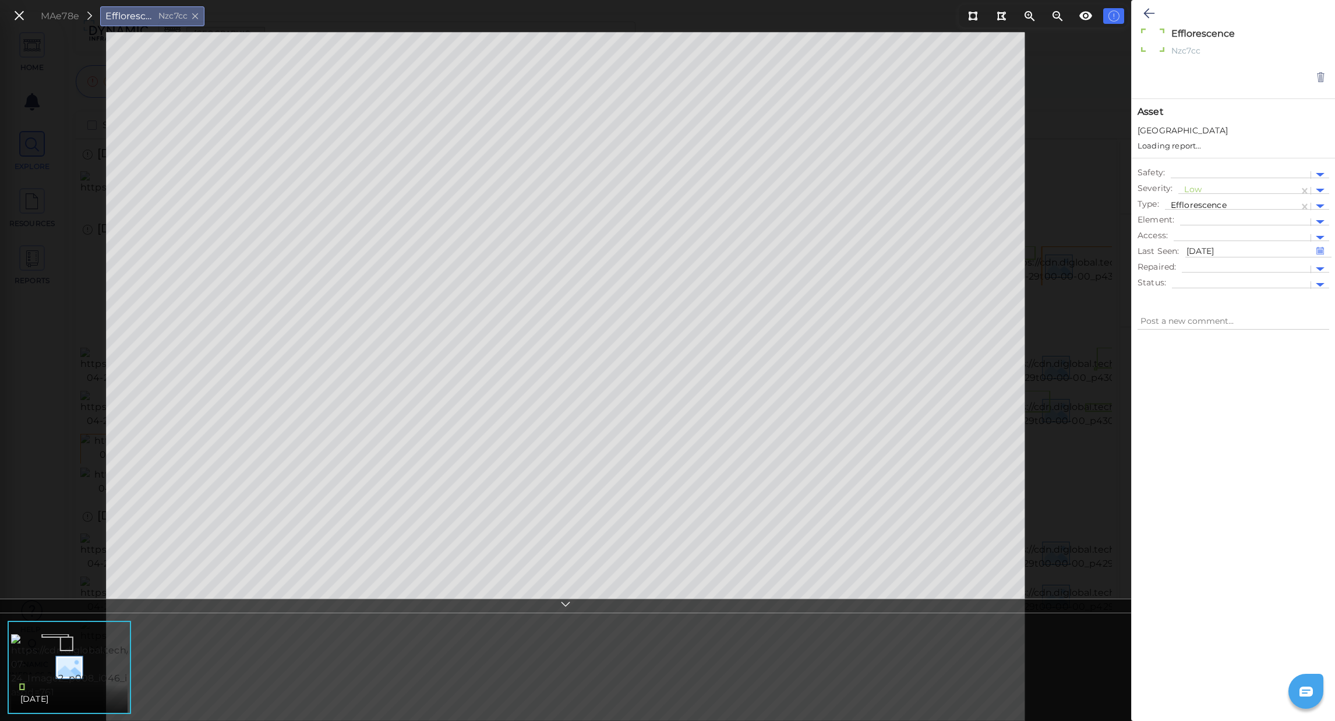
type textarea "x"
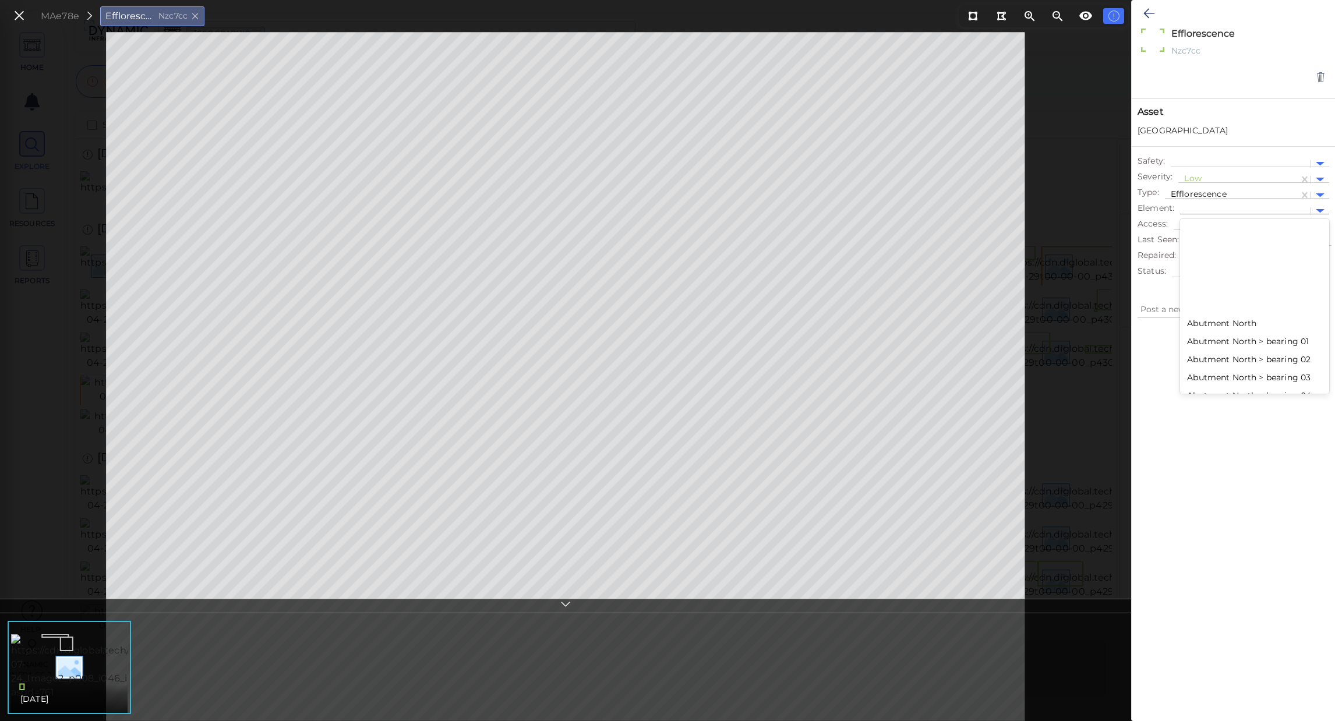
click at [1261, 211] on div at bounding box center [1245, 211] width 119 height 12
click at [1270, 349] on div "Abutment North > bearing 01" at bounding box center [1254, 342] width 149 height 18
type textarea "x"
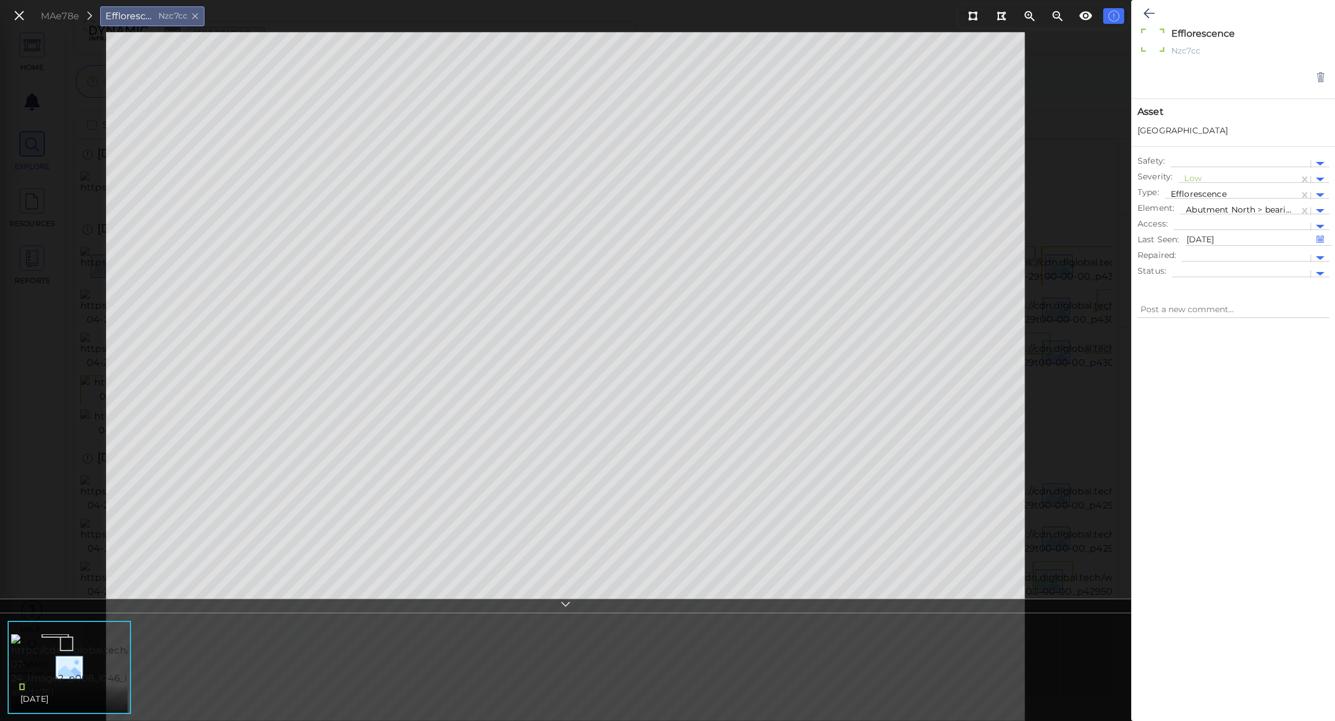
type textarea "x"
click at [1304, 211] on icon at bounding box center [1305, 211] width 12 height 12
type textarea "x"
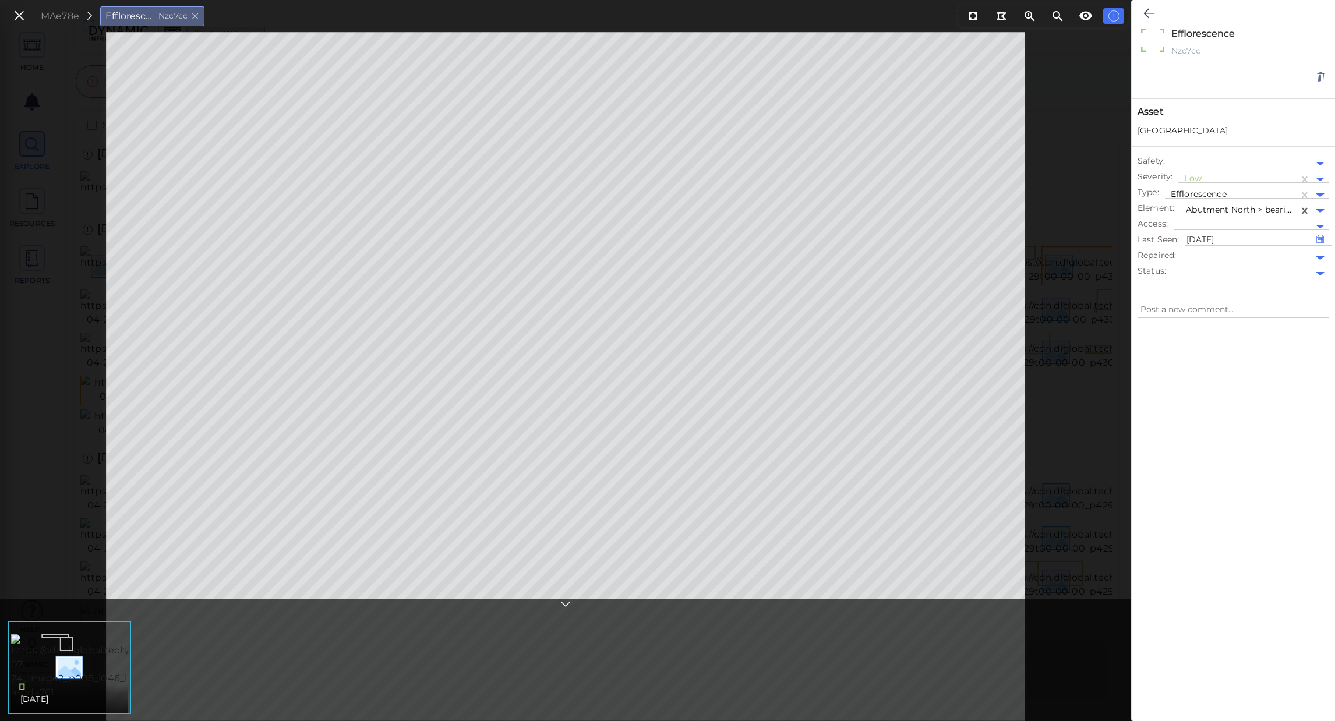
click at [1279, 210] on div at bounding box center [1239, 211] width 107 height 12
click at [1286, 241] on div at bounding box center [1254, 242] width 149 height 6
type textarea "x"
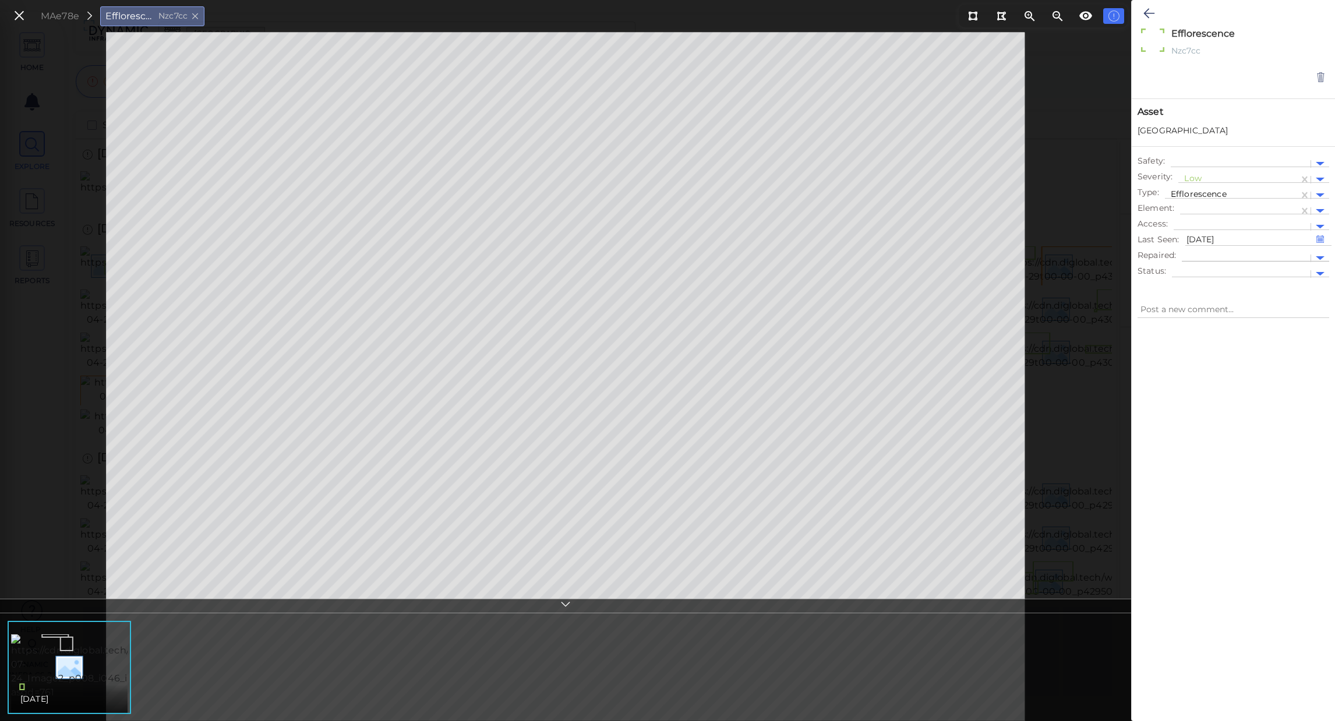
type textarea "x"
click at [20, 20] on icon at bounding box center [19, 16] width 13 height 16
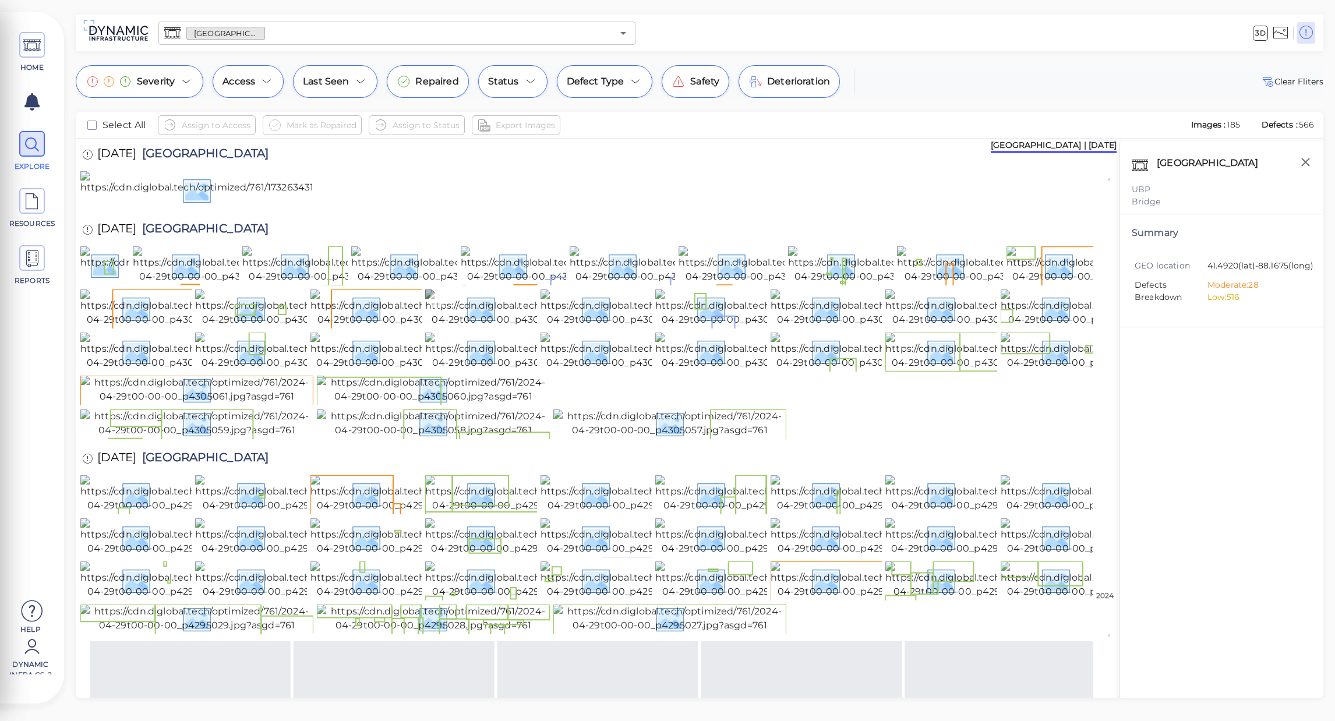
scroll to position [350, 0]
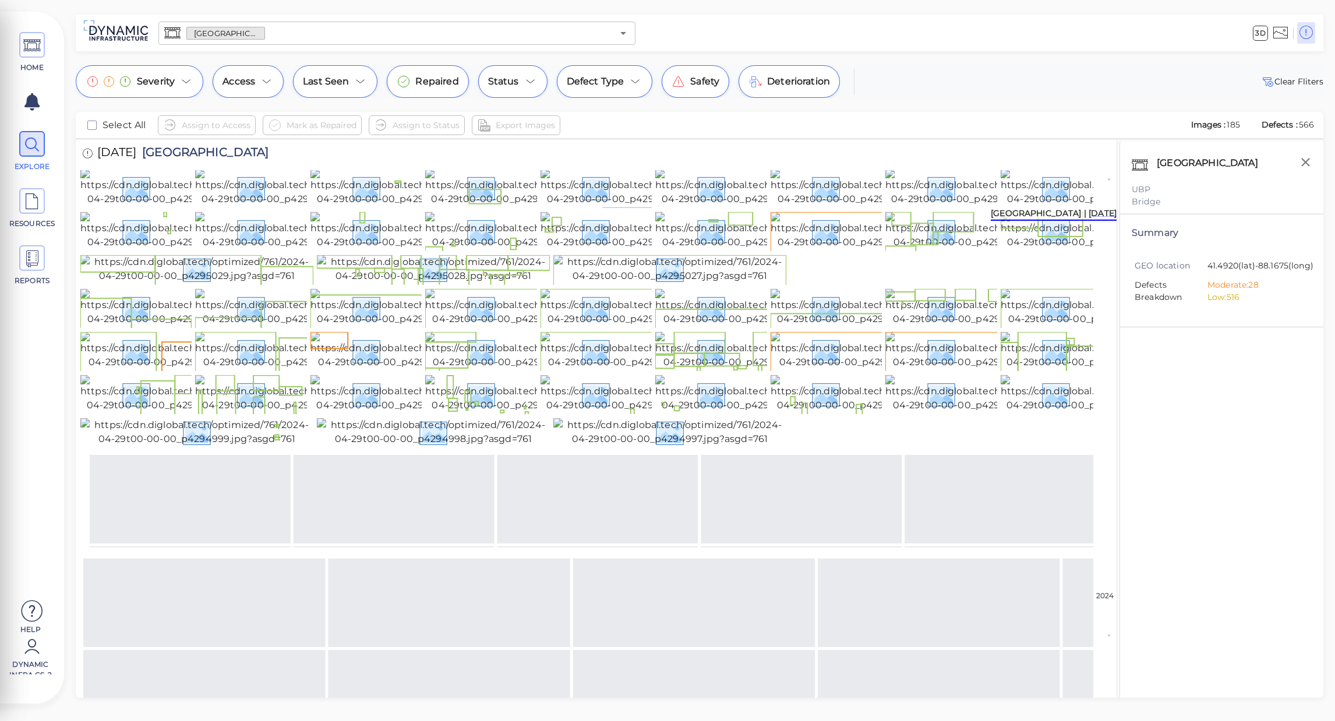
click at [460, 54] on img at bounding box center [433, 40] width 233 height 28
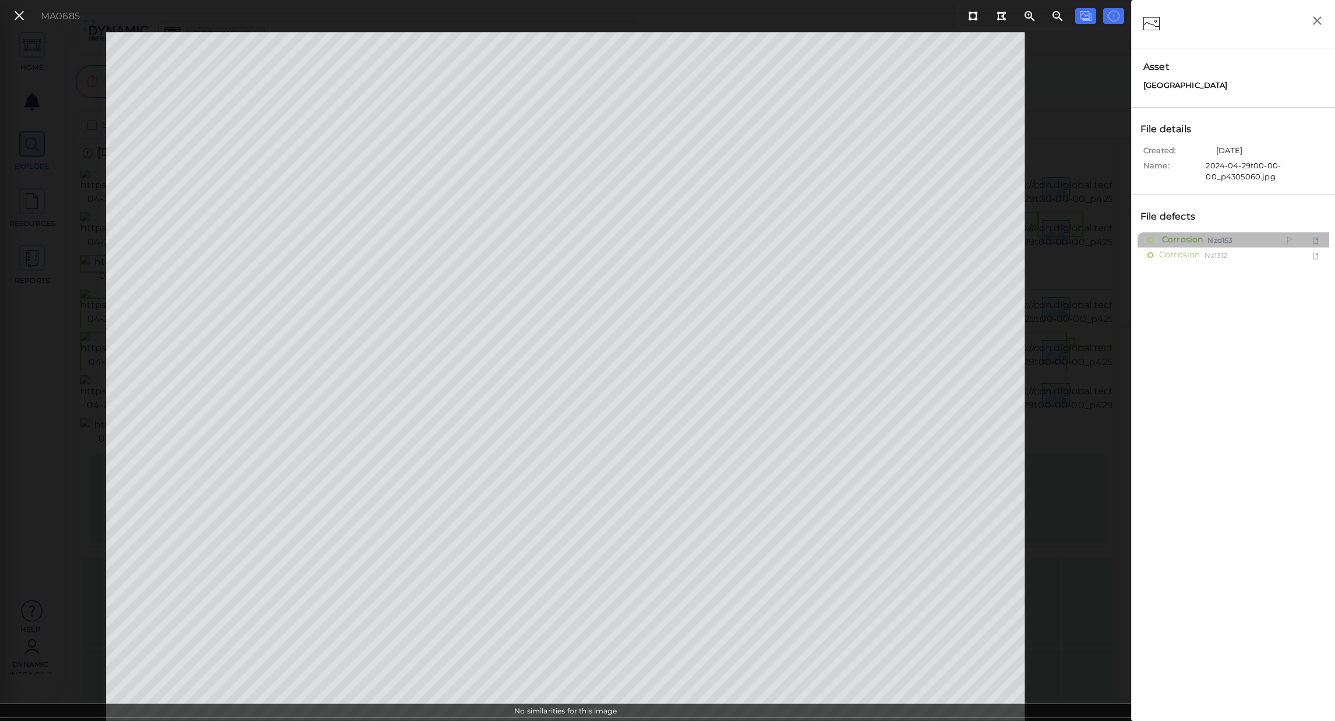
click at [1189, 246] on span "Corrosion" at bounding box center [1181, 239] width 44 height 15
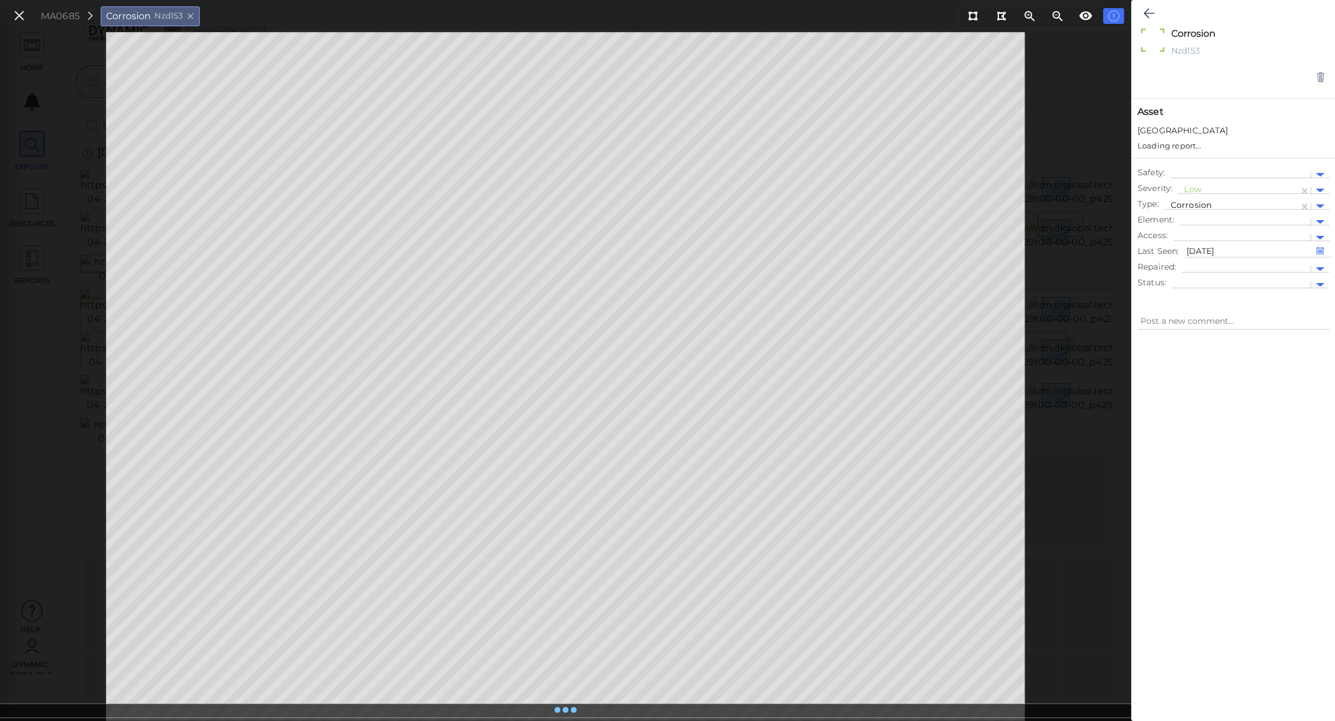
type textarea "x"
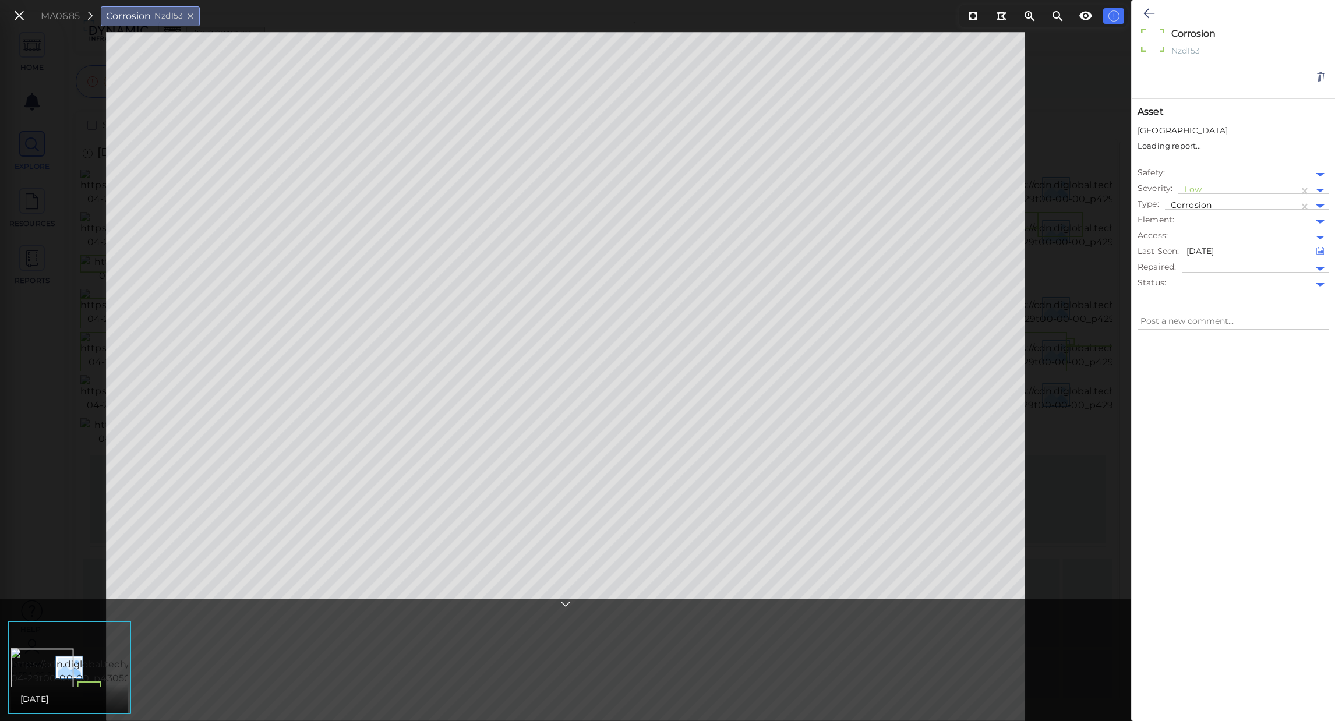
type textarea "x"
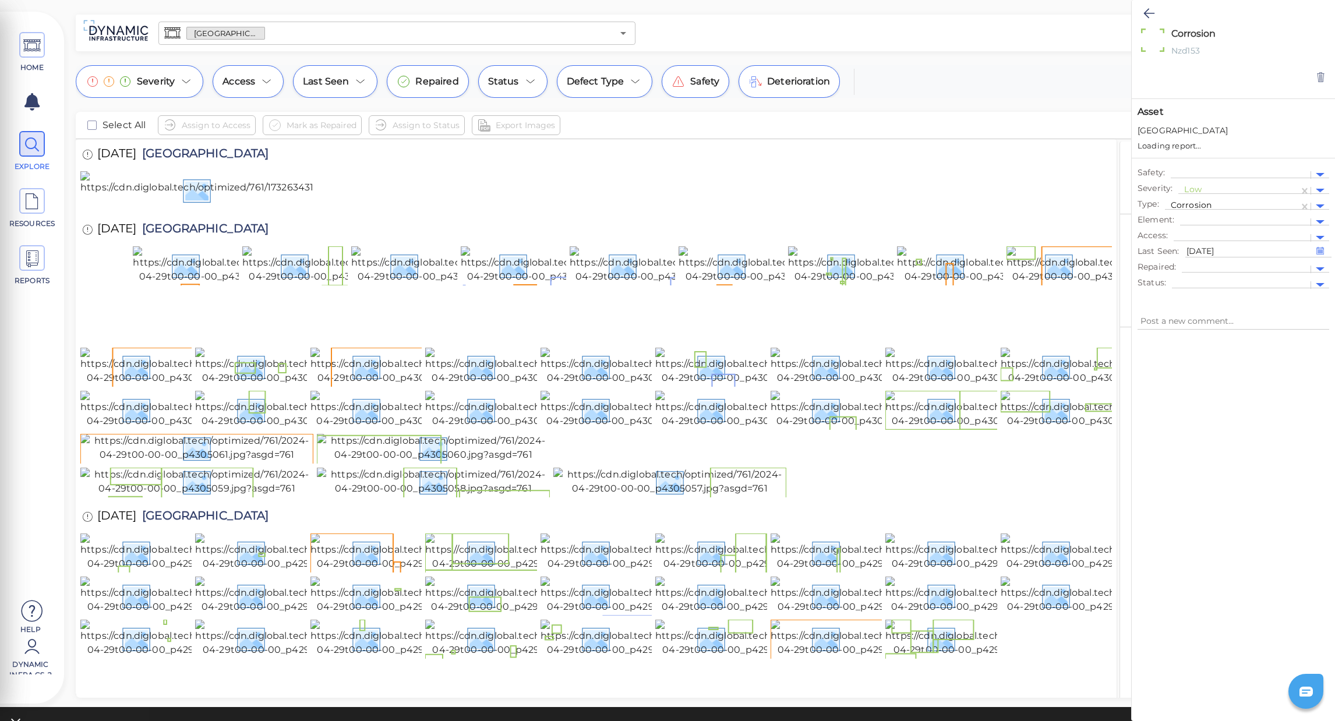
type textarea "x"
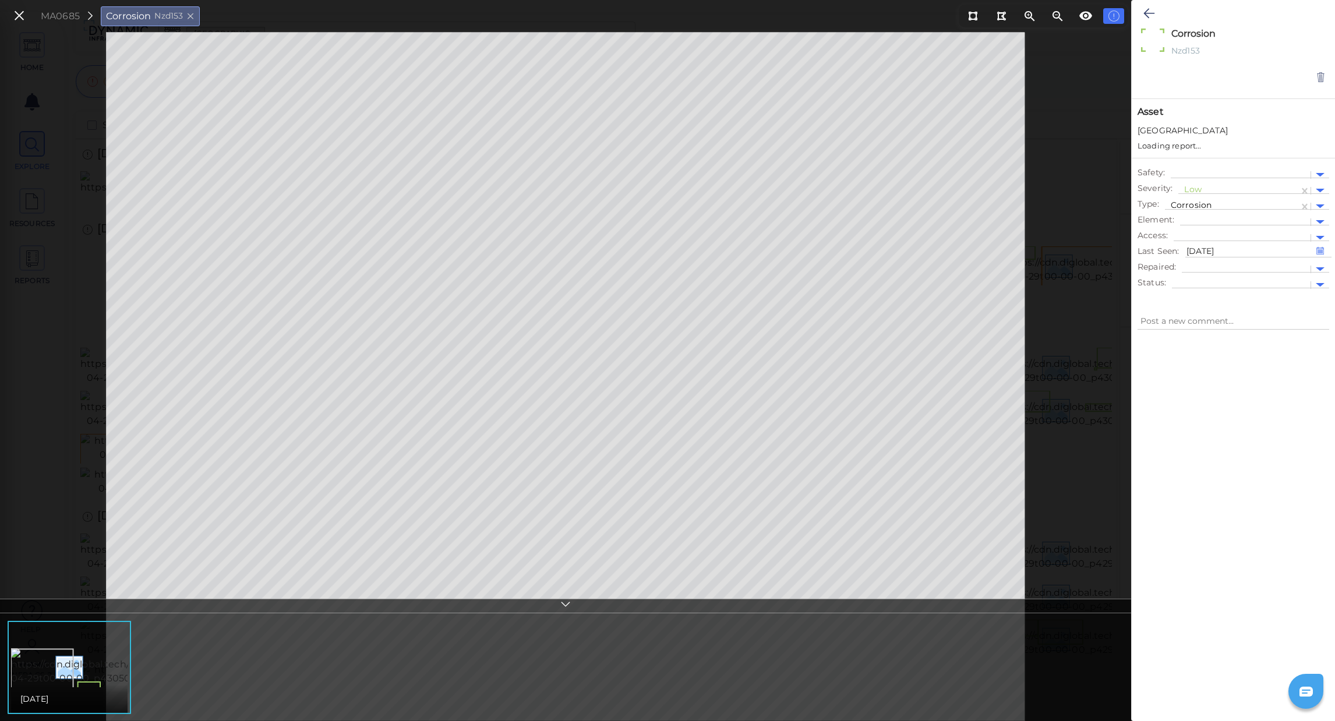
type textarea "x"
click at [1208, 204] on div at bounding box center [1245, 211] width 130 height 17
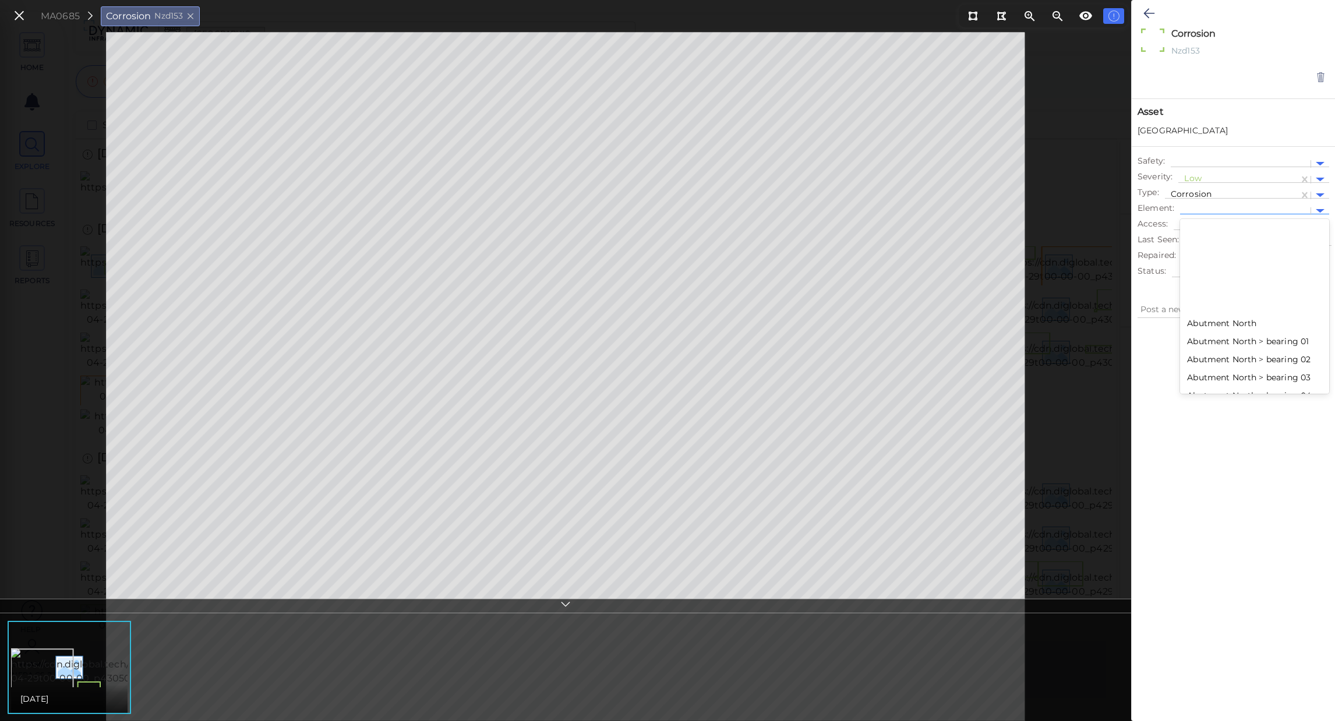
click at [1234, 322] on div "Abutment North" at bounding box center [1254, 324] width 149 height 18
type textarea "x"
click at [1305, 207] on icon at bounding box center [1305, 211] width 12 height 12
type textarea "x"
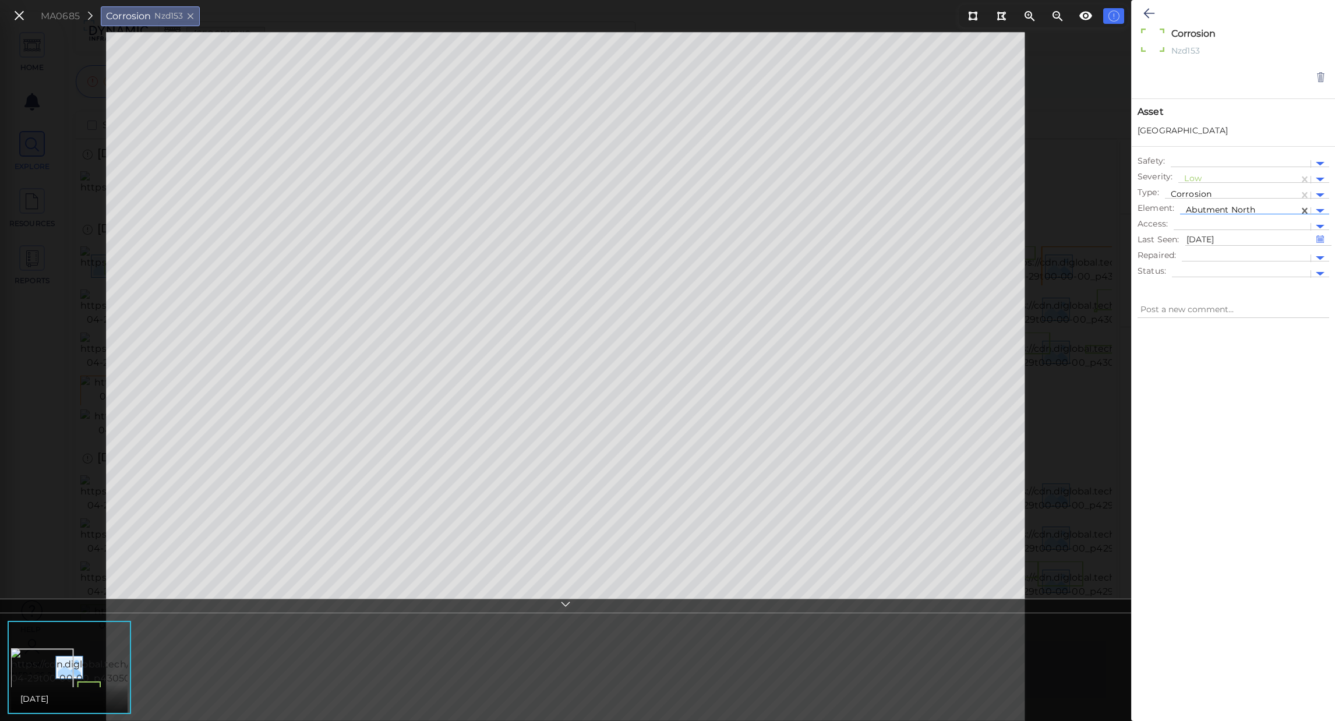
type textarea "x"
click at [1263, 213] on div at bounding box center [1239, 211] width 107 height 12
click at [1261, 229] on div at bounding box center [1254, 230] width 149 height 6
type textarea "x"
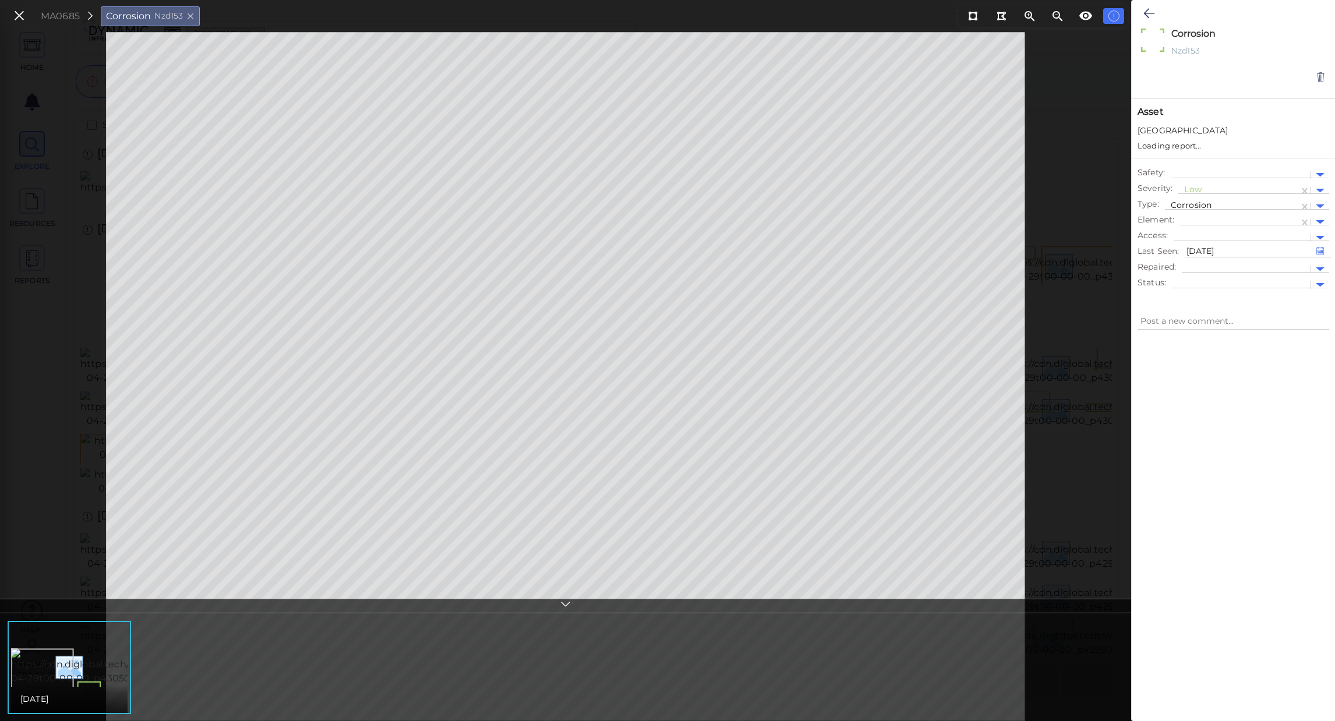
type textarea "x"
click at [23, 19] on icon at bounding box center [19, 16] width 13 height 16
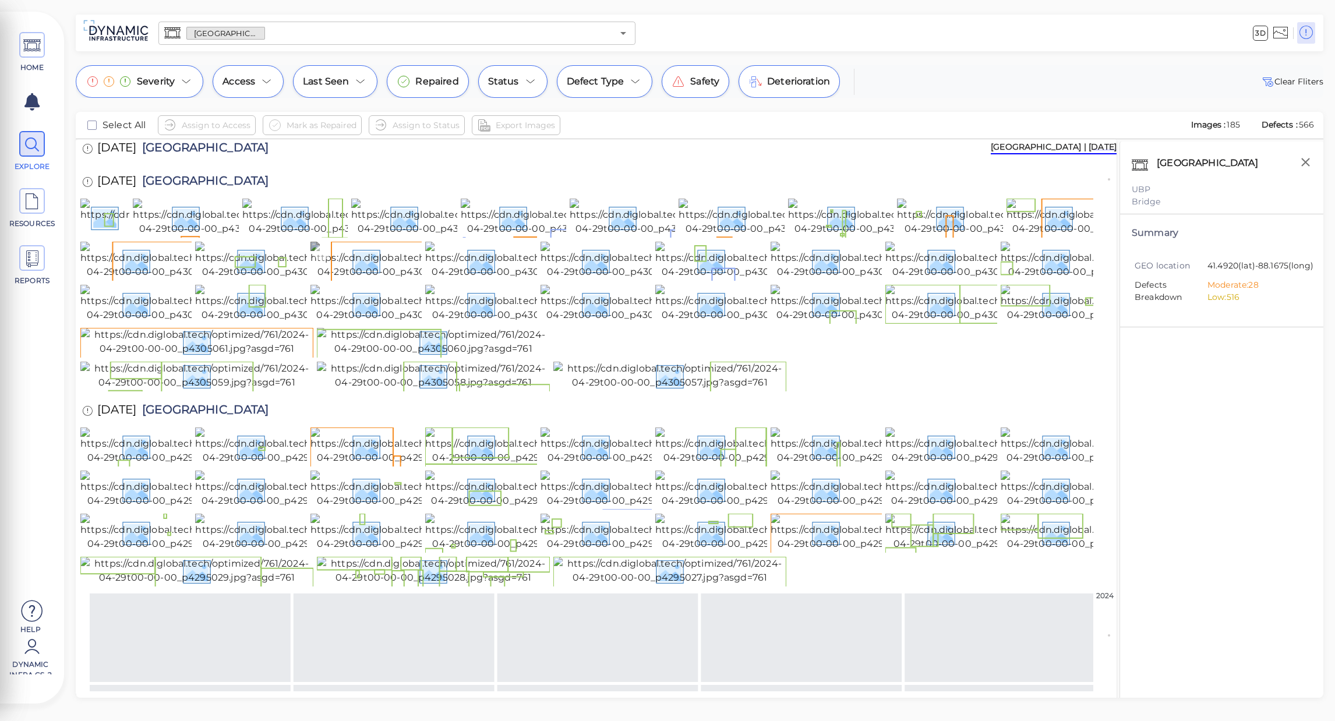
scroll to position [272, 0]
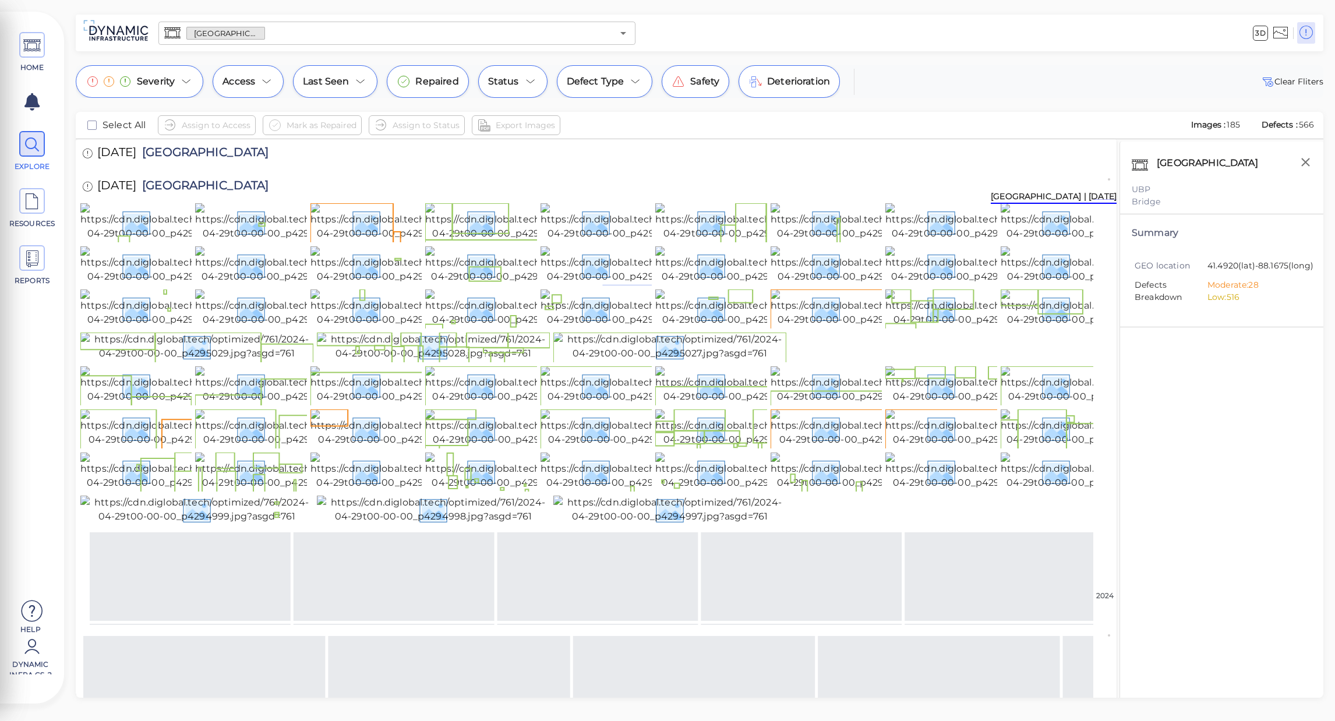
click at [472, 98] on img at bounding box center [530, 79] width 210 height 37
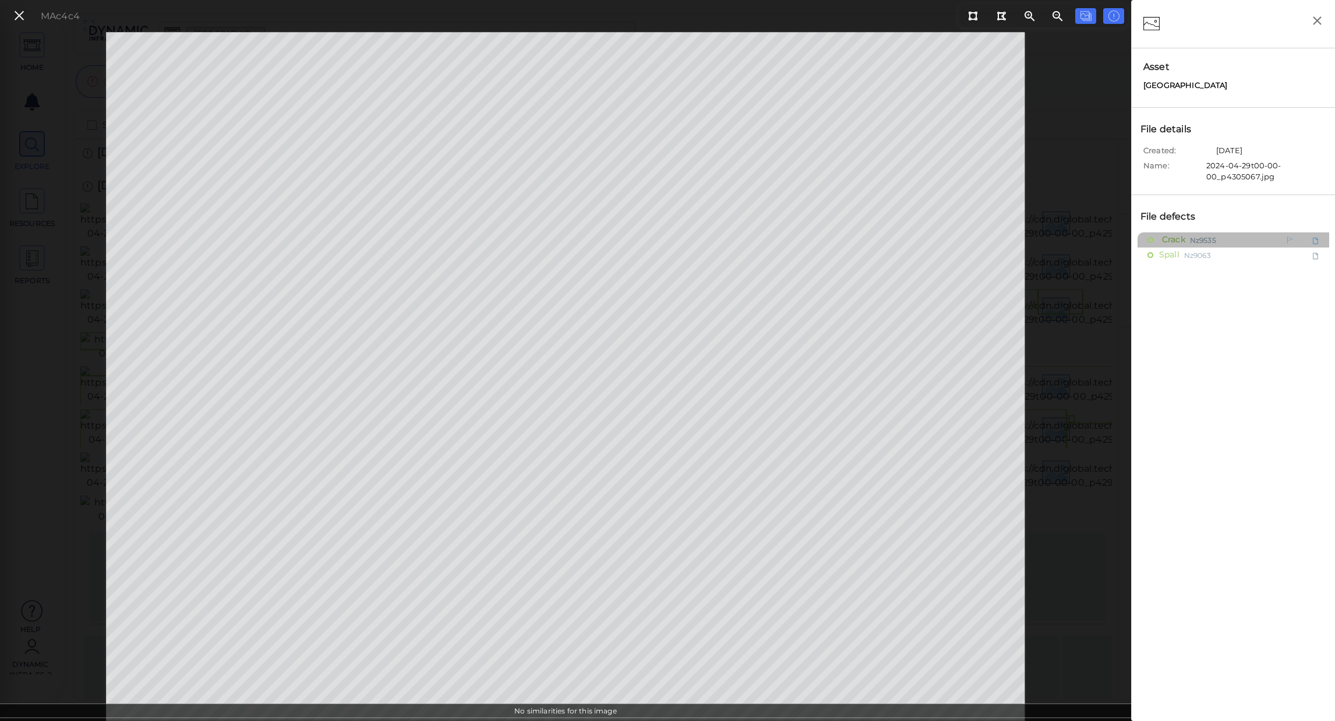
click at [1181, 237] on span "Crack" at bounding box center [1172, 239] width 26 height 15
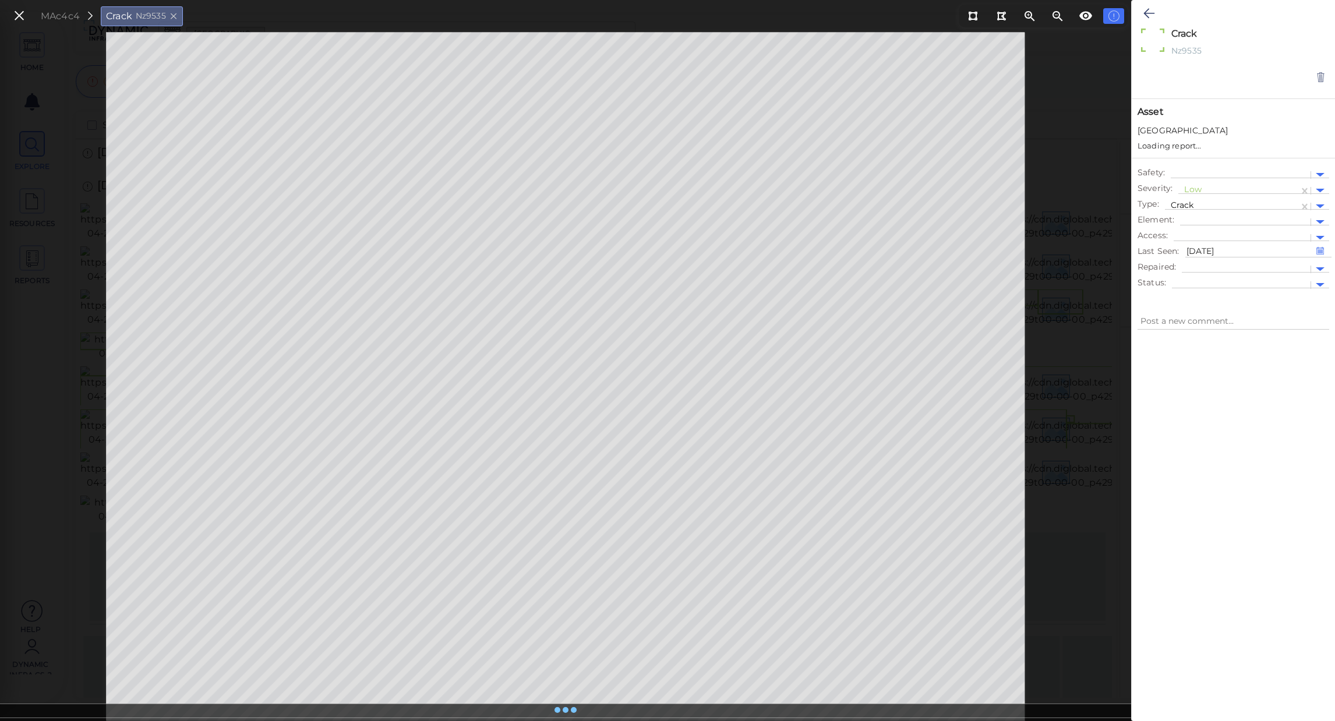
type textarea "x"
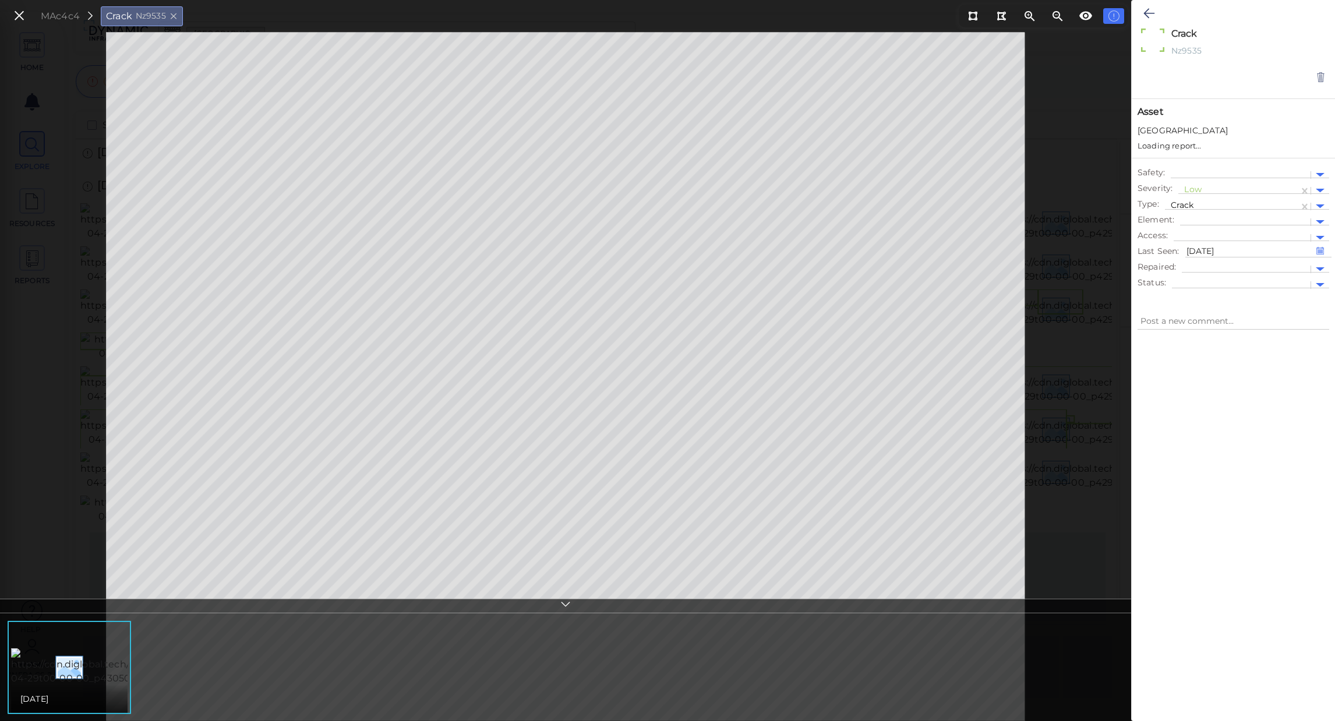
type textarea "x"
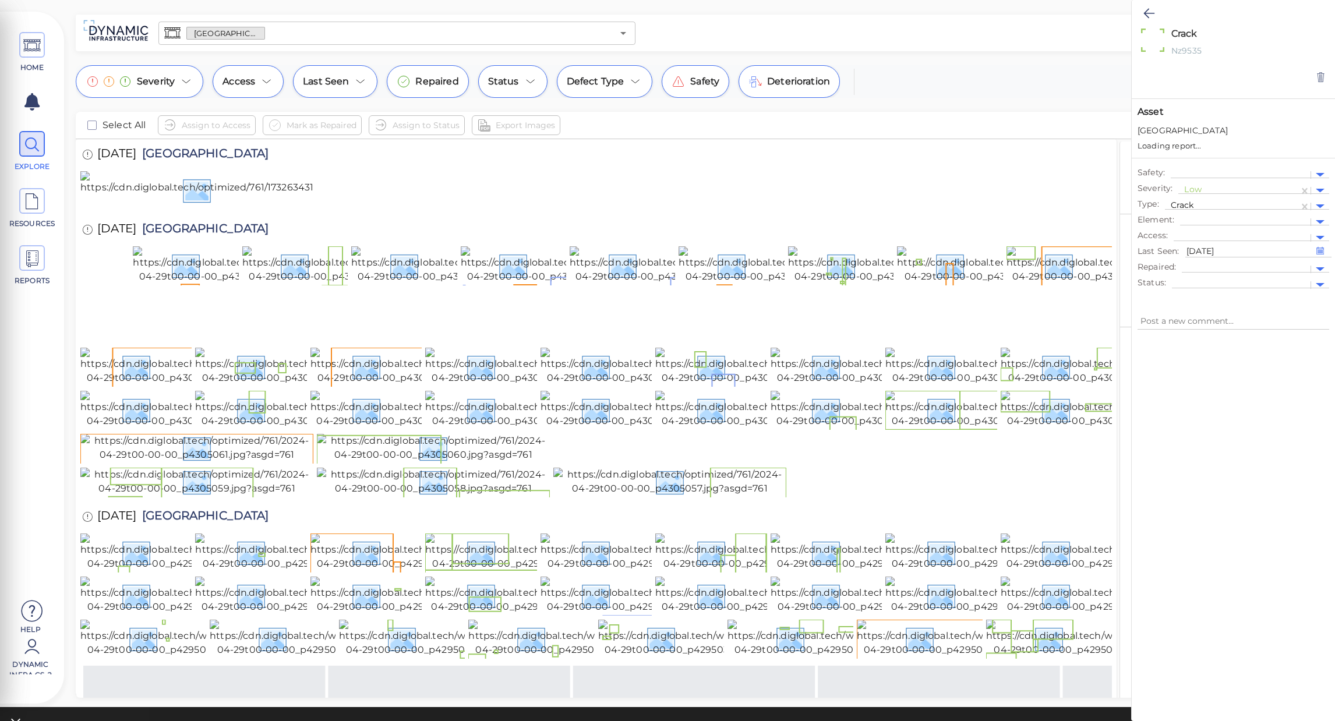
type textarea "x"
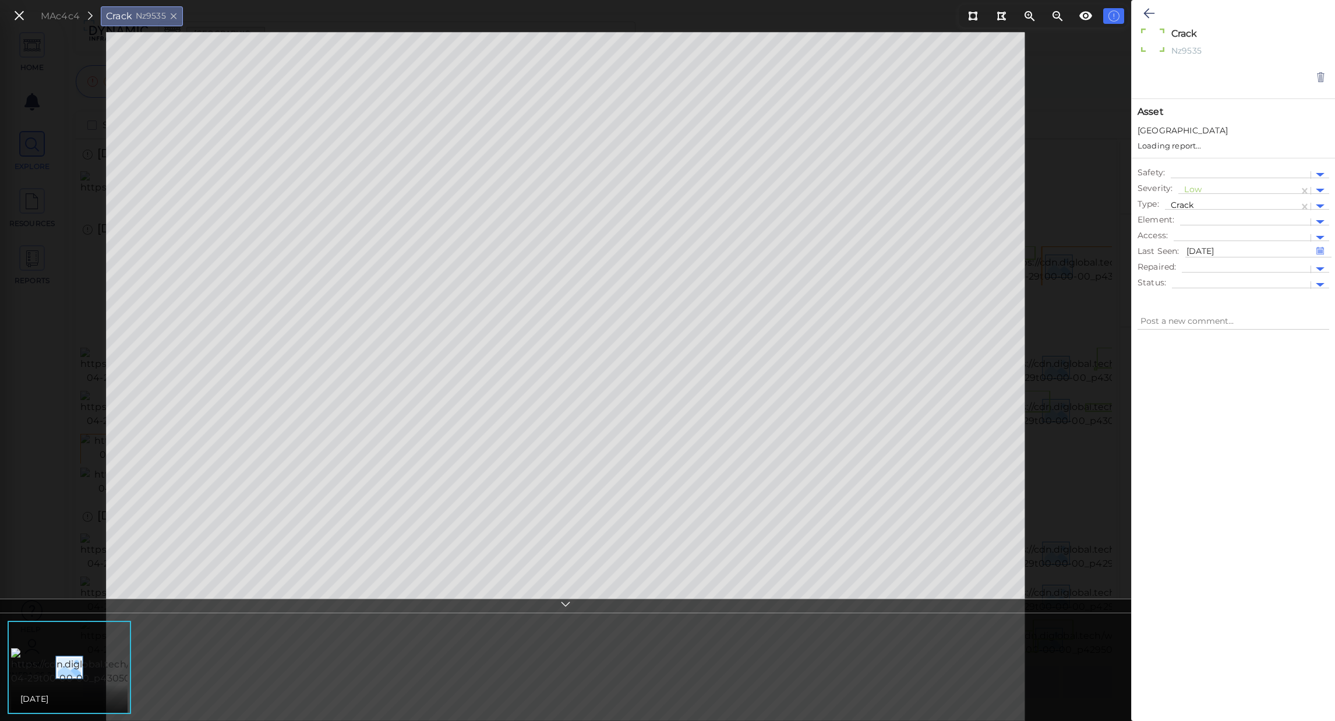
type textarea "x"
click at [1210, 207] on div at bounding box center [1245, 211] width 119 height 12
click at [1216, 322] on div "Abutment North" at bounding box center [1254, 324] width 149 height 18
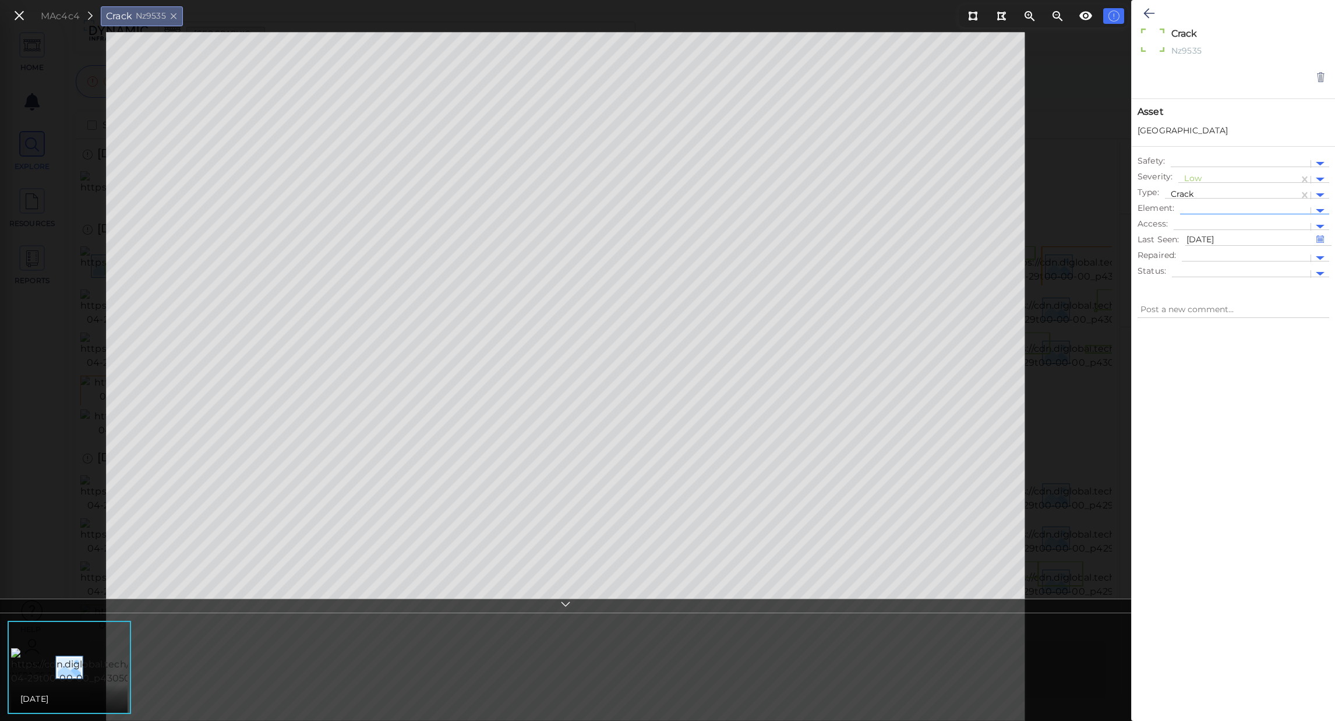
type textarea "x"
click at [1290, 207] on div at bounding box center [1239, 211] width 107 height 12
click at [1229, 274] on div at bounding box center [1254, 277] width 149 height 6
type textarea "x"
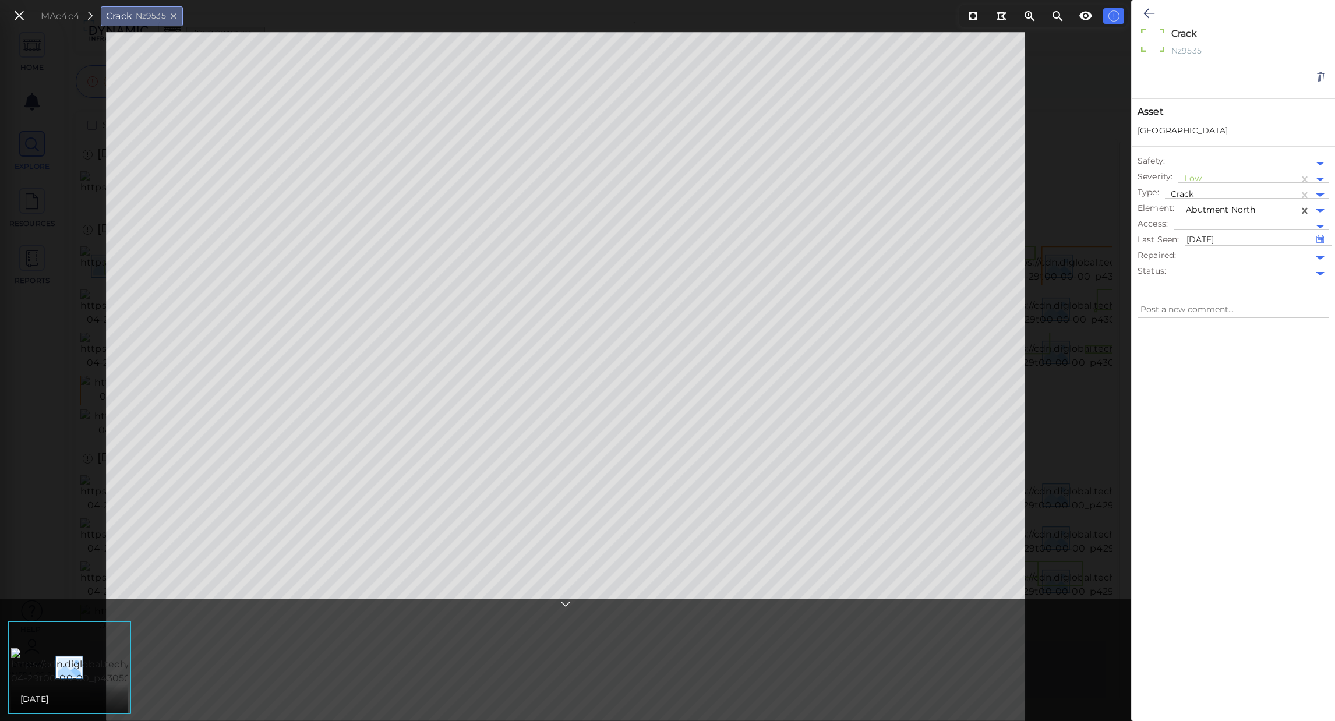
type textarea "x"
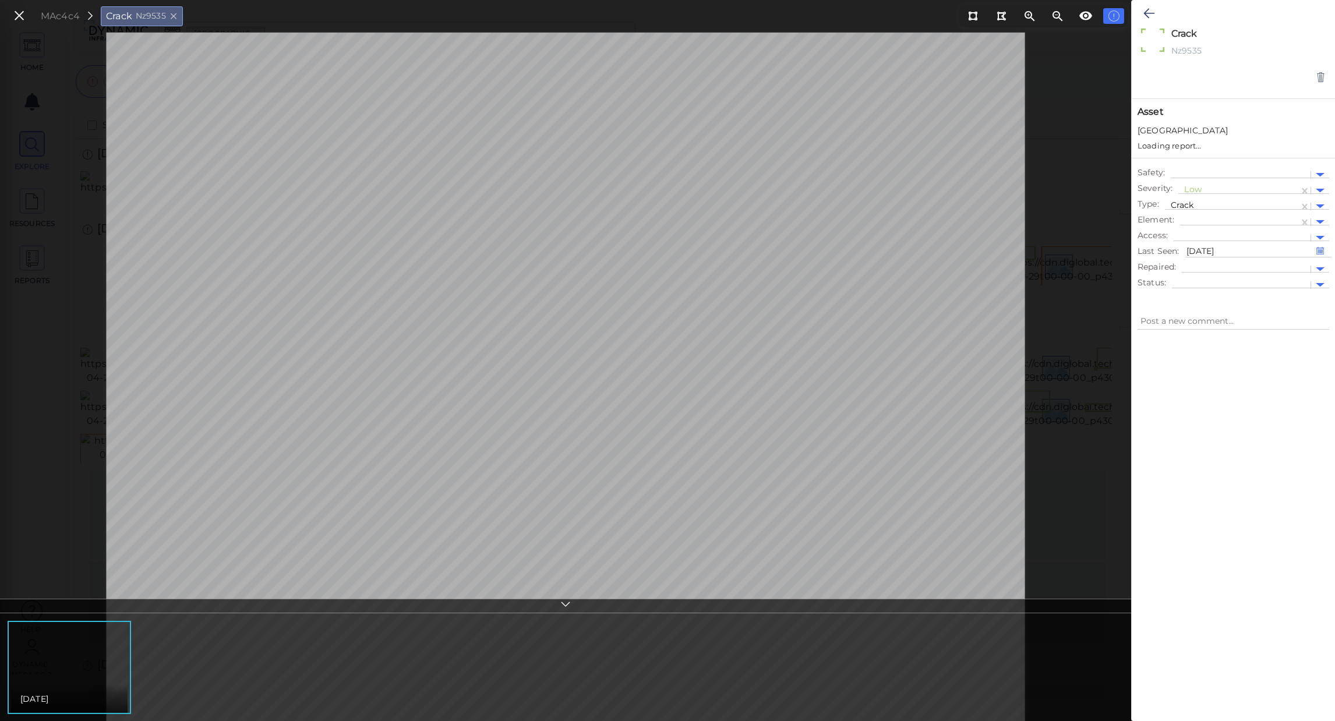
type textarea "x"
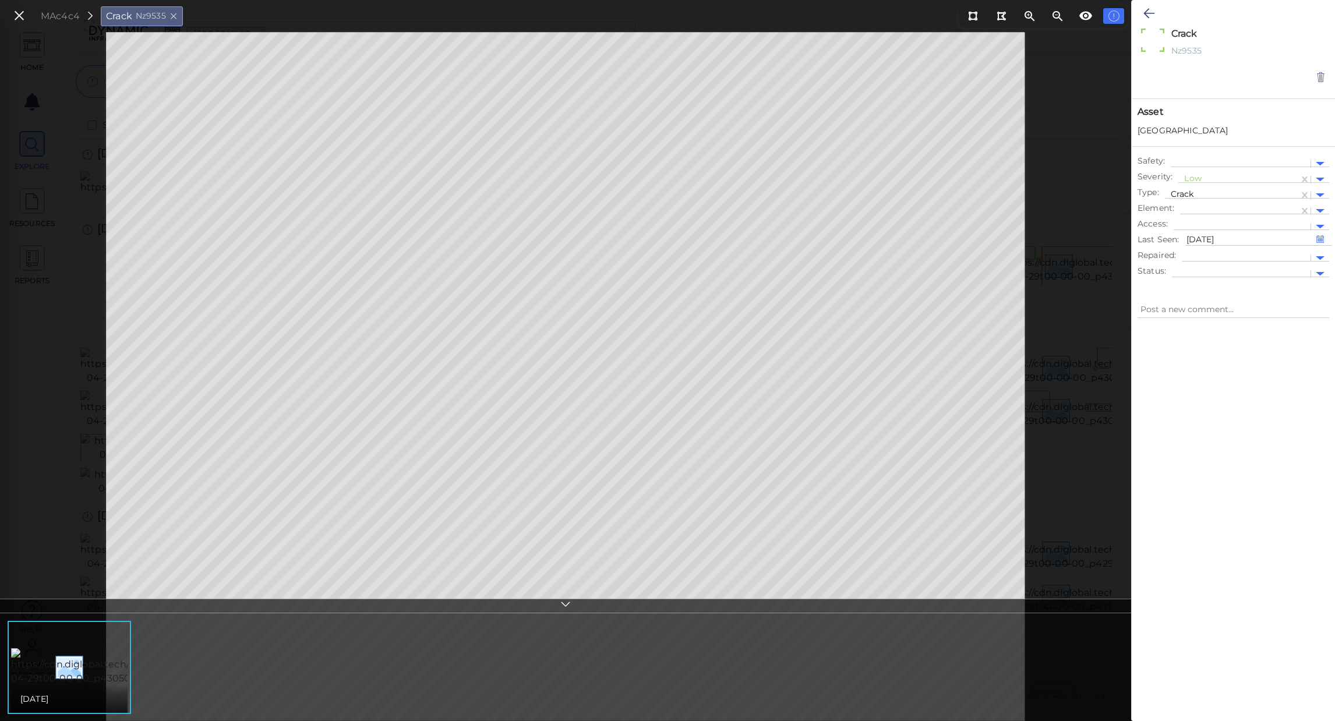
type textarea "x"
click at [1229, 210] on div at bounding box center [1239, 211] width 107 height 12
click at [1225, 344] on div "Abutment North > bearing 01" at bounding box center [1254, 342] width 149 height 18
type textarea "x"
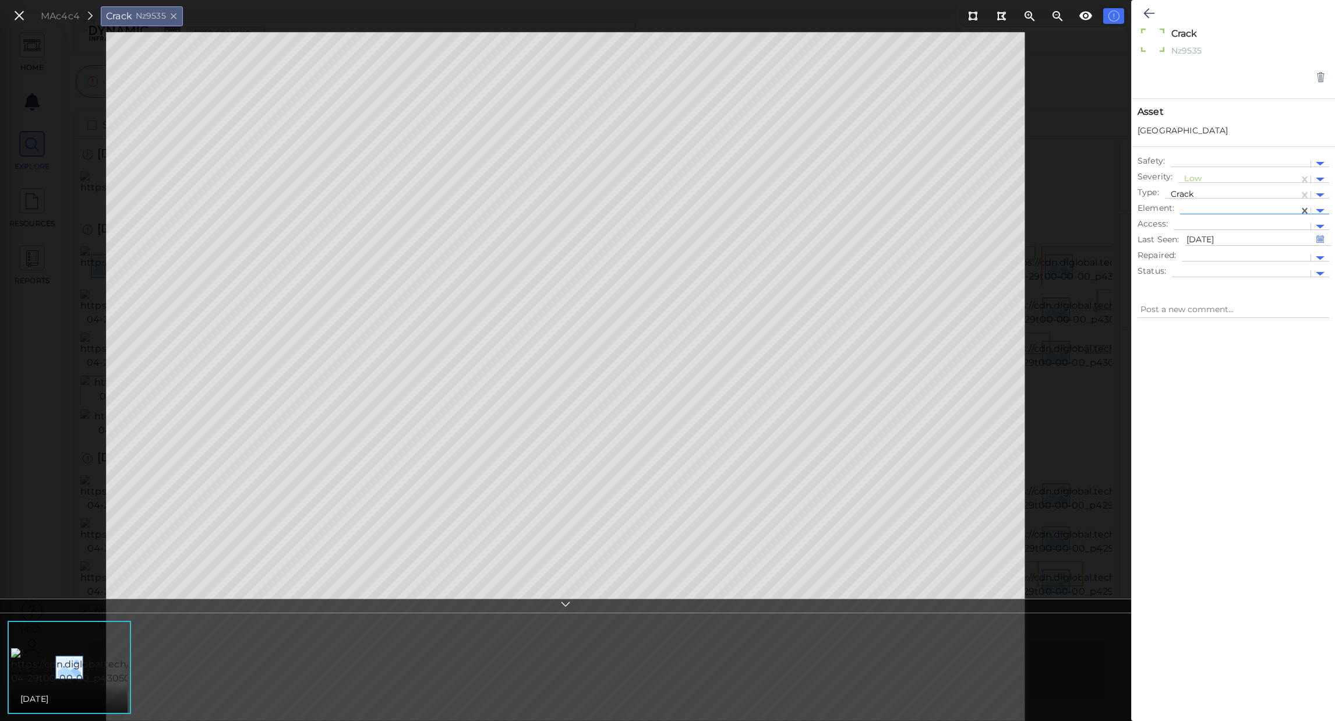
type textarea "x"
click at [1287, 211] on div at bounding box center [1239, 211] width 107 height 12
click at [1274, 238] on div at bounding box center [1254, 236] width 149 height 6
type textarea "x"
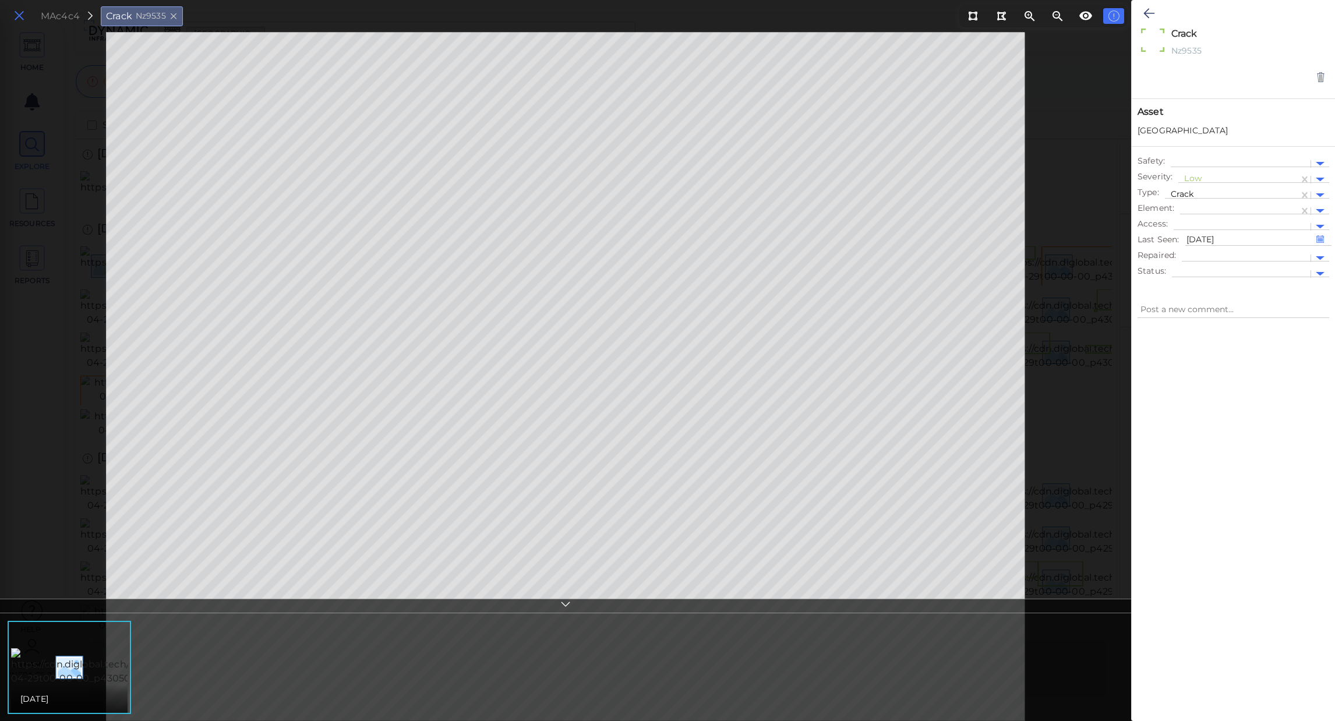
click at [27, 17] on button at bounding box center [19, 16] width 20 height 17
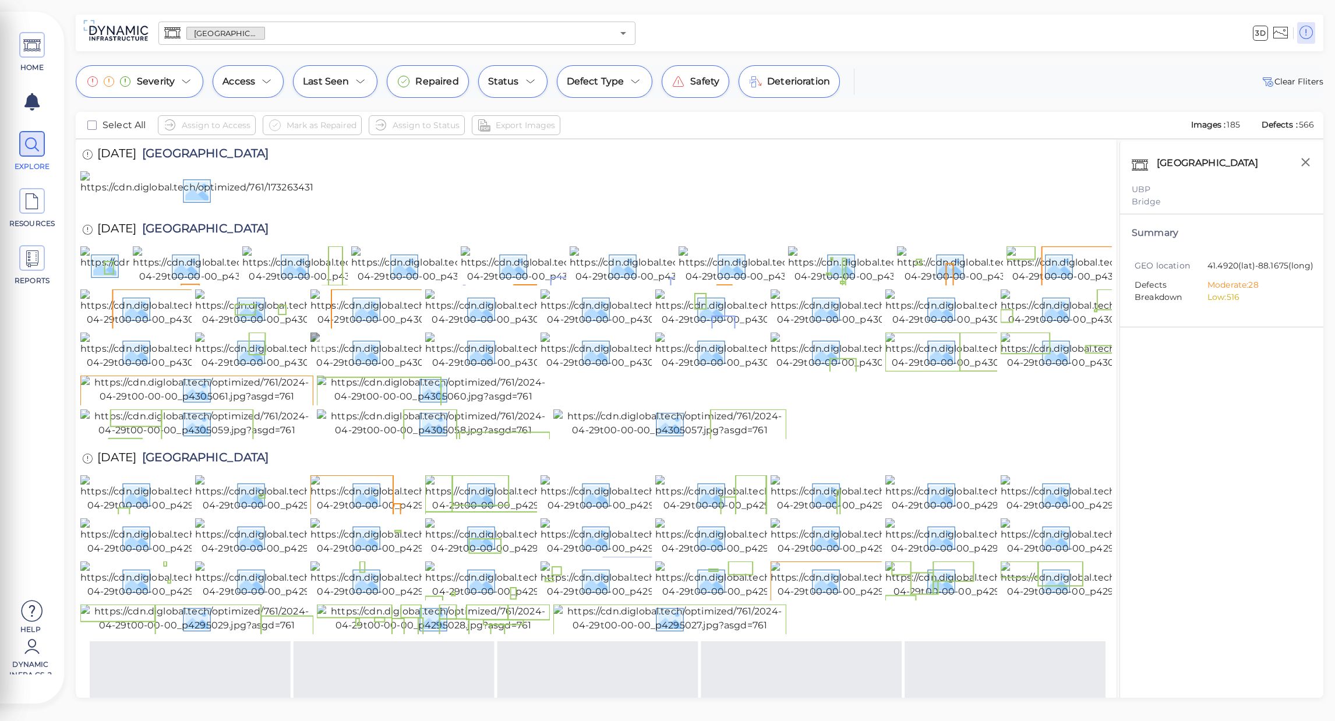
click at [396, 370] on img at bounding box center [416, 351] width 210 height 37
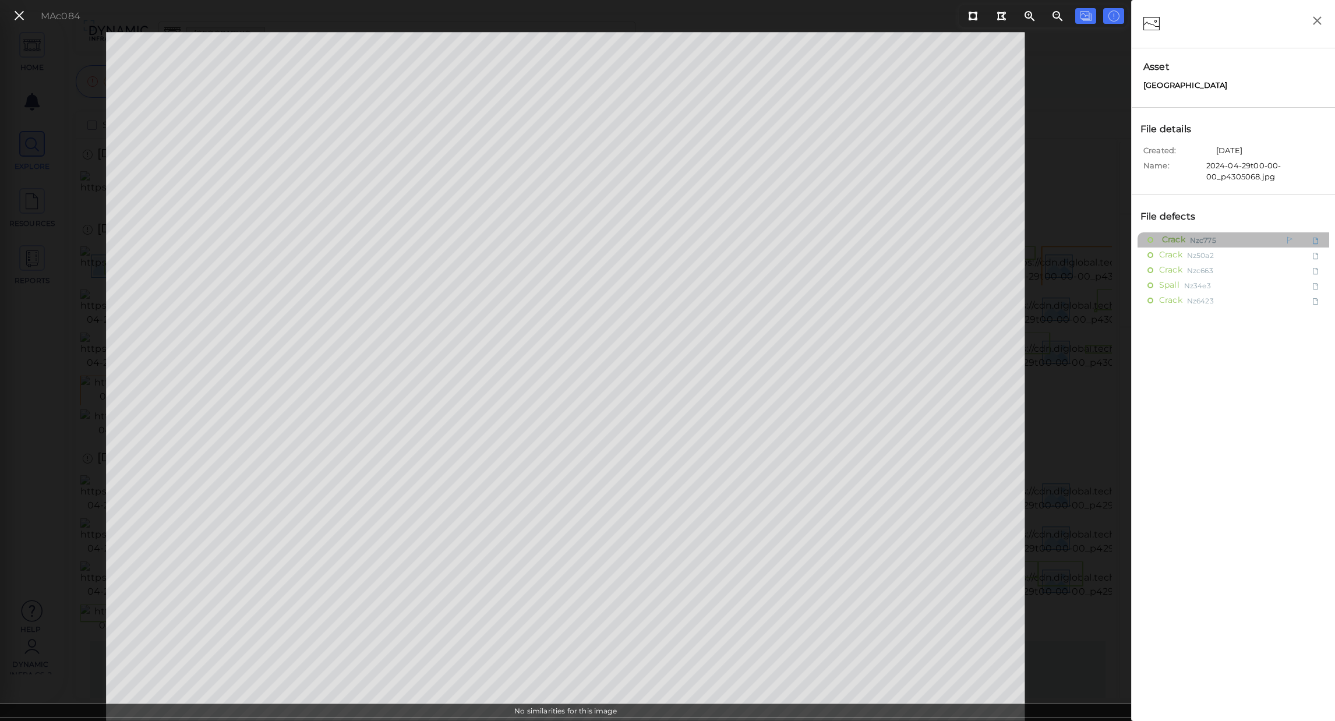
click at [1177, 245] on span "Crack" at bounding box center [1172, 239] width 26 height 15
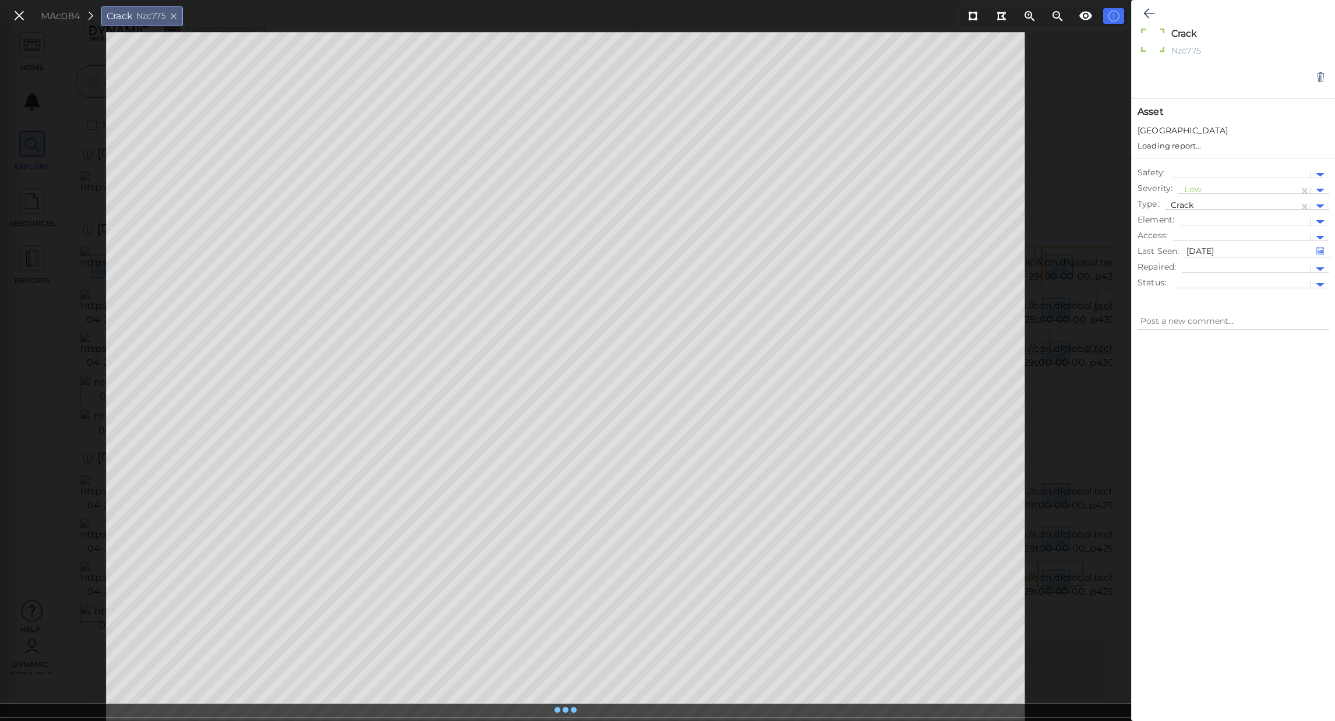
type textarea "x"
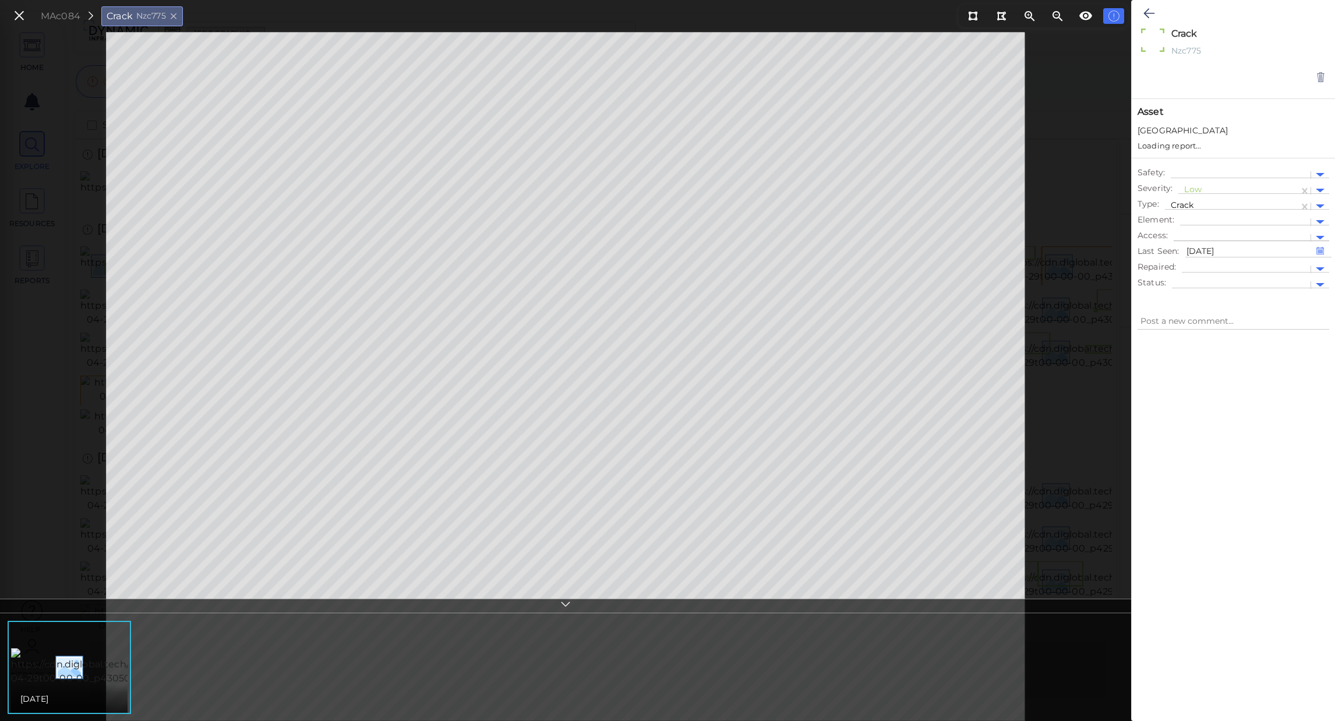
type textarea "x"
click at [1203, 210] on div at bounding box center [1245, 211] width 119 height 12
click at [1240, 326] on div "Abutment North" at bounding box center [1254, 324] width 149 height 18
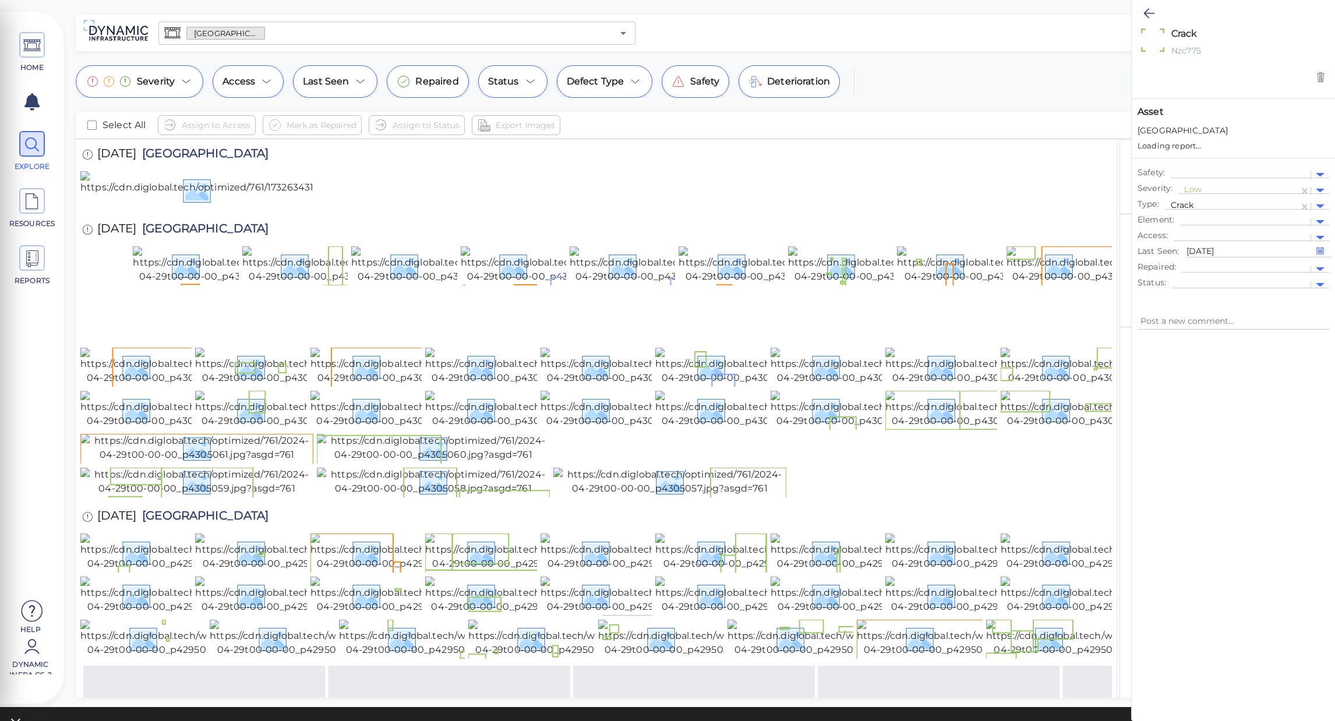
type textarea "x"
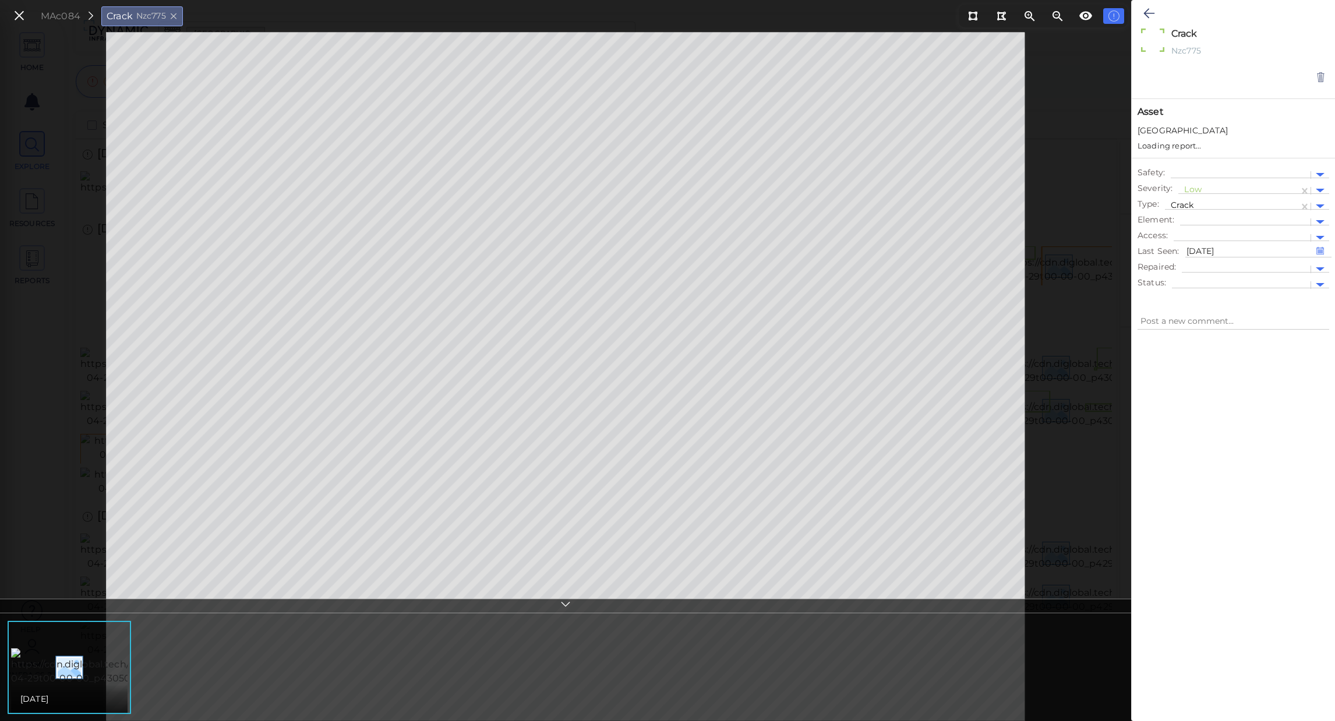
type textarea "x"
click at [1225, 211] on div at bounding box center [1245, 211] width 119 height 12
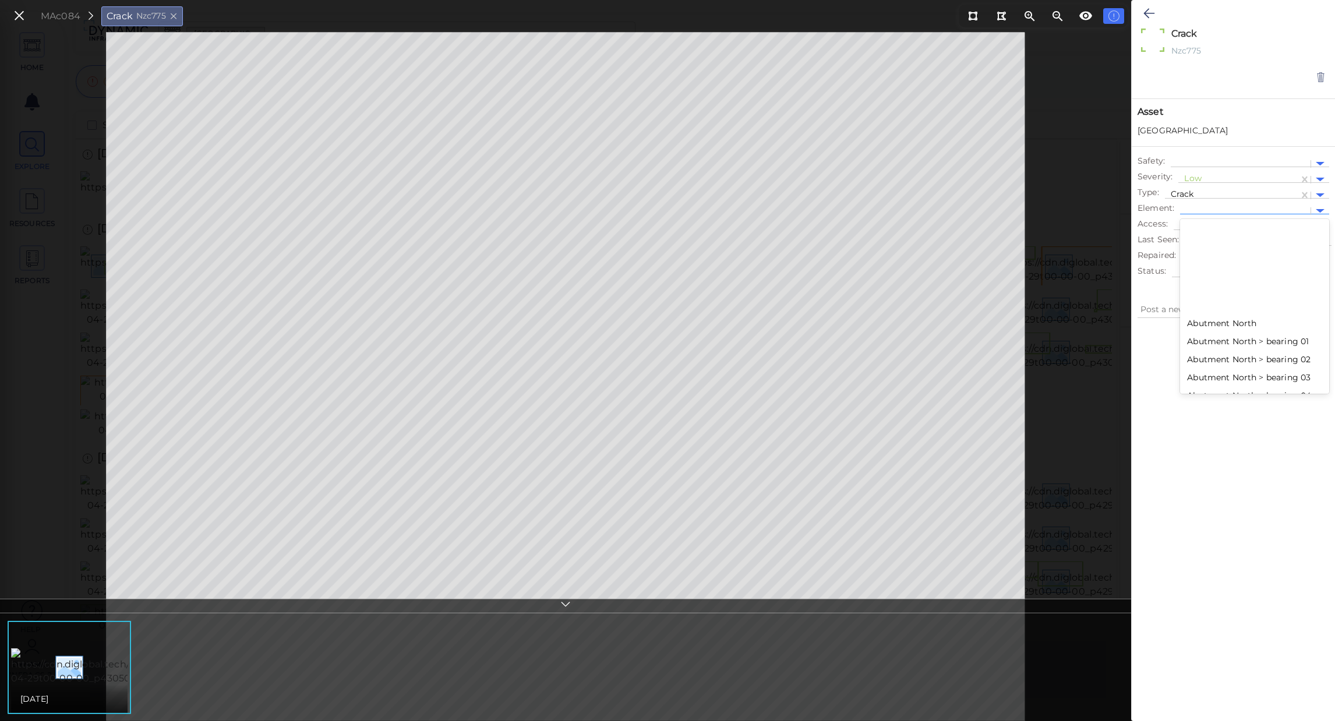
click at [1247, 338] on div "Abutment North > bearing 01" at bounding box center [1254, 342] width 149 height 18
type textarea "x"
click at [1307, 208] on icon at bounding box center [1304, 211] width 5 height 6
type textarea "x"
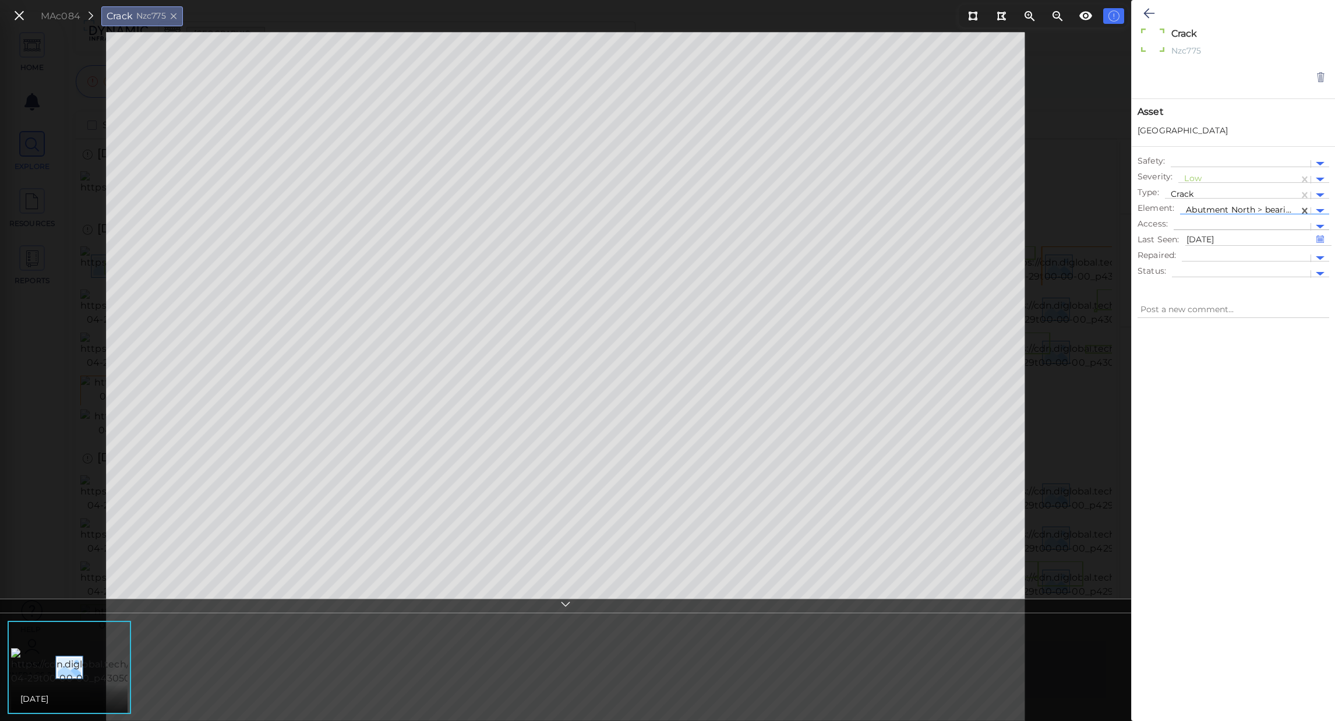
type textarea "x"
click at [1295, 211] on div "Abutment North > bearing 01" at bounding box center [1239, 211] width 119 height 17
click at [1270, 246] on div at bounding box center [1254, 248] width 149 height 6
type textarea "x"
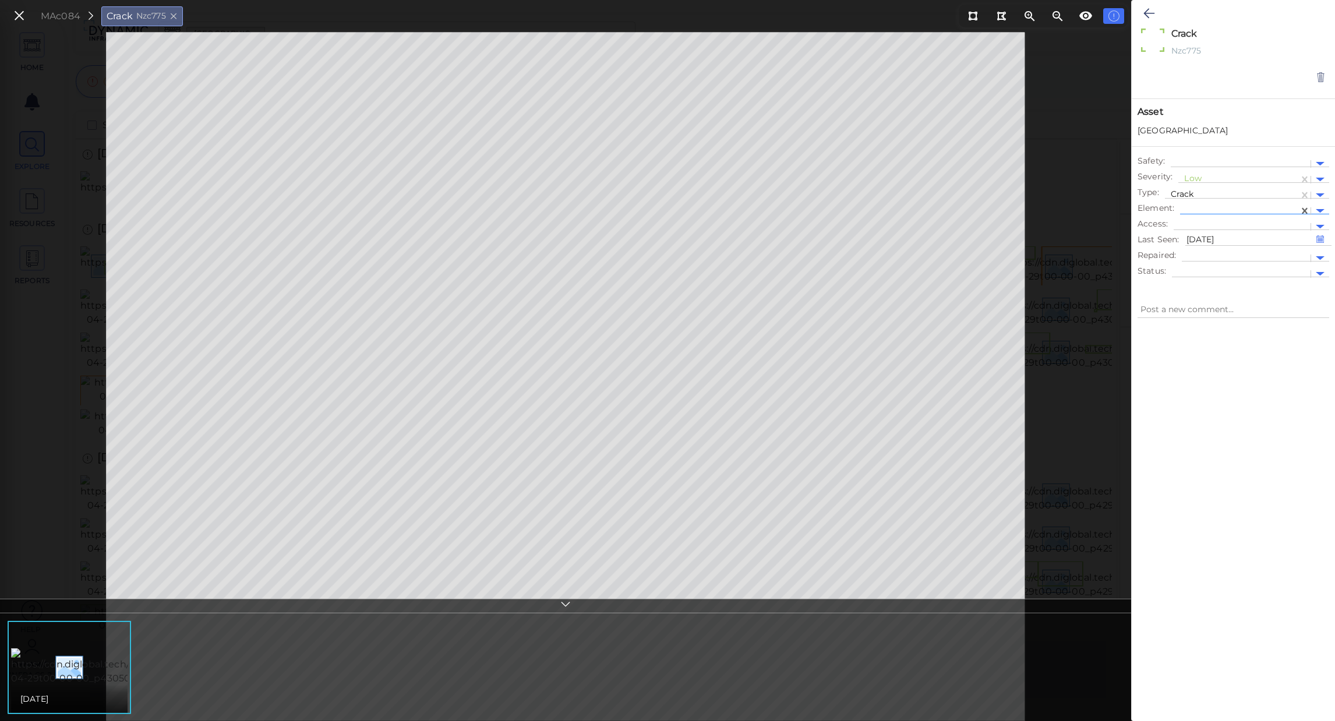
click at [18, 11] on icon at bounding box center [19, 16] width 13 height 16
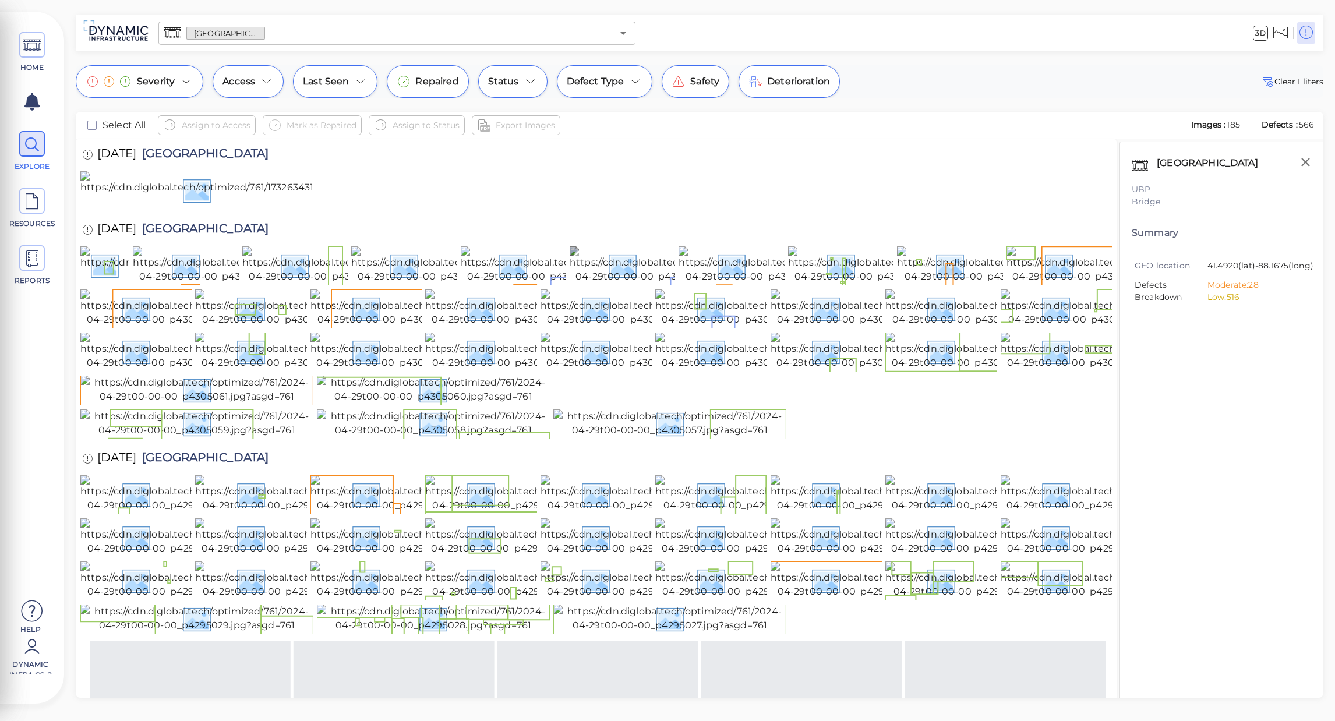
click at [654, 284] on img at bounding box center [675, 264] width 210 height 37
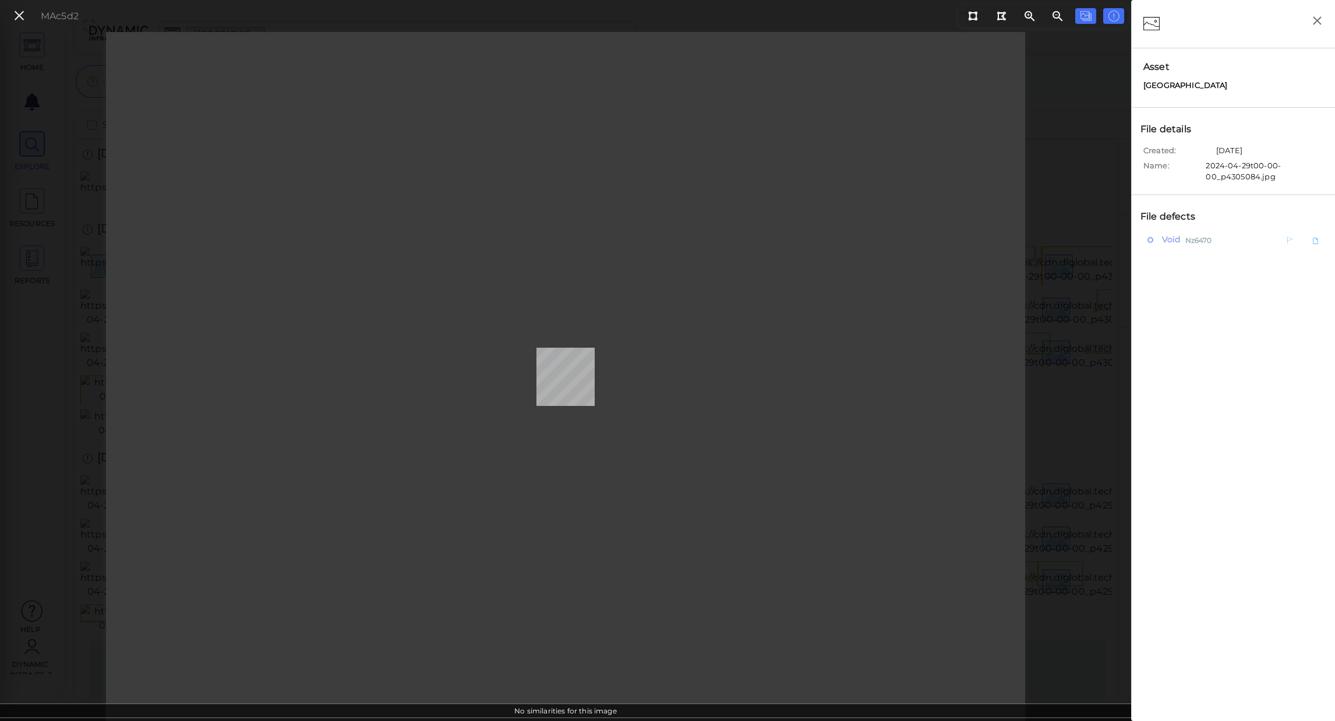
click at [1172, 241] on span "Void" at bounding box center [1170, 239] width 22 height 15
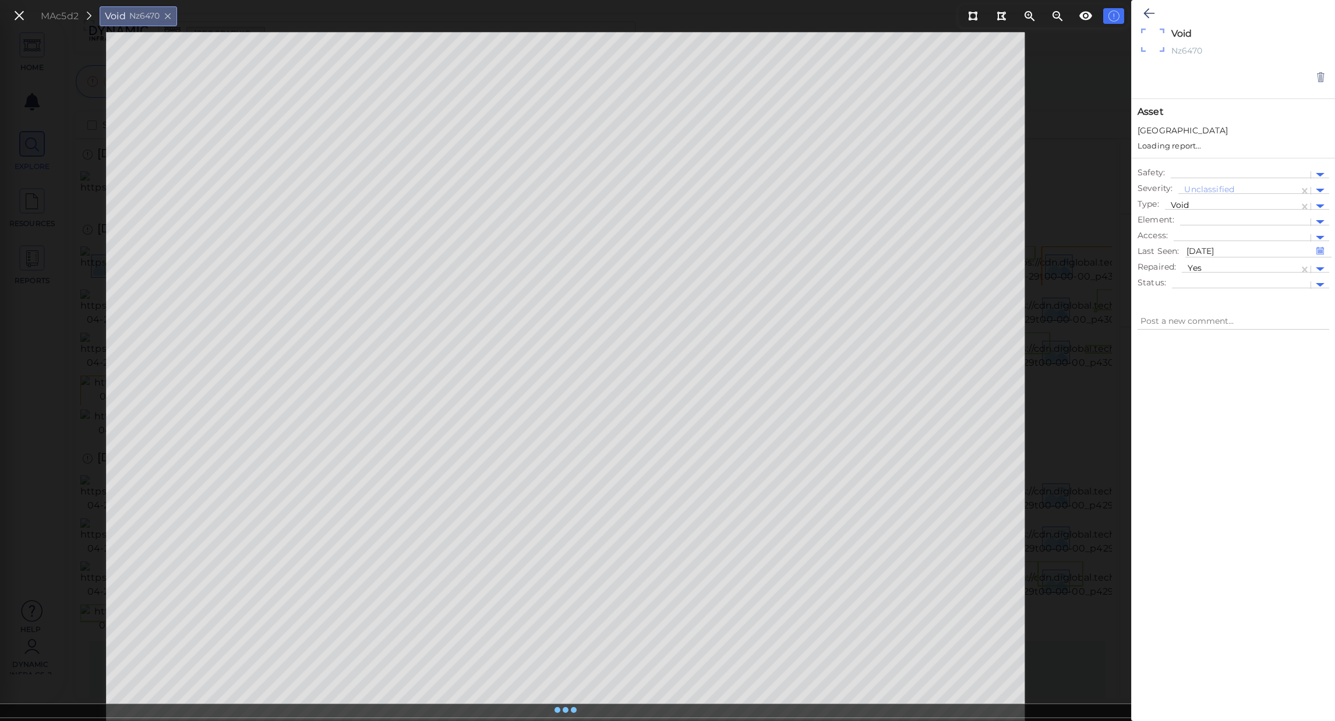
type textarea "x"
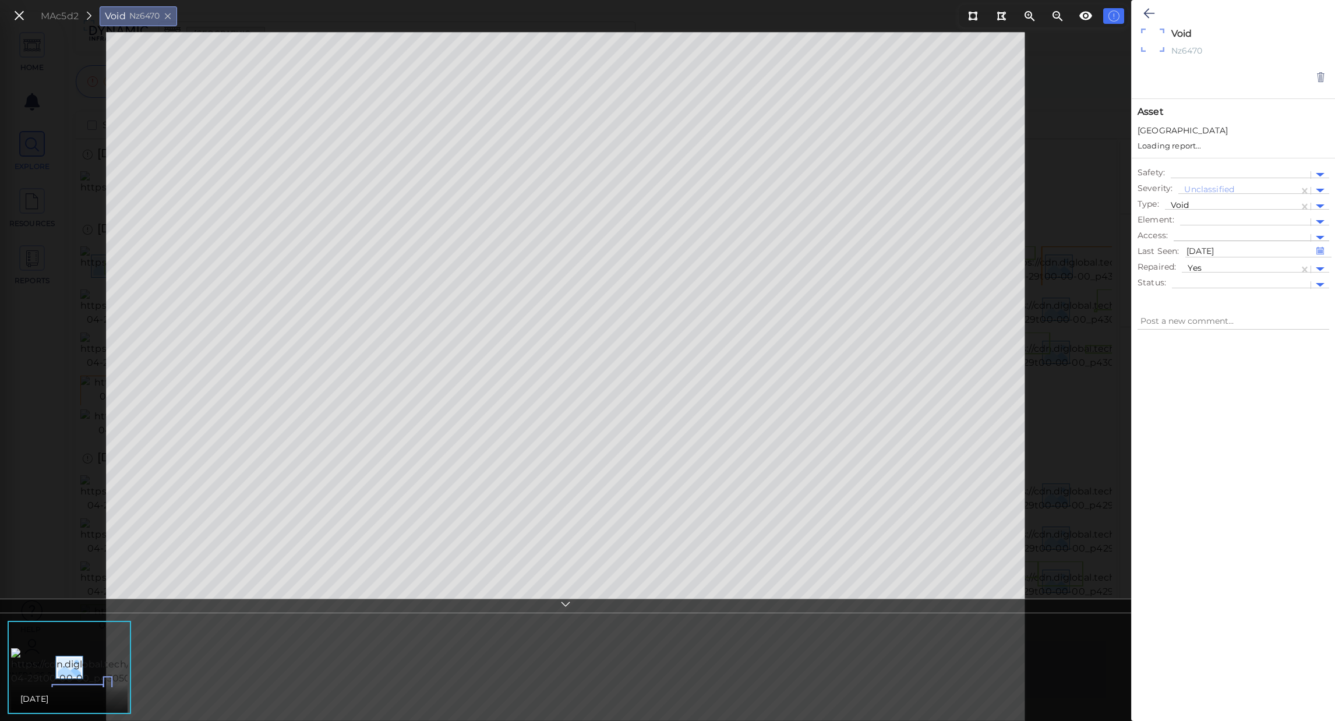
type textarea "x"
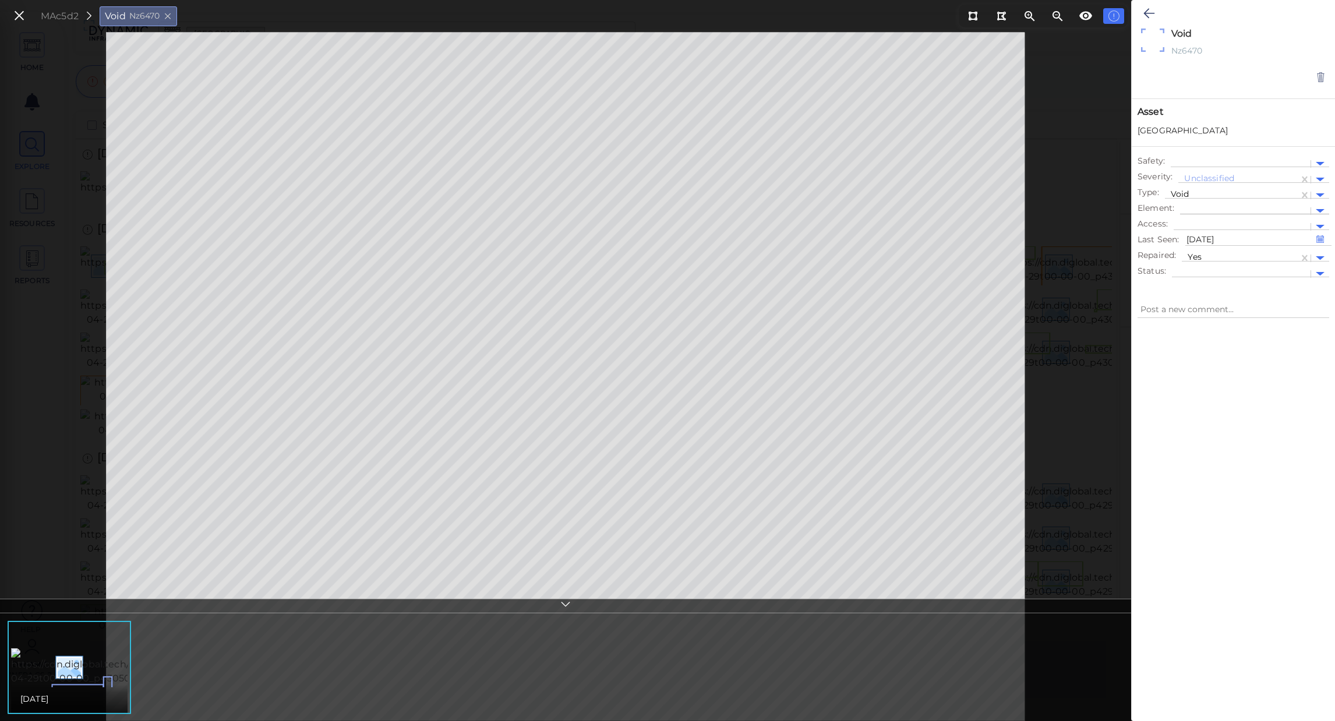
click at [1205, 210] on div at bounding box center [1245, 211] width 119 height 12
click at [1246, 324] on div "Abutment North" at bounding box center [1254, 324] width 149 height 18
type textarea "x"
click at [1265, 206] on div at bounding box center [1239, 211] width 107 height 12
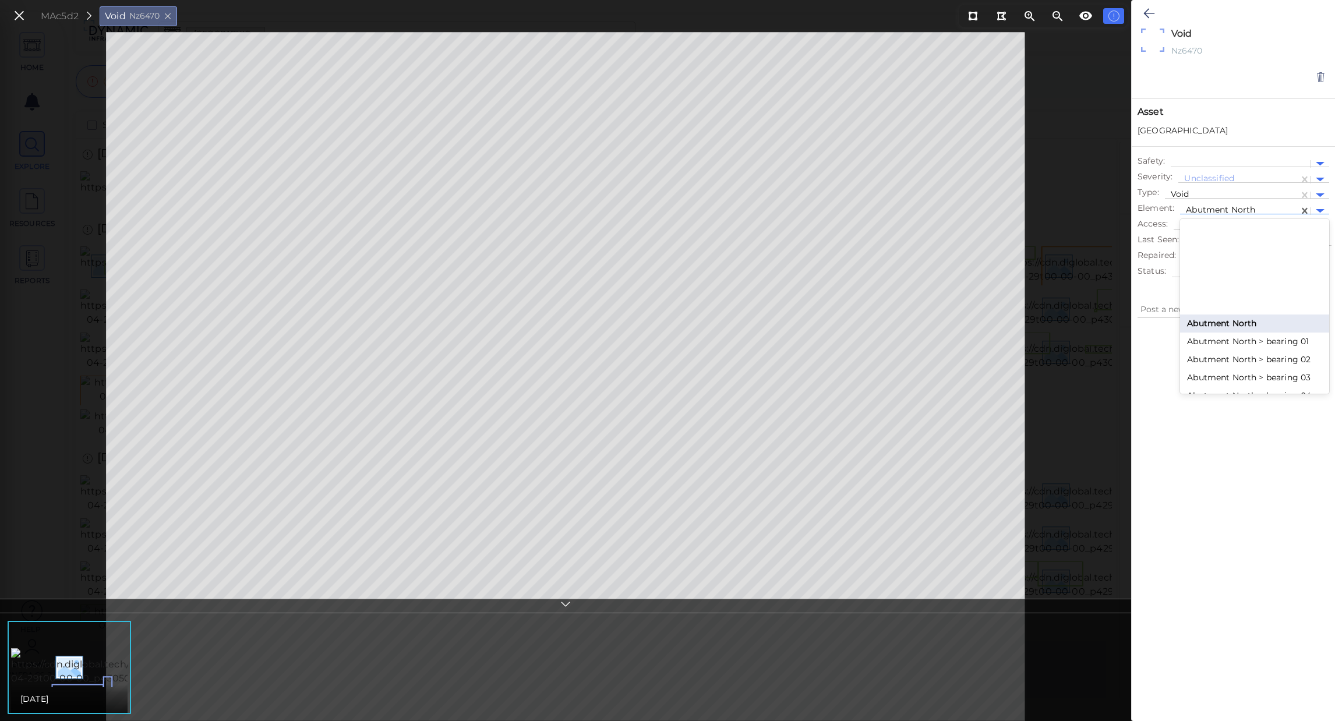
click at [1268, 243] on div at bounding box center [1254, 242] width 149 height 6
type textarea "x"
click at [19, 18] on icon at bounding box center [19, 16] width 13 height 16
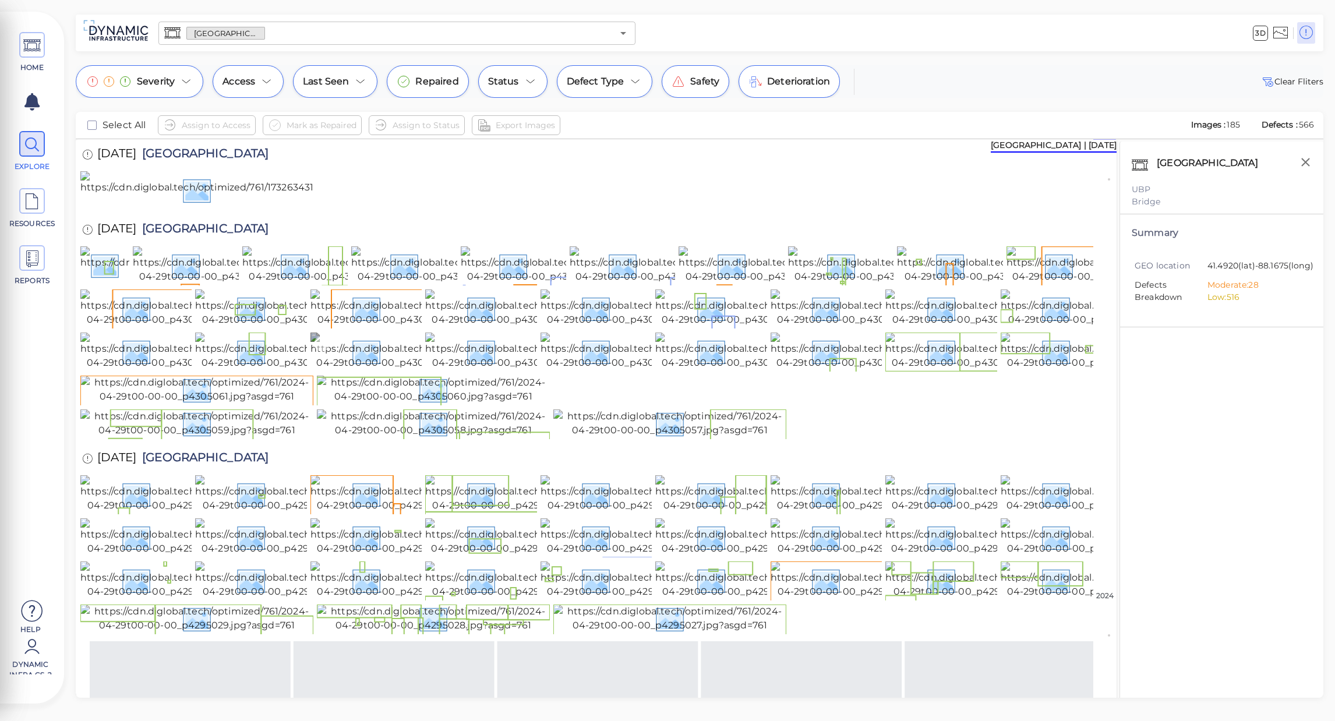
click at [362, 370] on img at bounding box center [416, 351] width 210 height 37
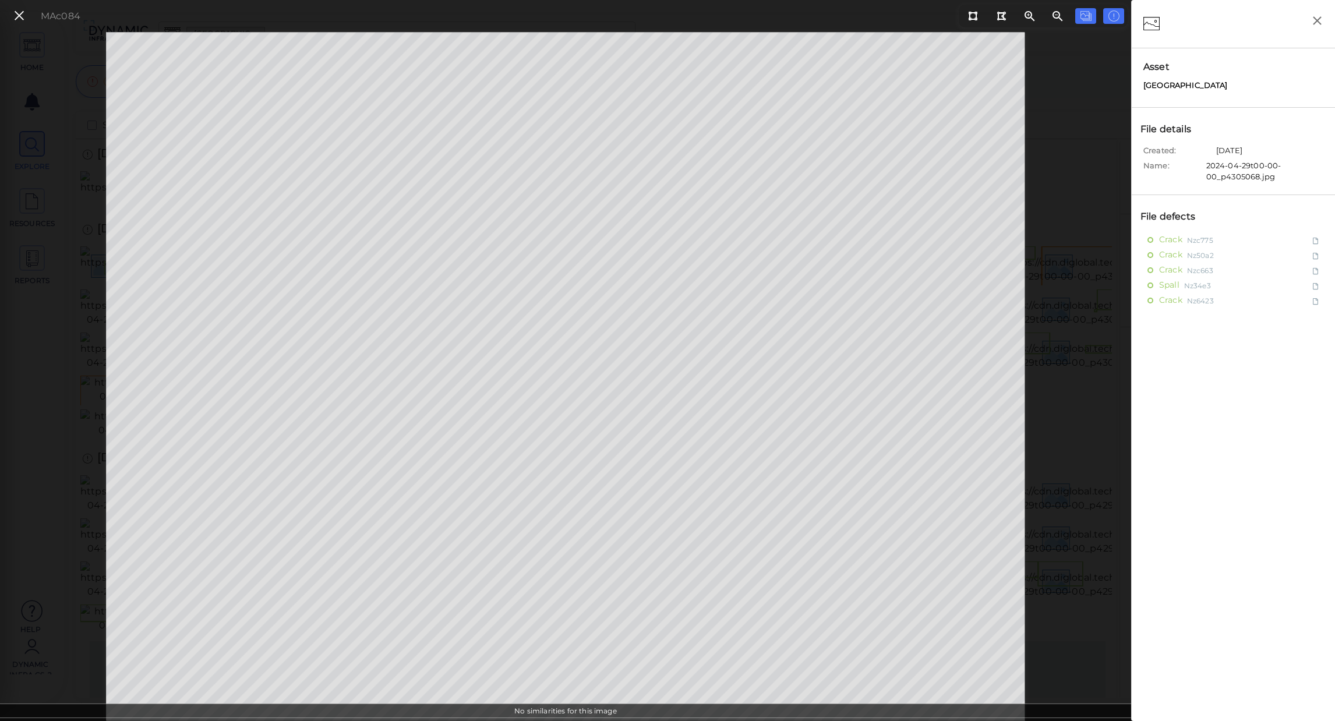
click at [1175, 232] on ul "Crack Nzc775 Crack Nz50a2 Crack Nzc663 Spall Nz34e3 Crack Nz6423" at bounding box center [1234, 532] width 192 height 601
click at [1177, 235] on span "Crack" at bounding box center [1172, 239] width 26 height 15
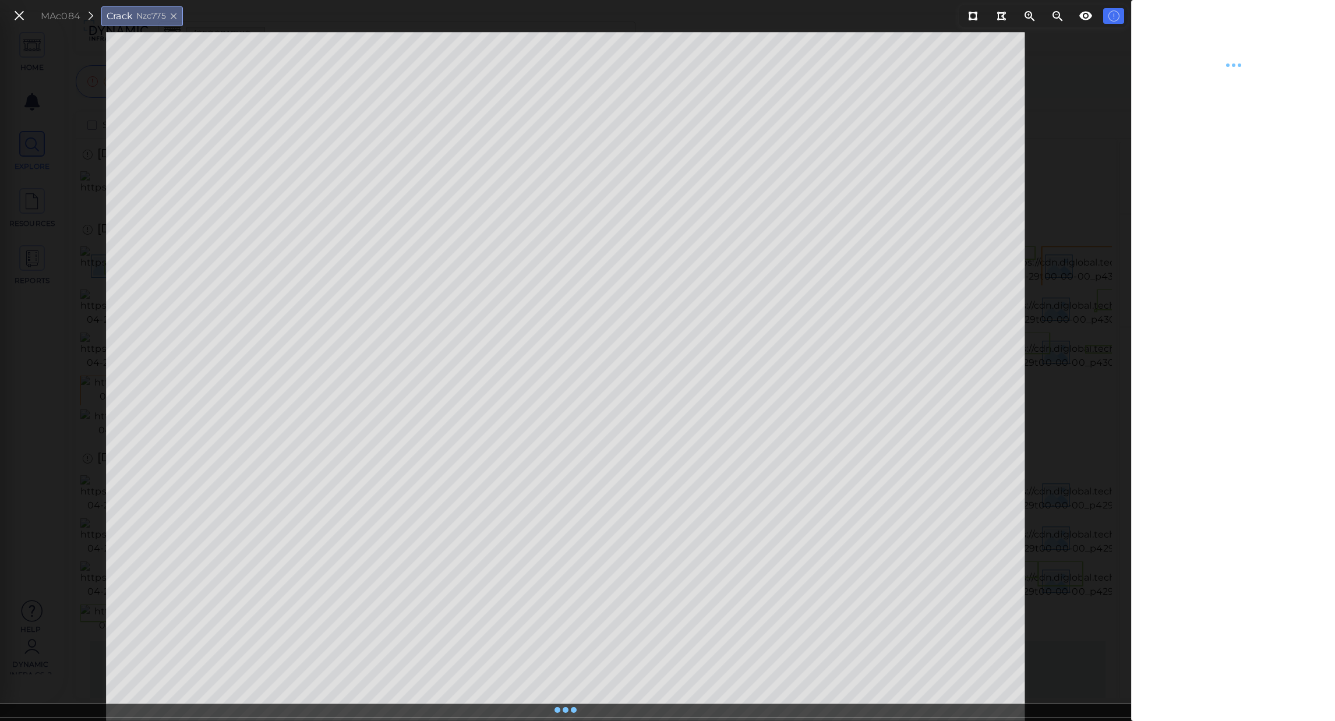
type textarea "x"
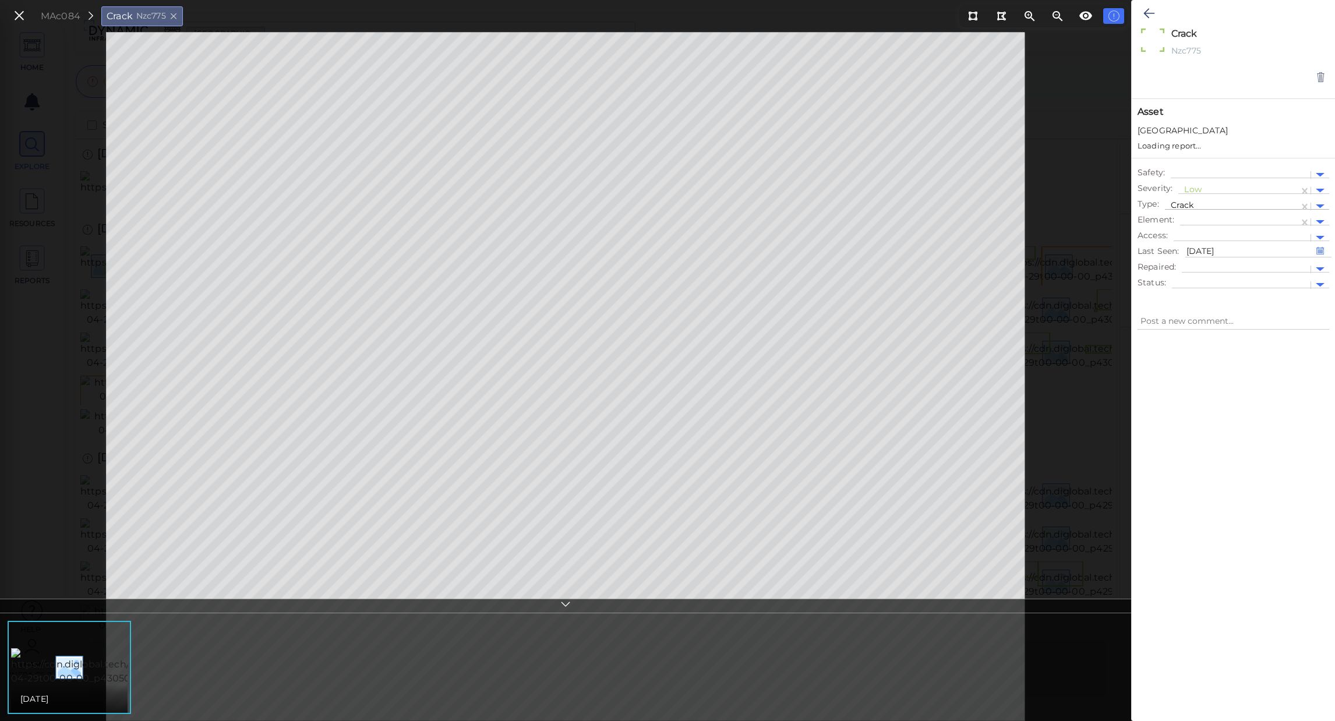
type textarea "x"
click at [1200, 211] on div at bounding box center [1239, 211] width 107 height 12
click at [1208, 324] on div "Abutment North" at bounding box center [1254, 324] width 149 height 18
type textarea "x"
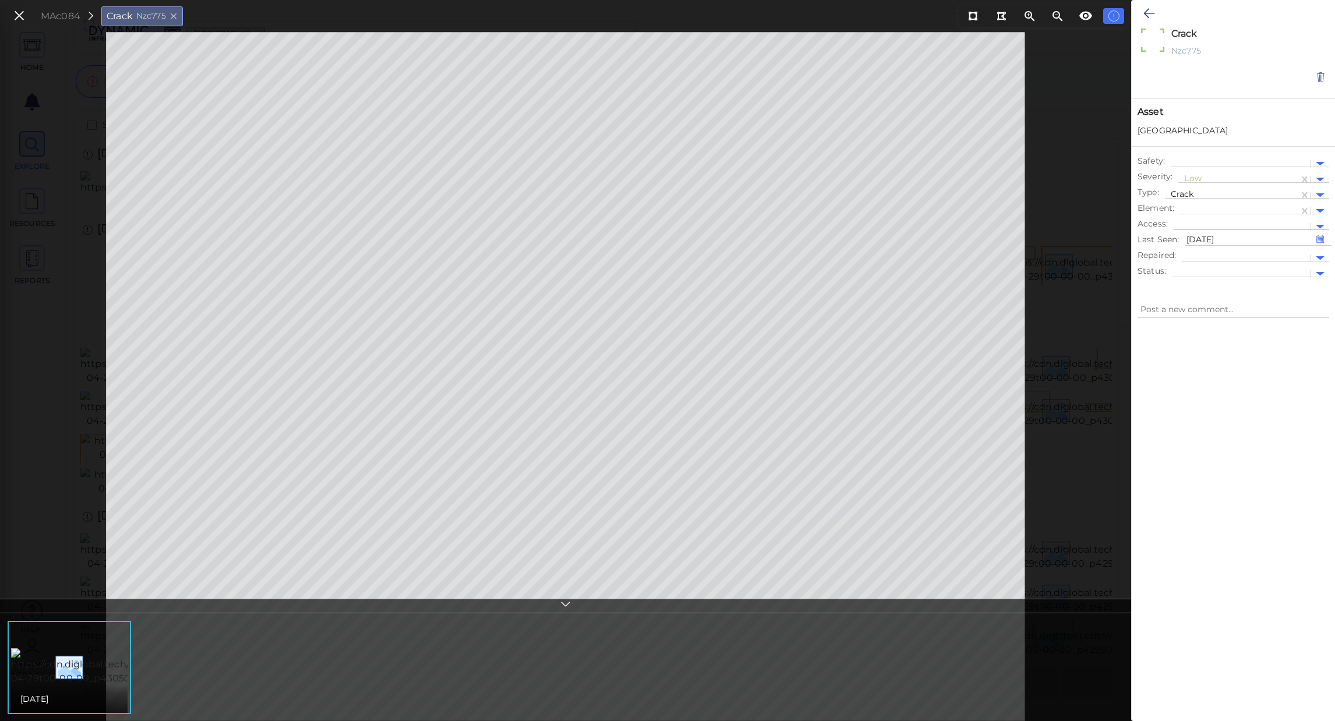
type textarea "x"
click at [1234, 213] on div at bounding box center [1239, 211] width 107 height 12
click at [1241, 319] on div "Abutment North" at bounding box center [1254, 324] width 149 height 18
type textarea "x"
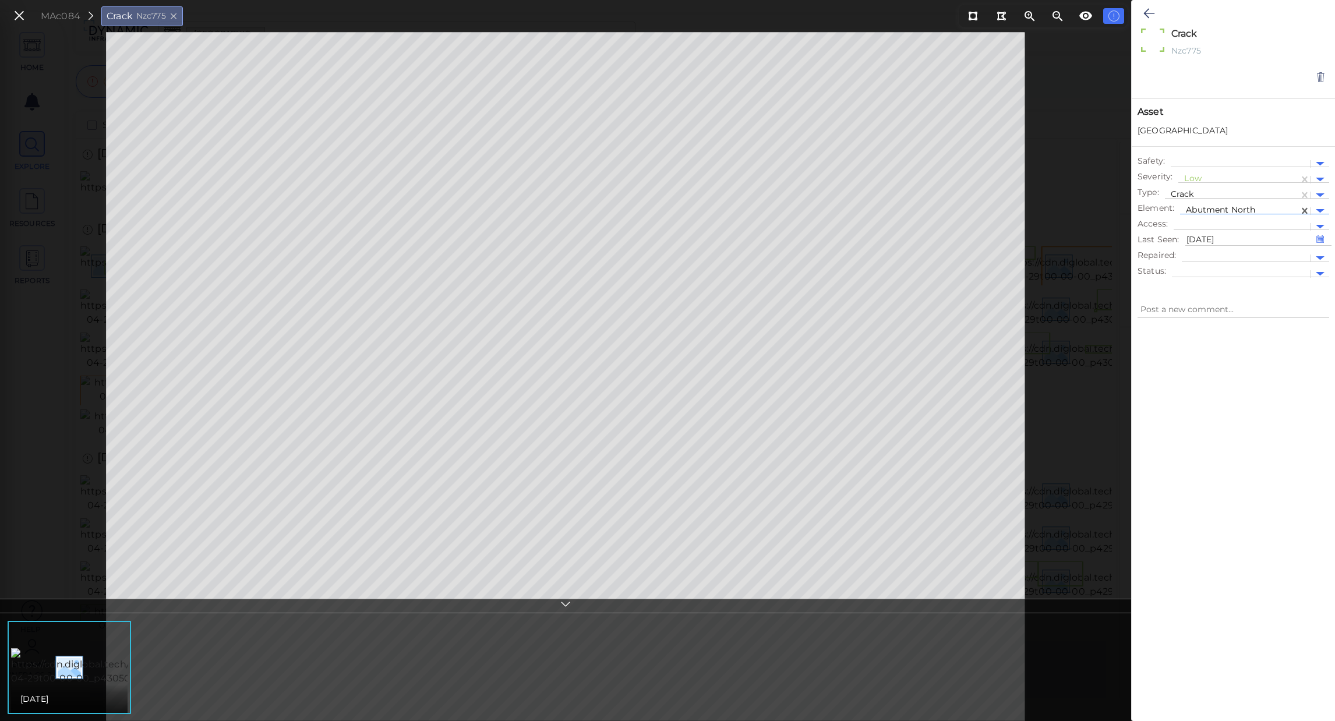
click at [1271, 209] on div at bounding box center [1239, 211] width 107 height 12
click at [1257, 252] on div at bounding box center [1254, 253] width 149 height 6
type textarea "x"
click at [25, 23] on icon at bounding box center [19, 16] width 13 height 16
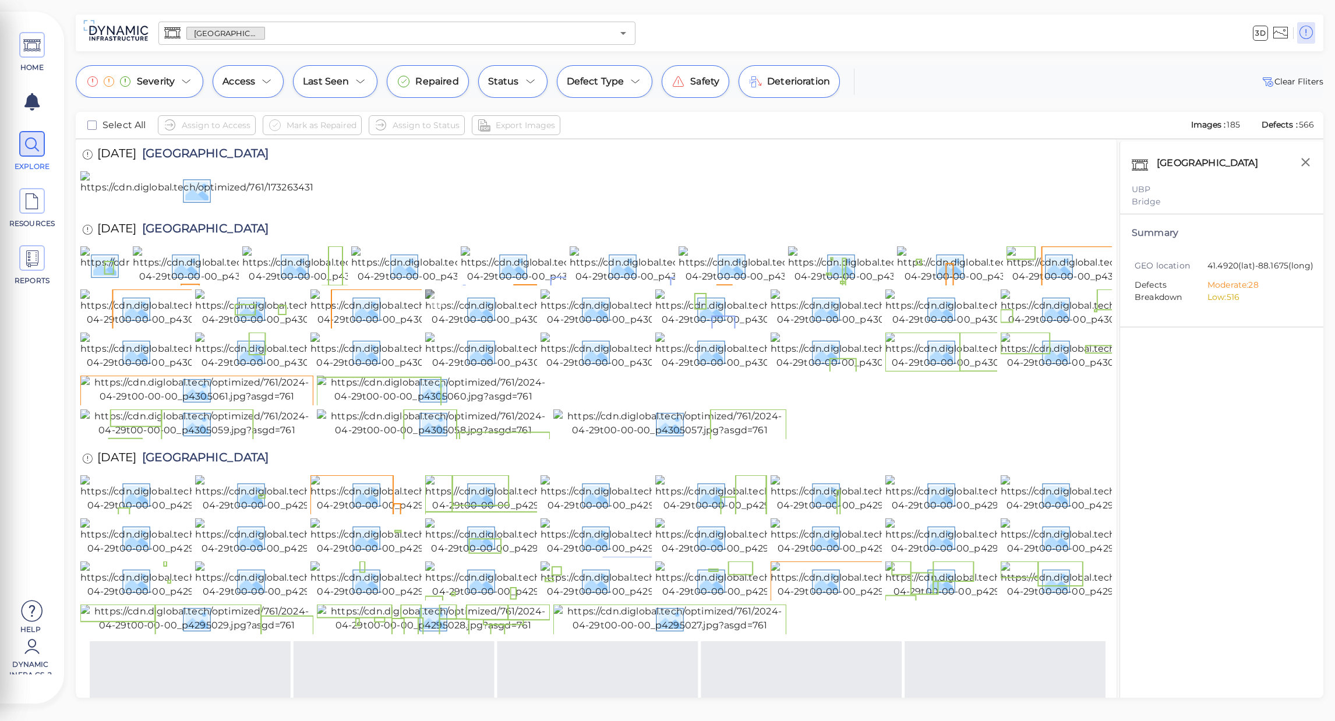
click at [454, 327] on img at bounding box center [530, 308] width 210 height 37
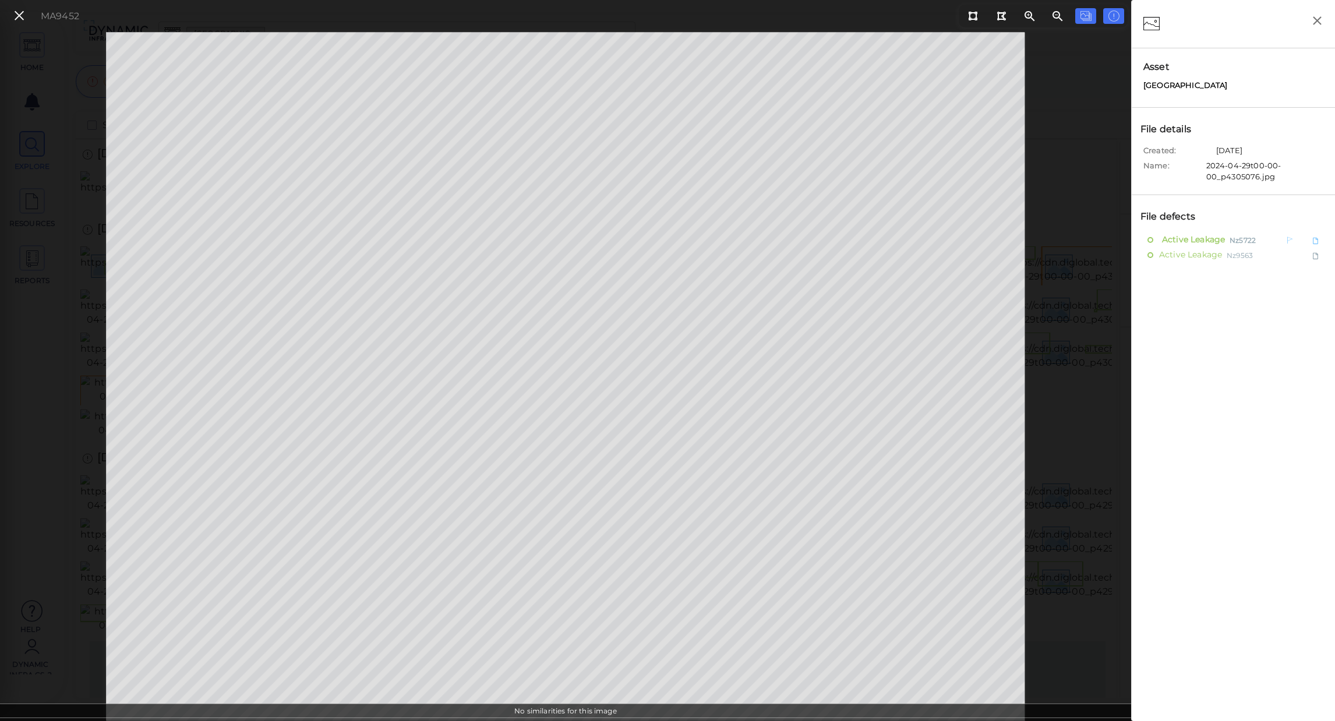
click at [1204, 239] on span "Active Leakage" at bounding box center [1192, 239] width 66 height 15
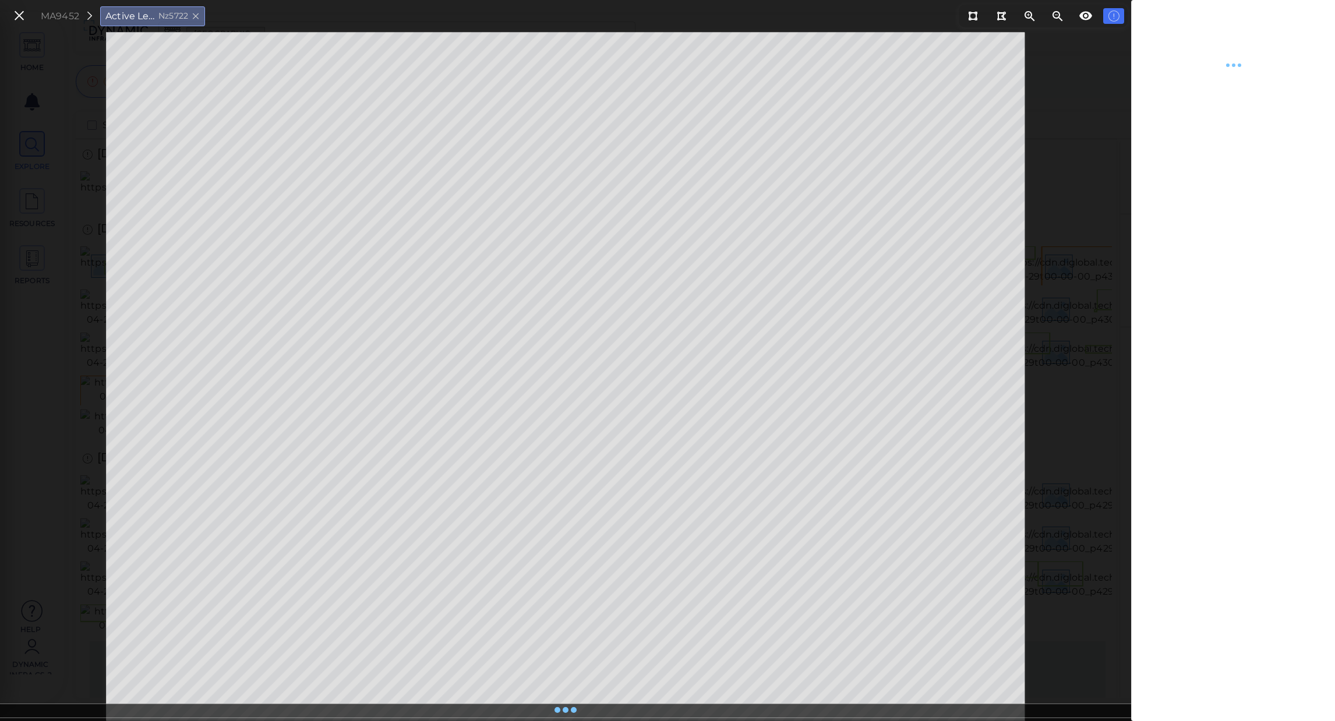
type textarea "x"
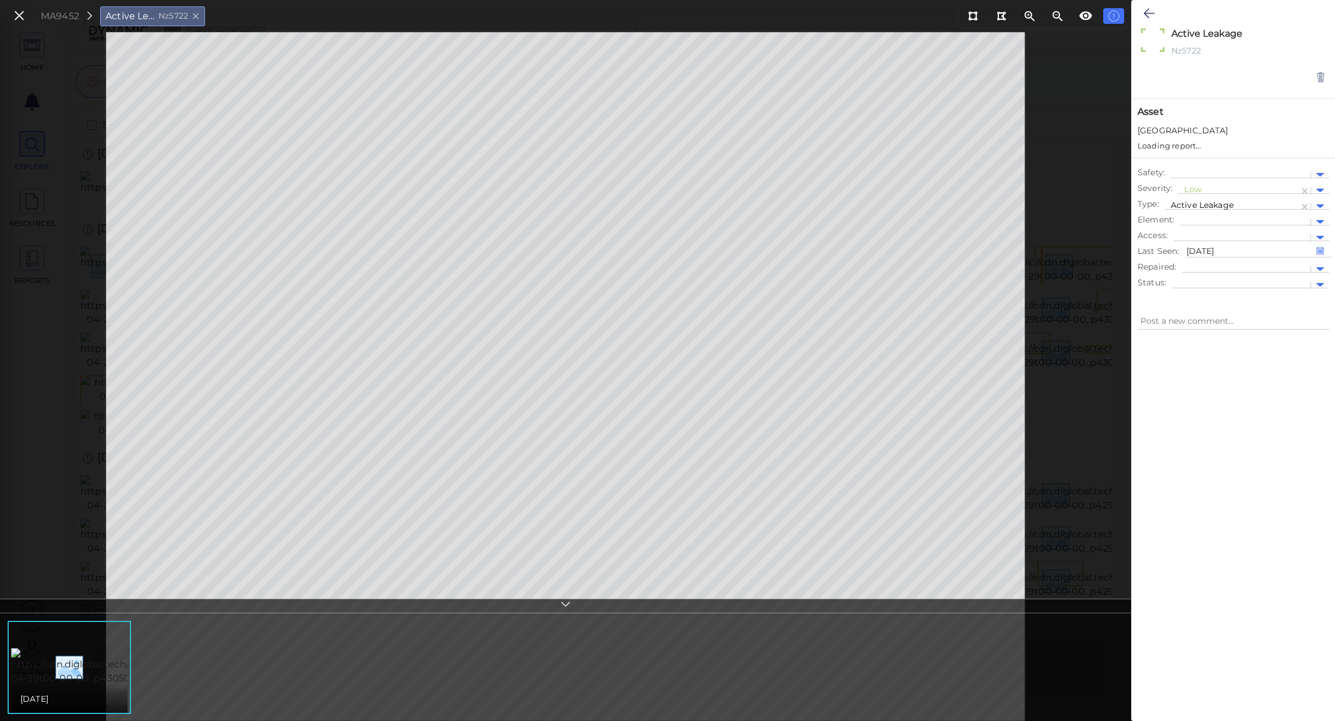
type textarea "x"
click at [1244, 210] on div at bounding box center [1245, 211] width 119 height 12
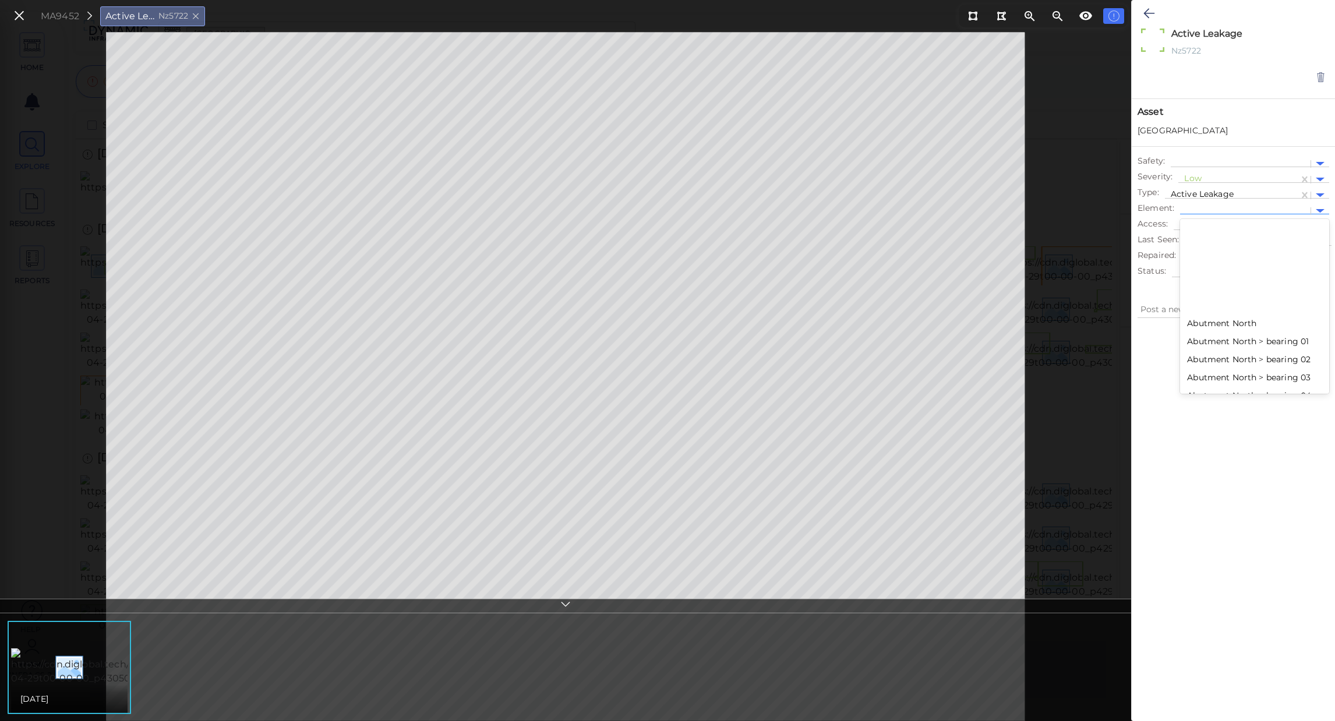
click at [1234, 336] on div "Abutment North > bearing 01" at bounding box center [1254, 342] width 149 height 18
type textarea "x"
click at [1251, 209] on div at bounding box center [1239, 211] width 107 height 12
click at [1248, 245] on div at bounding box center [1254, 248] width 149 height 6
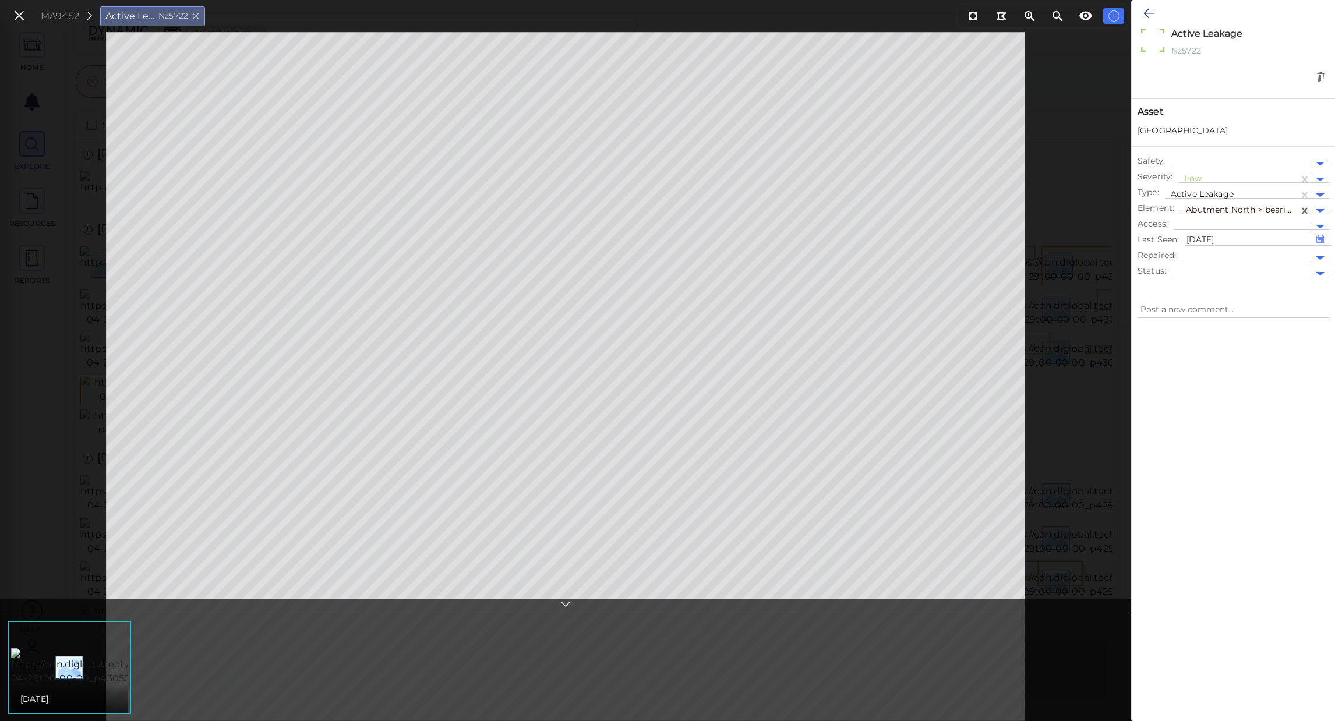
type textarea "x"
